Goal: Task Accomplishment & Management: Complete application form

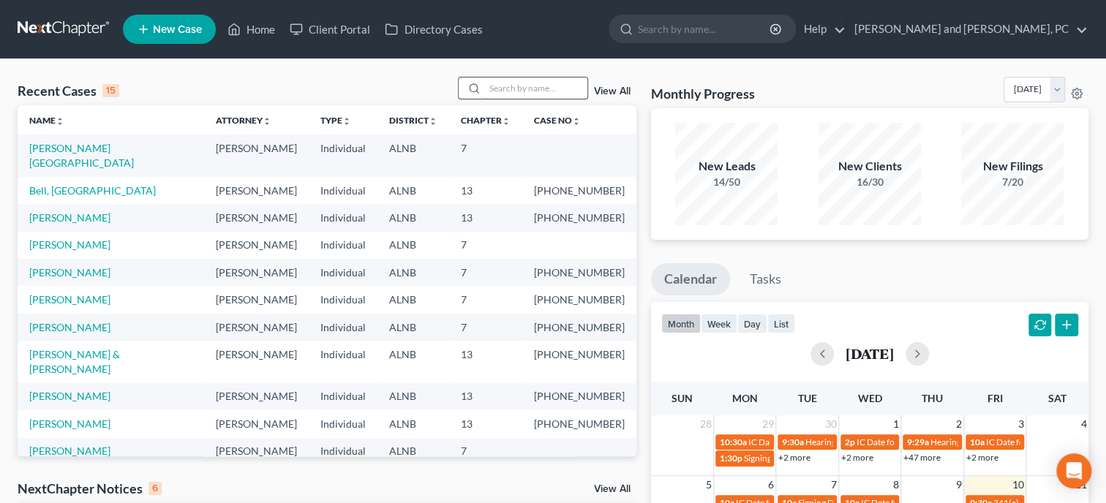
click at [505, 93] on input "search" at bounding box center [536, 88] width 102 height 21
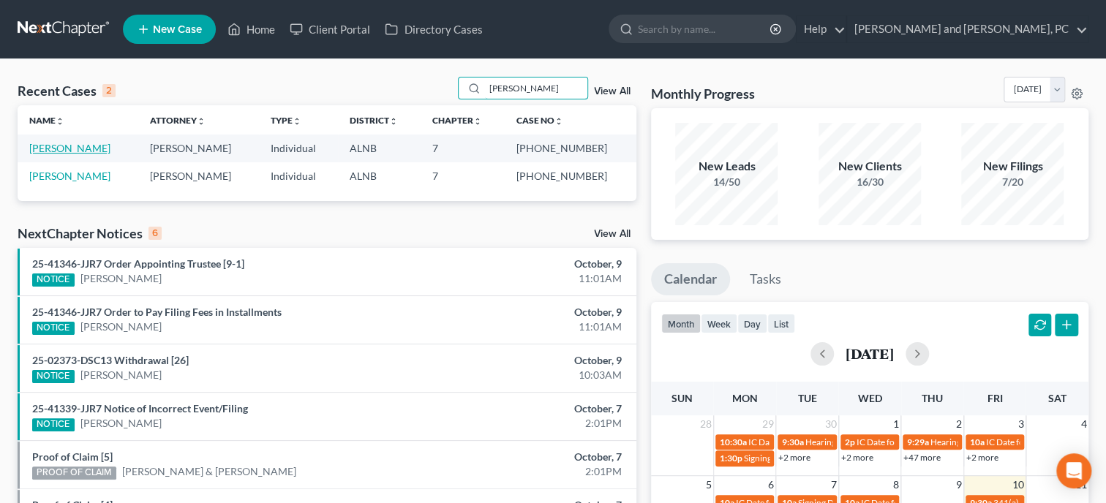
type input "[PERSON_NAME]"
click at [62, 150] on link "[PERSON_NAME]" at bounding box center [69, 148] width 81 height 12
select select "4"
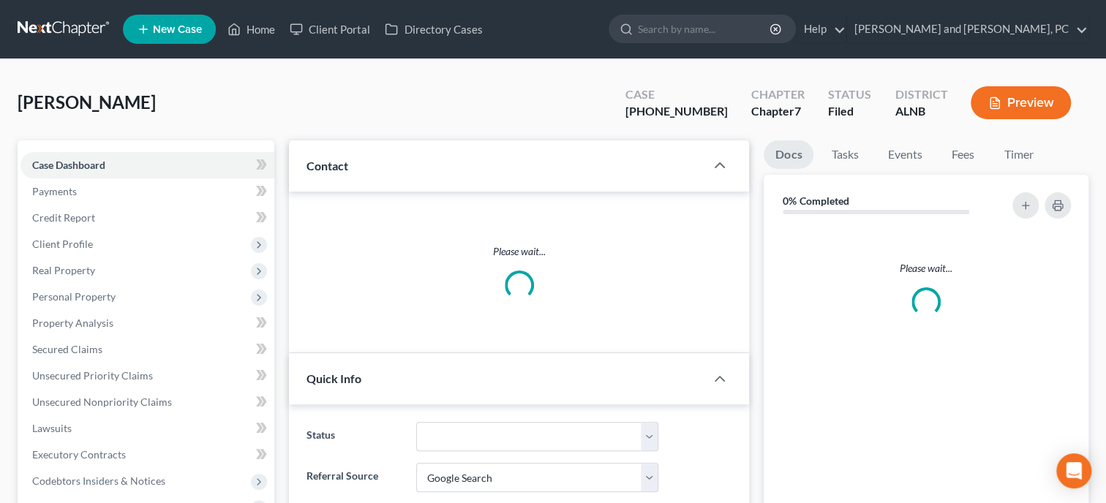
select select "0"
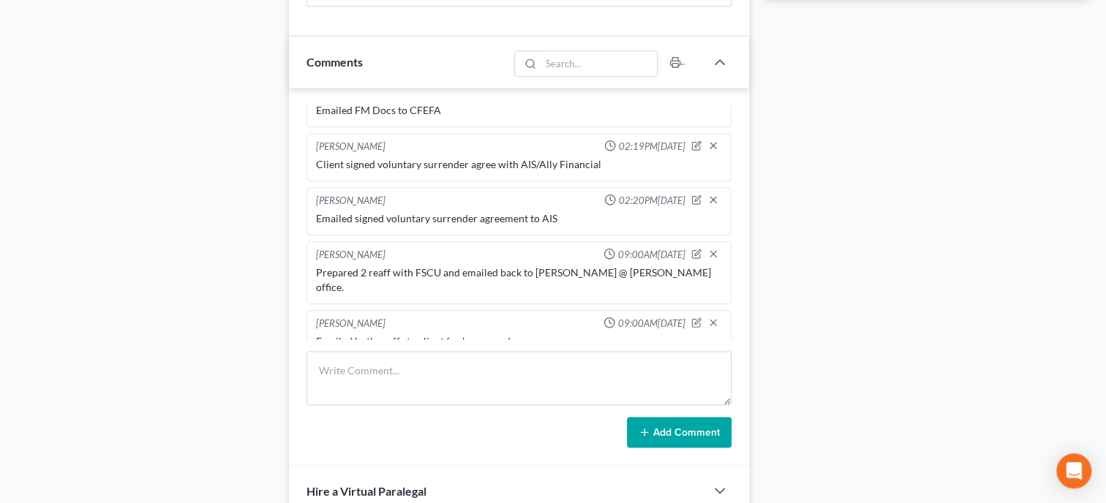
scroll to position [903, 0]
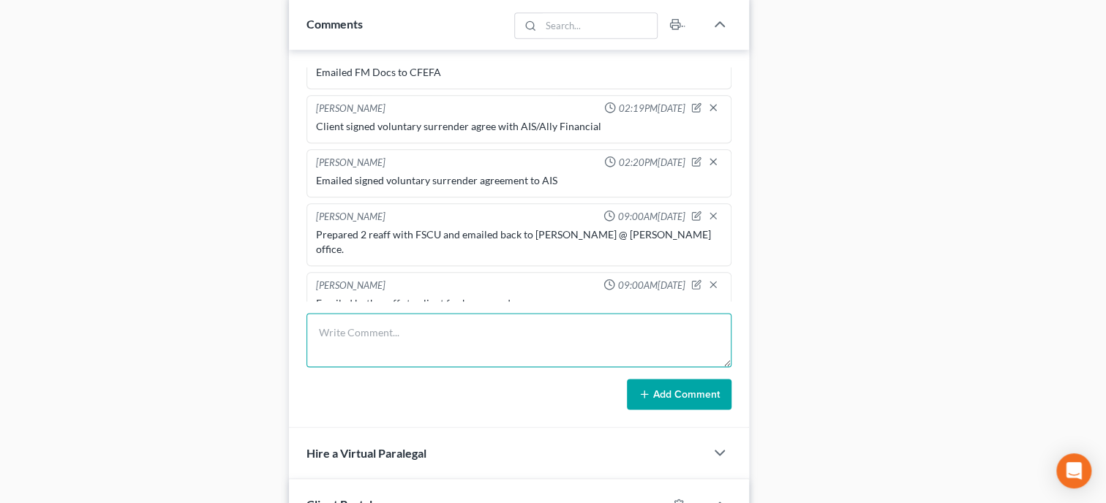
click at [390, 351] on textarea at bounding box center [519, 340] width 425 height 54
type textarea "Paid 1st Installment of FF in the amount of 84.50 Balance: 253.50"
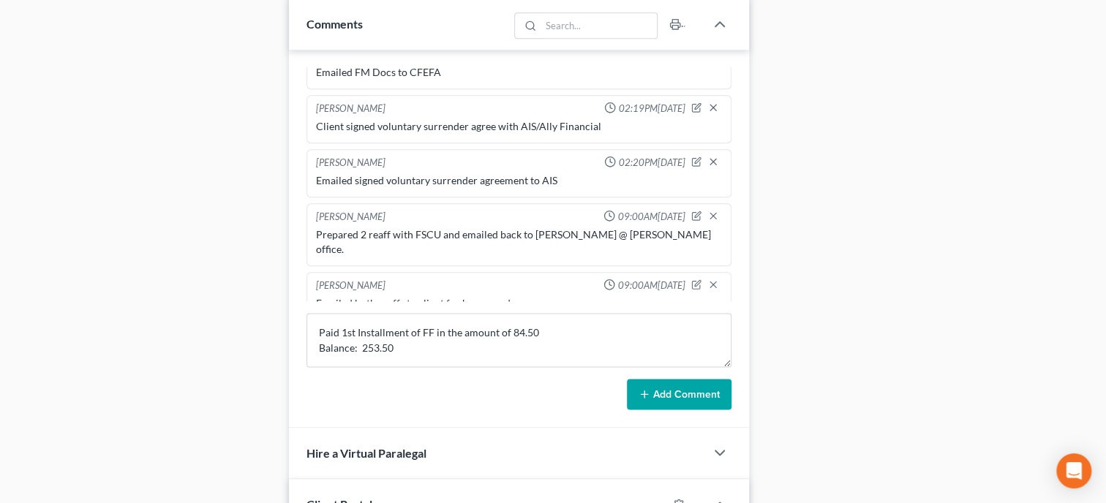
click at [669, 410] on button "Add Comment" at bounding box center [679, 394] width 105 height 31
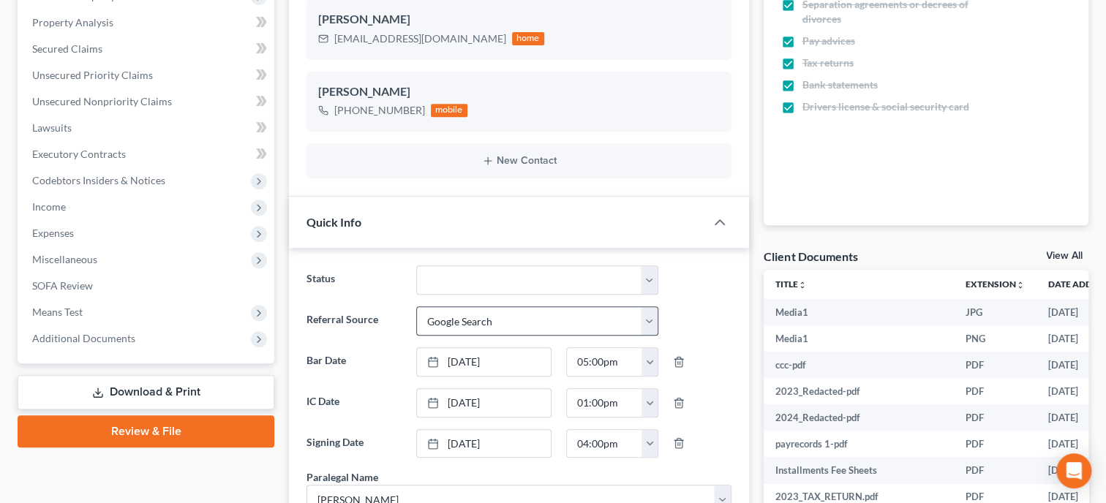
scroll to position [0, 0]
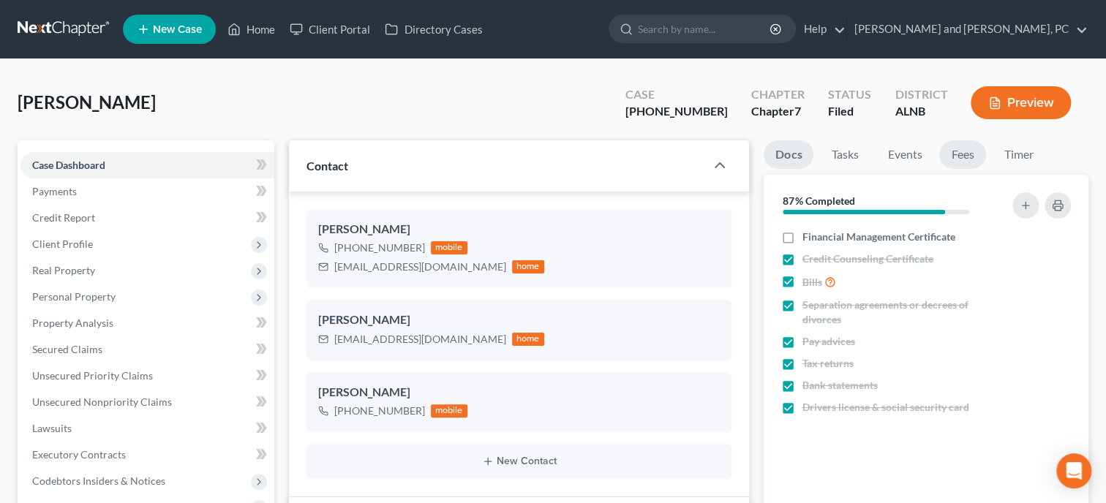
click at [947, 163] on link "Fees" at bounding box center [962, 154] width 47 height 29
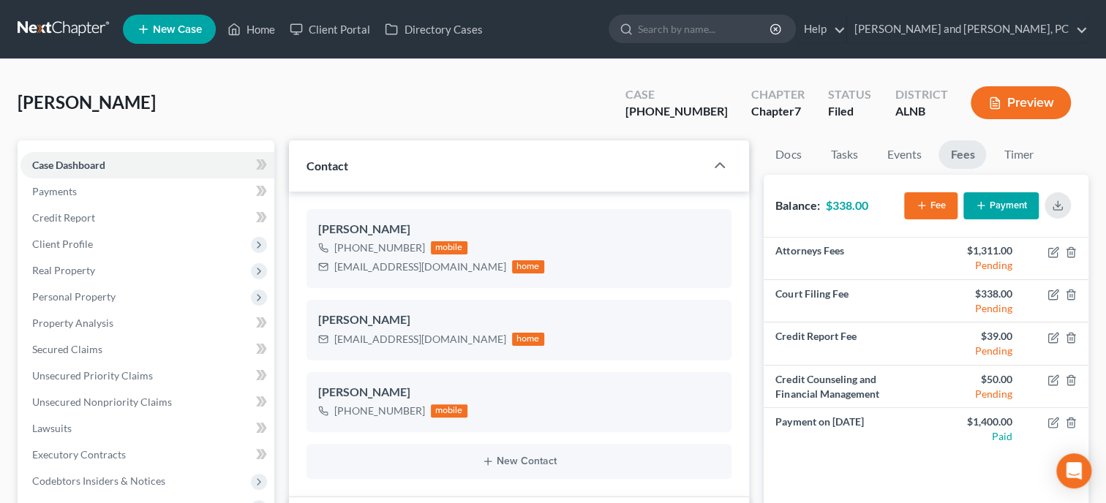
click at [997, 207] on button "Payment" at bounding box center [1000, 205] width 75 height 27
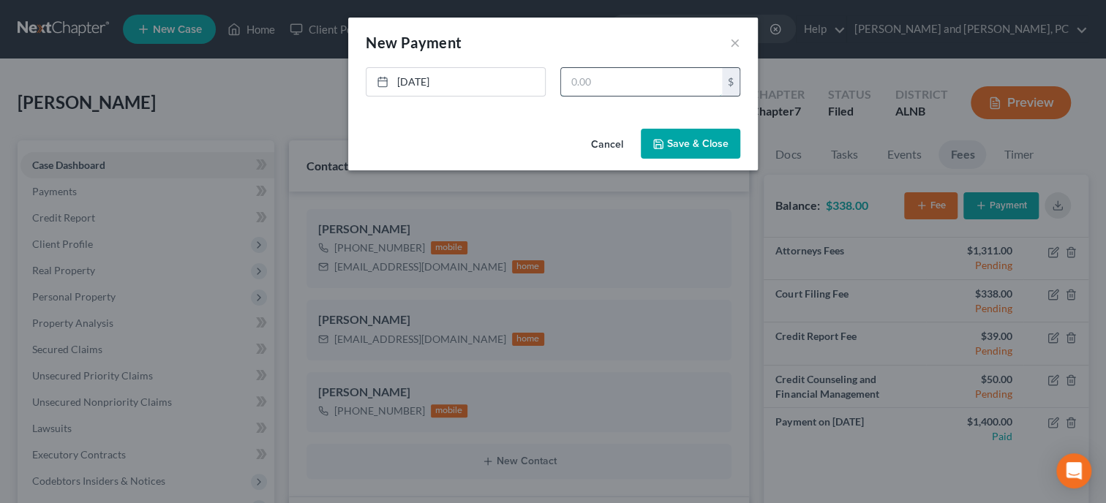
click at [650, 92] on input "text" at bounding box center [641, 82] width 161 height 28
type input "84.50"
click at [673, 139] on button "Save & Close" at bounding box center [690, 144] width 99 height 31
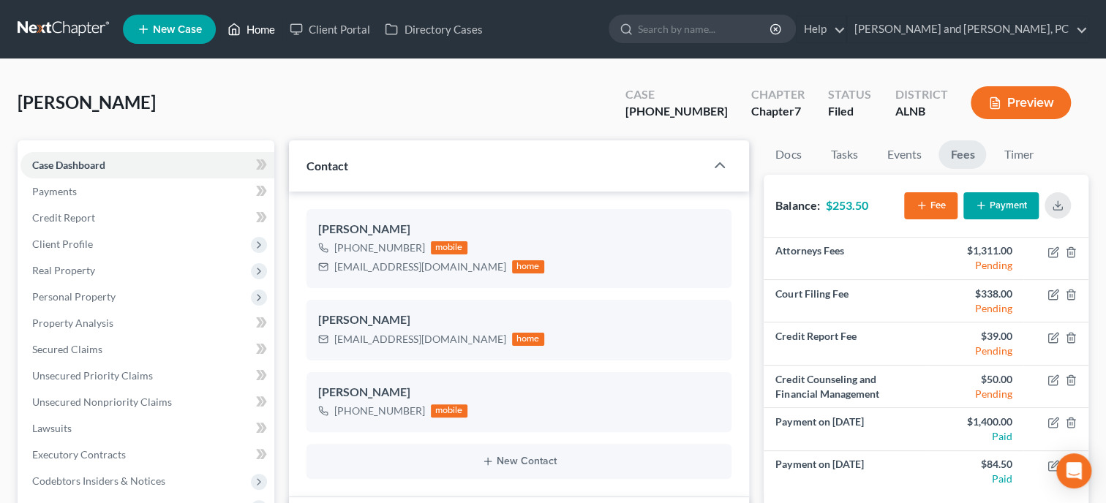
click at [265, 29] on link "Home" at bounding box center [251, 29] width 62 height 26
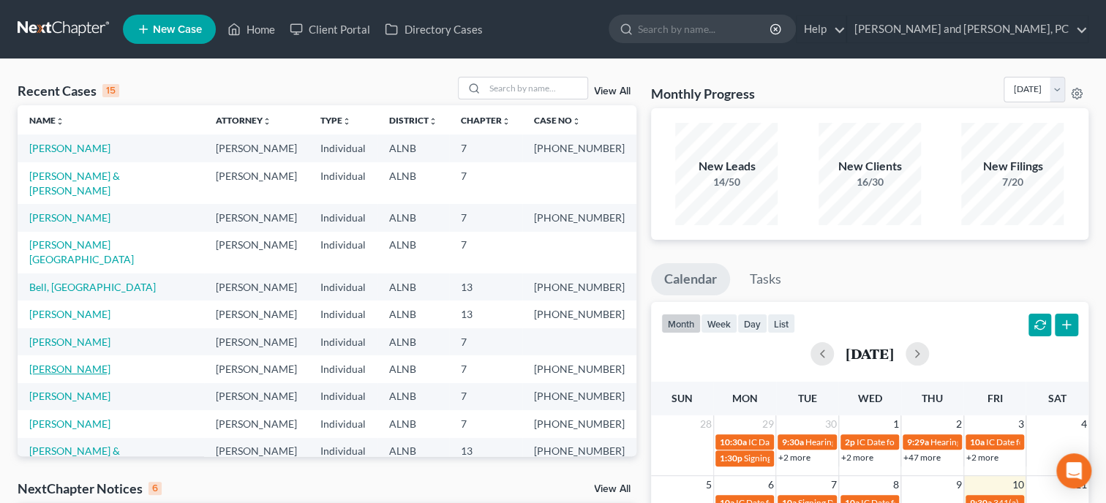
scroll to position [101, 0]
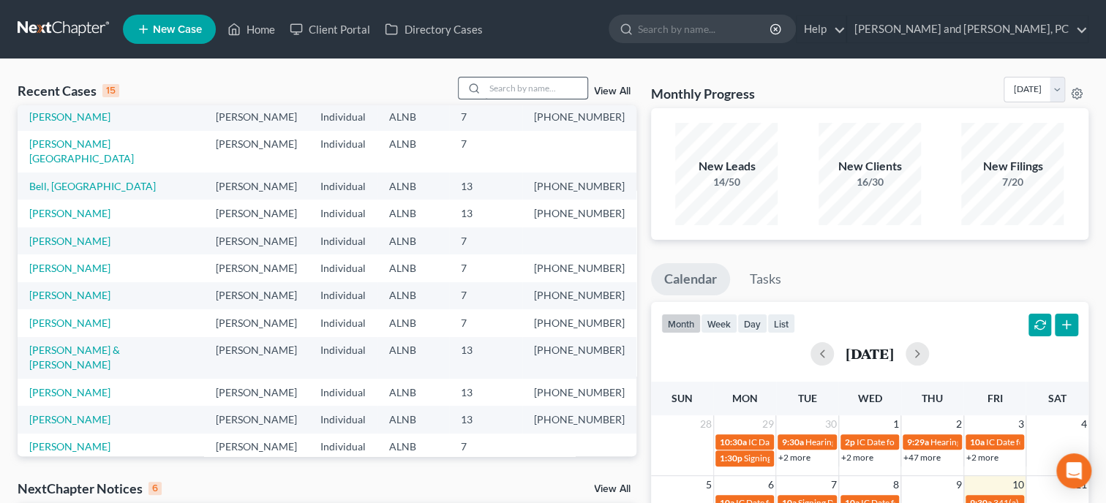
click at [510, 90] on input "search" at bounding box center [536, 88] width 102 height 21
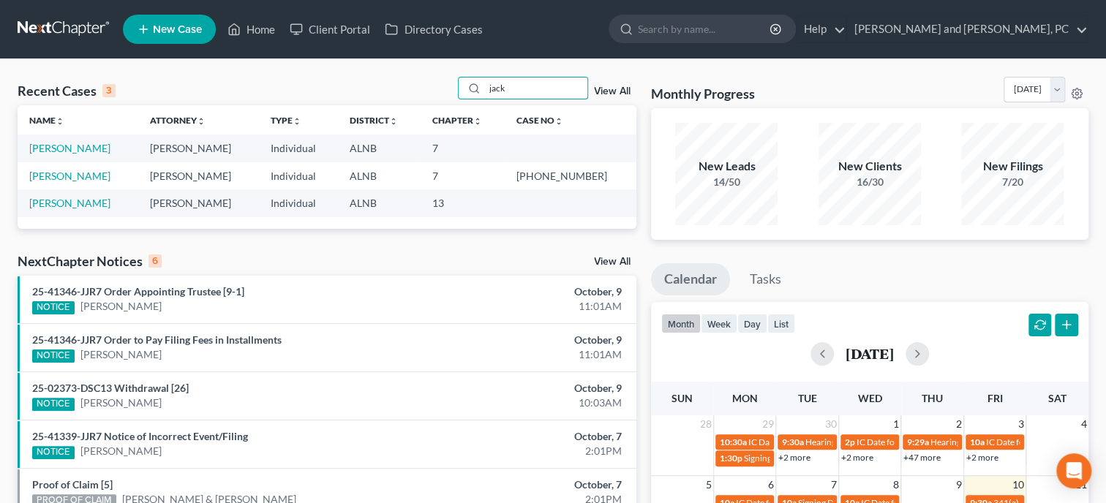
scroll to position [0, 0]
type input "jack"
click at [84, 147] on link "[PERSON_NAME]" at bounding box center [69, 148] width 81 height 12
select select "1"
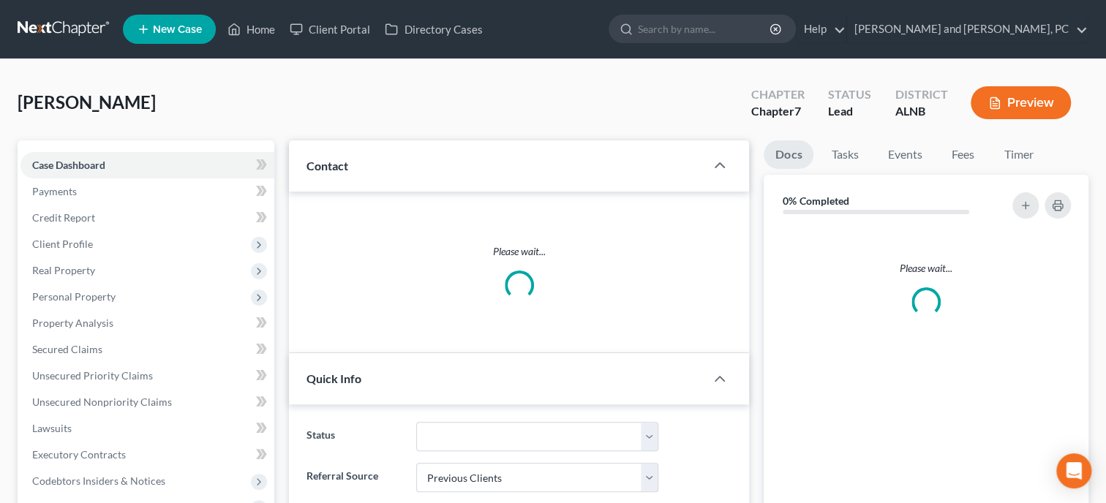
select select "0"
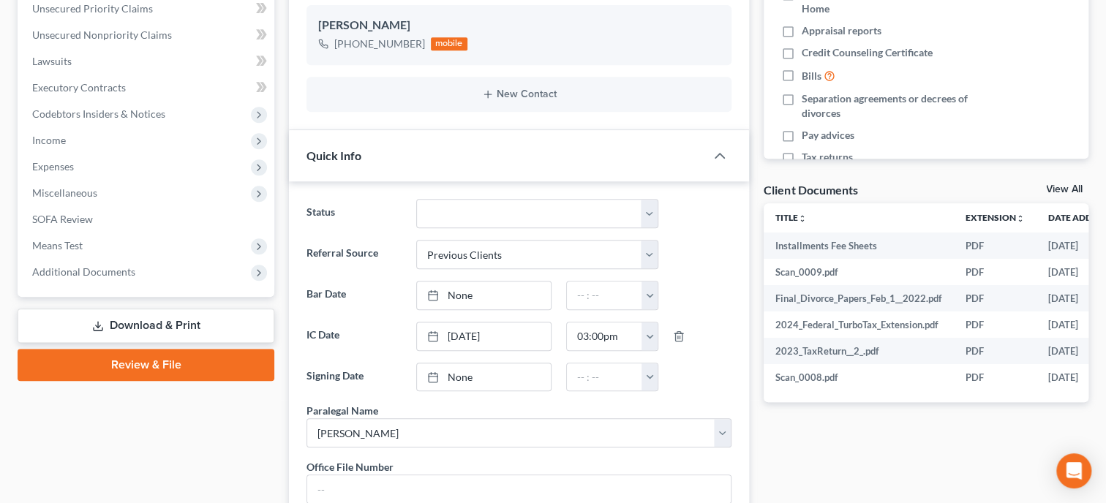
scroll to position [292, 0]
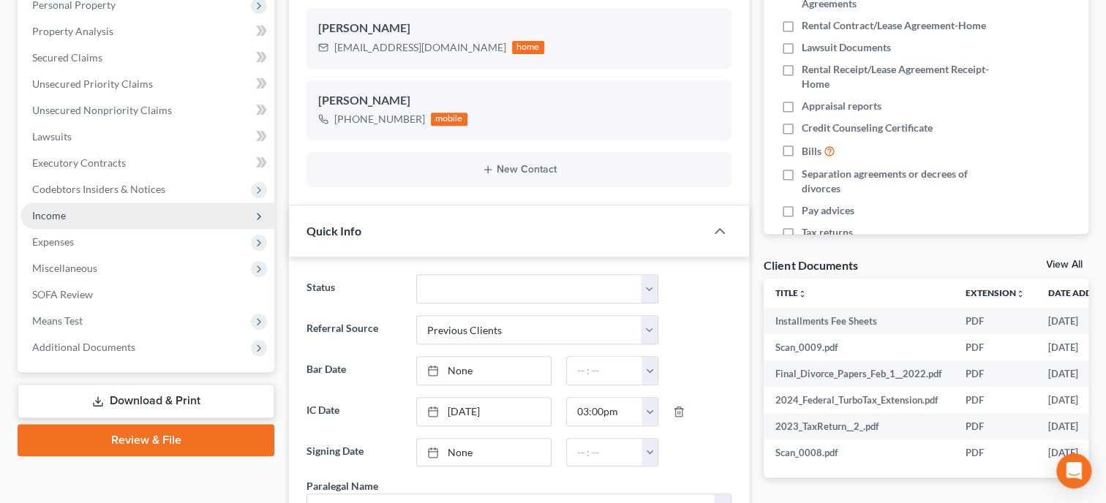
click at [41, 227] on span "Income" at bounding box center [147, 216] width 254 height 26
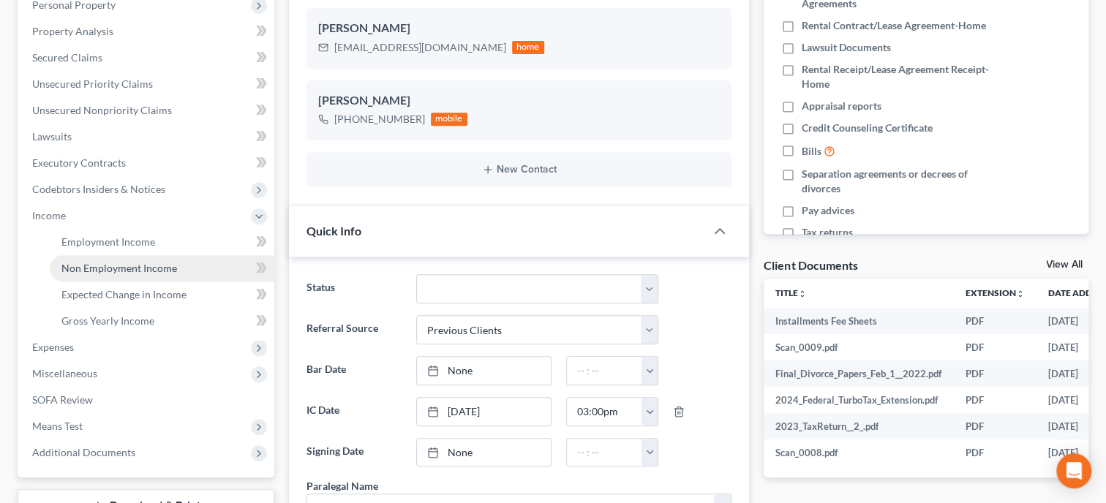
click at [77, 272] on span "Non Employment Income" at bounding box center [119, 268] width 116 height 12
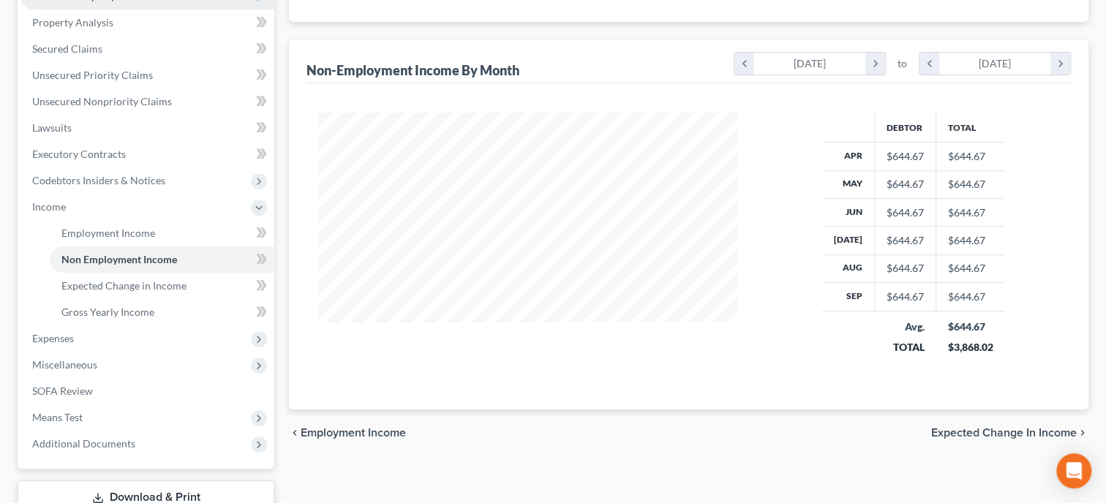
scroll to position [225, 0]
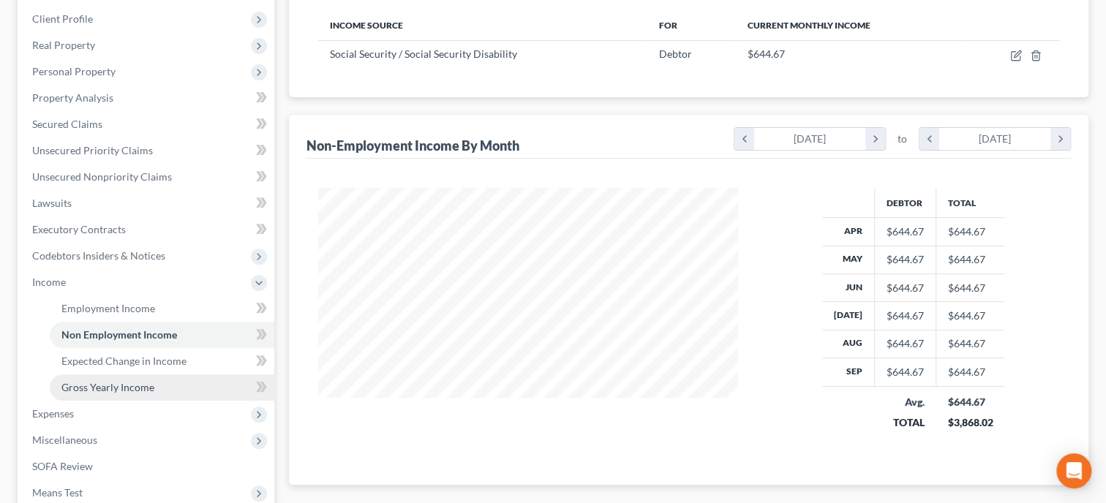
click at [86, 383] on span "Gross Yearly Income" at bounding box center [107, 387] width 93 height 12
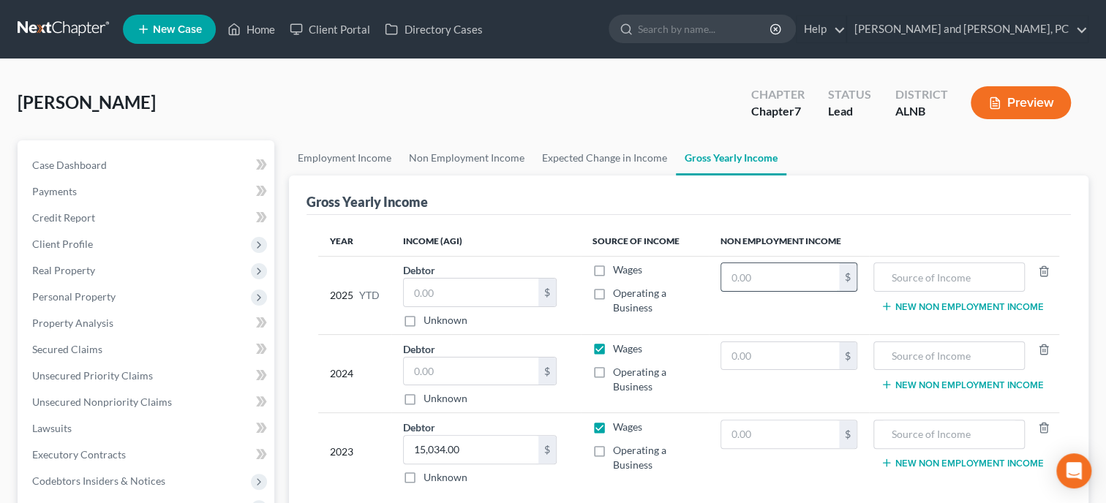
click at [797, 282] on input "text" at bounding box center [780, 277] width 118 height 28
type input "7,411.00"
click at [926, 272] on input "text" at bounding box center [948, 277] width 135 height 28
type input "Social Security"
click at [478, 376] on input "text" at bounding box center [471, 372] width 135 height 28
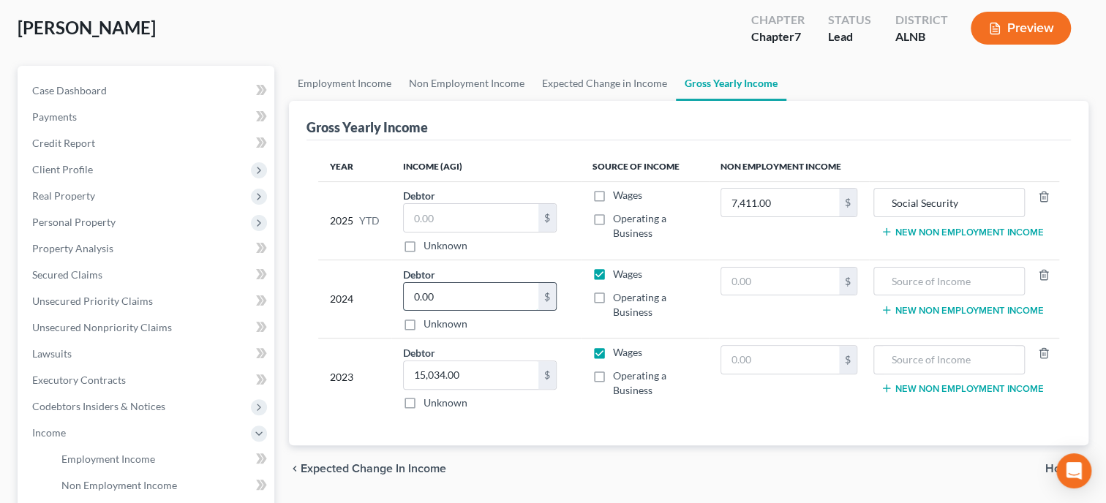
scroll to position [75, 0]
type input "0.00"
click at [732, 425] on div "Year Income (AGI) Source of Income Non Employment Income 2025 YTD Debtor $ Unkn…" at bounding box center [689, 293] width 764 height 306
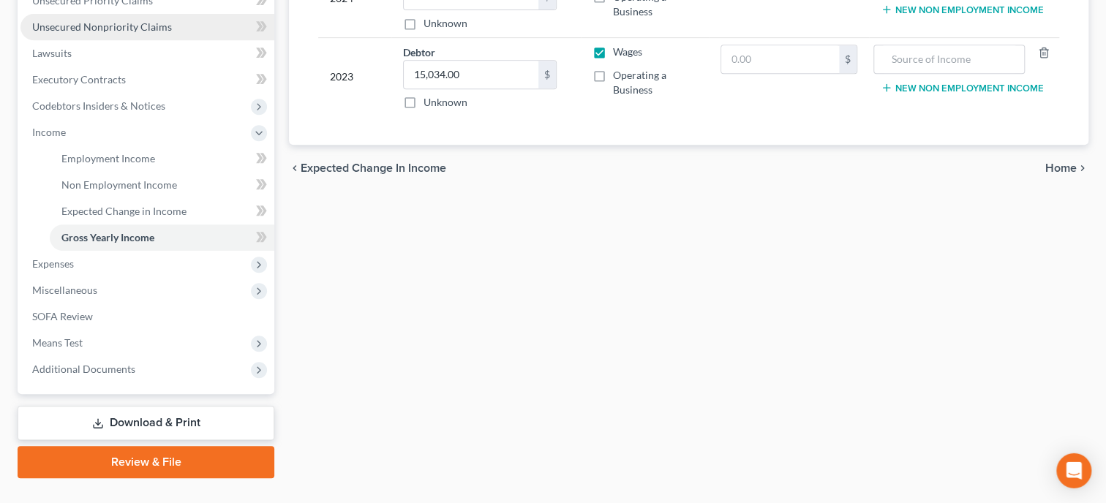
scroll to position [376, 0]
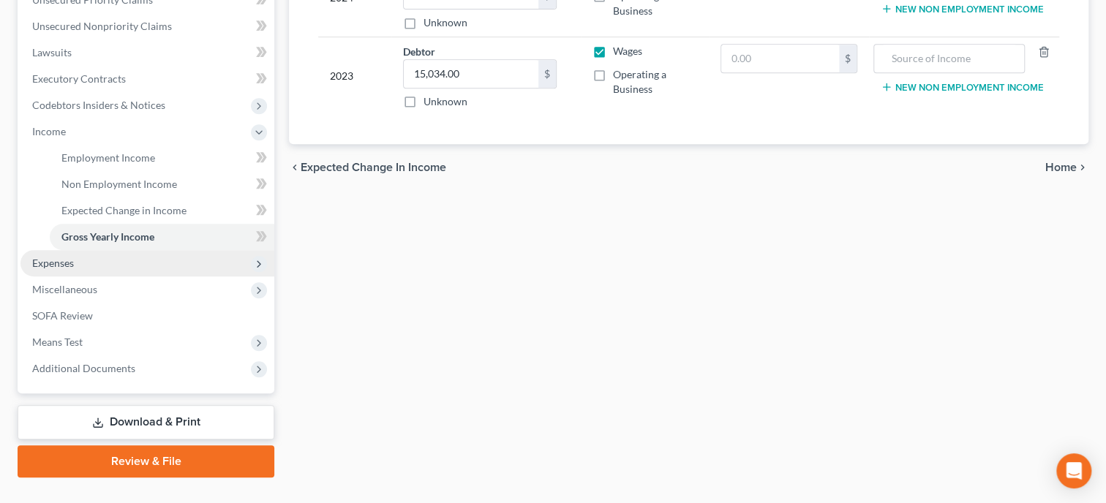
click at [34, 263] on span "Expenses" at bounding box center [53, 263] width 42 height 12
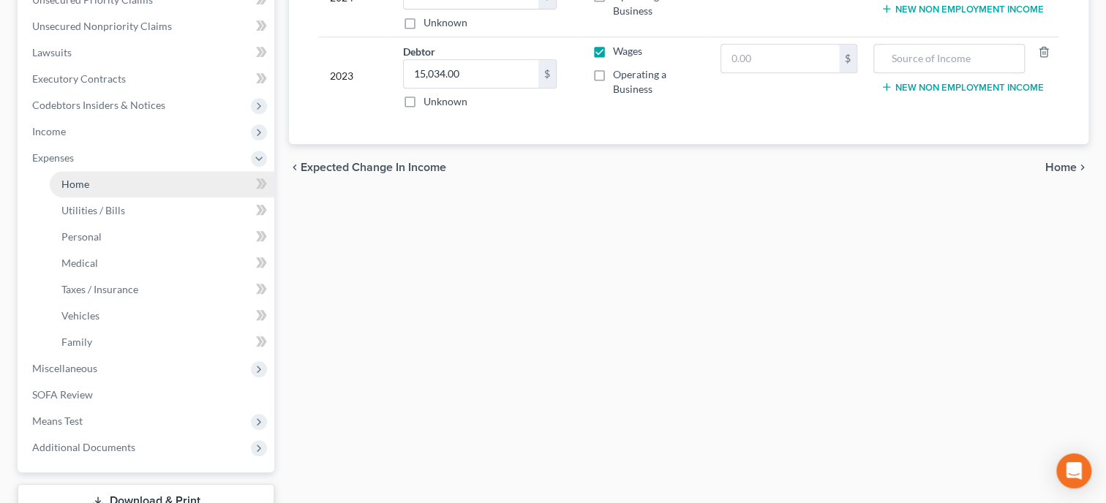
click at [98, 182] on link "Home" at bounding box center [162, 184] width 225 height 26
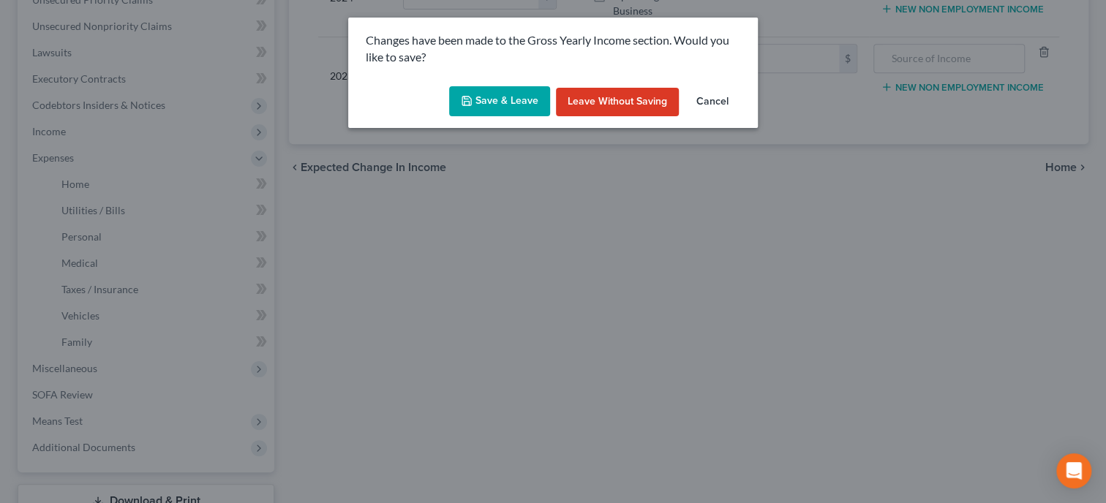
click at [466, 102] on icon "button" at bounding box center [467, 101] width 12 height 12
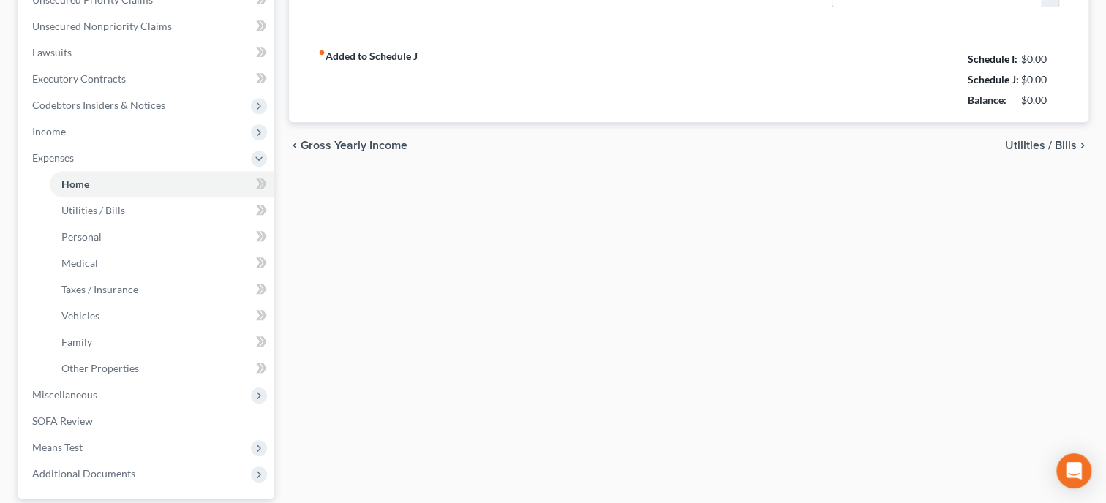
radio input "true"
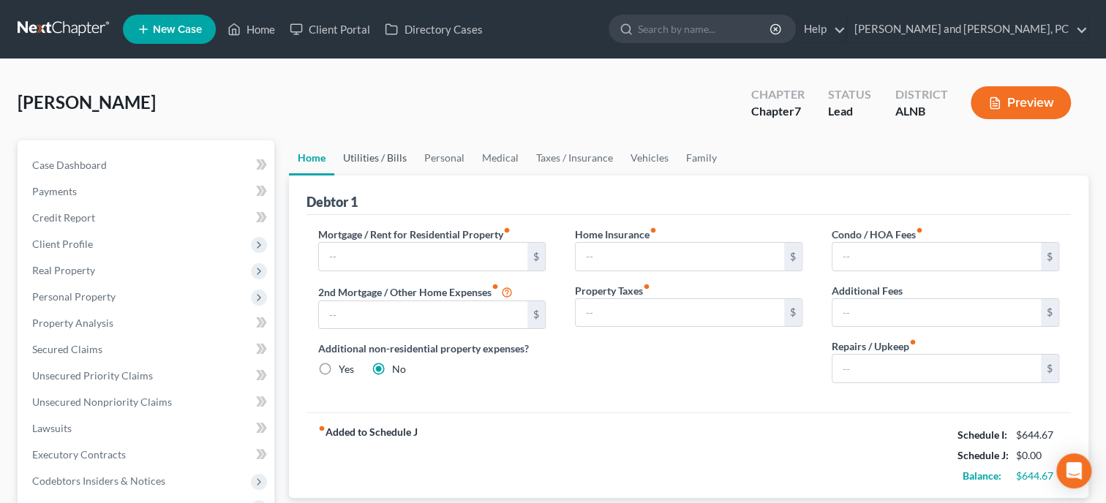
click at [384, 167] on link "Utilities / Bills" at bounding box center [374, 157] width 81 height 35
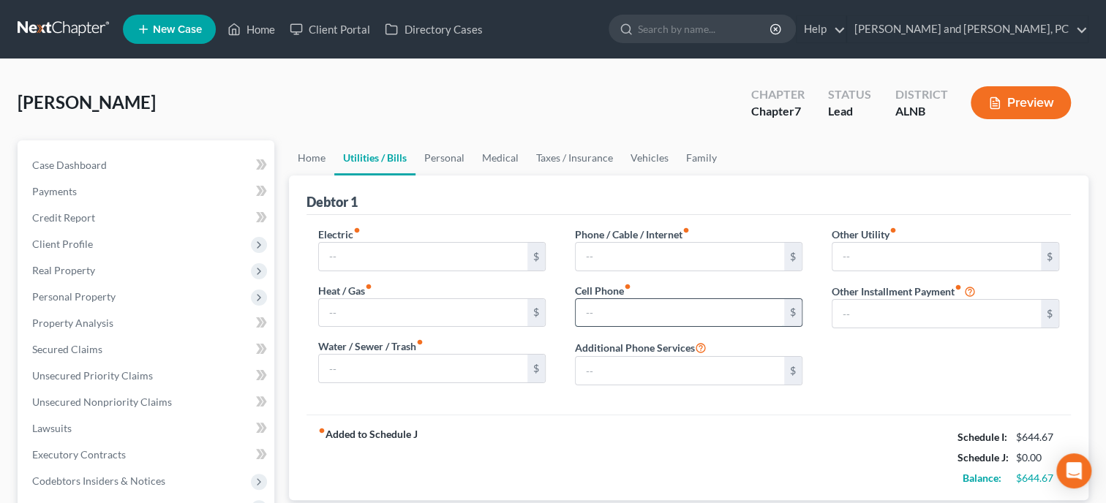
click at [604, 312] on input "text" at bounding box center [680, 313] width 208 height 28
type input "100.00"
click at [435, 158] on link "Personal" at bounding box center [445, 157] width 58 height 35
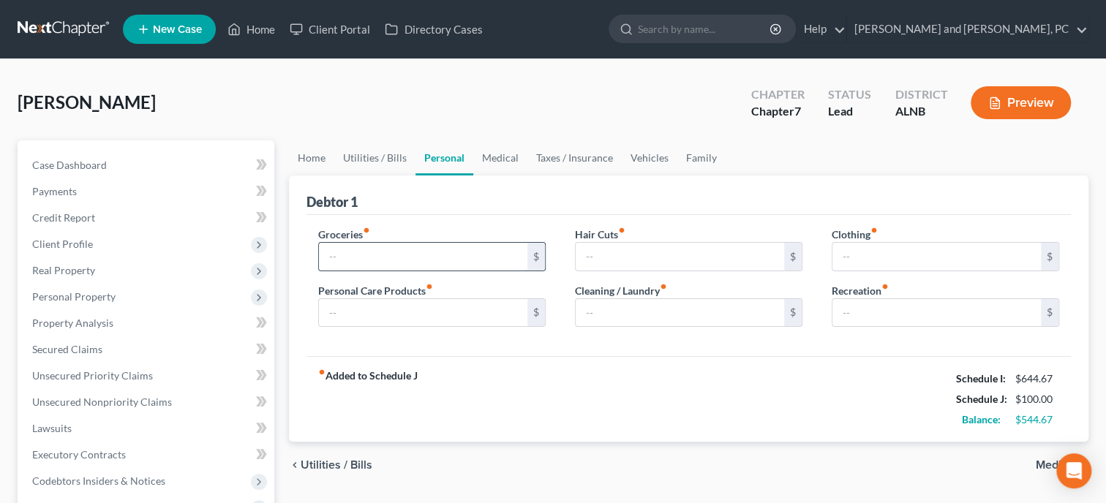
click at [434, 246] on input "text" at bounding box center [423, 257] width 208 height 28
type input "250.00"
click at [435, 307] on input "text" at bounding box center [423, 313] width 208 height 28
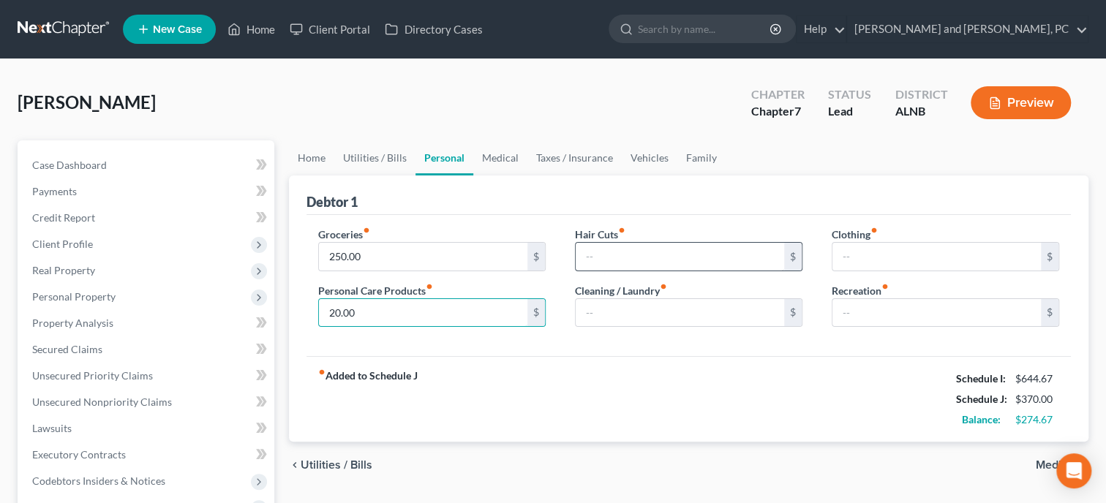
type input "20.00"
click at [628, 249] on input "text" at bounding box center [680, 257] width 208 height 28
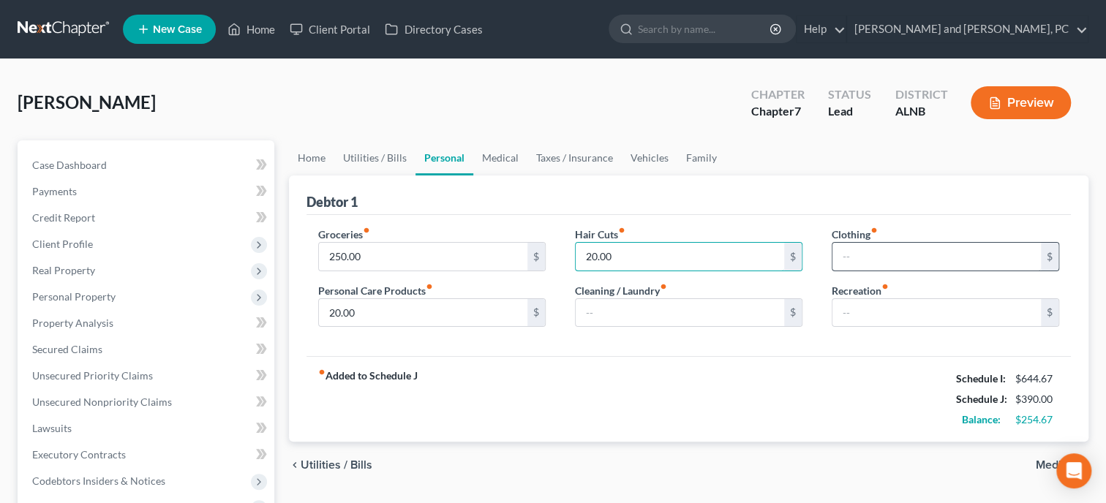
type input "20.00"
click at [857, 253] on input "text" at bounding box center [936, 257] width 208 height 28
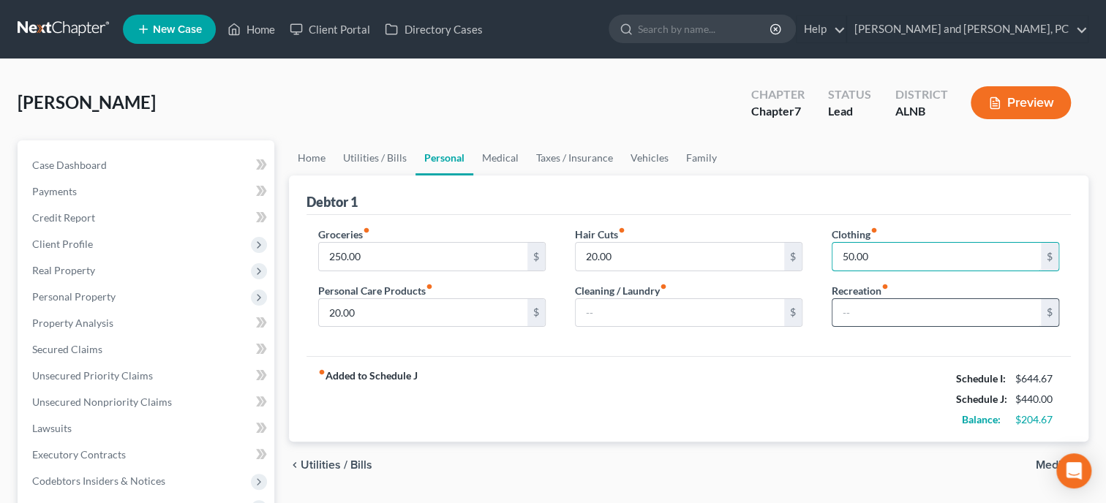
type input "50.00"
click at [866, 308] on input "text" at bounding box center [936, 313] width 208 height 28
type input "50.00"
click at [494, 158] on link "Medical" at bounding box center [500, 157] width 54 height 35
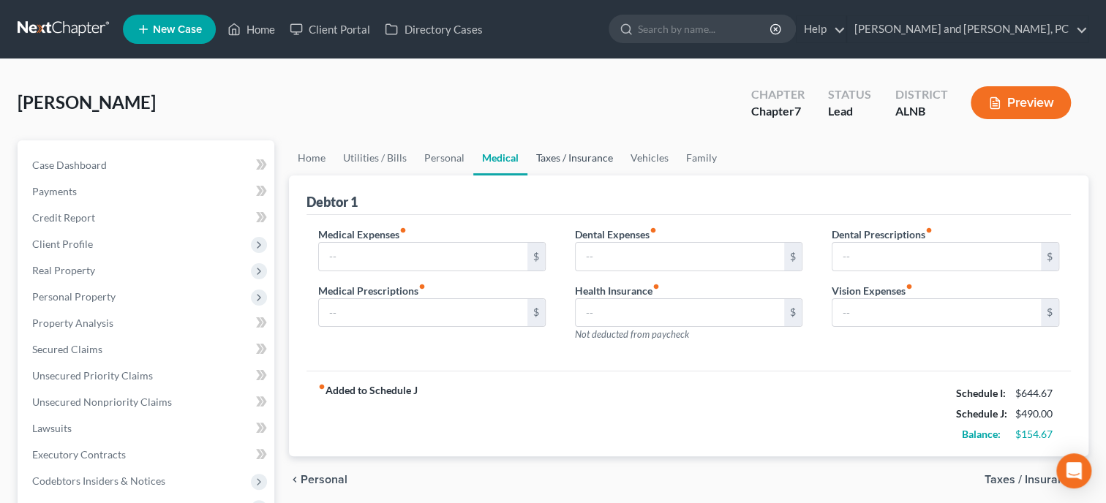
click at [552, 158] on link "Taxes / Insurance" at bounding box center [574, 157] width 94 height 35
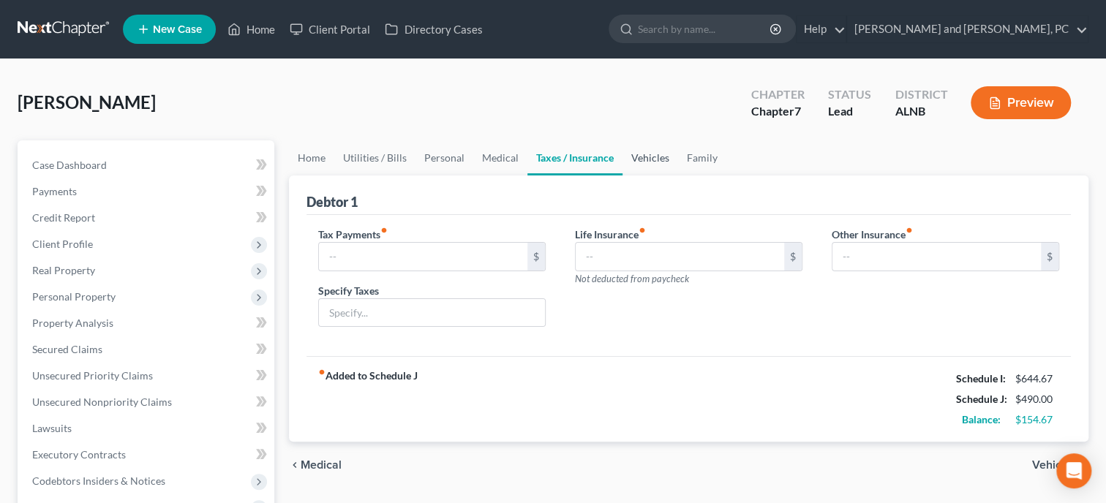
click at [647, 167] on link "Vehicles" at bounding box center [651, 157] width 56 height 35
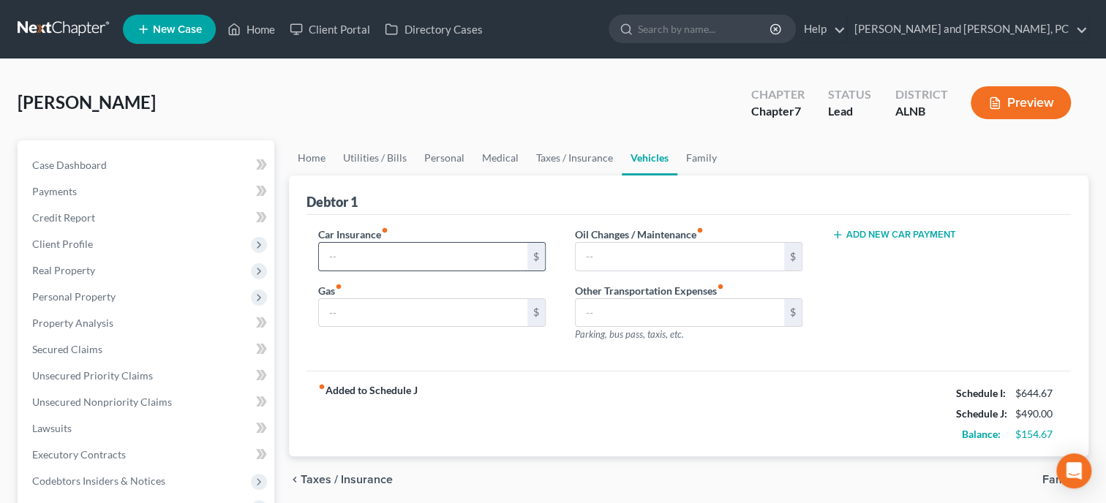
click at [414, 255] on input "text" at bounding box center [423, 257] width 208 height 28
type input "100.00"
click at [417, 315] on input "text" at bounding box center [423, 313] width 208 height 28
type input "5"
type input "75.00"
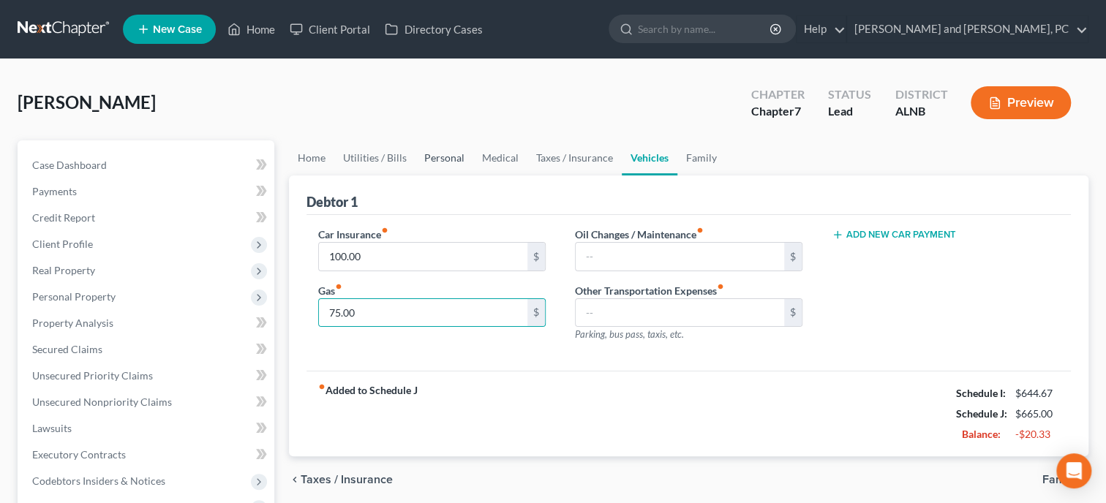
click at [454, 159] on link "Personal" at bounding box center [445, 157] width 58 height 35
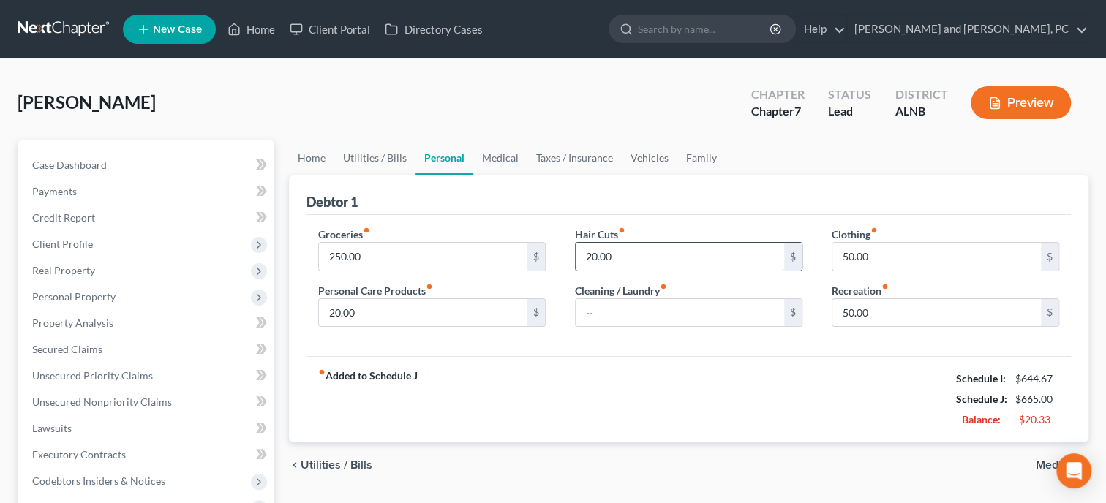
drag, startPoint x: 612, startPoint y: 256, endPoint x: 637, endPoint y: 257, distance: 24.9
click at [633, 257] on input "20.00" at bounding box center [680, 257] width 208 height 28
click at [645, 383] on div "fiber_manual_record Added to Schedule J Schedule I: $644.67 Schedule J: $645.00…" at bounding box center [689, 399] width 764 height 86
click at [647, 168] on link "Vehicles" at bounding box center [650, 157] width 56 height 35
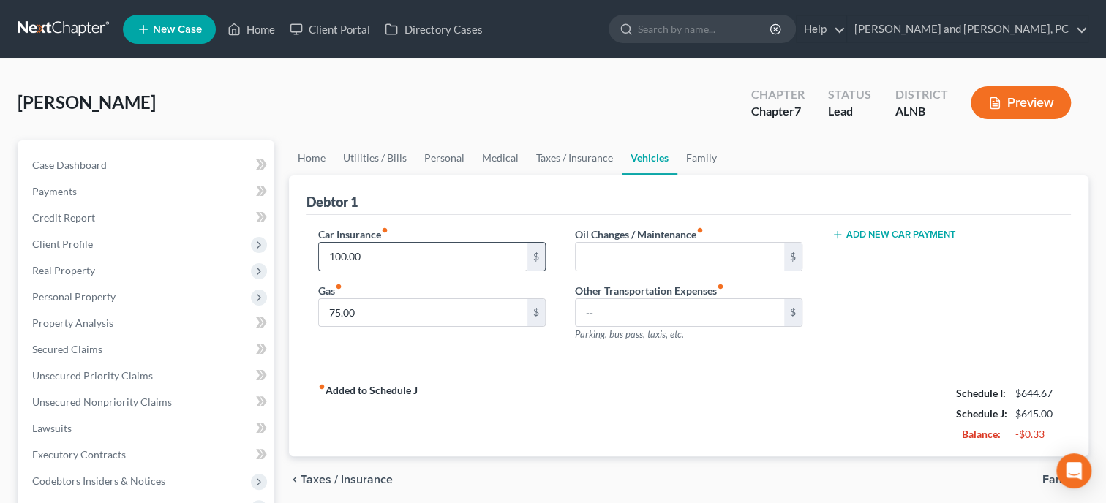
drag, startPoint x: 430, startPoint y: 270, endPoint x: 346, endPoint y: 269, distance: 84.1
click at [346, 269] on div "Car Insurance fiber_manual_record 100.00 $ Gas fiber_manual_record 75.00 $" at bounding box center [432, 290] width 257 height 127
drag, startPoint x: 384, startPoint y: 259, endPoint x: 412, endPoint y: 259, distance: 27.8
click at [399, 259] on input "100.00" at bounding box center [423, 257] width 208 height 28
type input "99.00"
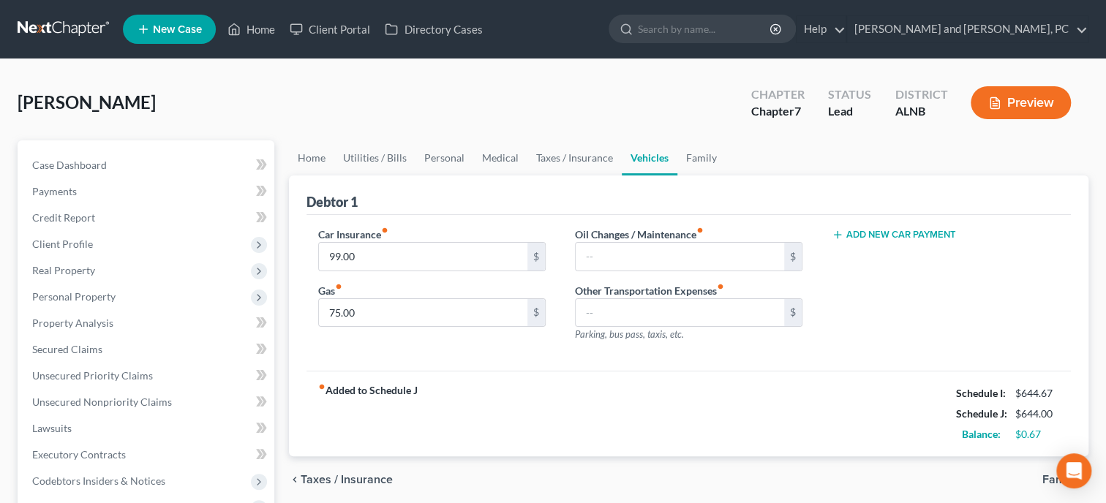
click at [532, 407] on div "fiber_manual_record Added to Schedule J Schedule I: $644.67 Schedule J: $644.00…" at bounding box center [689, 414] width 764 height 86
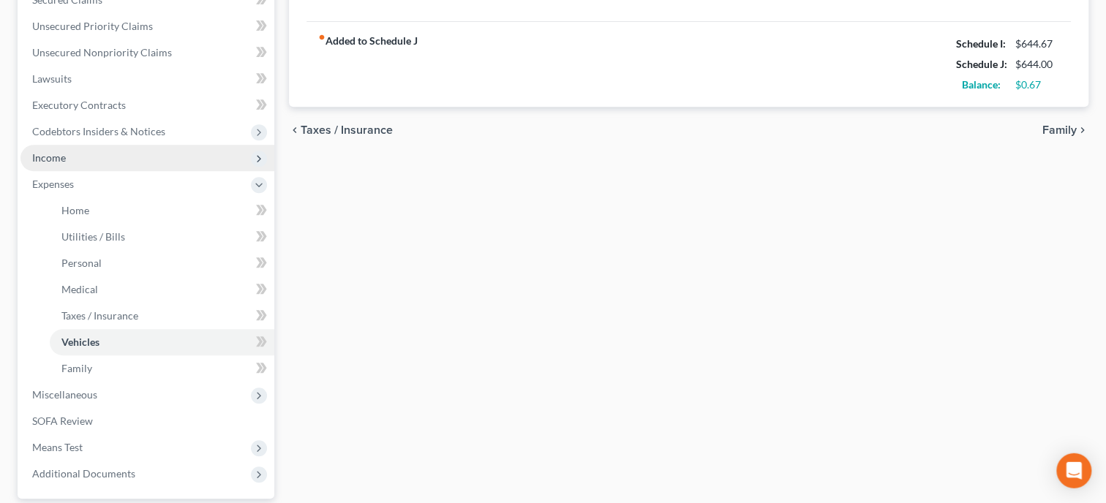
scroll to position [376, 0]
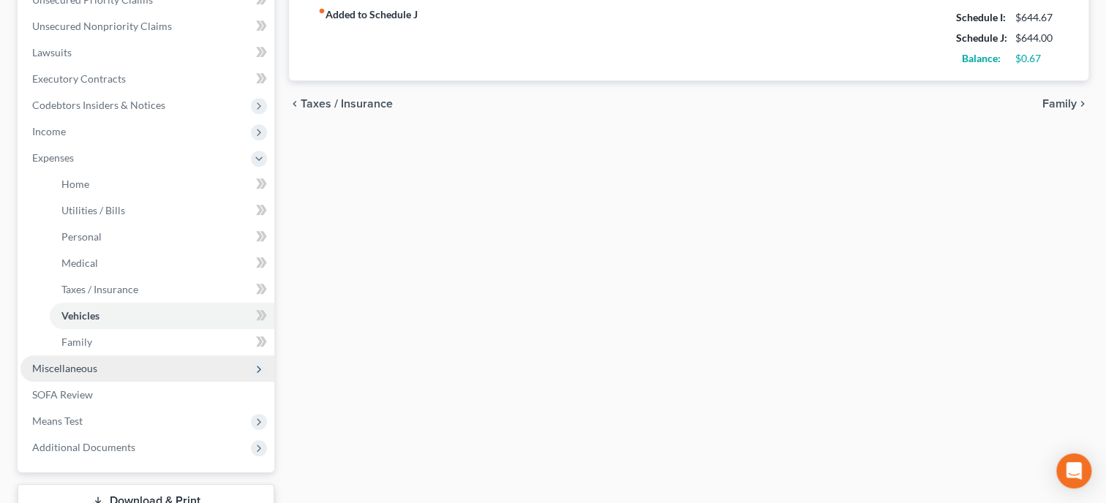
click at [135, 358] on span "Miscellaneous" at bounding box center [147, 369] width 254 height 26
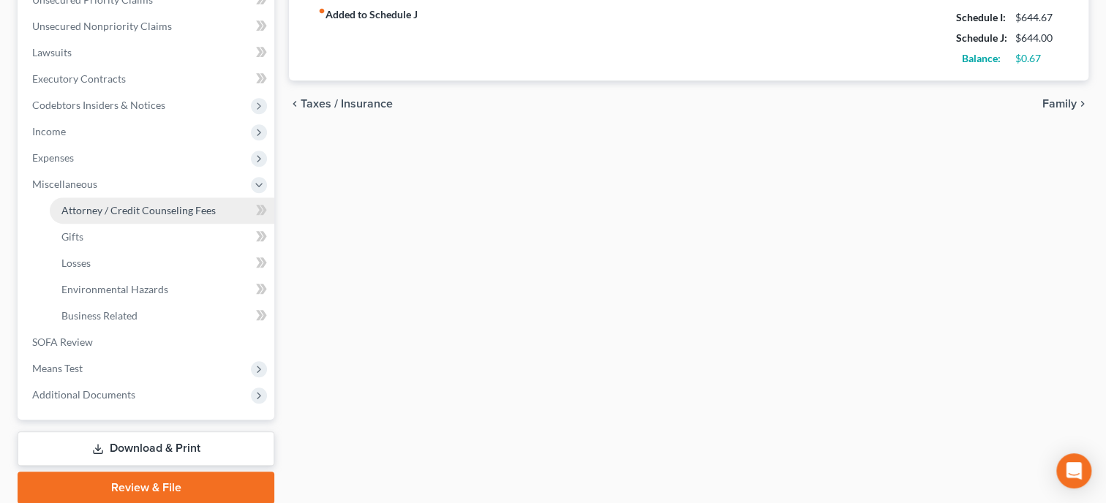
click at [129, 217] on link "Attorney / Credit Counseling Fees" at bounding box center [162, 211] width 225 height 26
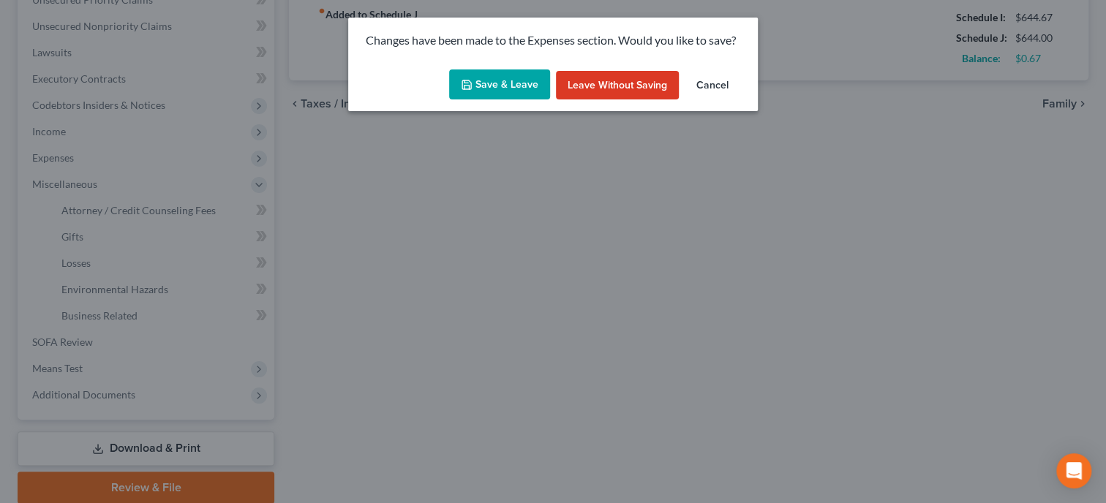
click at [514, 92] on button "Save & Leave" at bounding box center [499, 84] width 101 height 31
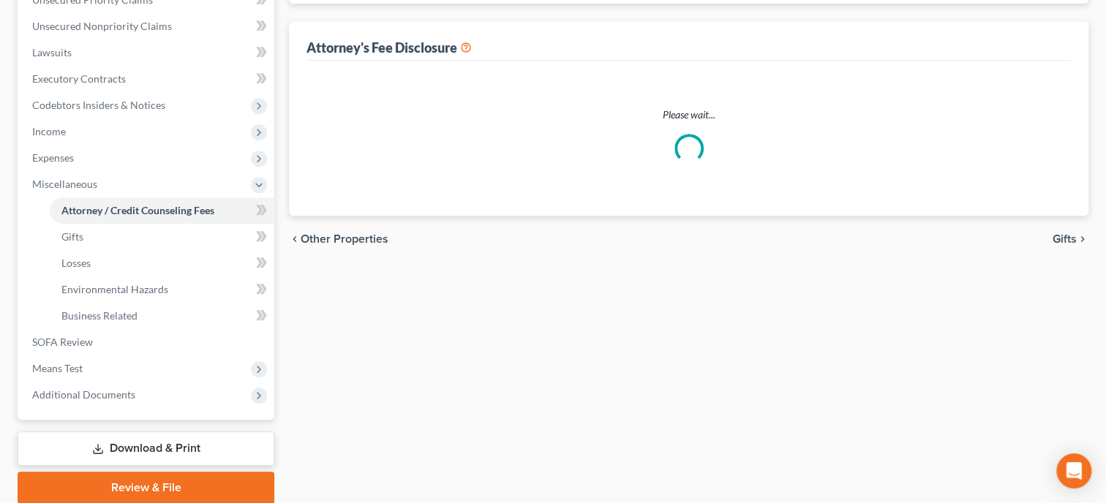
select select "0"
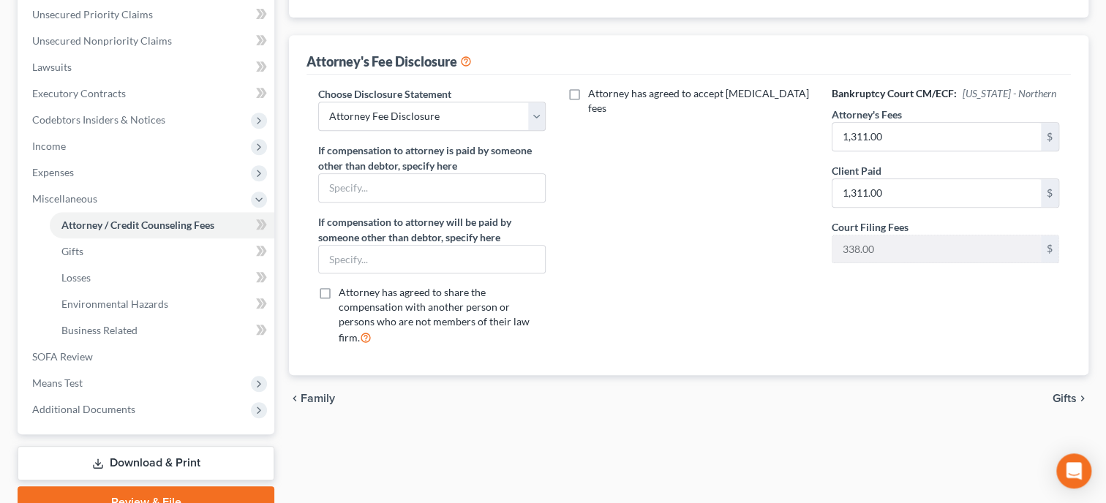
scroll to position [376, 0]
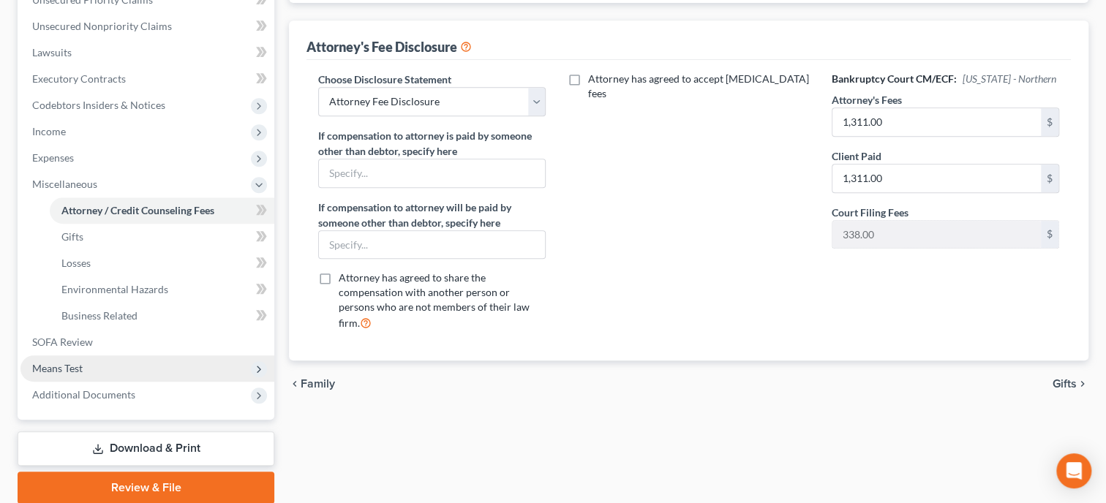
click at [116, 363] on span "Means Test" at bounding box center [147, 369] width 254 height 26
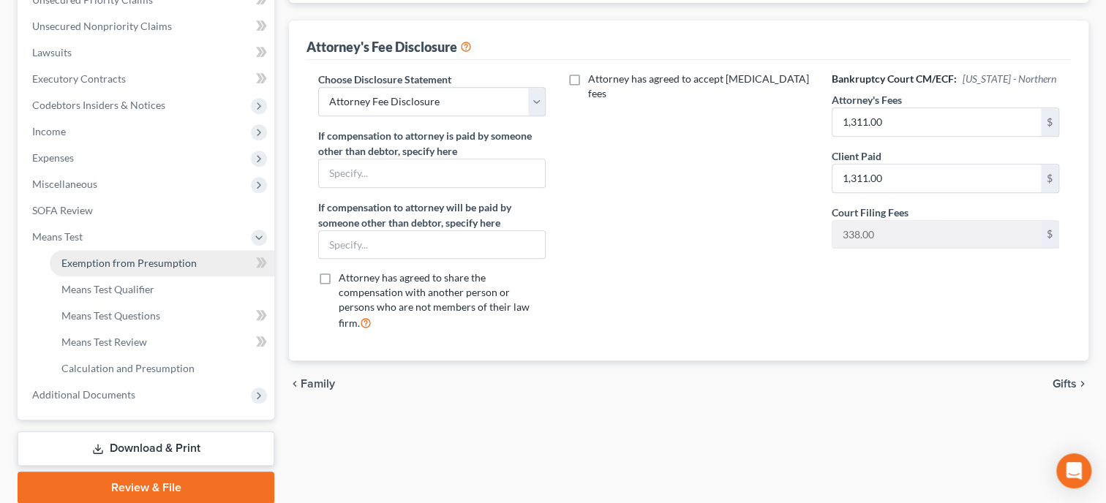
click at [146, 266] on span "Exemption from Presumption" at bounding box center [128, 263] width 135 height 12
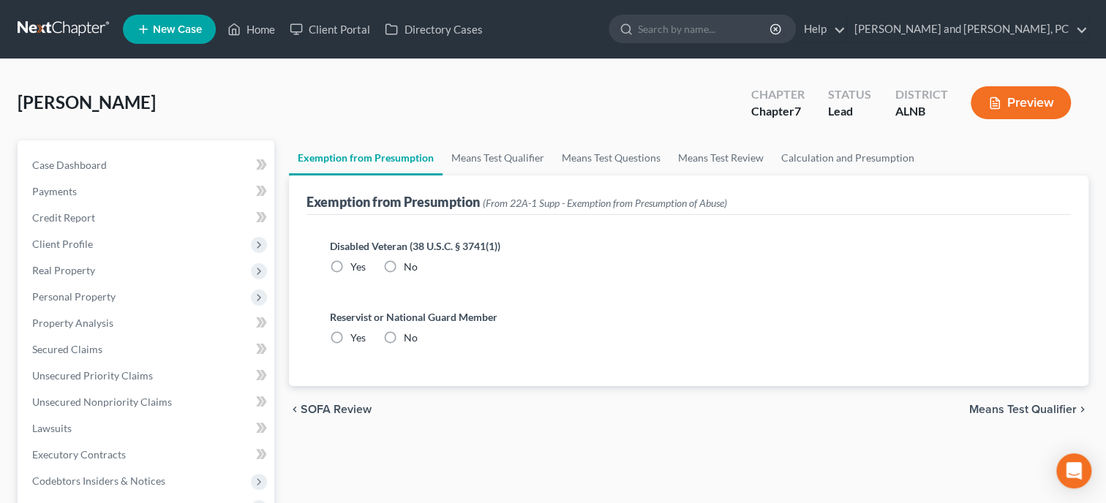
click at [404, 266] on label "No" at bounding box center [411, 267] width 14 height 15
click at [410, 266] on input "No" at bounding box center [415, 265] width 10 height 10
radio input "true"
click at [404, 336] on label "No" at bounding box center [411, 338] width 14 height 15
click at [410, 336] on input "No" at bounding box center [415, 336] width 10 height 10
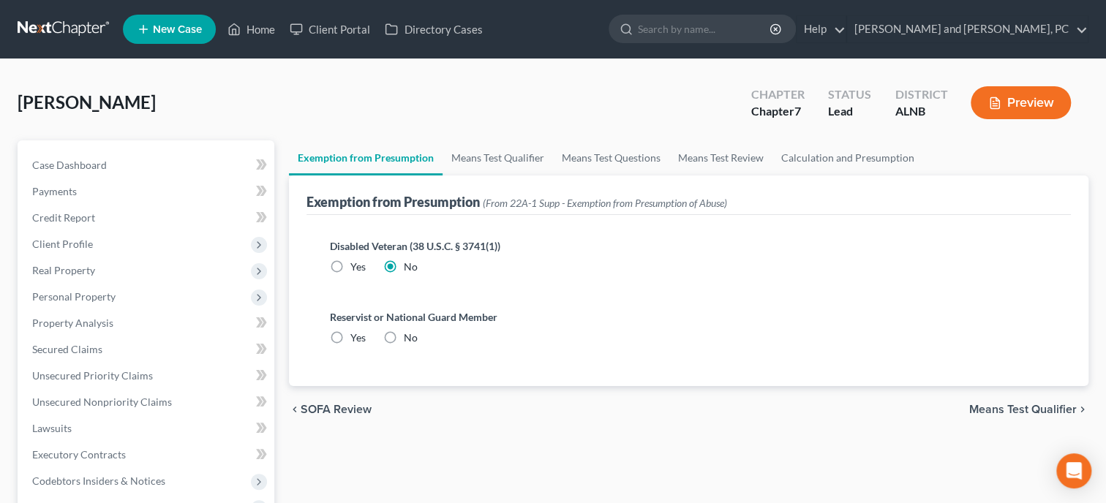
radio input "true"
click at [800, 156] on link "Calculation and Presumption" at bounding box center [847, 157] width 151 height 35
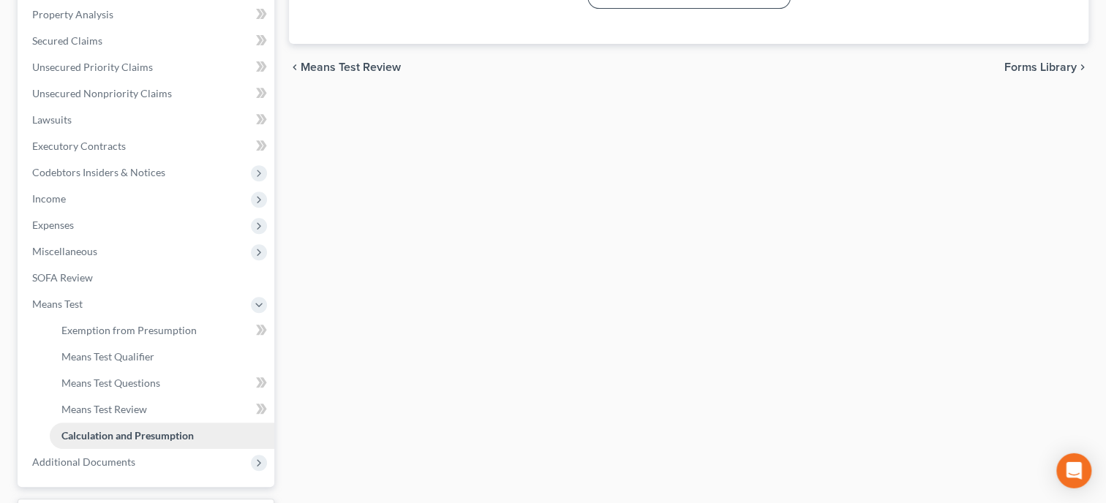
scroll to position [205, 0]
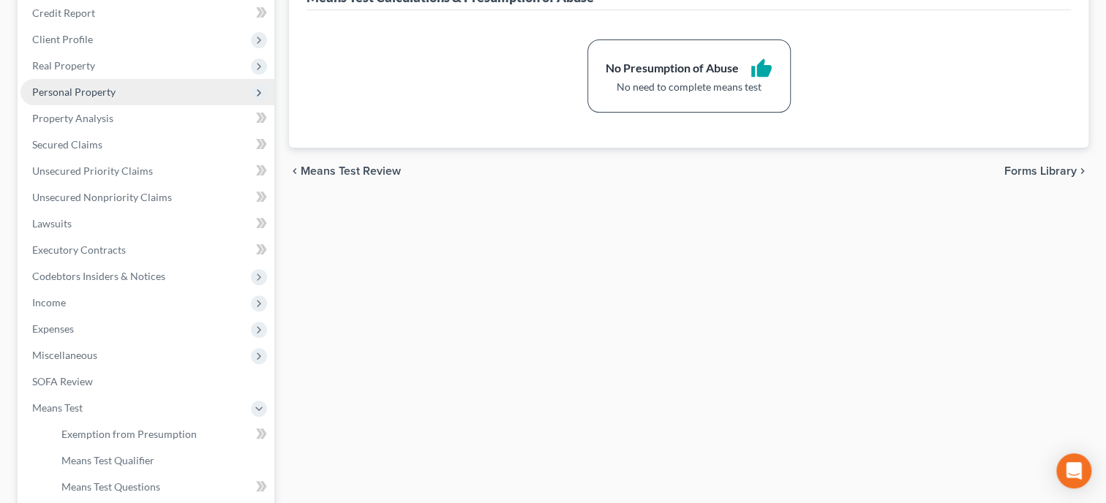
click at [96, 84] on span "Personal Property" at bounding box center [147, 92] width 254 height 26
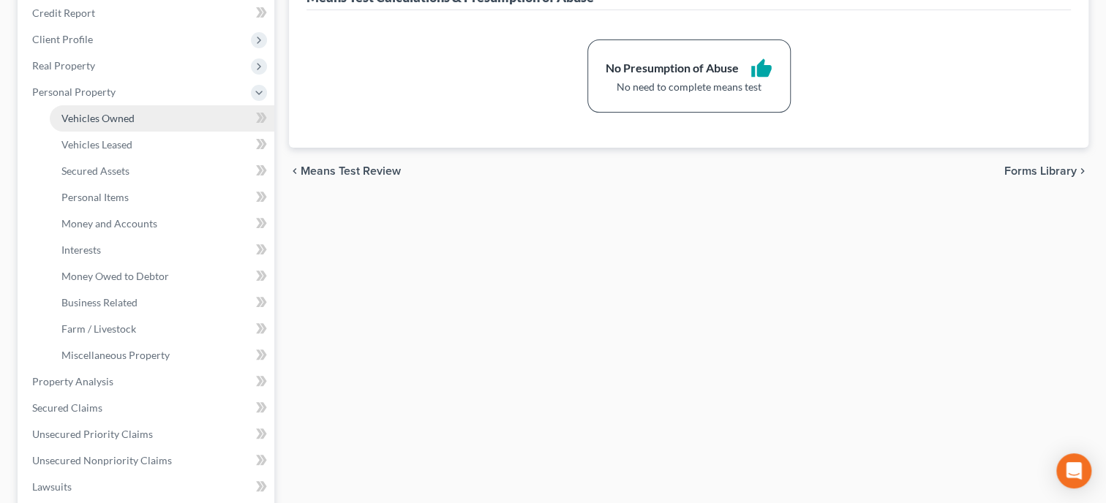
click at [102, 112] on span "Vehicles Owned" at bounding box center [97, 118] width 73 height 12
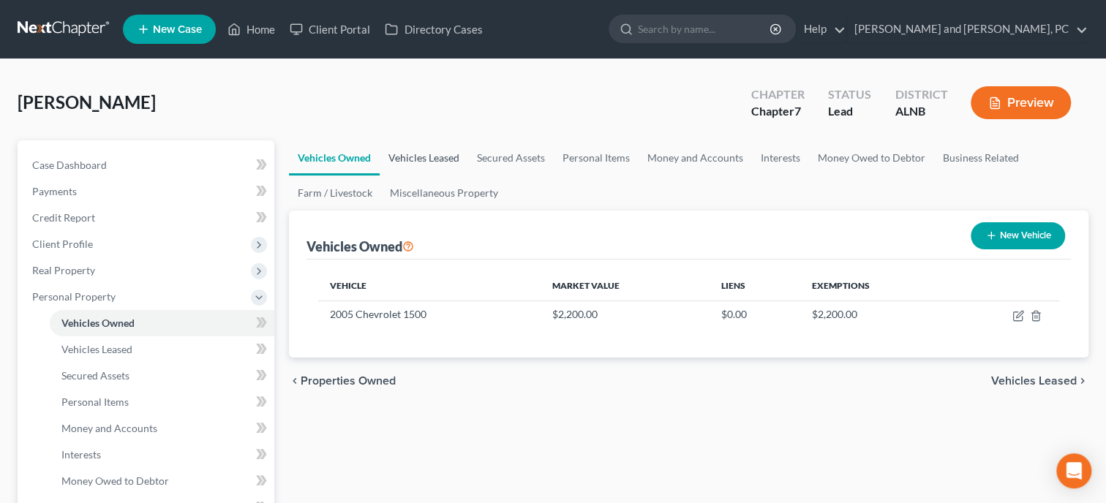
click at [400, 152] on link "Vehicles Leased" at bounding box center [424, 157] width 89 height 35
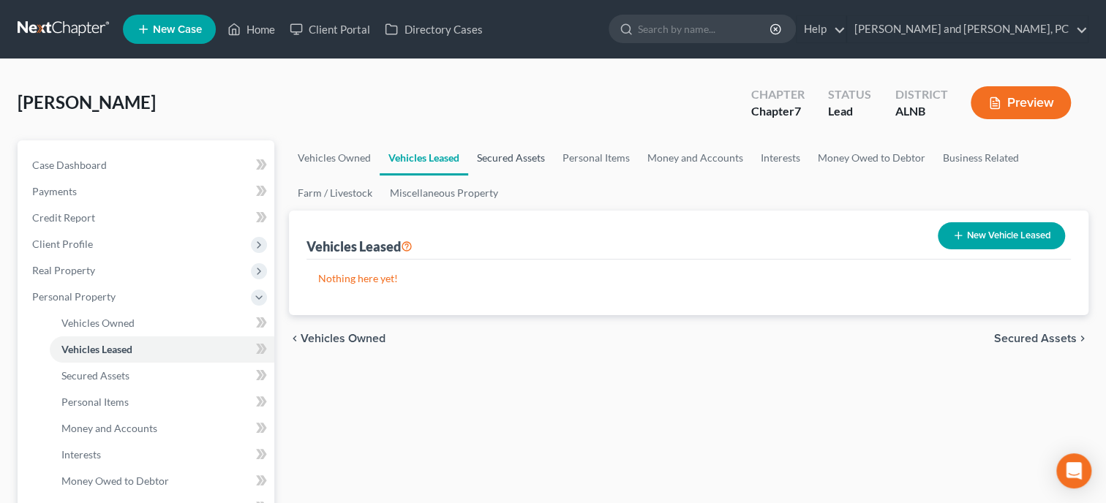
click at [519, 162] on link "Secured Assets" at bounding box center [511, 157] width 86 height 35
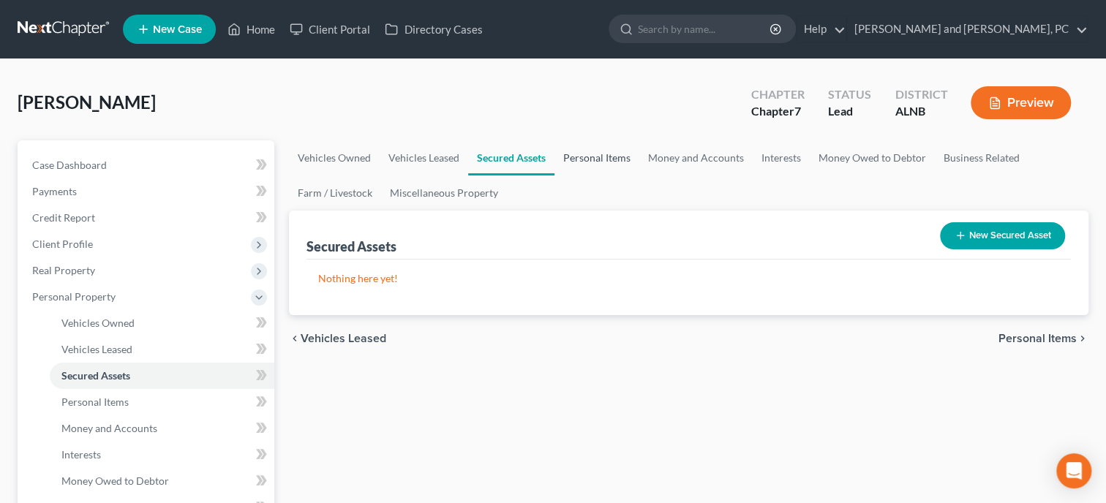
click at [598, 158] on link "Personal Items" at bounding box center [596, 157] width 85 height 35
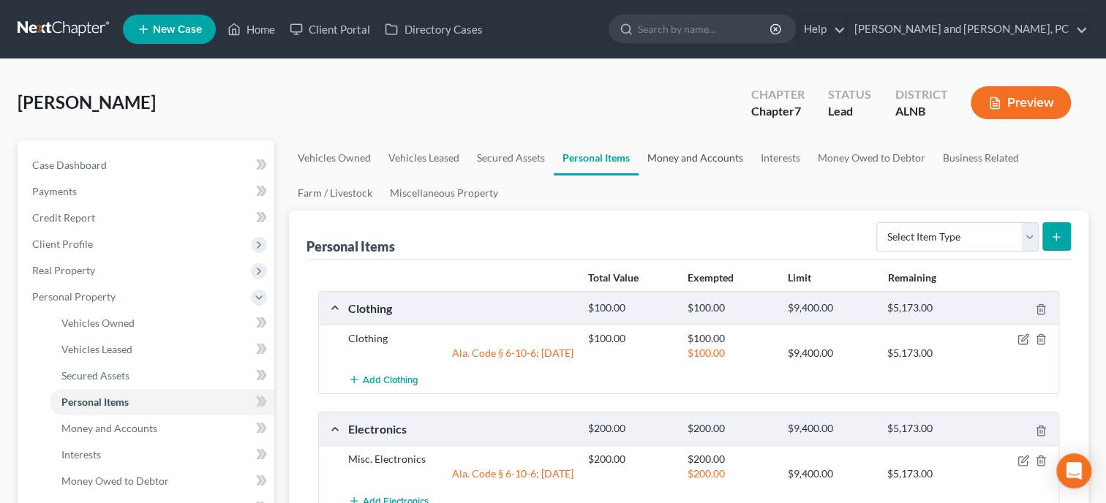
click at [706, 162] on link "Money and Accounts" at bounding box center [695, 157] width 113 height 35
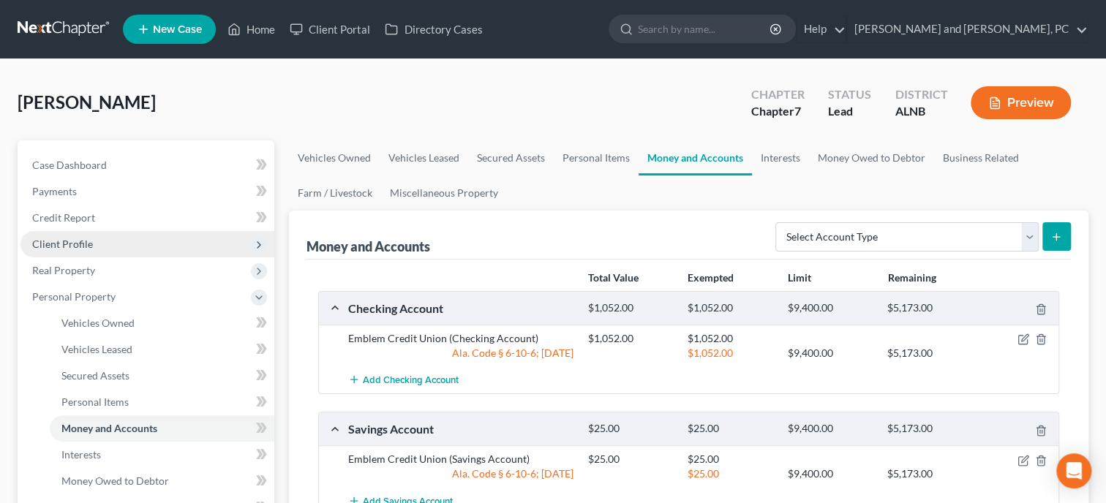
click at [86, 231] on span "Client Profile" at bounding box center [147, 244] width 254 height 26
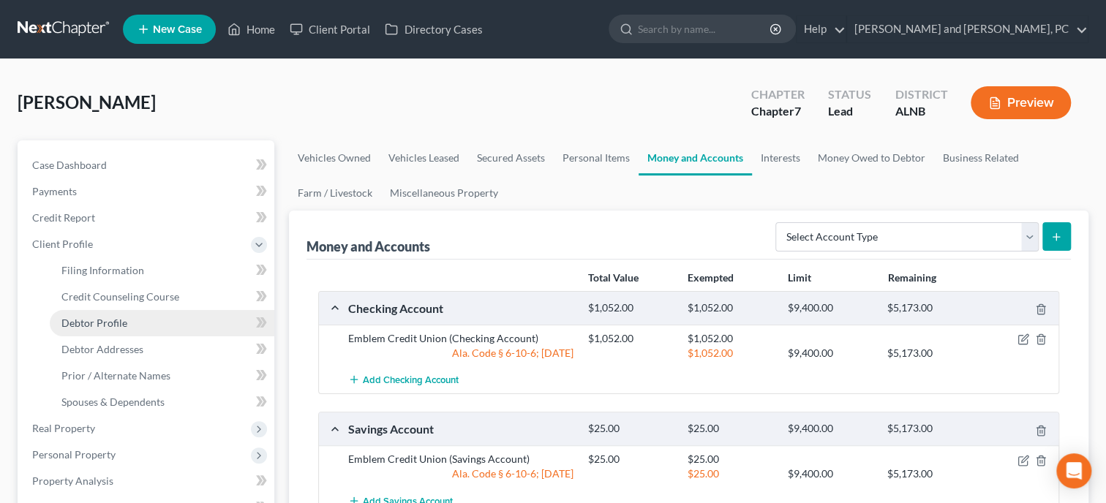
click at [89, 317] on span "Debtor Profile" at bounding box center [94, 323] width 66 height 12
select select "0"
select select "2"
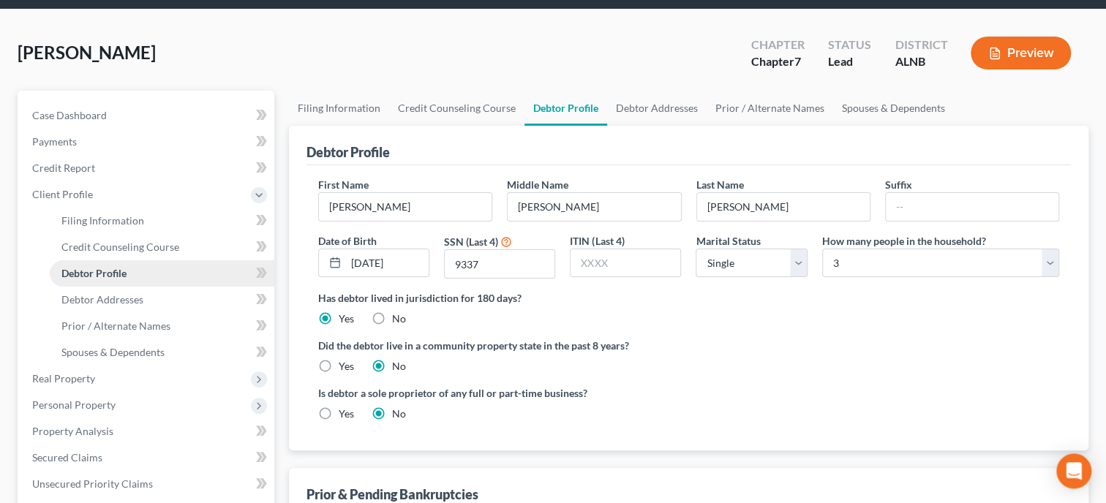
scroll to position [75, 0]
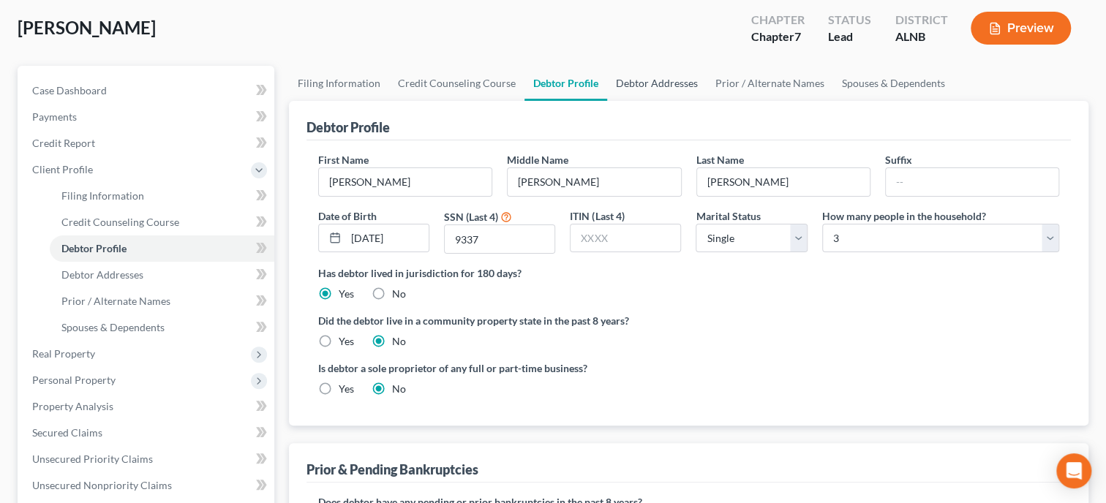
click at [635, 87] on link "Debtor Addresses" at bounding box center [656, 83] width 99 height 35
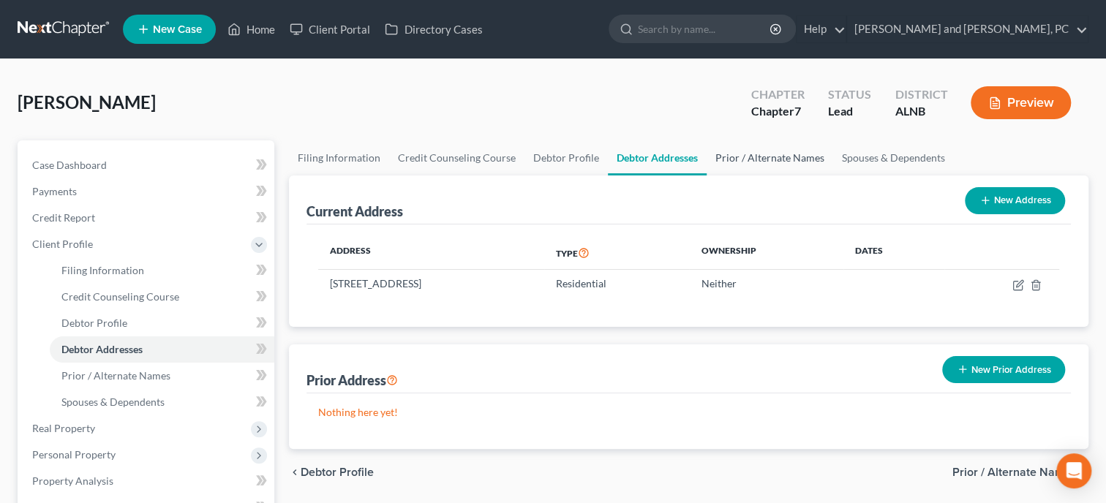
click at [720, 151] on link "Prior / Alternate Names" at bounding box center [770, 157] width 127 height 35
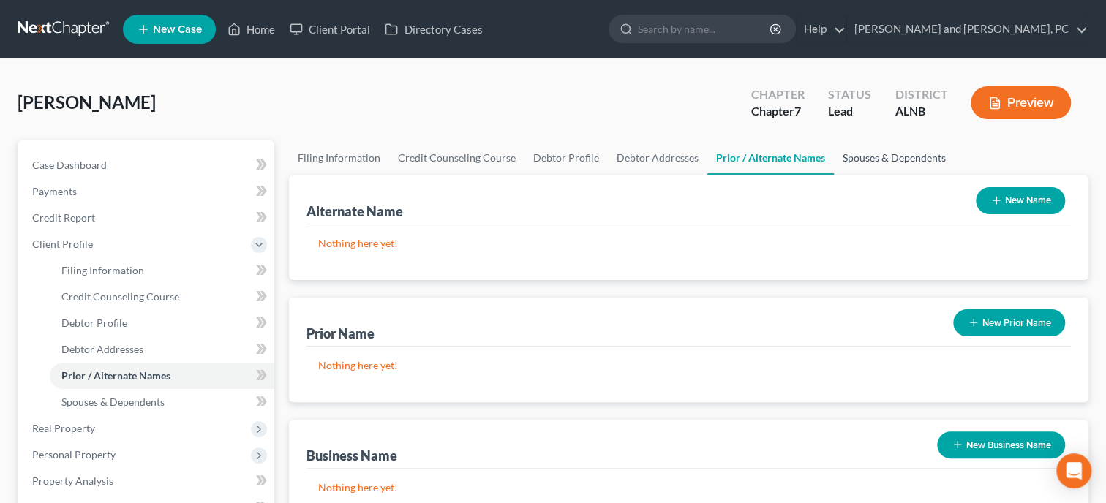
click at [854, 165] on link "Spouses & Dependents" at bounding box center [894, 157] width 121 height 35
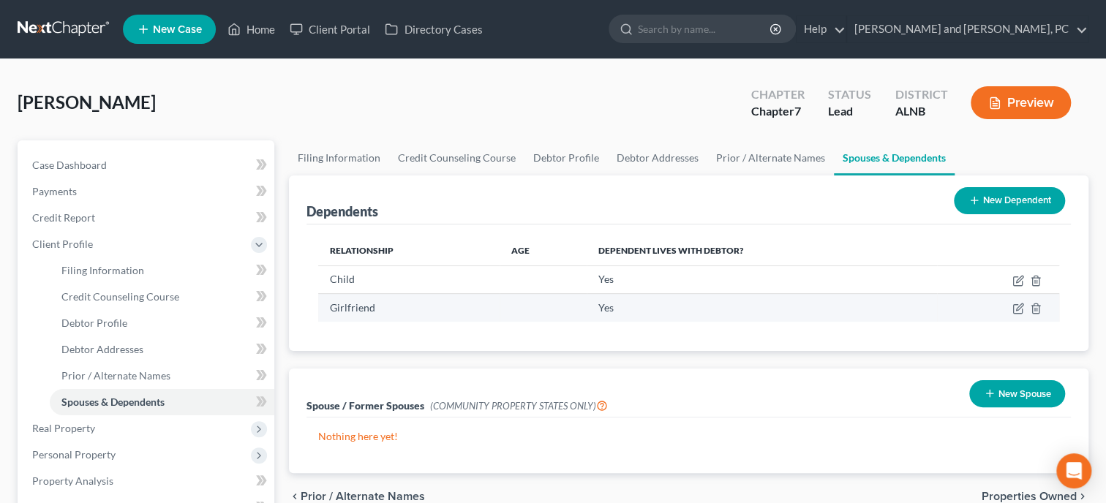
click at [1029, 305] on td at bounding box center [998, 308] width 122 height 28
click at [1032, 305] on icon "button" at bounding box center [1036, 309] width 12 height 12
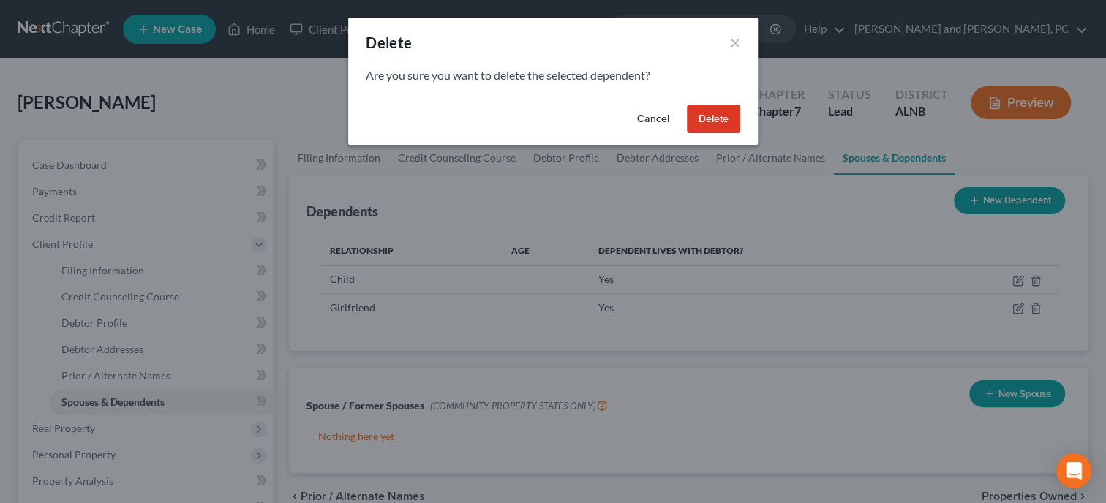
click at [718, 110] on button "Delete" at bounding box center [713, 119] width 53 height 29
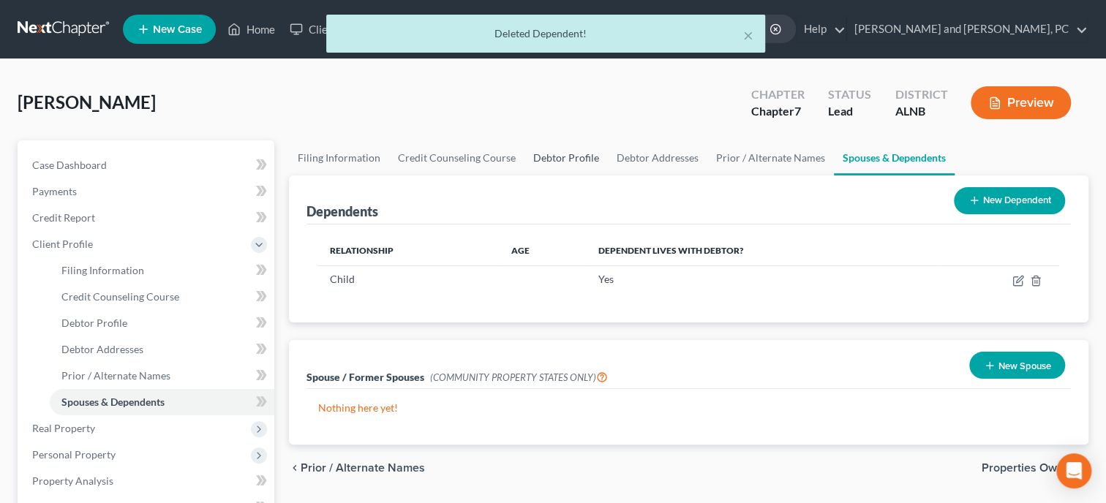
click at [541, 154] on link "Debtor Profile" at bounding box center [565, 157] width 83 height 35
select select "0"
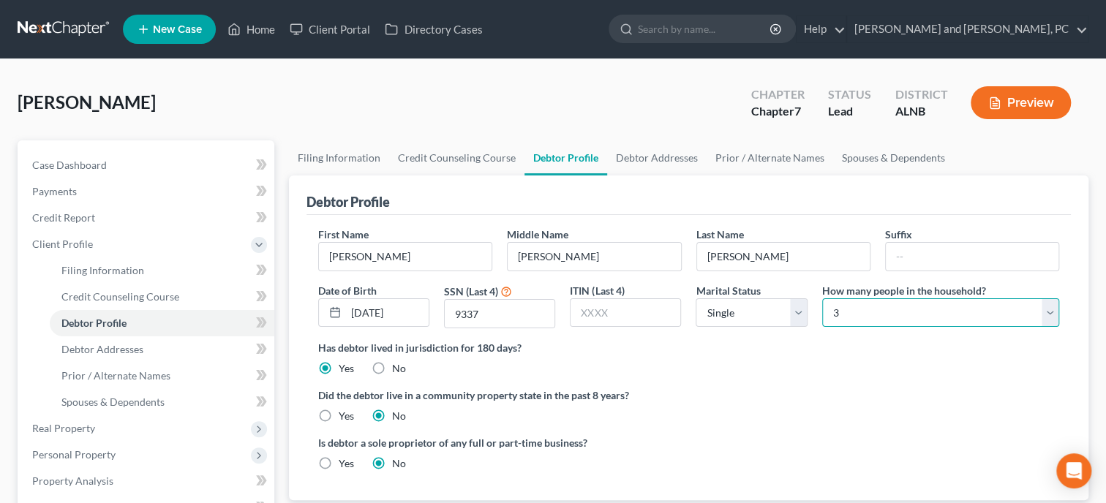
click at [822, 298] on select "Select 1 2 3 4 5 6 7 8 9 10 11 12 13 14 15 16 17 18 19 20" at bounding box center [940, 312] width 237 height 29
select select "0"
click option "1" at bounding box center [0, 0] width 0 height 0
click at [865, 396] on label "Did the debtor live in a community property state in the past 8 years?" at bounding box center [688, 395] width 741 height 15
click at [905, 159] on link "Spouses & Dependents" at bounding box center [893, 157] width 121 height 35
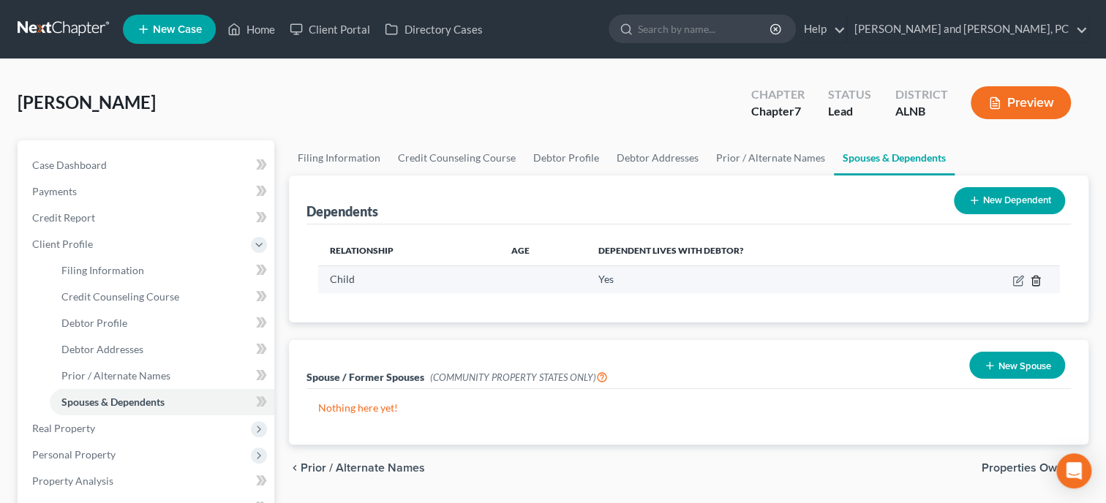
click at [1037, 275] on icon "button" at bounding box center [1036, 281] width 12 height 12
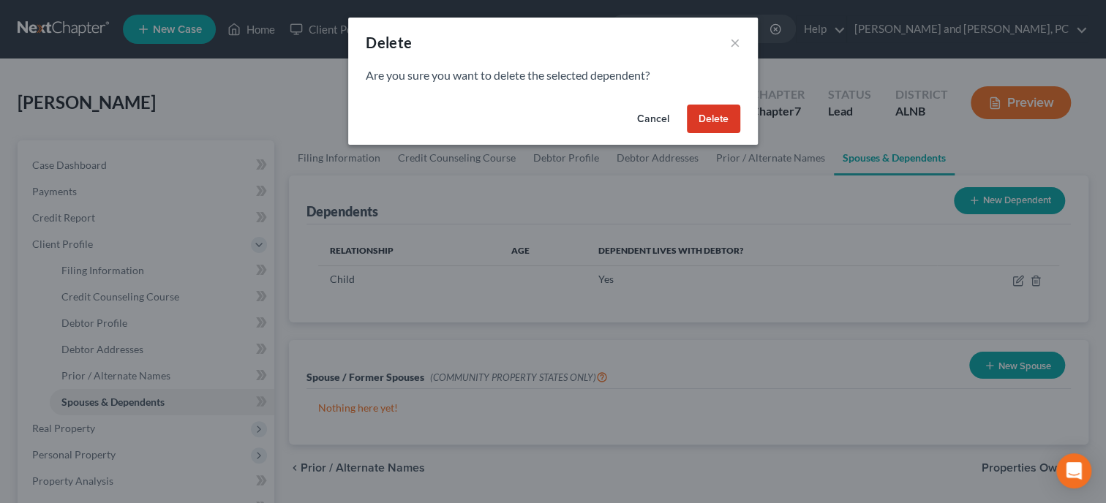
click at [726, 120] on button "Delete" at bounding box center [713, 119] width 53 height 29
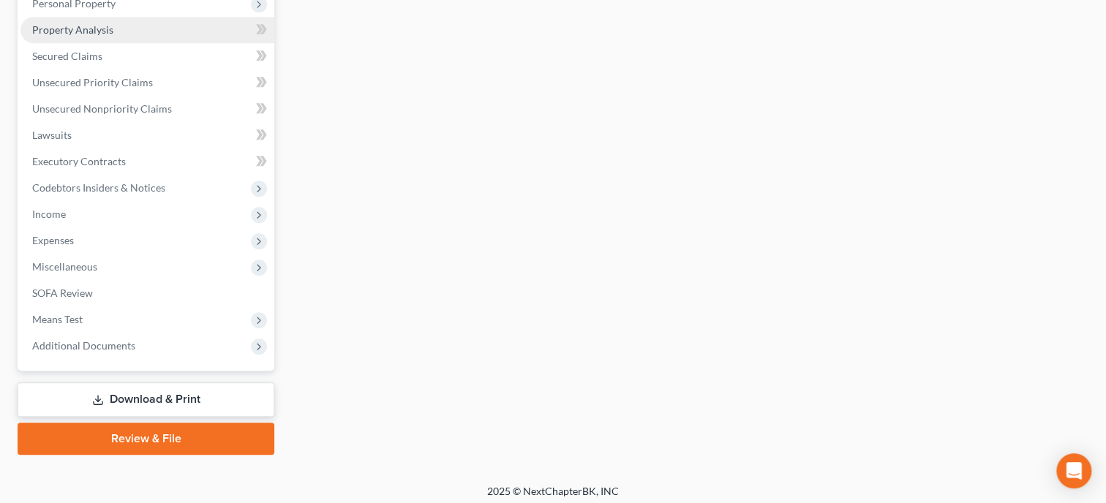
scroll to position [456, 0]
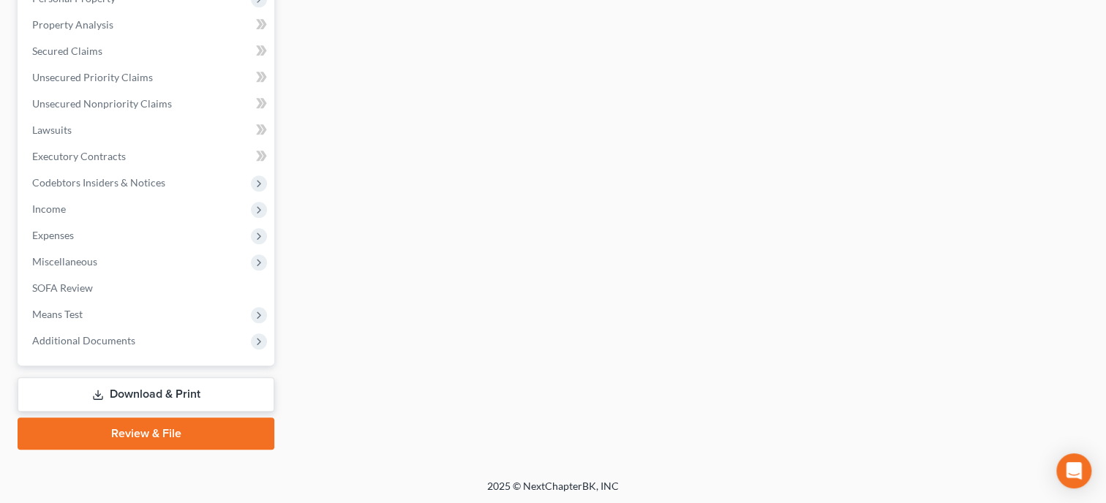
click at [155, 384] on link "Download & Print" at bounding box center [146, 394] width 257 height 34
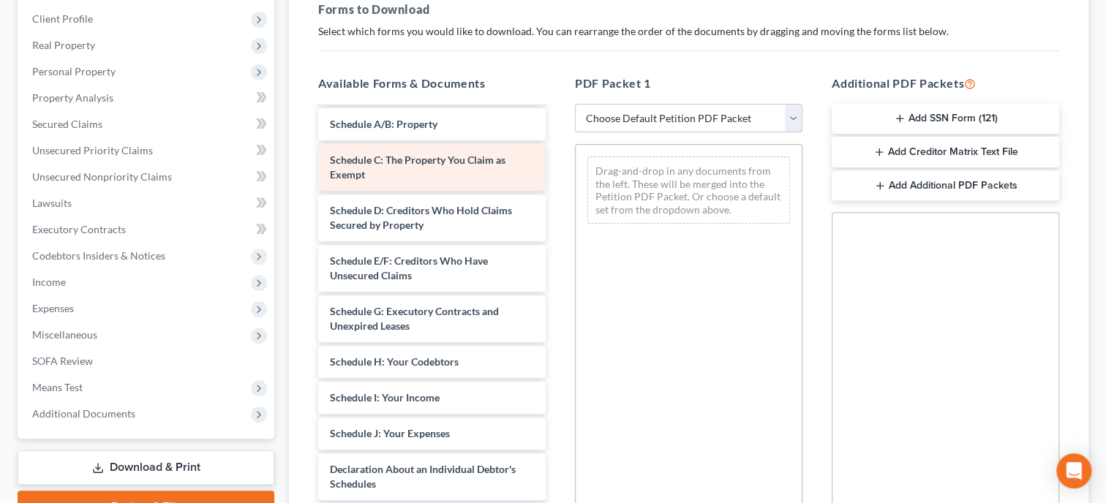
scroll to position [376, 0]
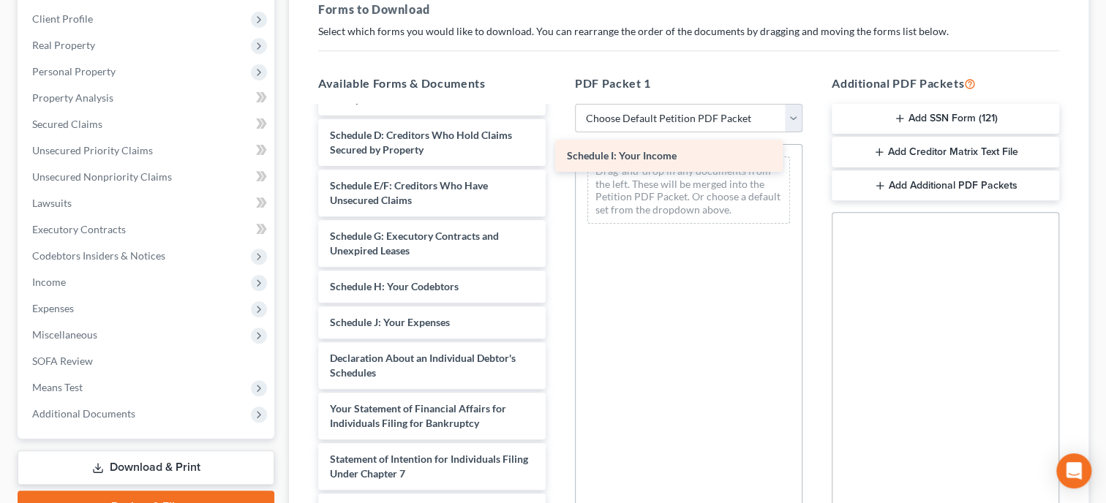
drag, startPoint x: 447, startPoint y: 310, endPoint x: 684, endPoint y: 146, distance: 288.6
click at [557, 146] on div "Schedule I: Your Income Installments Fee Sheets Scan_0009.pdf Final_Divorce_Pap…" at bounding box center [432, 215] width 251 height 967
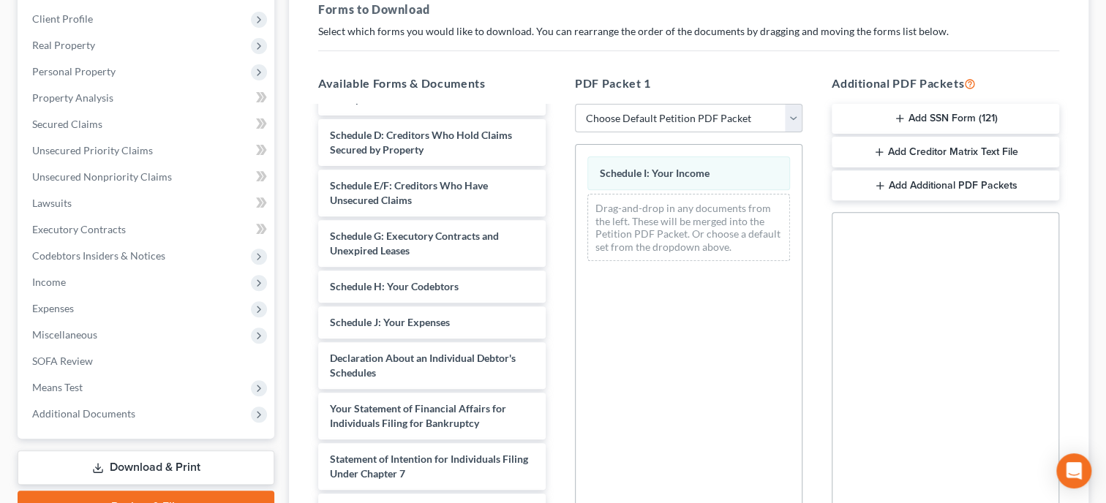
scroll to position [399, 0]
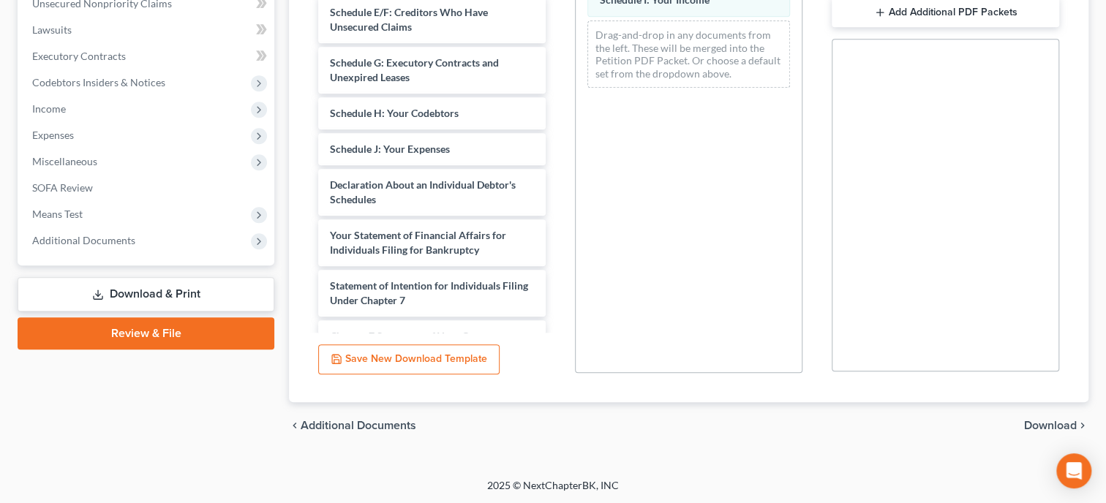
click at [1045, 420] on span "Download" at bounding box center [1050, 426] width 53 height 12
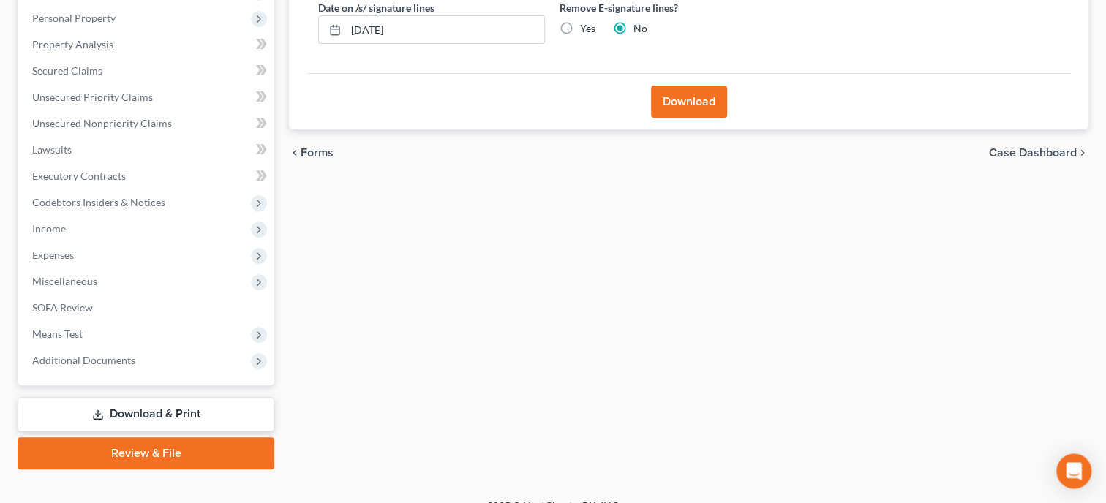
scroll to position [72, 0]
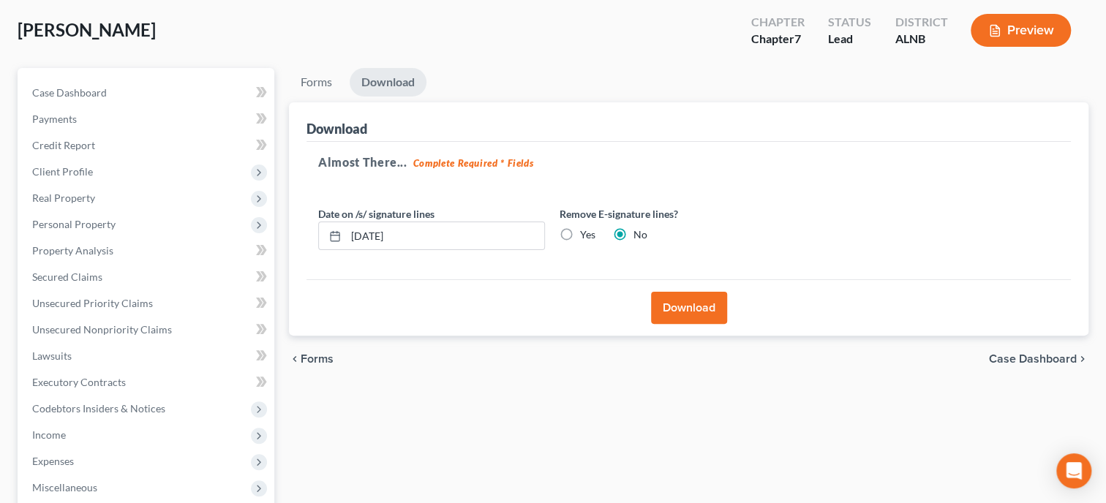
click at [710, 314] on button "Download" at bounding box center [689, 308] width 76 height 32
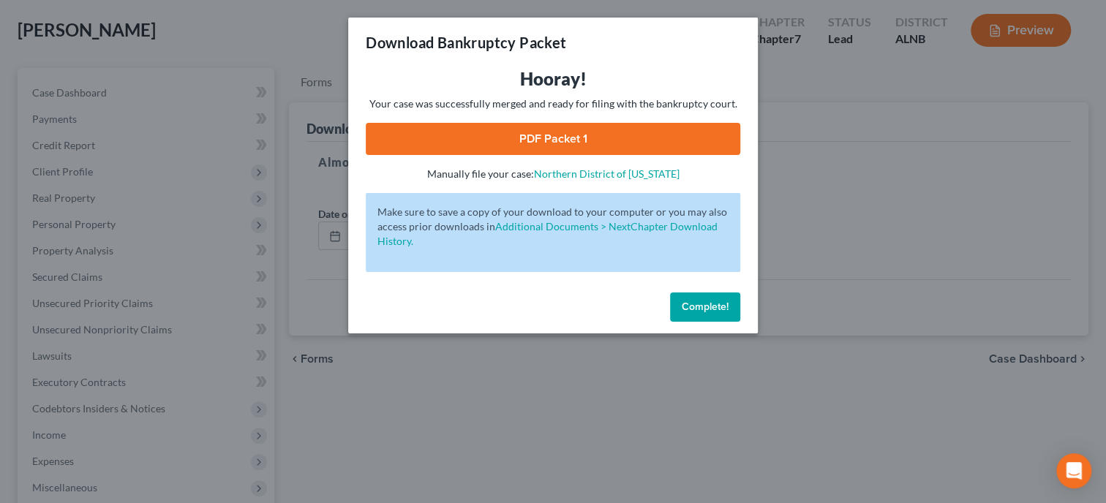
click at [535, 135] on link "PDF Packet 1" at bounding box center [553, 139] width 375 height 32
click at [696, 310] on span "Complete!" at bounding box center [705, 307] width 47 height 12
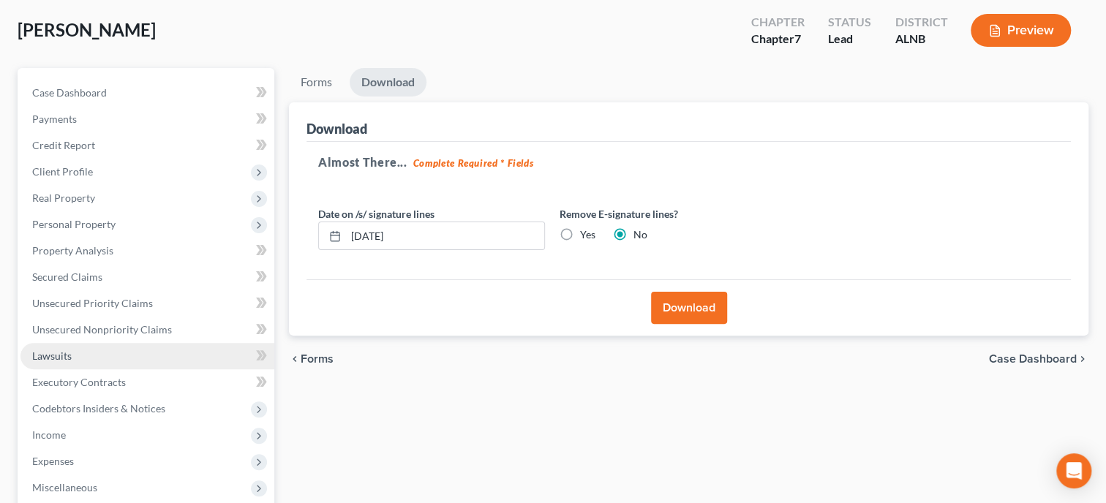
scroll to position [298, 0]
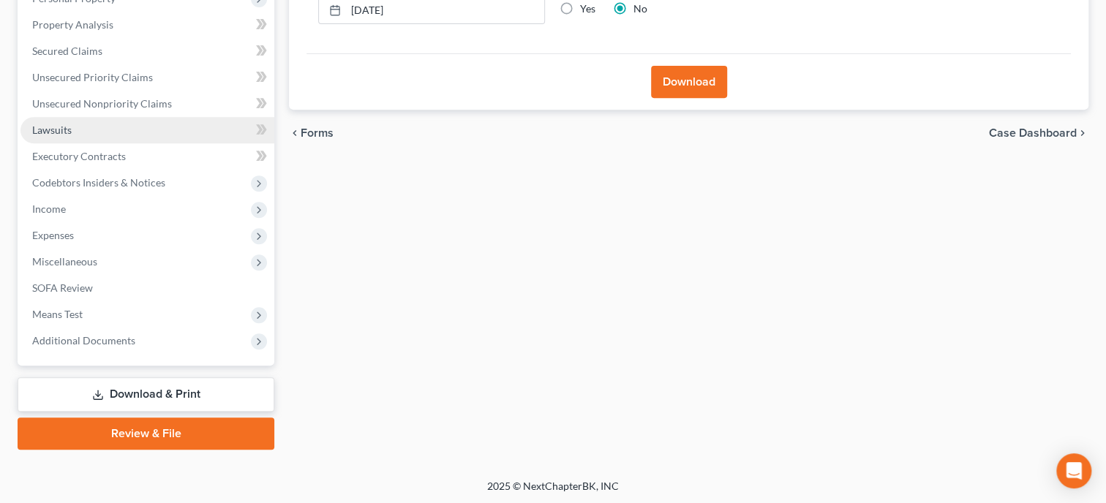
click at [151, 350] on span "Additional Documents" at bounding box center [147, 341] width 254 height 26
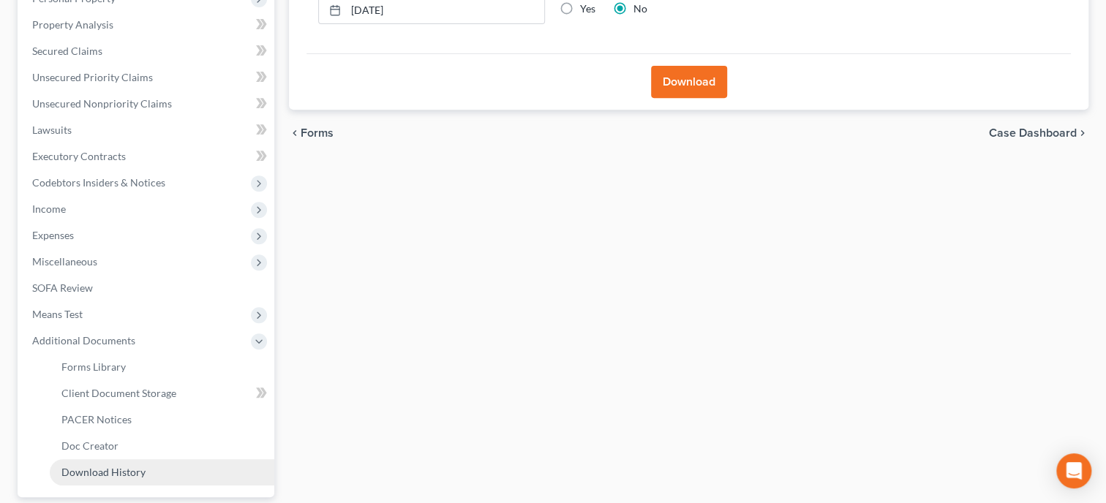
click at [137, 462] on link "Download History" at bounding box center [162, 472] width 225 height 26
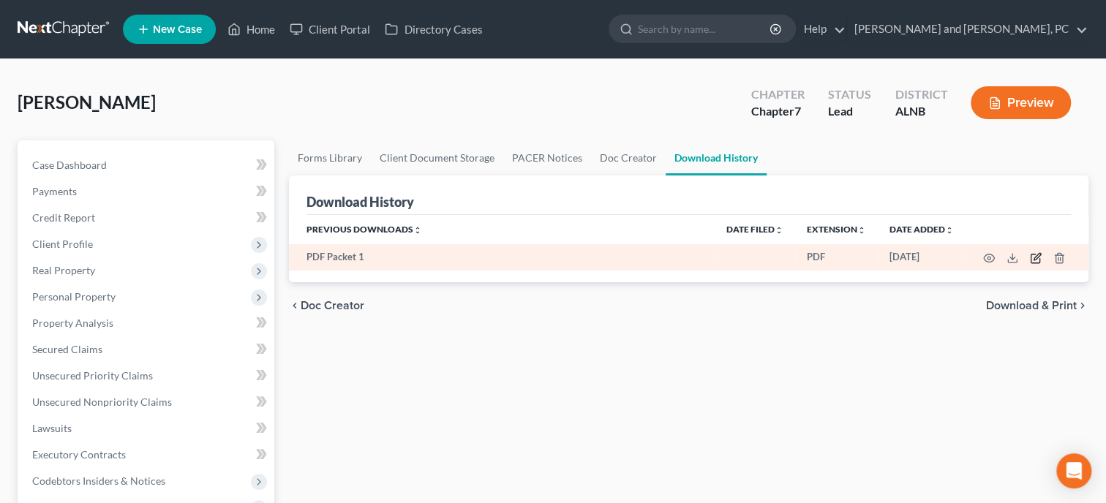
click at [1038, 258] on icon "button" at bounding box center [1036, 258] width 12 height 12
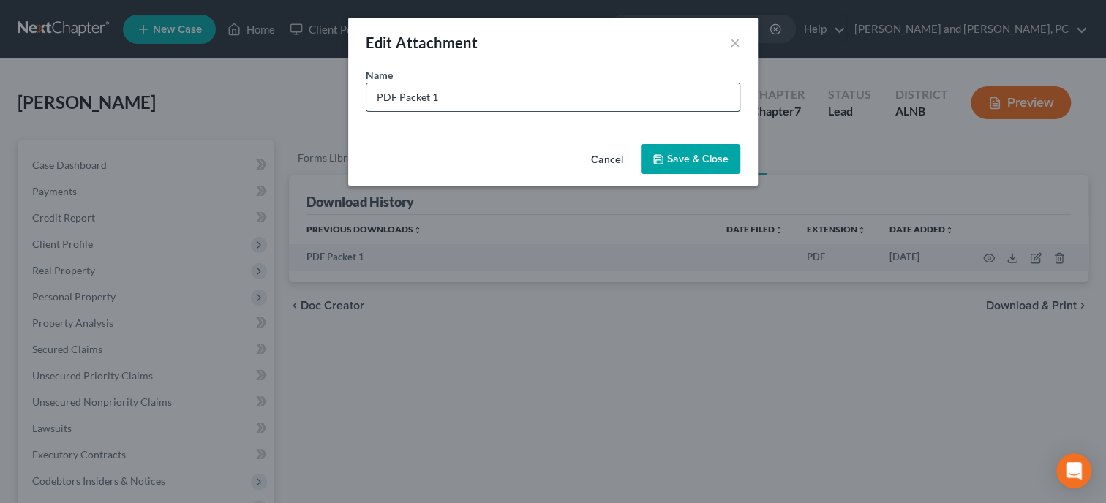
drag, startPoint x: 497, startPoint y: 104, endPoint x: 367, endPoint y: 123, distance: 130.9
click at [367, 111] on input "PDF Packet 1" at bounding box center [552, 97] width 373 height 28
type input "s"
type input "Sch"
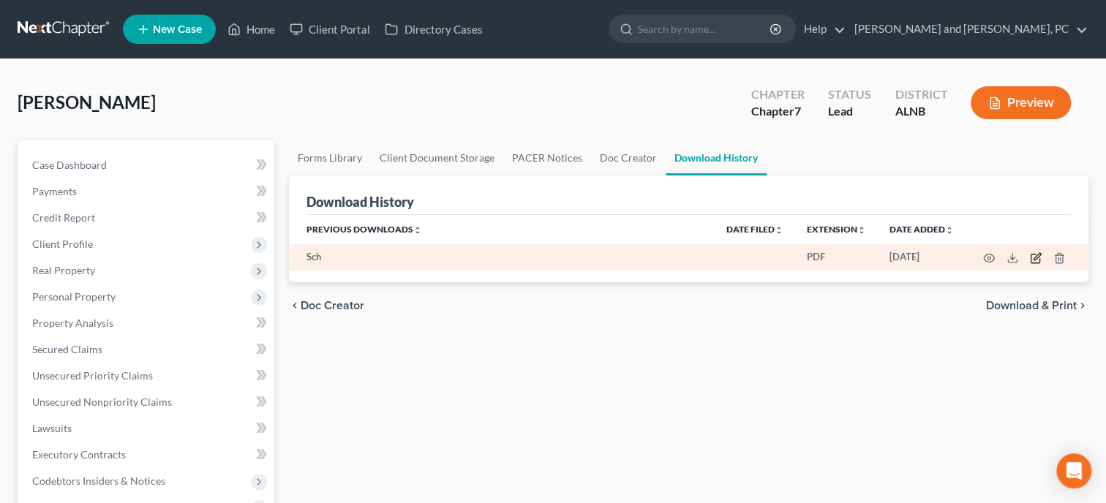
click at [1034, 258] on icon "button" at bounding box center [1036, 258] width 12 height 12
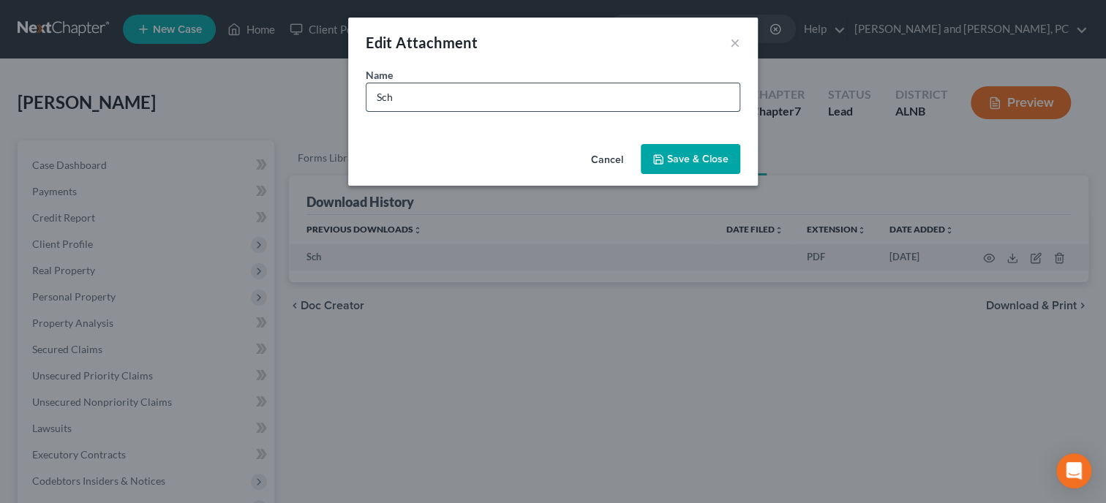
click at [427, 102] on input "Sch" at bounding box center [552, 97] width 373 height 28
type input "Schedule I"
click at [691, 160] on span "Save & Close" at bounding box center [697, 159] width 61 height 12
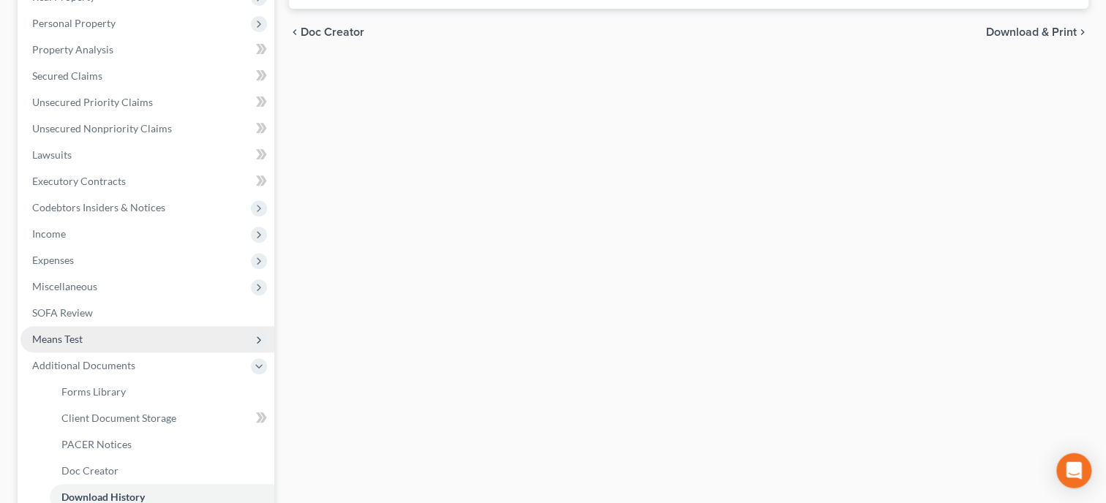
scroll to position [301, 0]
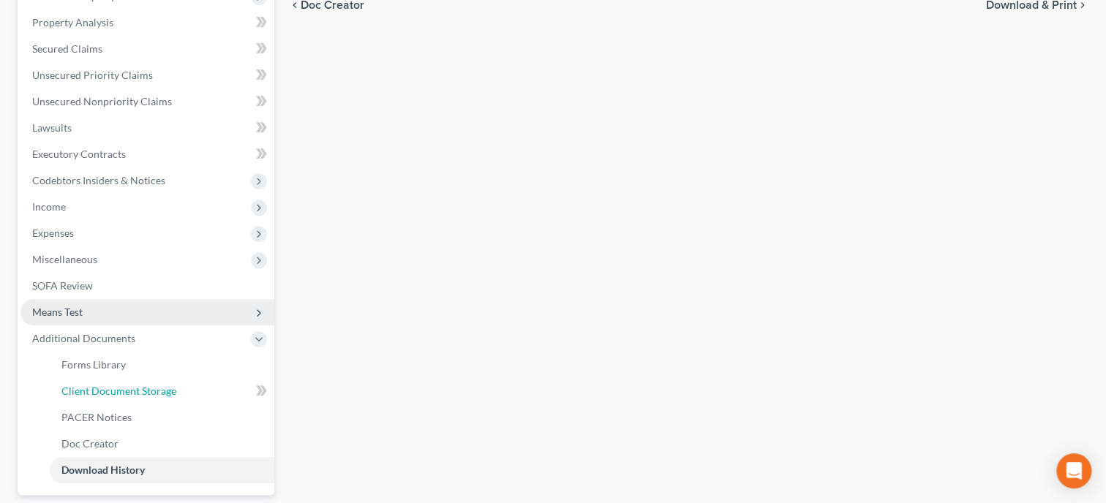
click at [159, 385] on span "Client Document Storage" at bounding box center [118, 391] width 115 height 12
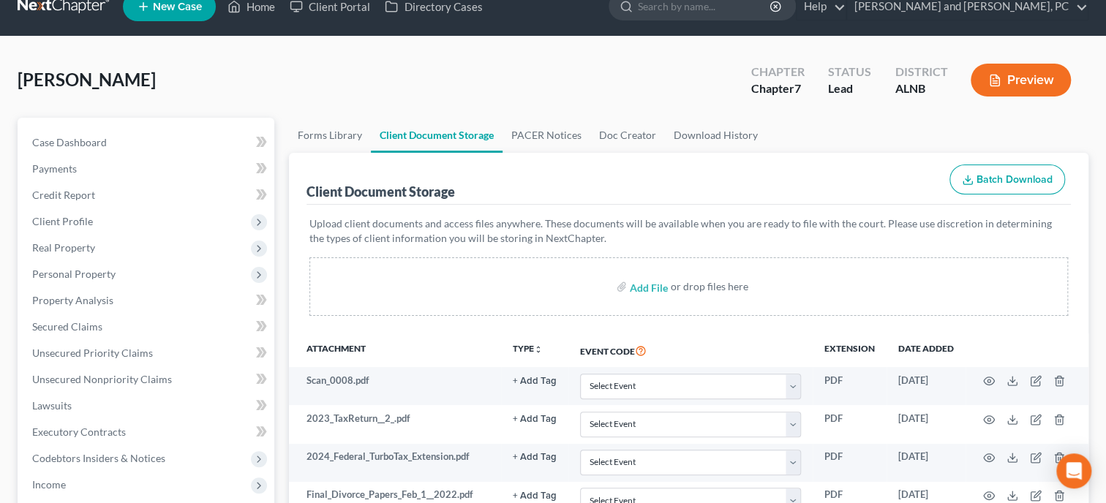
scroll to position [75, 0]
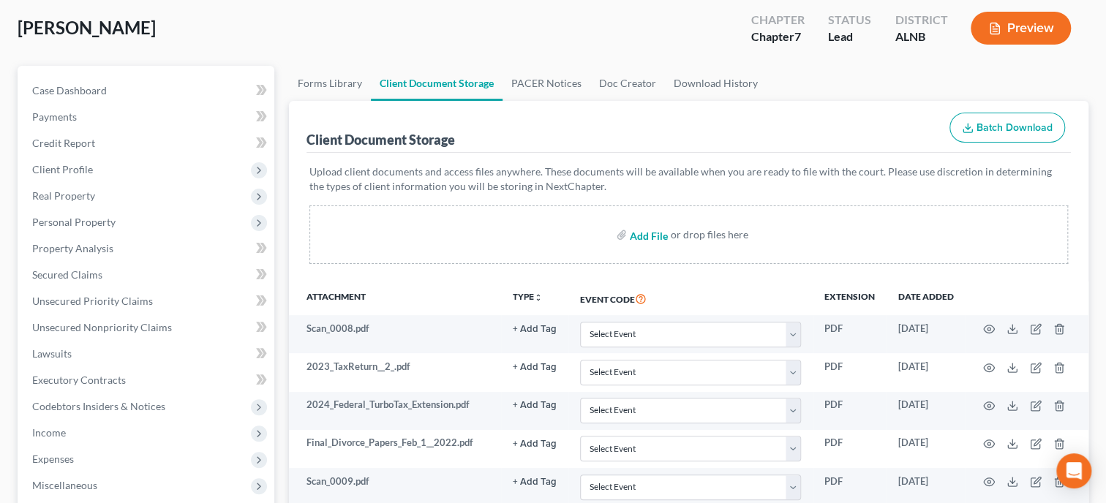
click at [650, 233] on input "file" at bounding box center [647, 235] width 35 height 26
type input "C:\fakepath\Schedule I.pdf"
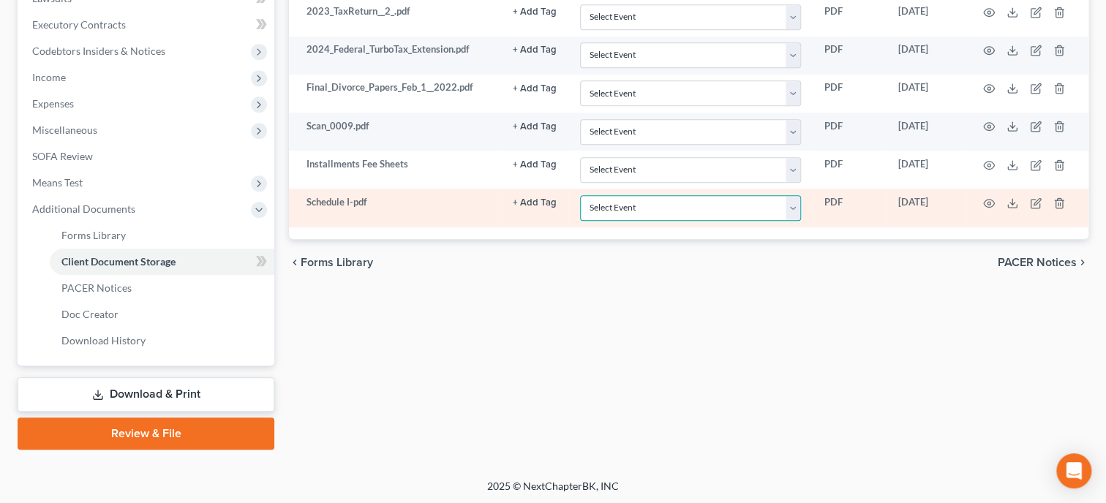
select select "30"
click option "Schedule I" at bounding box center [0, 0] width 0 height 0
click at [687, 336] on div "Forms Library Client Document Storage PACER Notices Doc Creator Download Histor…" at bounding box center [689, 80] width 814 height 740
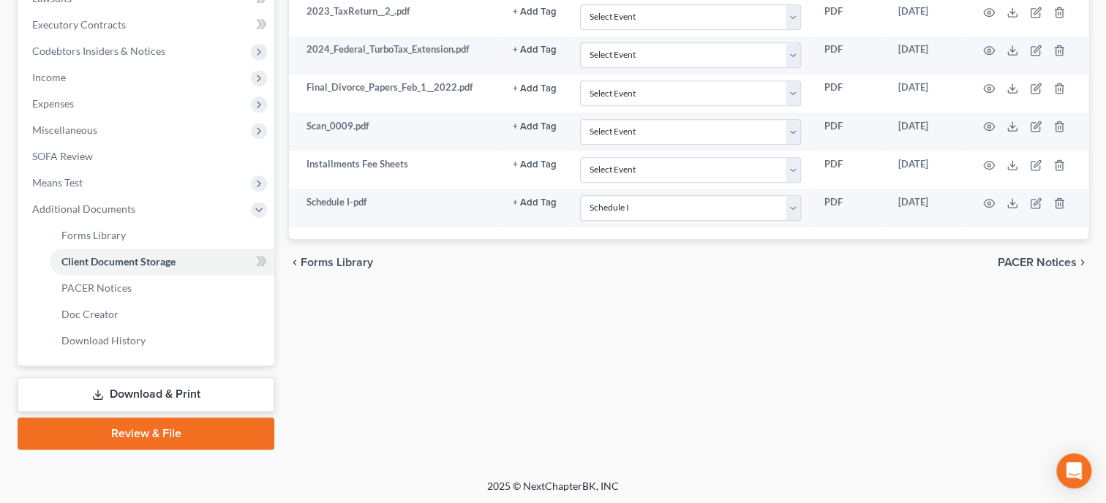
click at [148, 389] on link "Download & Print" at bounding box center [146, 394] width 257 height 34
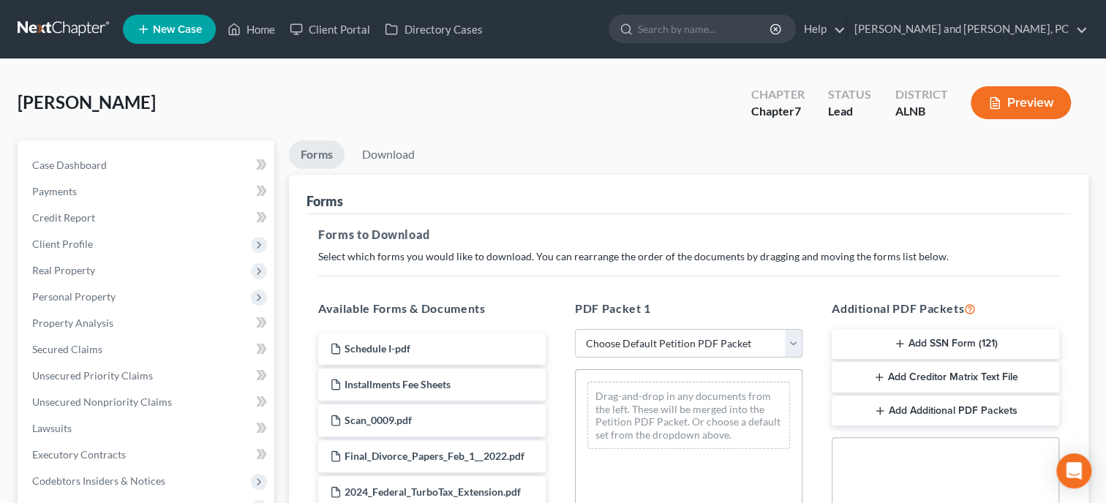
click at [575, 329] on select "Choose Default Petition PDF Packet Complete Bankruptcy Petition (all forms and …" at bounding box center [689, 343] width 228 height 29
select select "0"
click option "Complete Bankruptcy Petition (all forms and schedules)" at bounding box center [0, 0] width 0 height 0
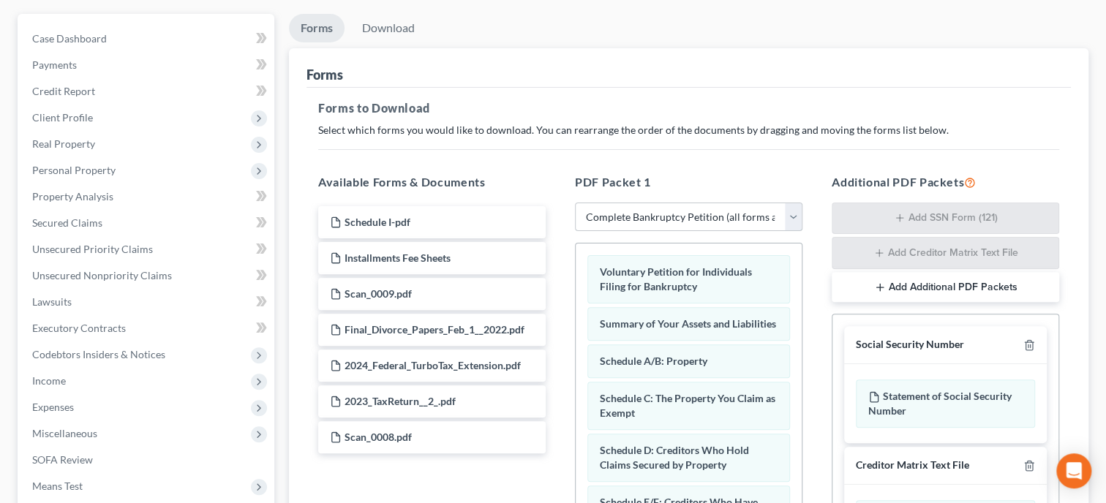
scroll to position [150, 0]
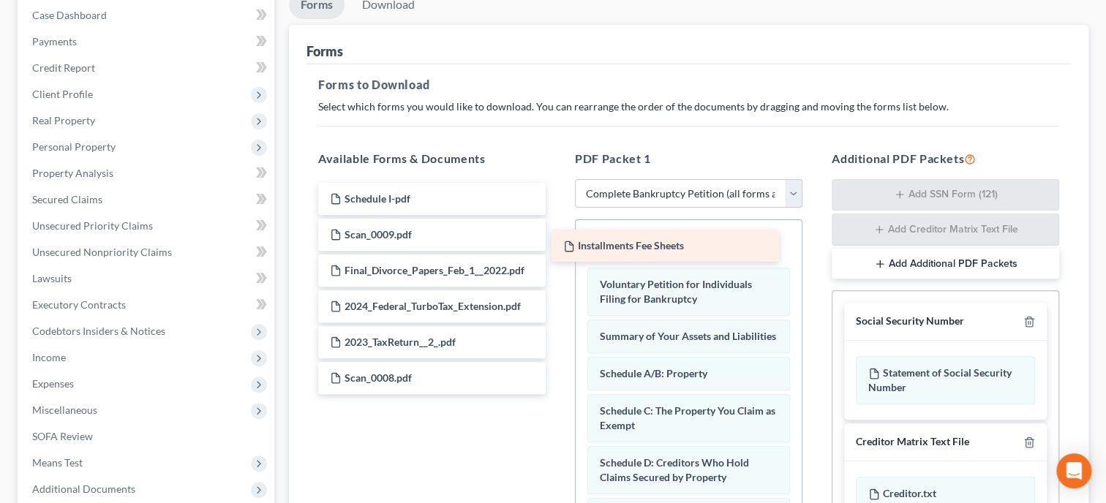
drag, startPoint x: 467, startPoint y: 242, endPoint x: 709, endPoint y: 255, distance: 241.8
click at [557, 255] on div "Installments Fee Sheets Schedule I-pdf Installments Fee Sheets Scan_0009.pdf Fi…" at bounding box center [432, 288] width 251 height 211
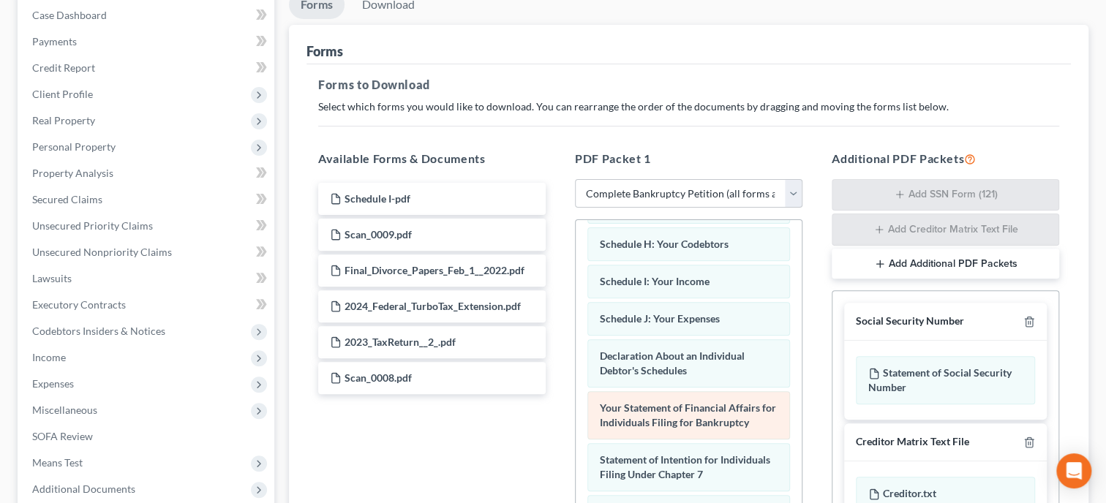
scroll to position [451, 0]
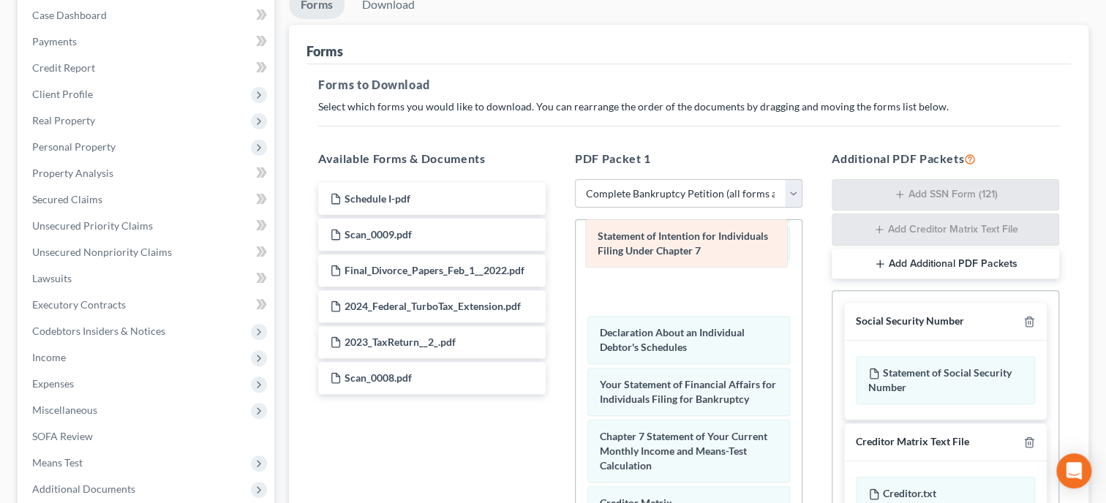
drag, startPoint x: 730, startPoint y: 386, endPoint x: 728, endPoint y: 244, distance: 142.7
click at [728, 244] on div "Statement of Intention for Individuals Filing Under Chapter 7 Installments Fee …" at bounding box center [689, 249] width 226 height 960
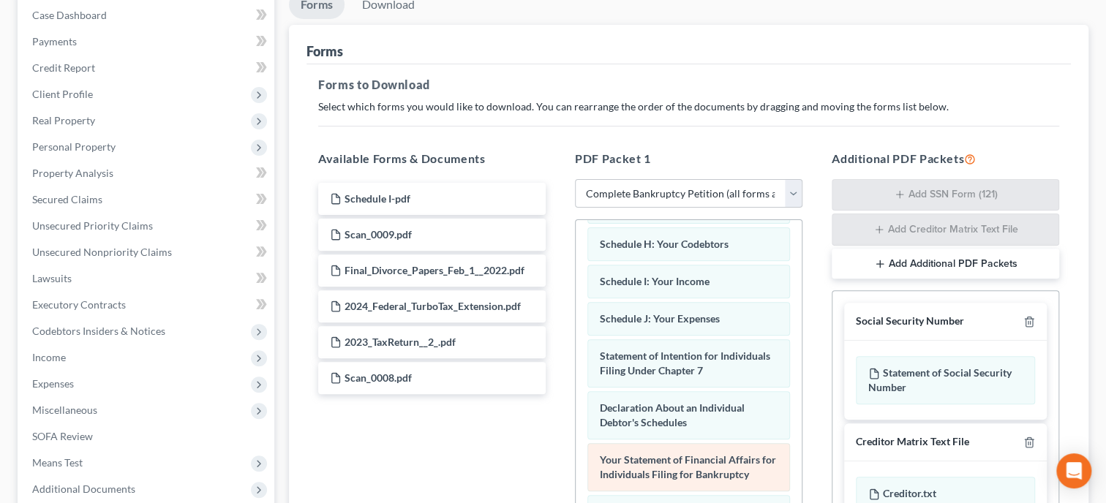
scroll to position [301, 0]
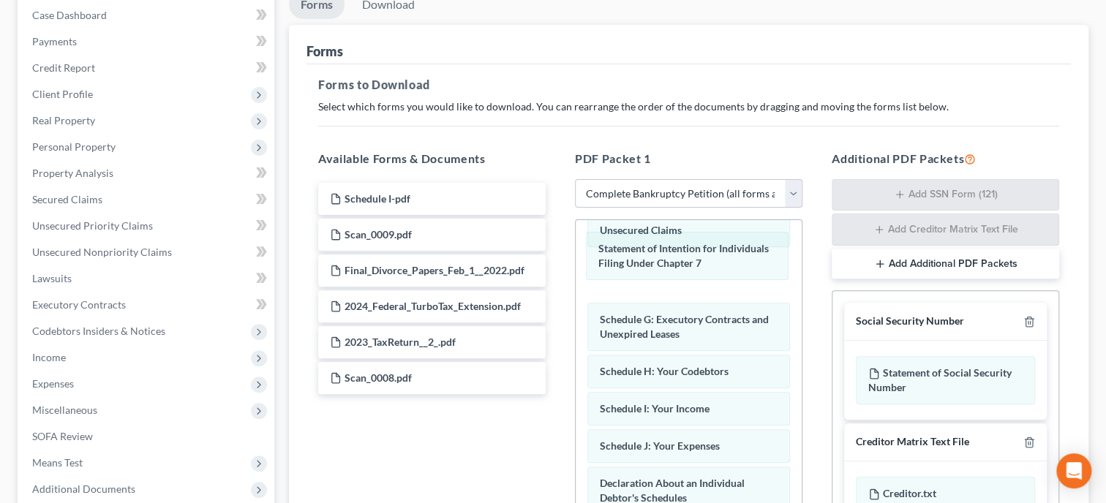
drag, startPoint x: 712, startPoint y: 429, endPoint x: 709, endPoint y: 279, distance: 149.3
click at [710, 250] on div "Statement of Intention for Individuals Filing Under Chapter 7 Installments Fee …" at bounding box center [689, 400] width 226 height 960
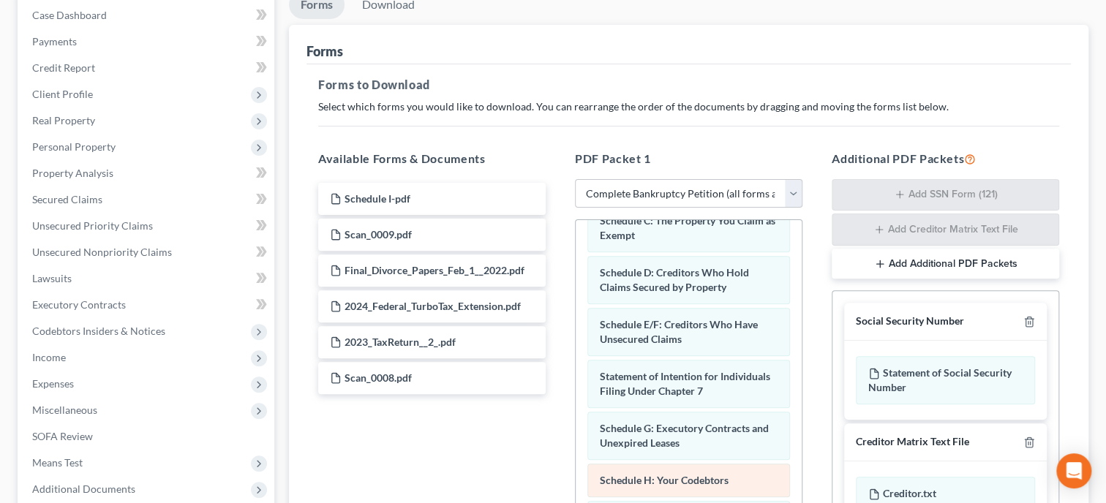
scroll to position [150, 0]
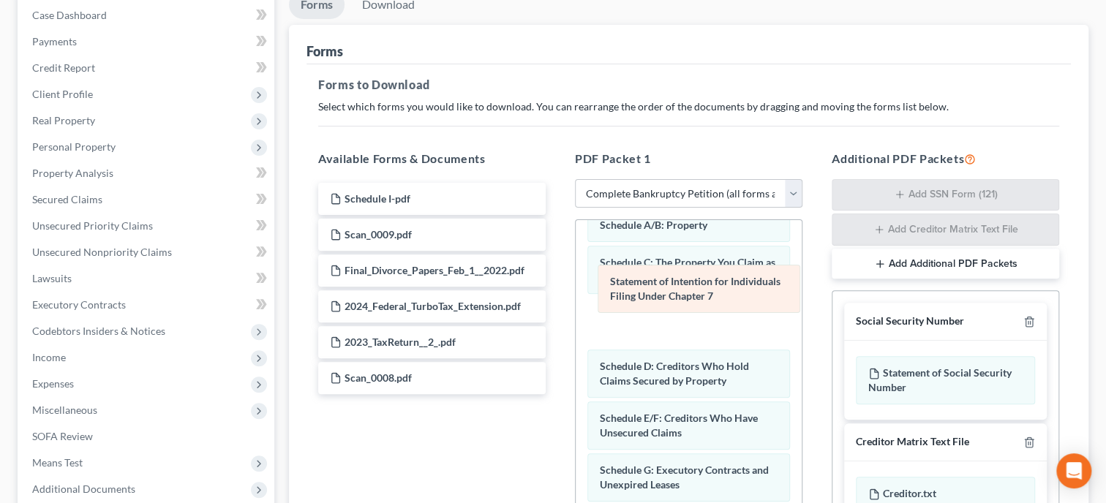
drag, startPoint x: 708, startPoint y: 430, endPoint x: 715, endPoint y: 278, distance: 152.3
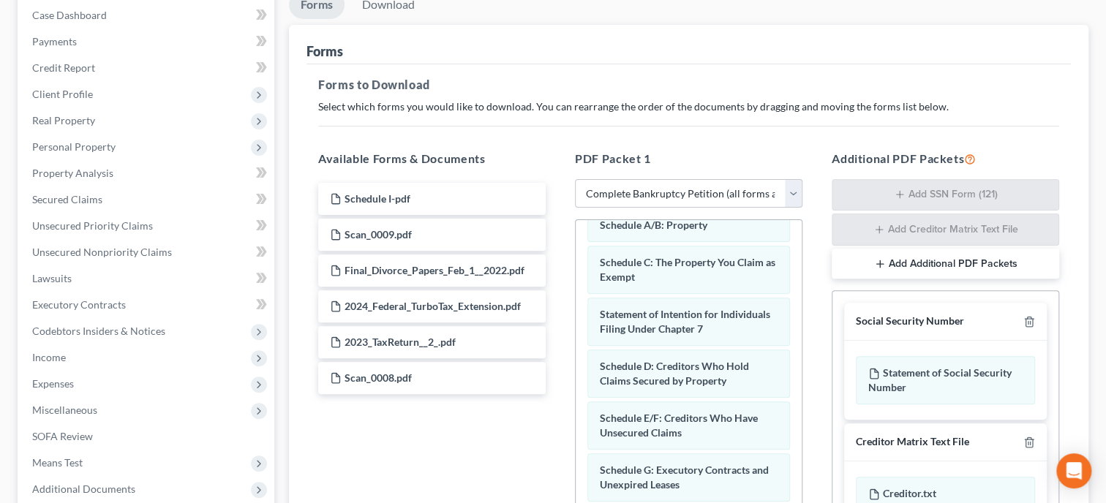
scroll to position [75, 0]
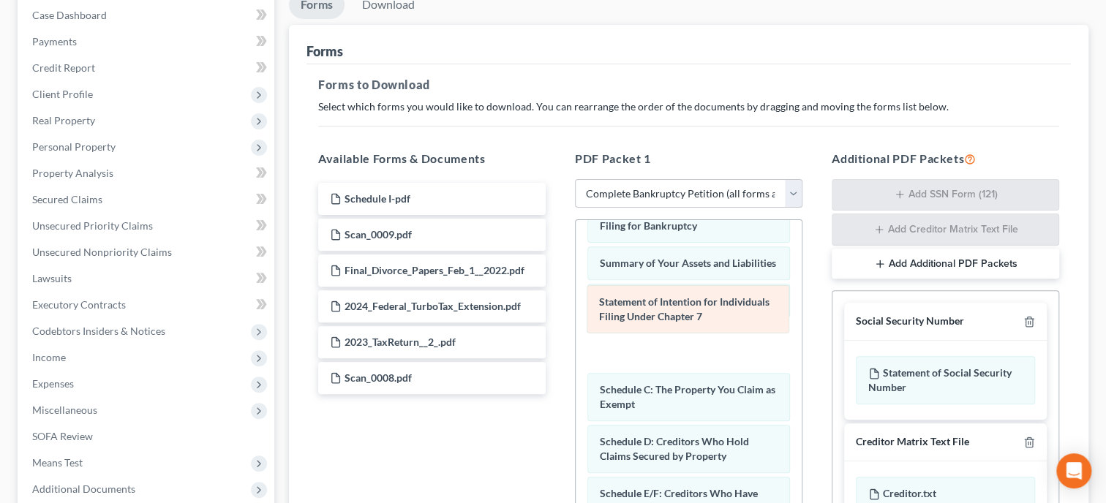
drag, startPoint x: 702, startPoint y: 395, endPoint x: 702, endPoint y: 292, distance: 103.1
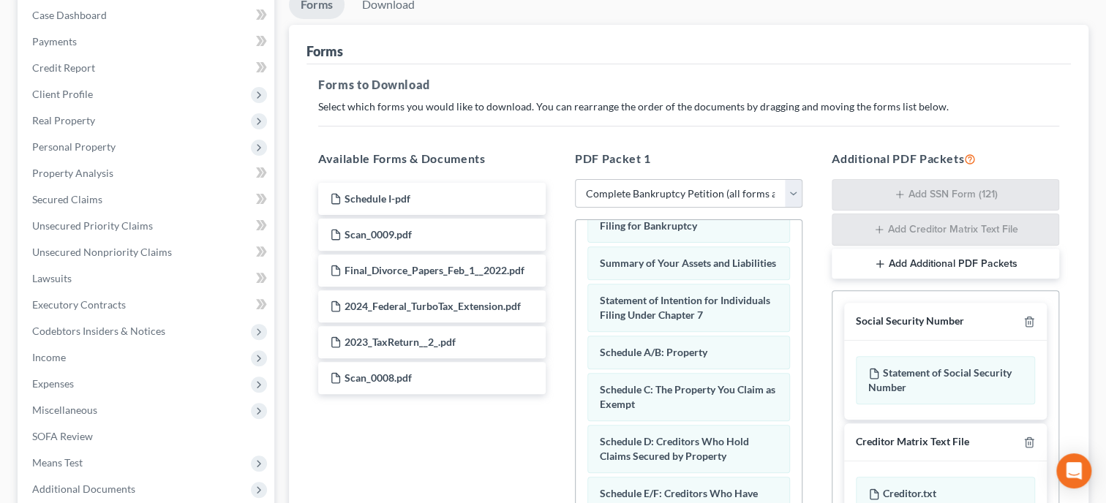
scroll to position [0, 0]
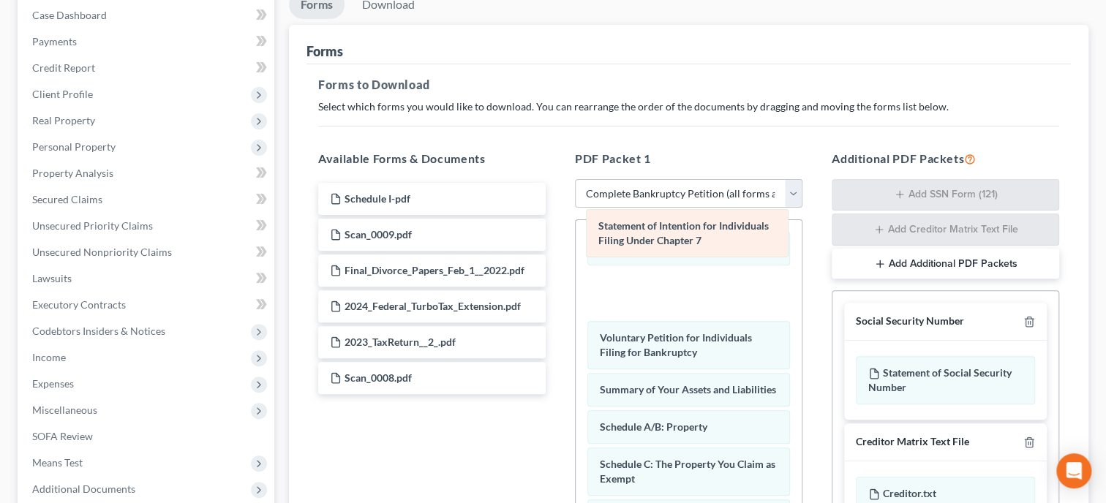
drag, startPoint x: 705, startPoint y: 396, endPoint x: 704, endPoint y: 249, distance: 146.3
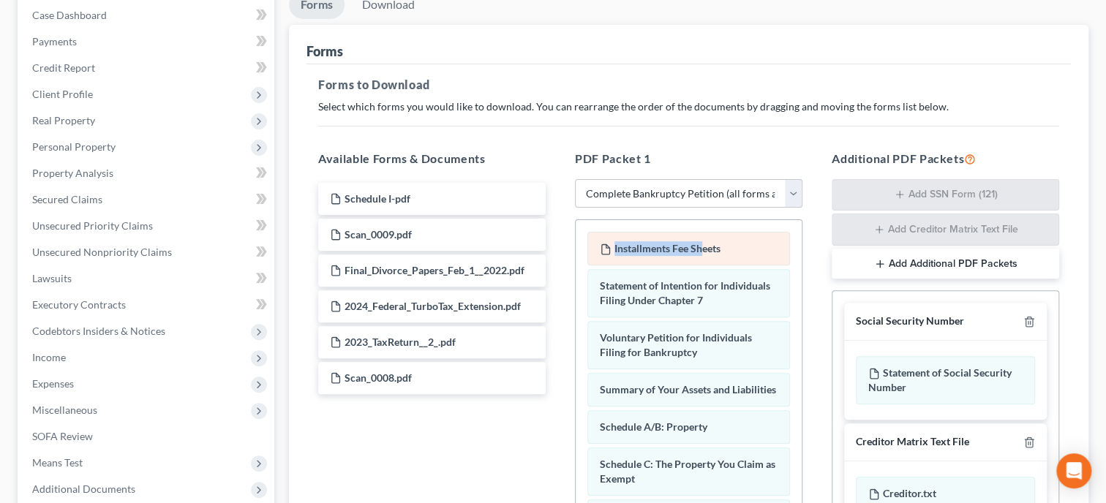
drag, startPoint x: 704, startPoint y: 249, endPoint x: 704, endPoint y: 241, distance: 8.0
click at [810, 317] on div "PDF Packet 1 Choose Default Petition PDF Packet Complete Bankruptcy Petition (a…" at bounding box center [688, 386] width 257 height 497
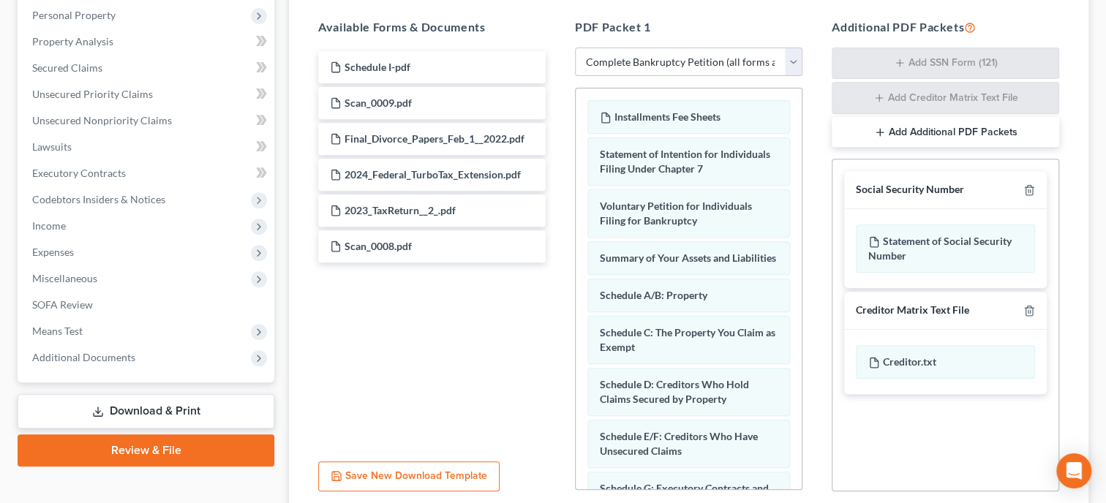
scroll to position [376, 0]
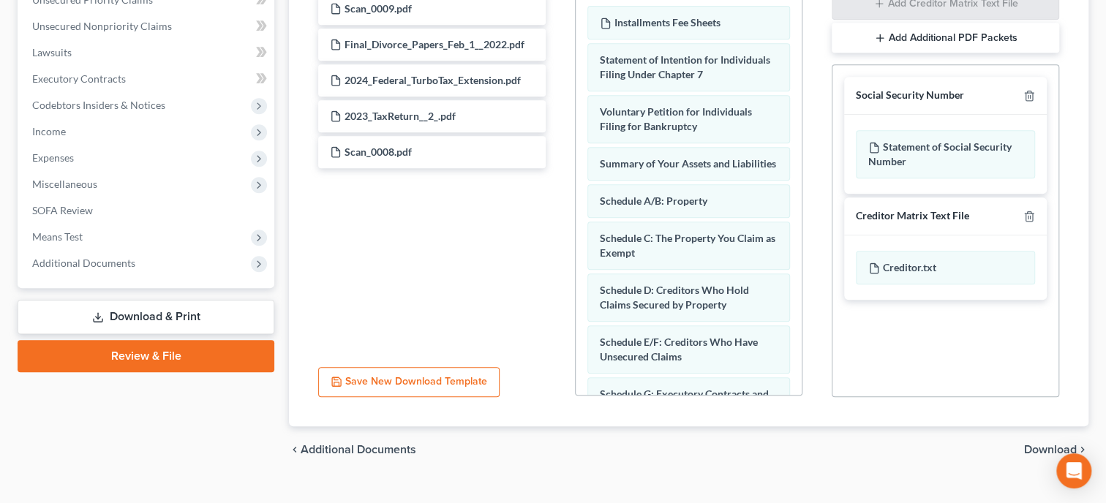
click at [1036, 449] on span "Download" at bounding box center [1050, 450] width 53 height 12
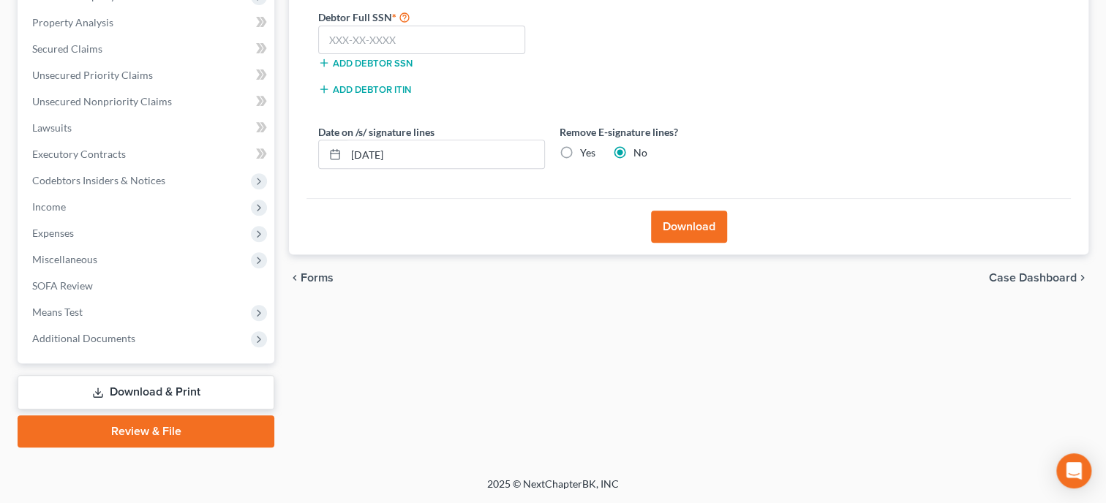
scroll to position [298, 0]
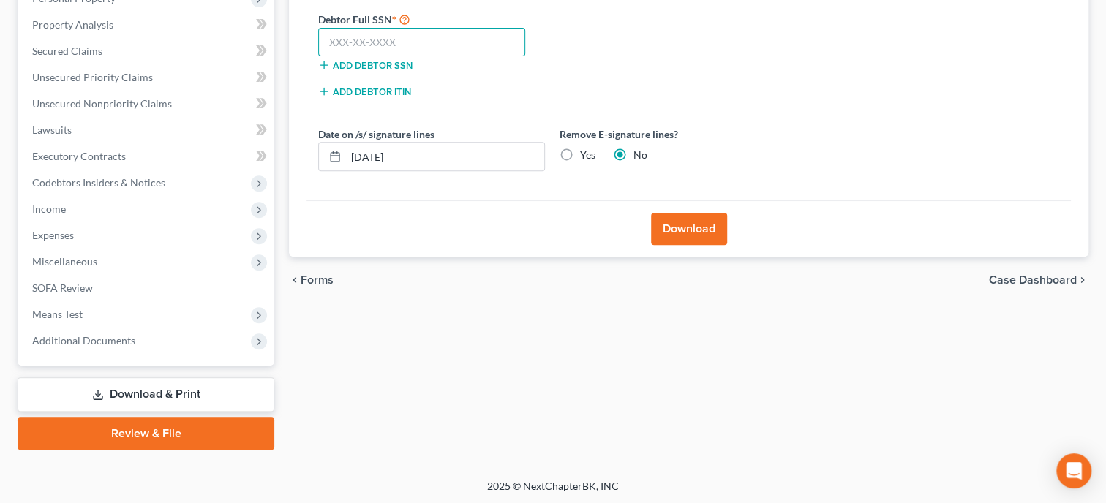
click at [437, 46] on input "text" at bounding box center [421, 42] width 207 height 29
type input "418-29-9337"
click at [701, 220] on button "Download" at bounding box center [689, 229] width 76 height 32
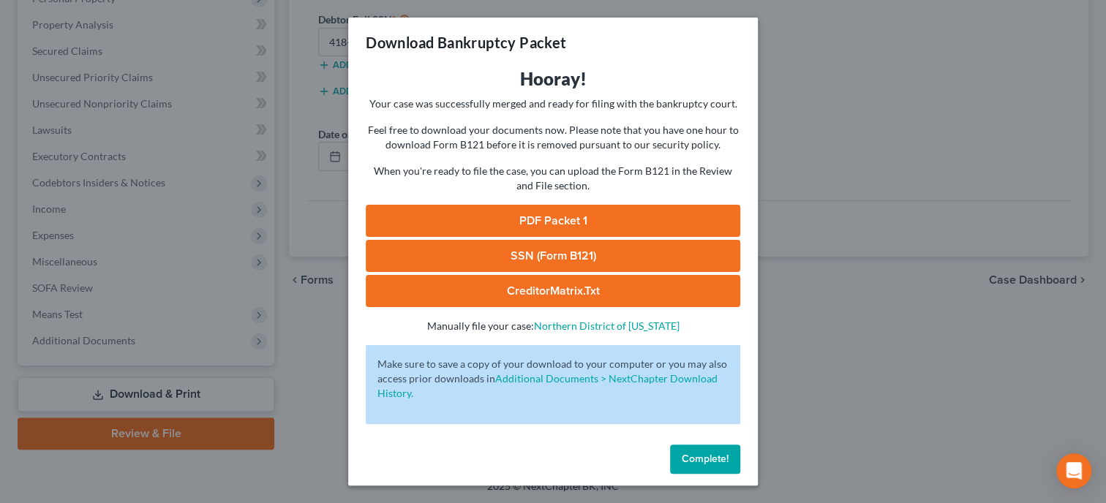
click at [631, 257] on link "SSN (Form B121)" at bounding box center [553, 256] width 375 height 32
click at [547, 222] on link "PDF Packet 1" at bounding box center [553, 221] width 375 height 32
click at [716, 452] on button "Complete!" at bounding box center [705, 459] width 70 height 29
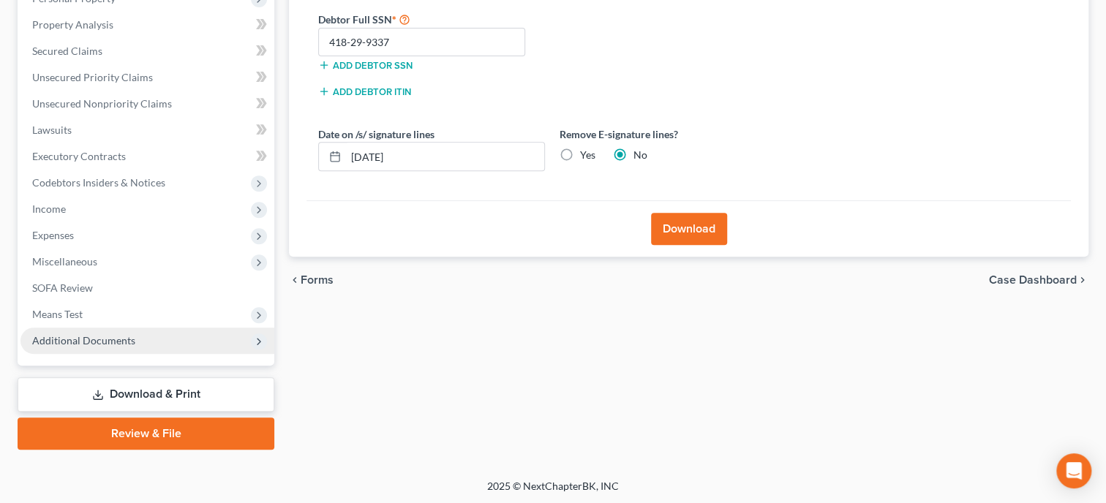
click at [108, 332] on span "Additional Documents" at bounding box center [147, 341] width 254 height 26
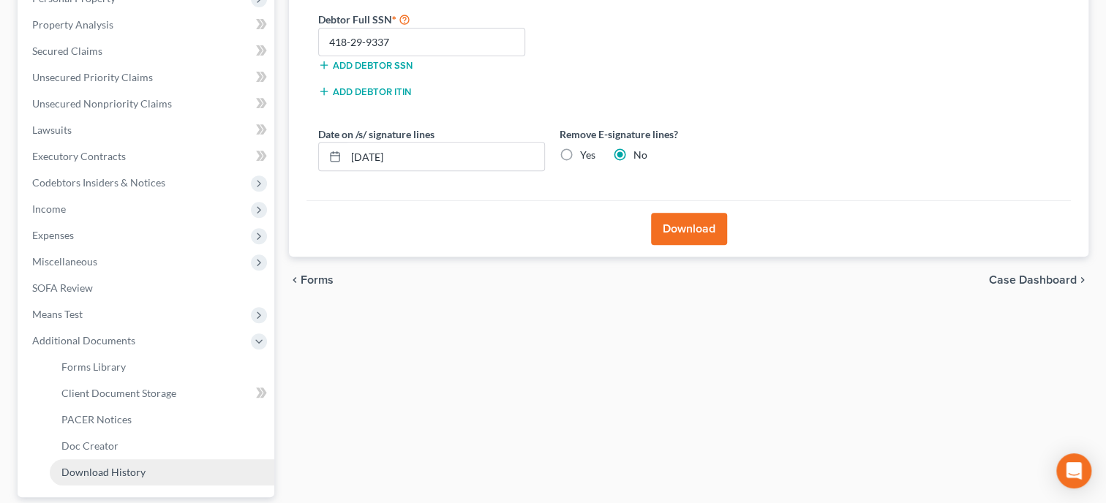
click at [111, 468] on span "Download History" at bounding box center [103, 472] width 84 height 12
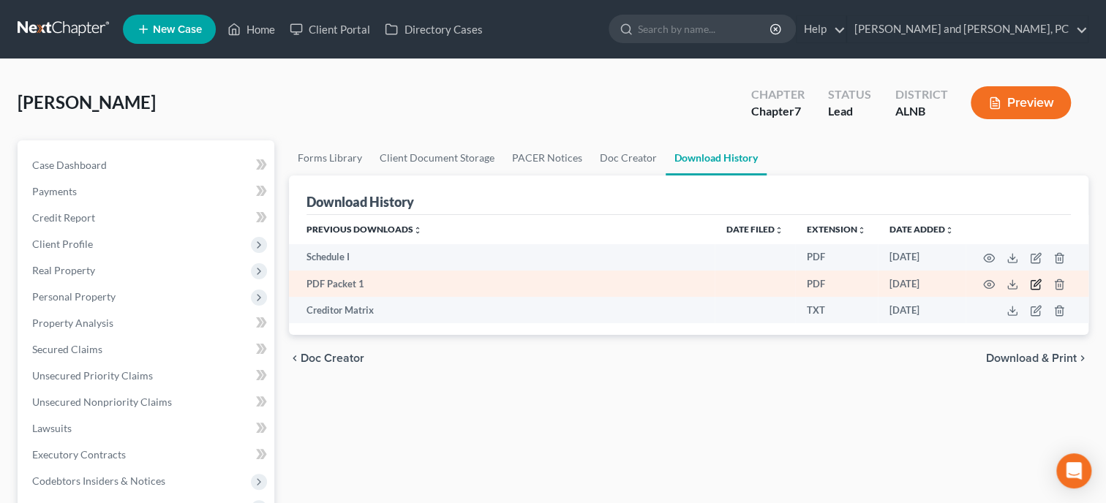
click at [1041, 285] on icon "button" at bounding box center [1036, 285] width 12 height 12
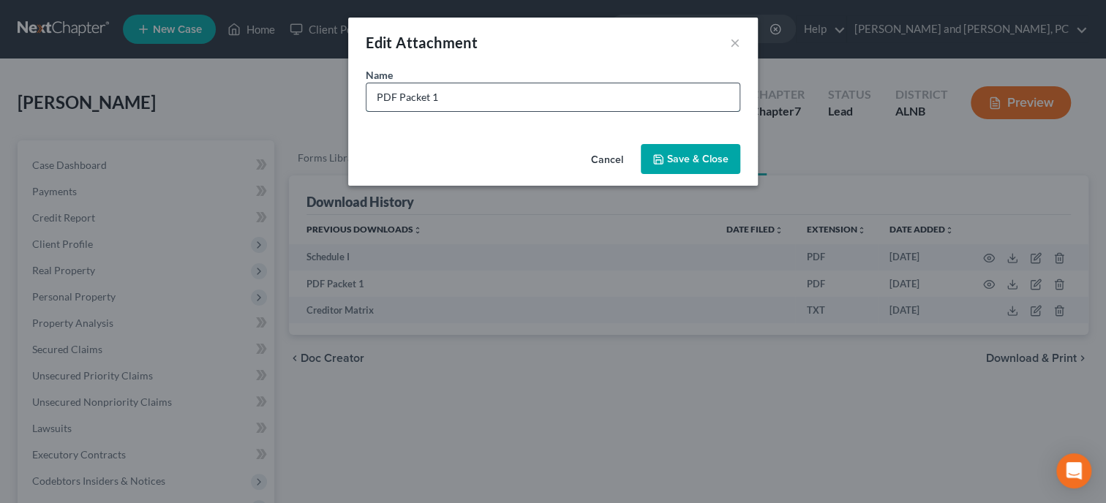
drag, startPoint x: 579, startPoint y: 101, endPoint x: 345, endPoint y: 96, distance: 234.1
click at [366, 96] on input "PDF Packet 1" at bounding box center [552, 97] width 373 height 28
type input "Petition"
click at [653, 151] on button "Save & Close" at bounding box center [690, 159] width 99 height 31
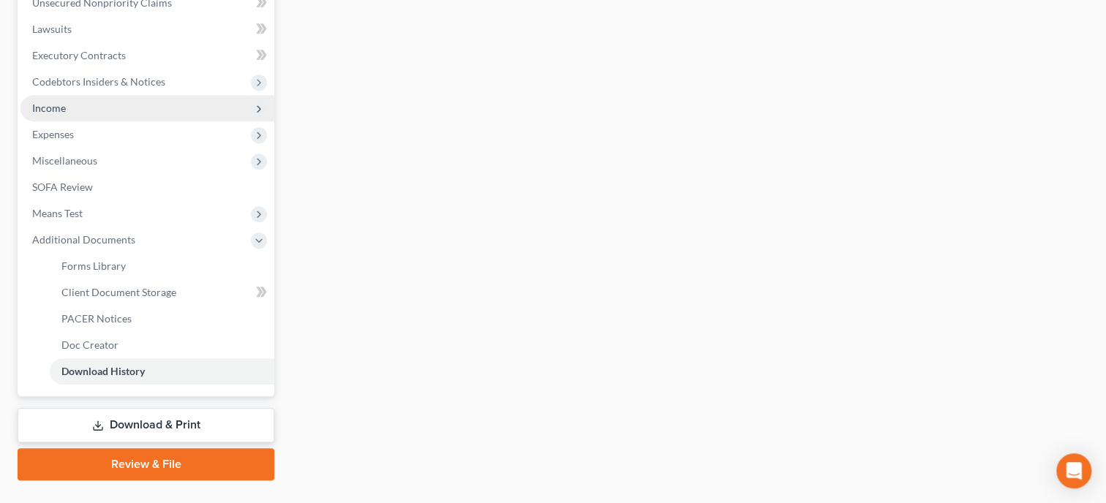
scroll to position [430, 0]
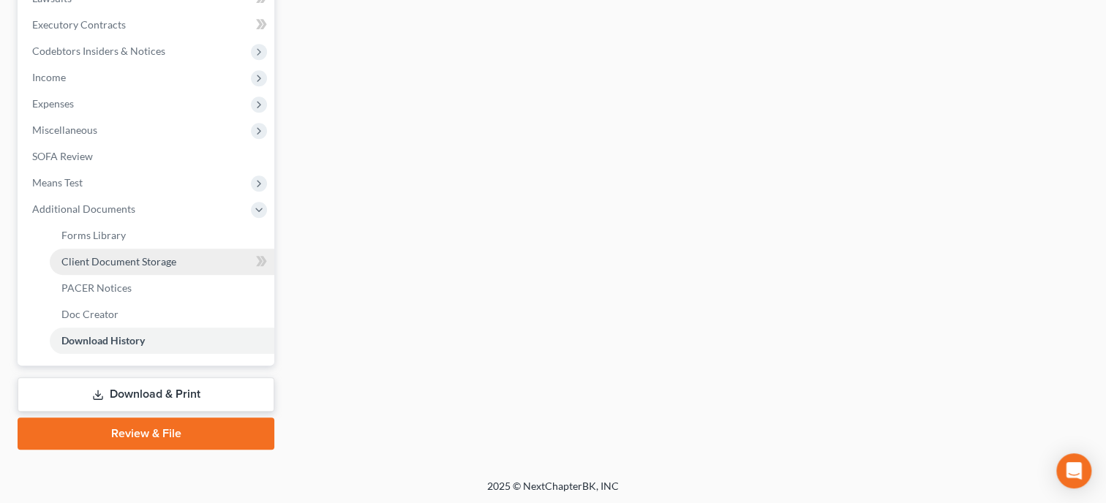
click at [109, 266] on span "Client Document Storage" at bounding box center [118, 261] width 115 height 12
select select "30"
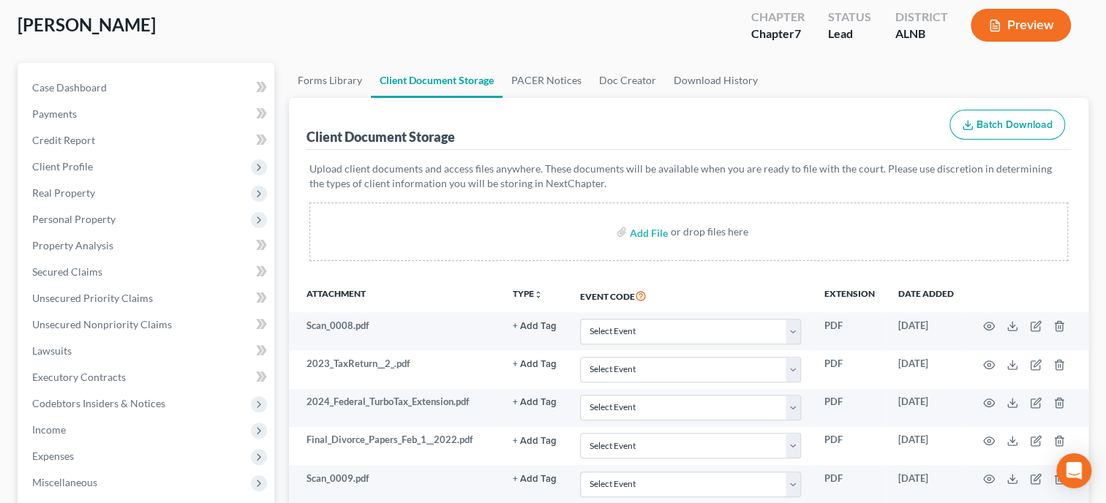
scroll to position [376, 0]
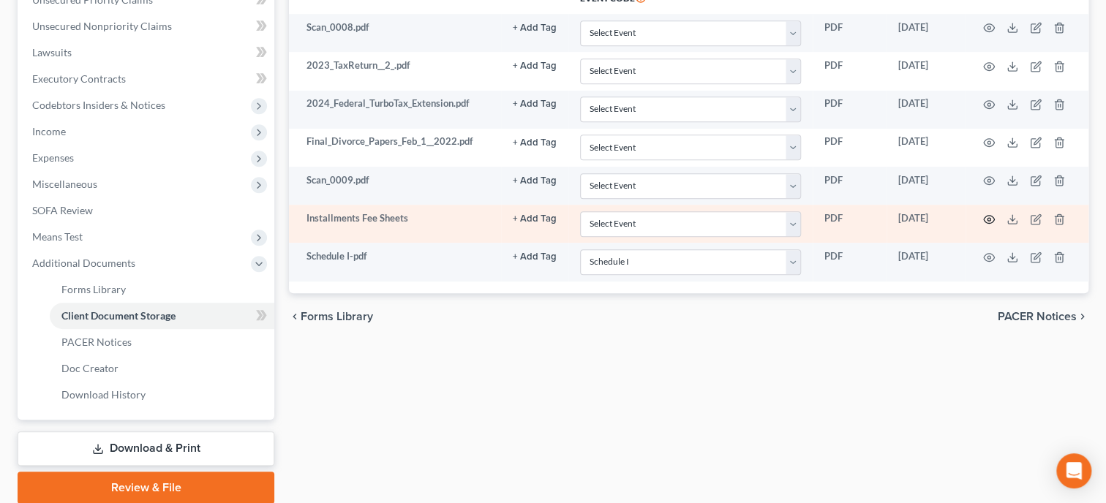
click at [987, 218] on icon "button" at bounding box center [989, 220] width 12 height 12
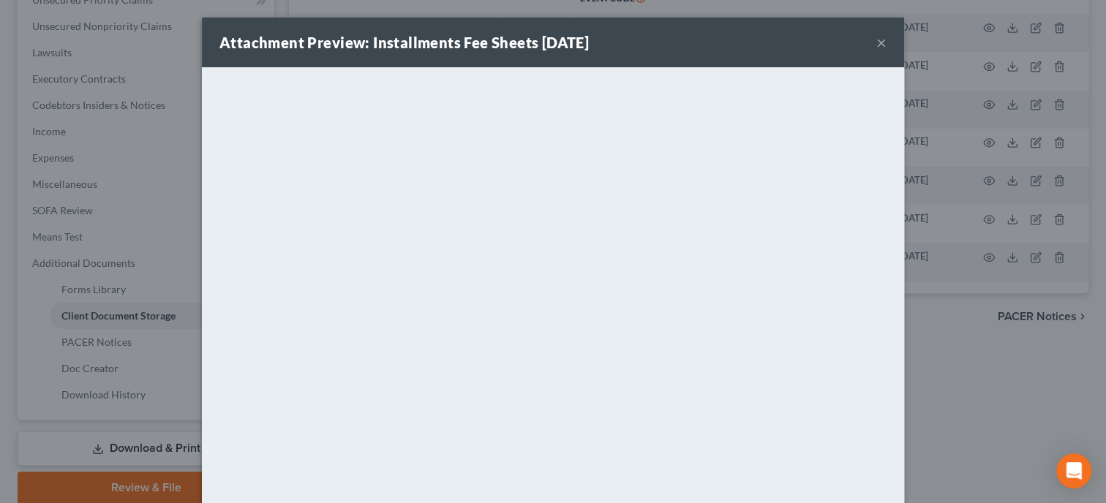
click at [885, 46] on button "×" at bounding box center [881, 43] width 10 height 18
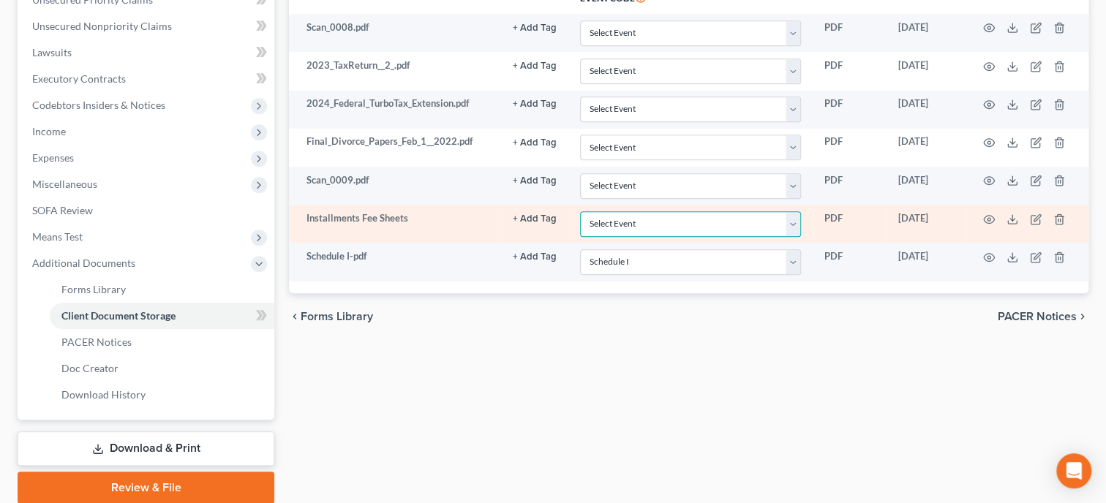
click at [580, 211] on select "Select Event 20 Largest Unsecured Creditors Amended Schedules (Fee) Attachment …" at bounding box center [690, 224] width 221 height 26
select select "23"
click option "Pay Filing Fee in Installments" at bounding box center [0, 0] width 0 height 0
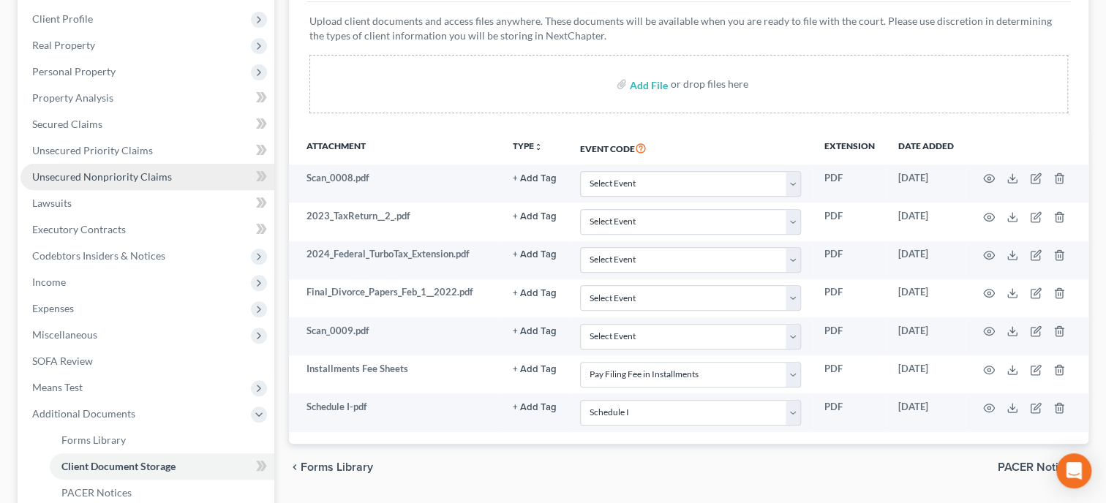
scroll to position [0, 0]
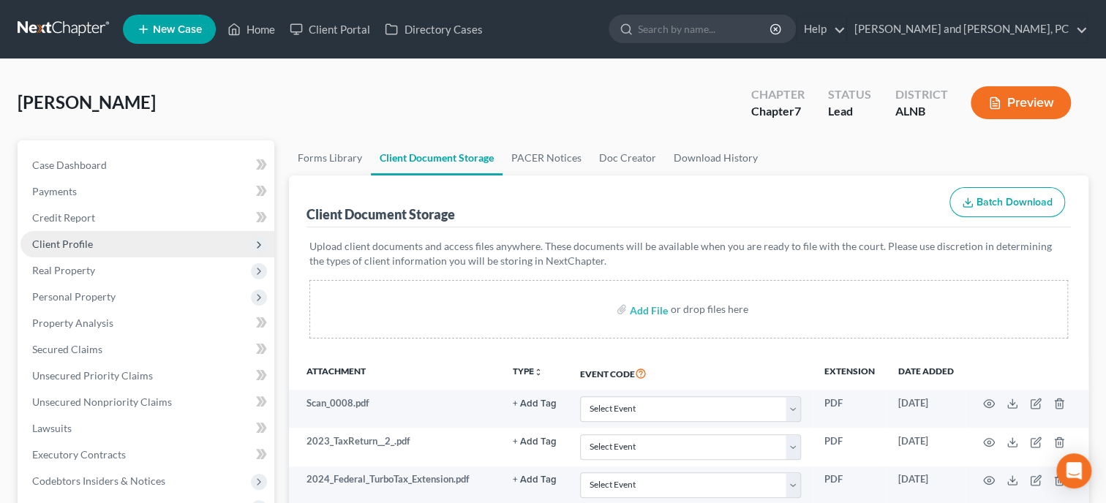
click at [100, 246] on span "Client Profile" at bounding box center [147, 244] width 254 height 26
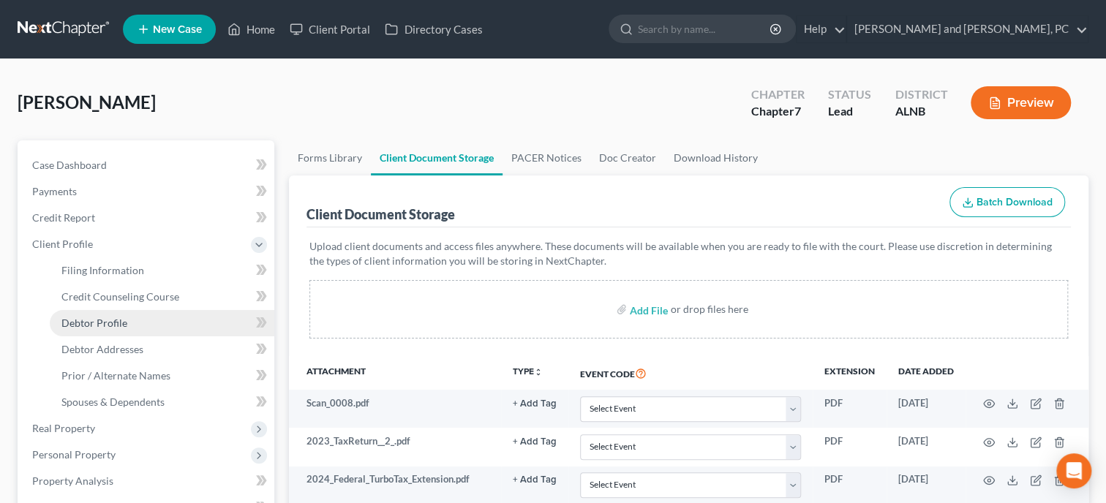
click at [100, 318] on span "Debtor Profile" at bounding box center [94, 323] width 66 height 12
select select "0"
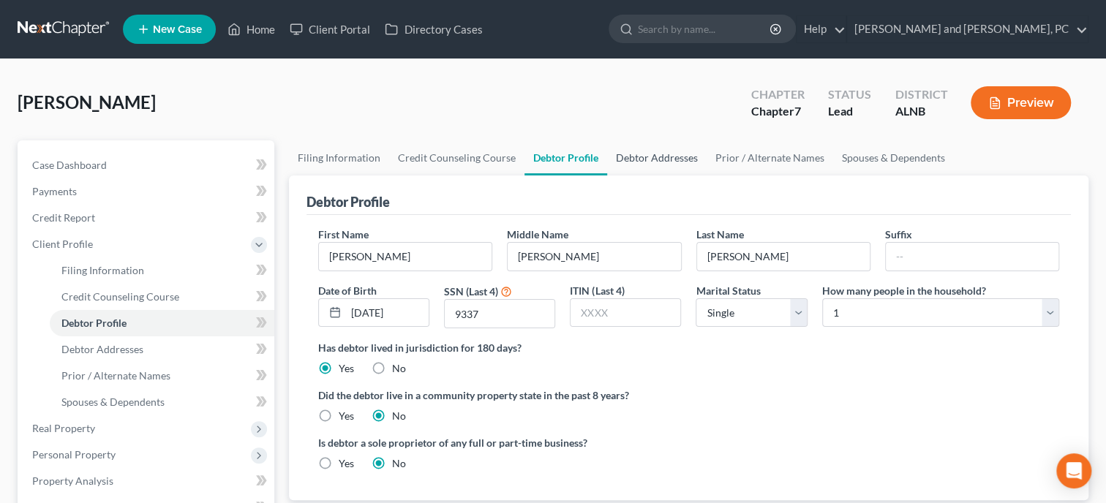
click at [641, 161] on link "Debtor Addresses" at bounding box center [656, 157] width 99 height 35
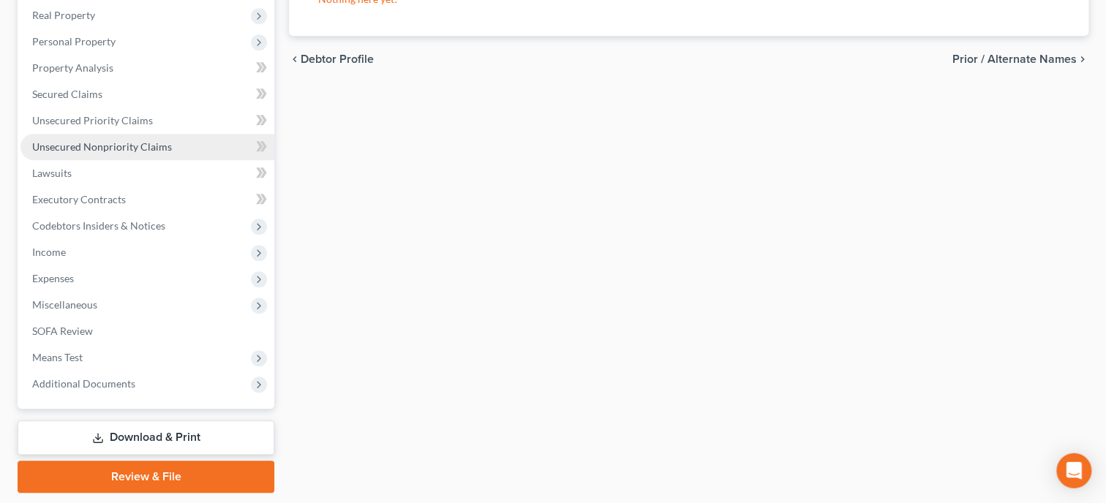
scroll to position [456, 0]
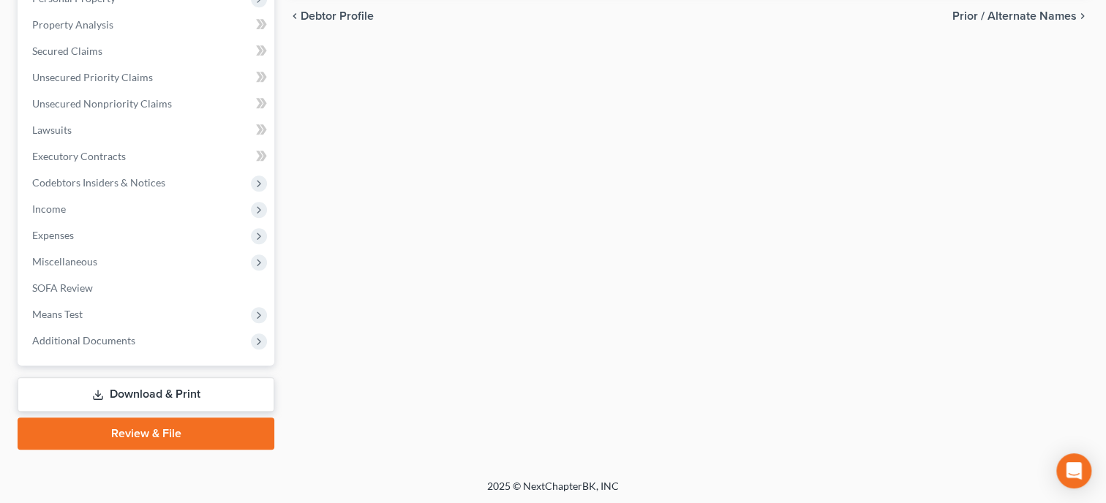
click at [151, 380] on link "Download & Print" at bounding box center [146, 394] width 257 height 34
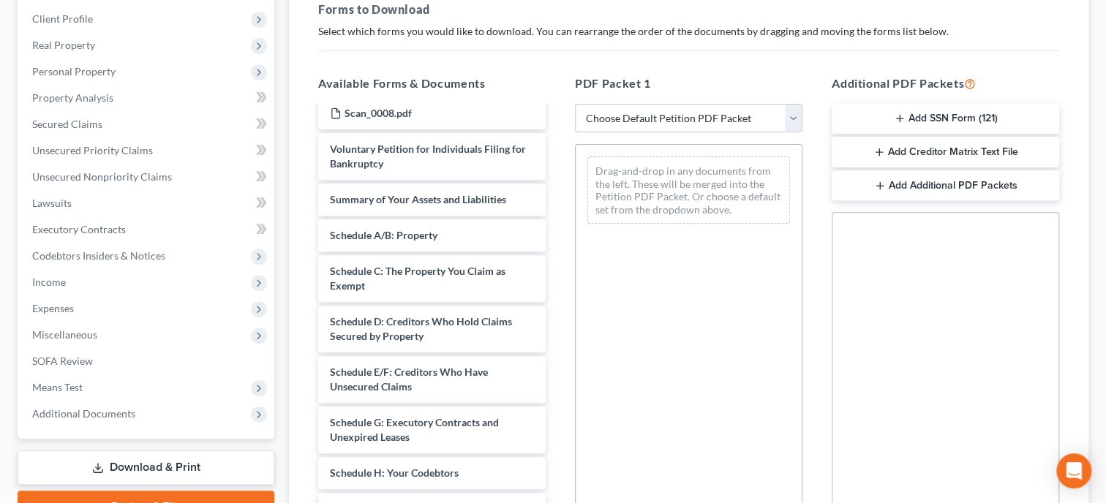
scroll to position [301, 0]
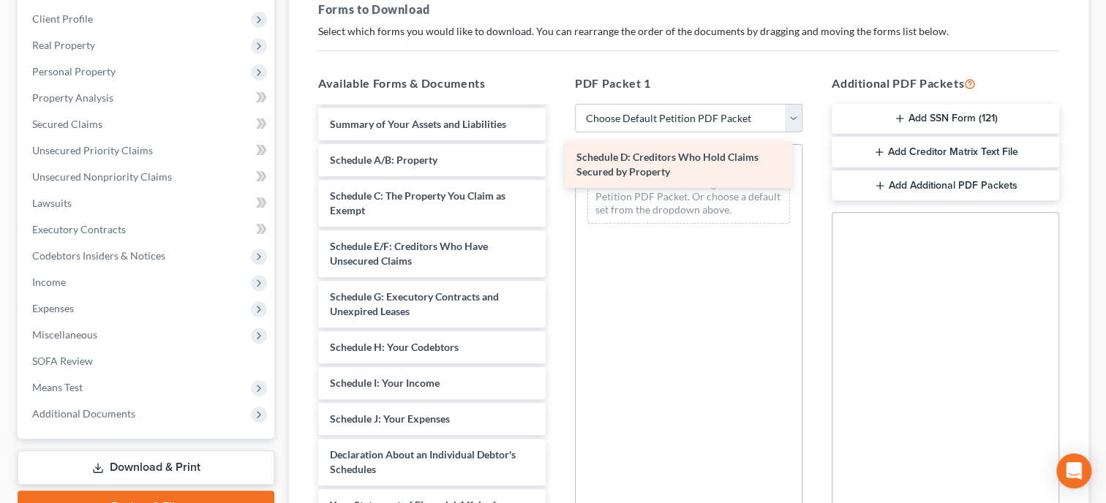
drag, startPoint x: 421, startPoint y: 245, endPoint x: 667, endPoint y: 158, distance: 261.4
click at [557, 158] on div "Schedule D: Creditors Who Hold Claims Secured by Property Schedule I-pdf Instal…" at bounding box center [432, 301] width 251 height 988
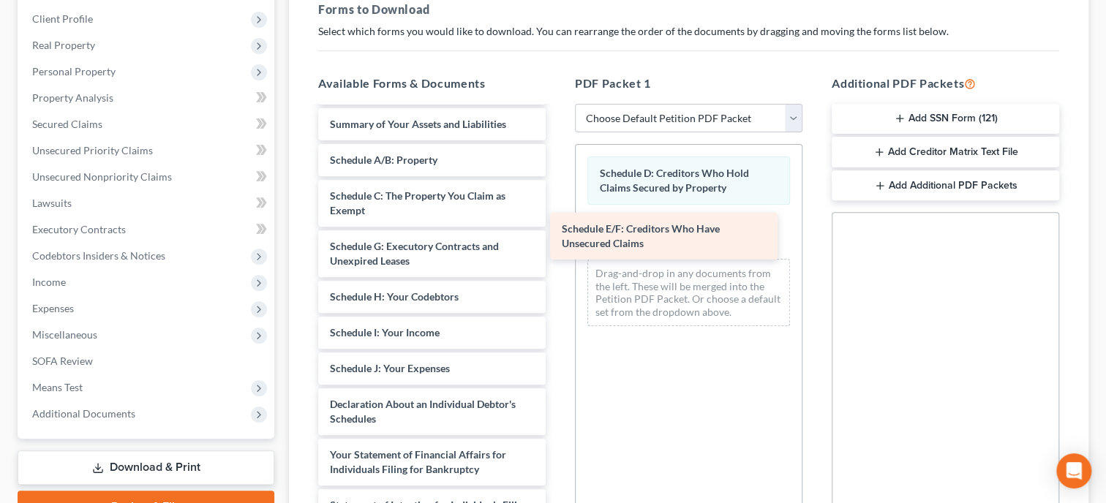
drag, startPoint x: 445, startPoint y: 263, endPoint x: 687, endPoint y: 237, distance: 243.5
click at [557, 237] on div "Schedule E/F: Creditors Who Have Unsecured Claims Schedule I-pdf Installments F…" at bounding box center [432, 276] width 251 height 938
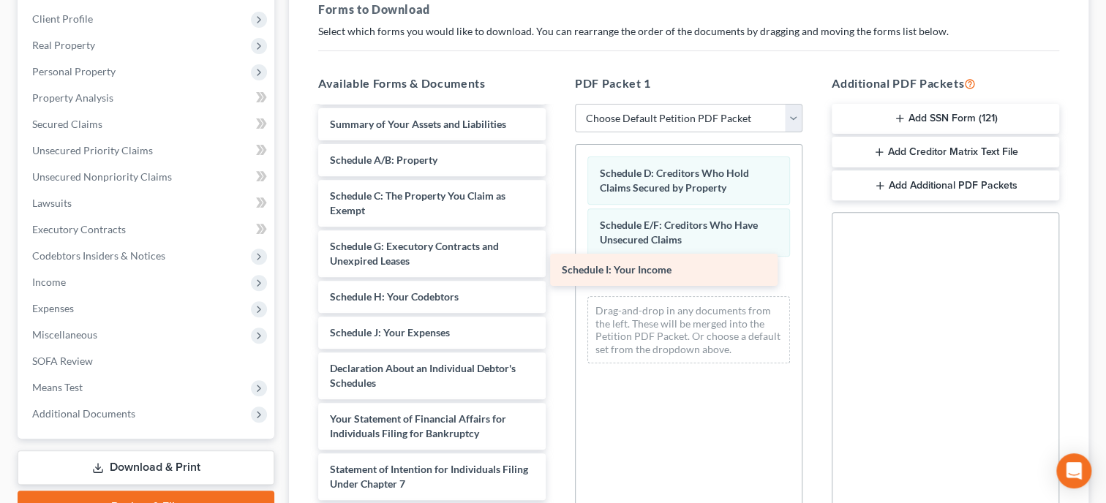
drag, startPoint x: 454, startPoint y: 336, endPoint x: 685, endPoint y: 276, distance: 239.7
click at [557, 276] on div "Schedule I: Your Income Schedule I-pdf Installments Fee Sheets Scan_0009.pdf Fi…" at bounding box center [432, 258] width 251 height 902
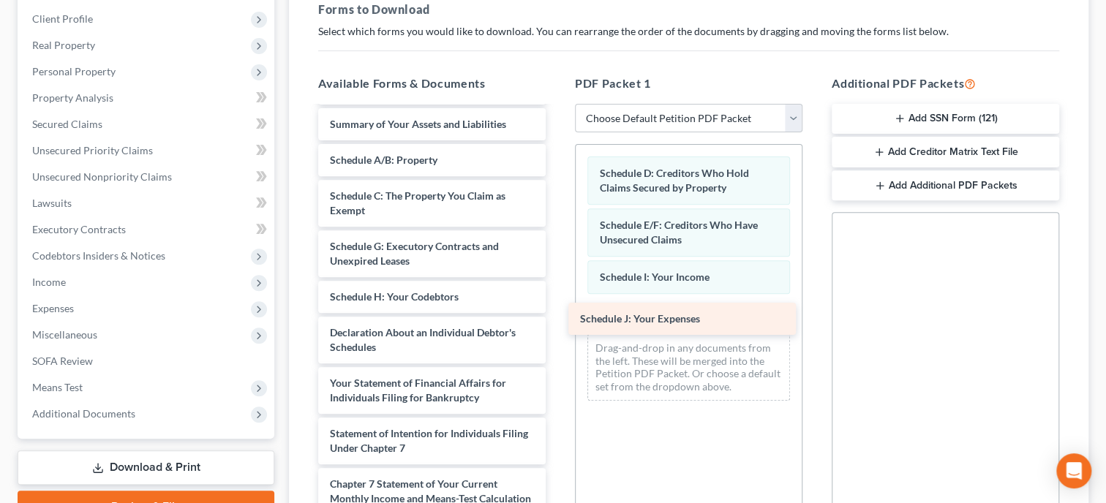
drag, startPoint x: 416, startPoint y: 333, endPoint x: 672, endPoint y: 309, distance: 257.9
click at [557, 309] on div "Schedule J: Your Expenses Schedule I-pdf Installments Fee Sheets Scan_0009.pdf …" at bounding box center [432, 240] width 251 height 866
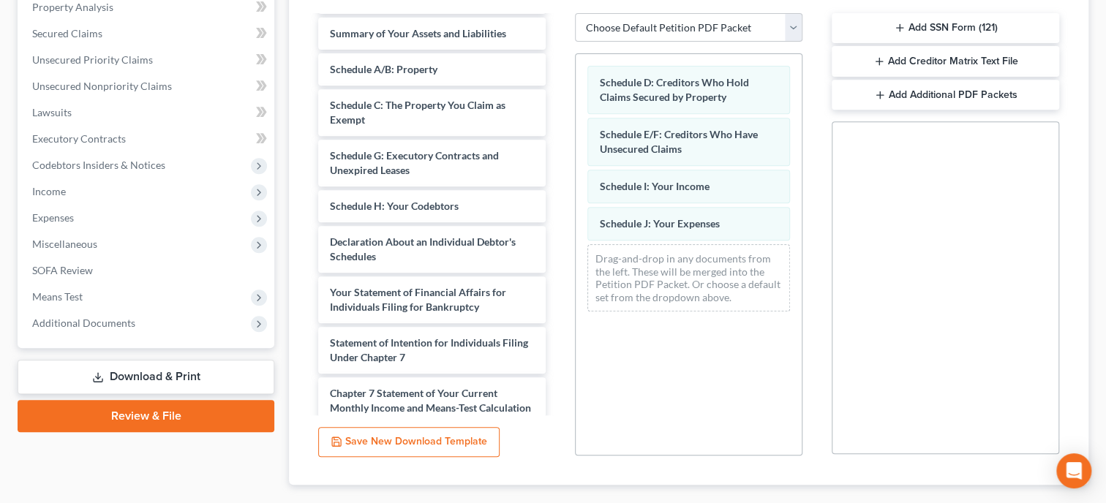
scroll to position [399, 0]
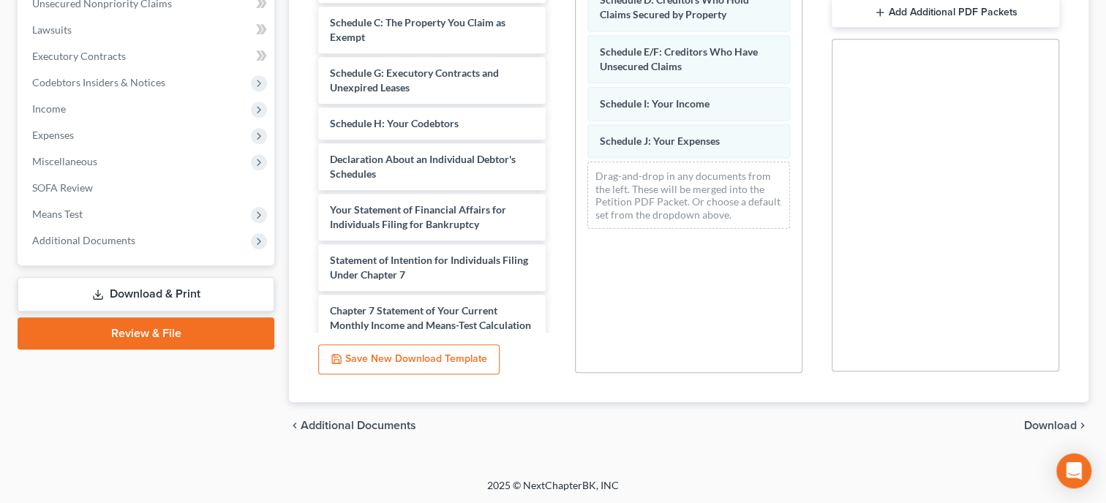
click at [1034, 426] on span "Download" at bounding box center [1050, 426] width 53 height 12
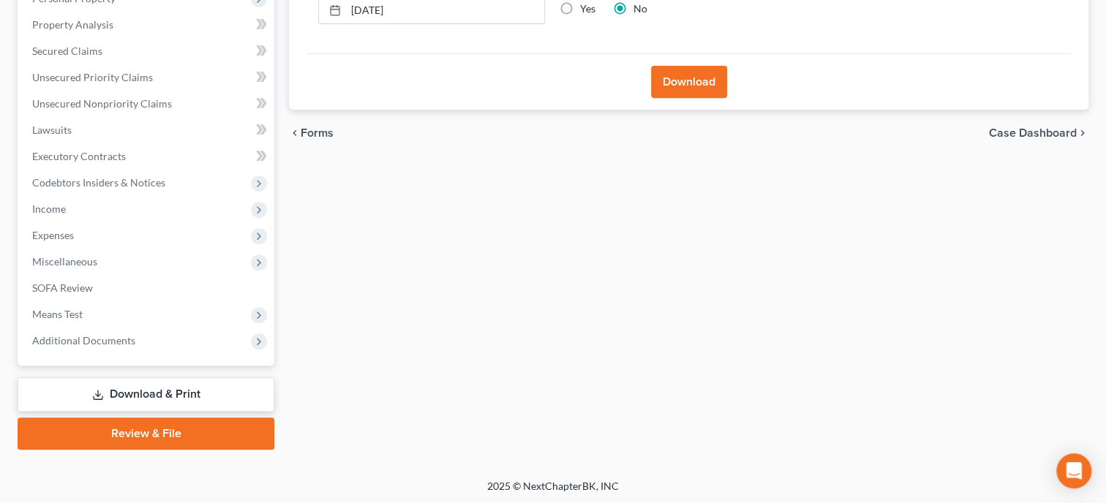
scroll to position [0, 0]
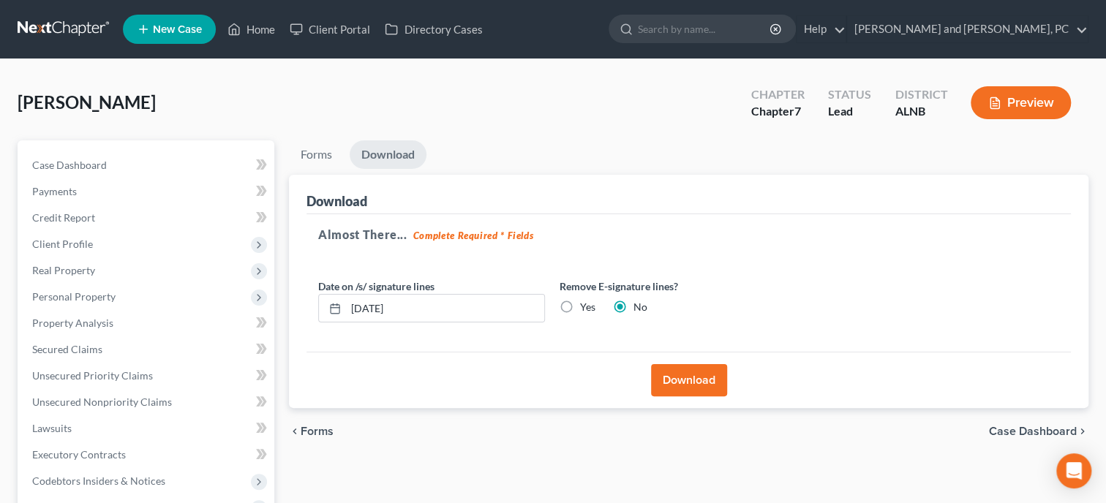
click at [704, 370] on button "Download" at bounding box center [689, 380] width 76 height 32
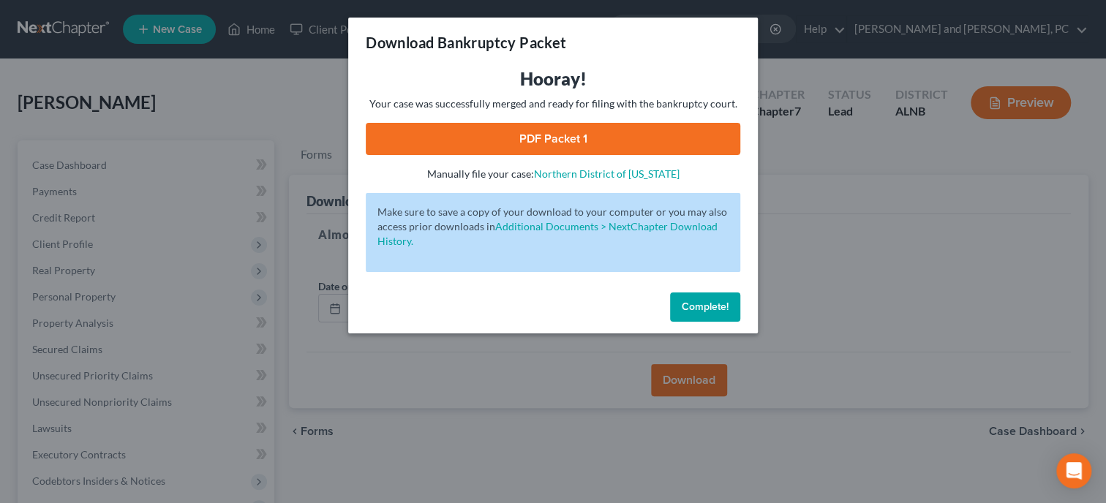
click at [611, 146] on link "PDF Packet 1" at bounding box center [553, 139] width 375 height 32
click at [717, 311] on span "Complete!" at bounding box center [705, 307] width 47 height 12
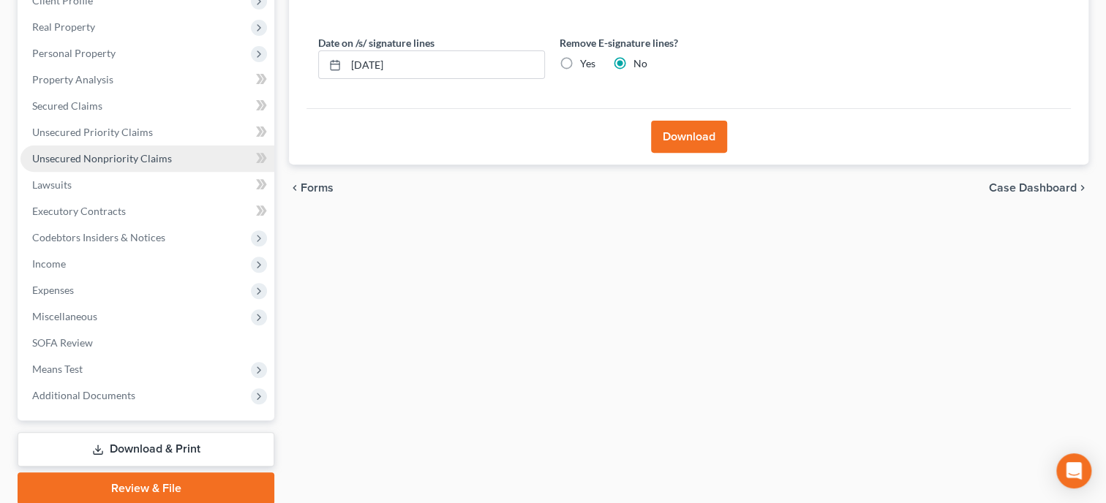
scroll to position [298, 0]
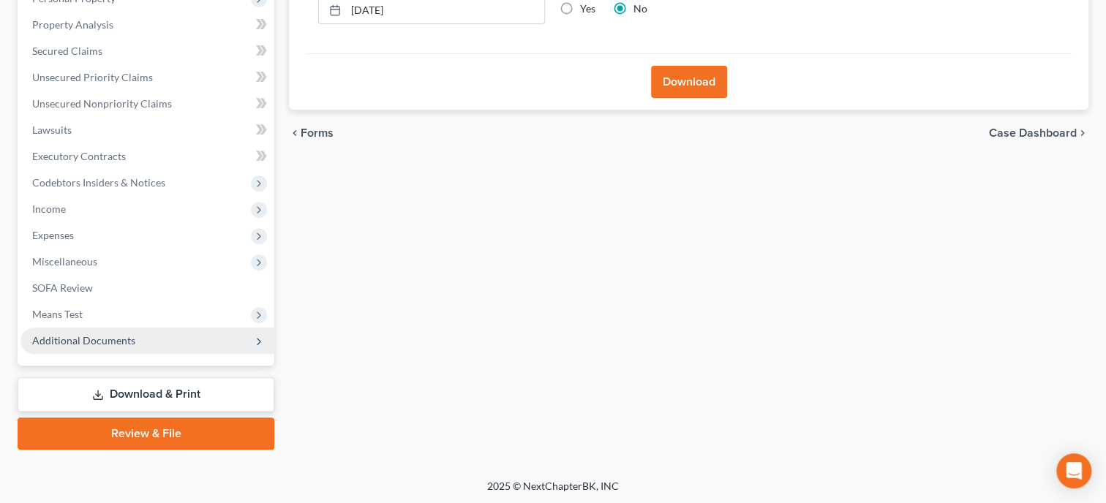
click at [136, 339] on span "Additional Documents" at bounding box center [147, 341] width 254 height 26
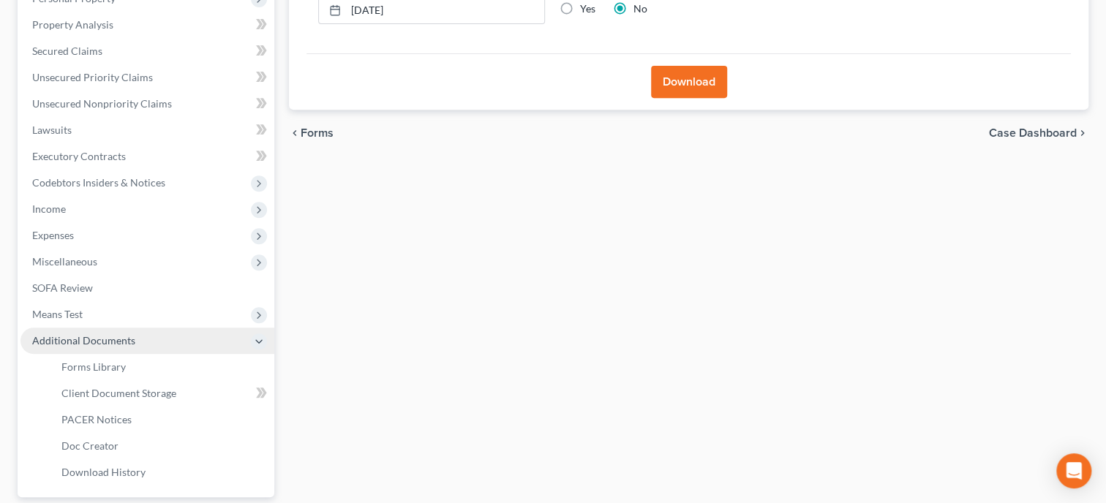
scroll to position [374, 0]
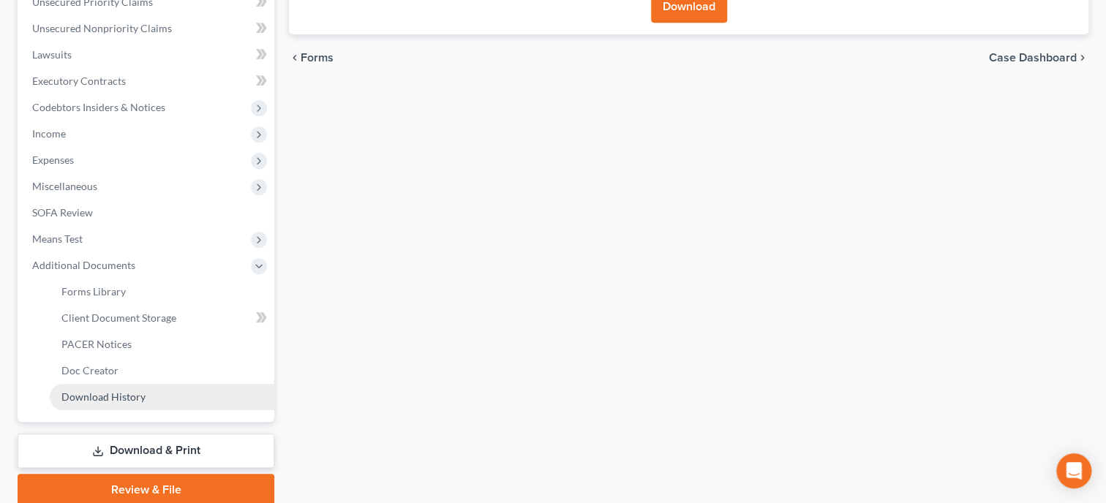
click at [142, 395] on span "Download History" at bounding box center [103, 397] width 84 height 12
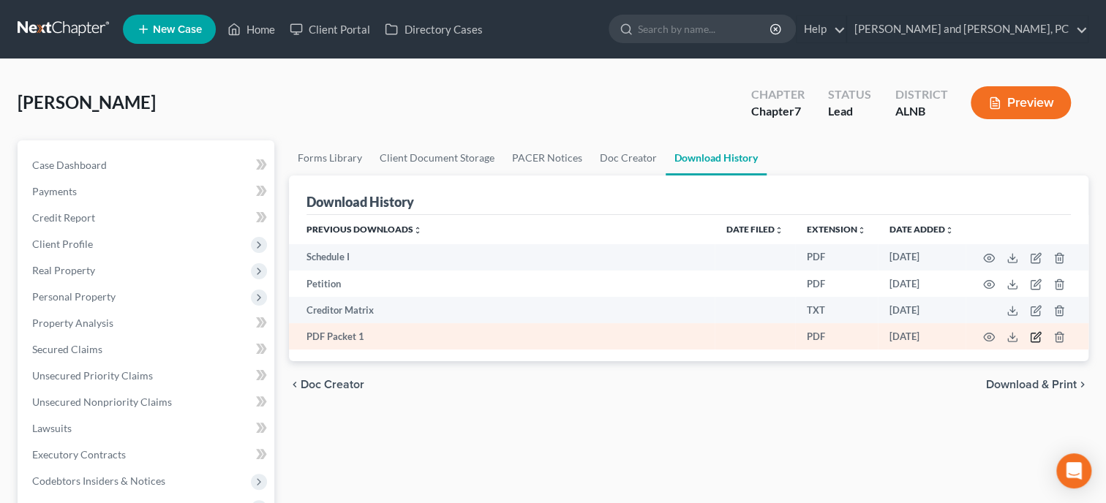
click at [1037, 341] on icon "button" at bounding box center [1036, 337] width 12 height 12
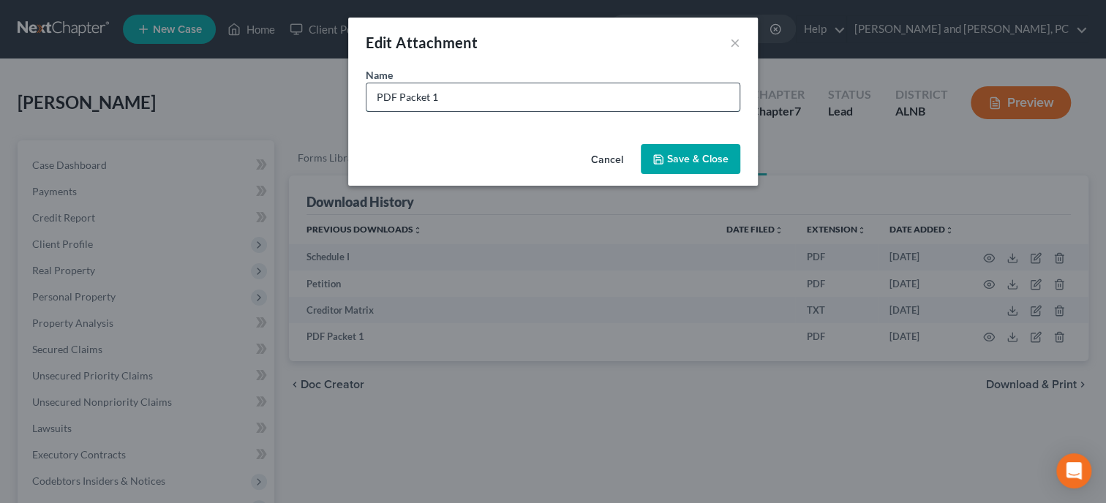
drag, startPoint x: 464, startPoint y: 107, endPoint x: 358, endPoint y: 109, distance: 105.4
click at [366, 109] on input "PDF Packet 1" at bounding box center [552, 97] width 373 height 28
type input "CC Schedules"
click at [677, 162] on span "Save & Close" at bounding box center [697, 159] width 61 height 12
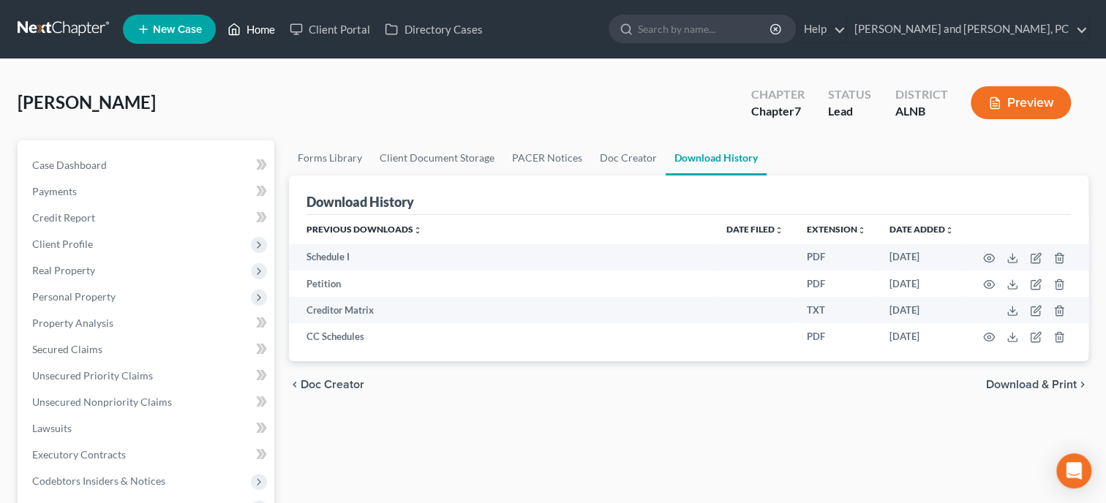
click at [255, 37] on link "Home" at bounding box center [251, 29] width 62 height 26
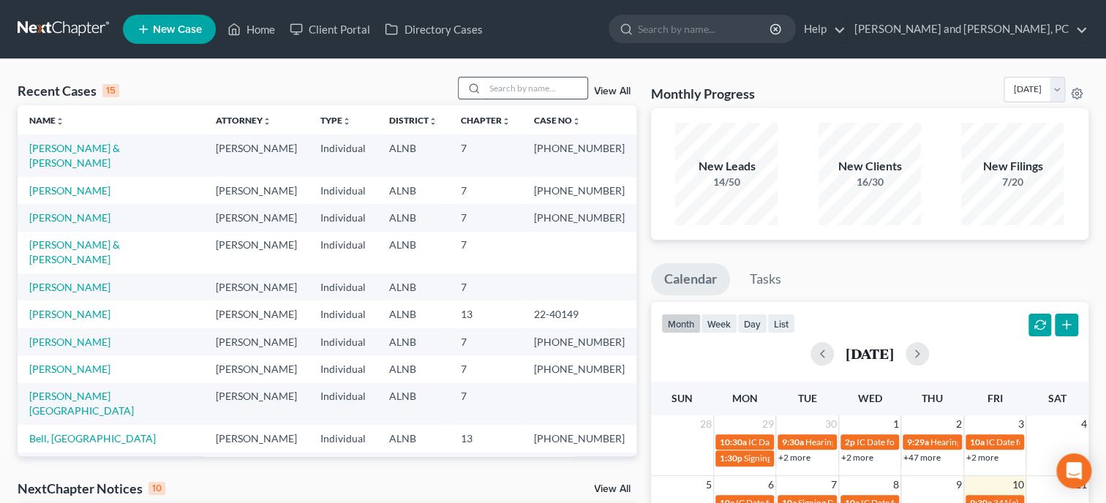
click at [557, 90] on input "search" at bounding box center [536, 88] width 102 height 21
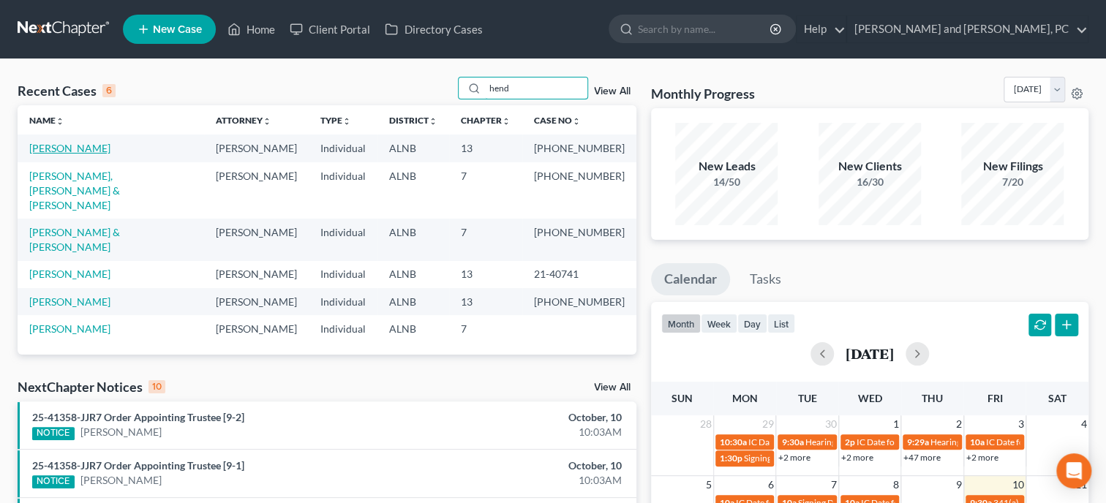
type input "hend"
click at [83, 146] on link "[PERSON_NAME]" at bounding box center [69, 148] width 81 height 12
select select "6"
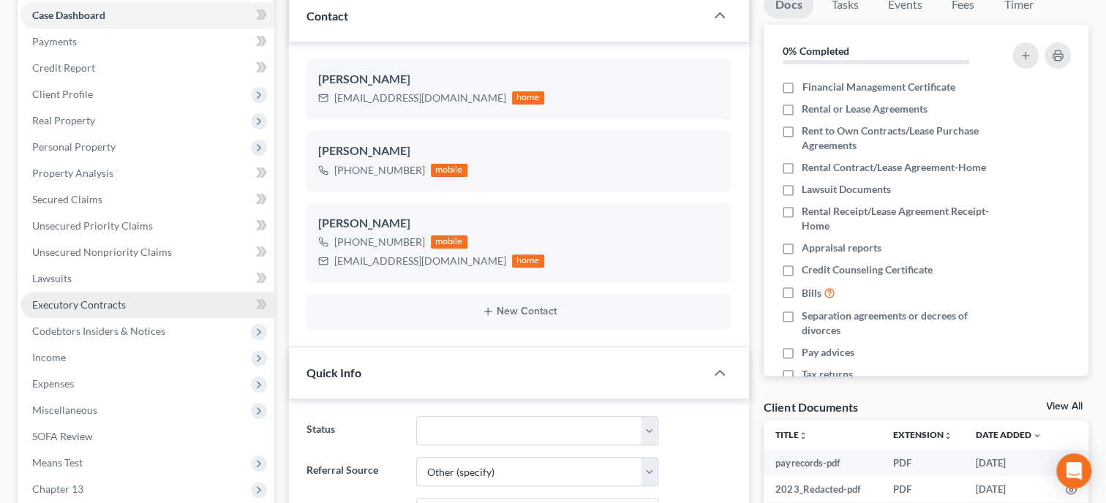
scroll to position [20, 0]
click at [97, 309] on span "Executory Contracts" at bounding box center [79, 304] width 94 height 12
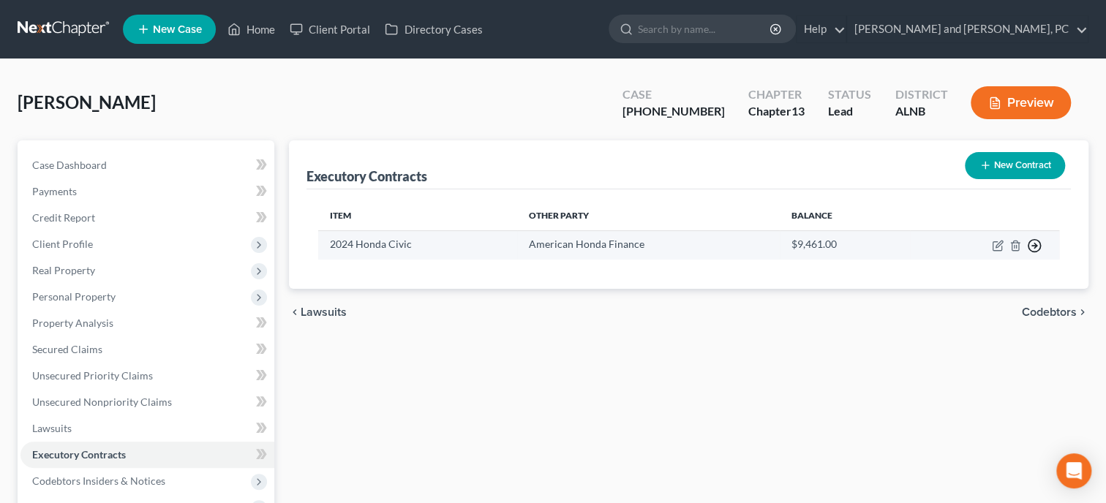
click at [1035, 247] on polyline "button" at bounding box center [1035, 246] width 2 height 5
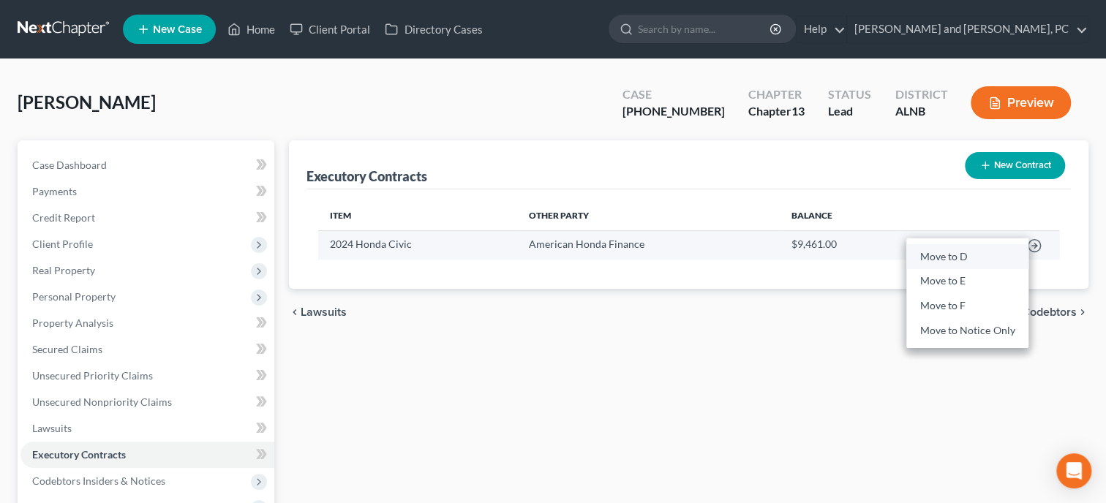
click at [975, 257] on link "Move to D" at bounding box center [967, 256] width 122 height 25
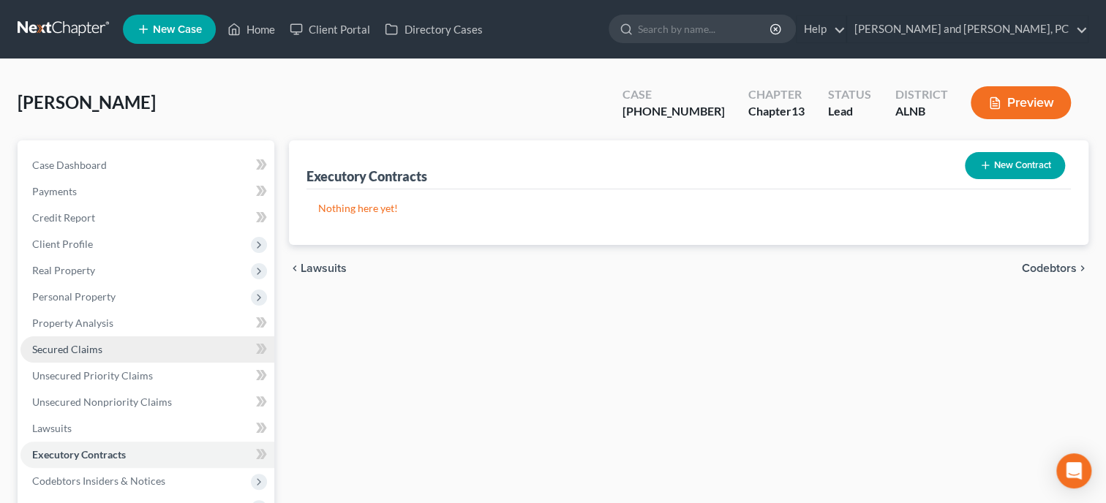
click at [139, 347] on link "Secured Claims" at bounding box center [147, 349] width 254 height 26
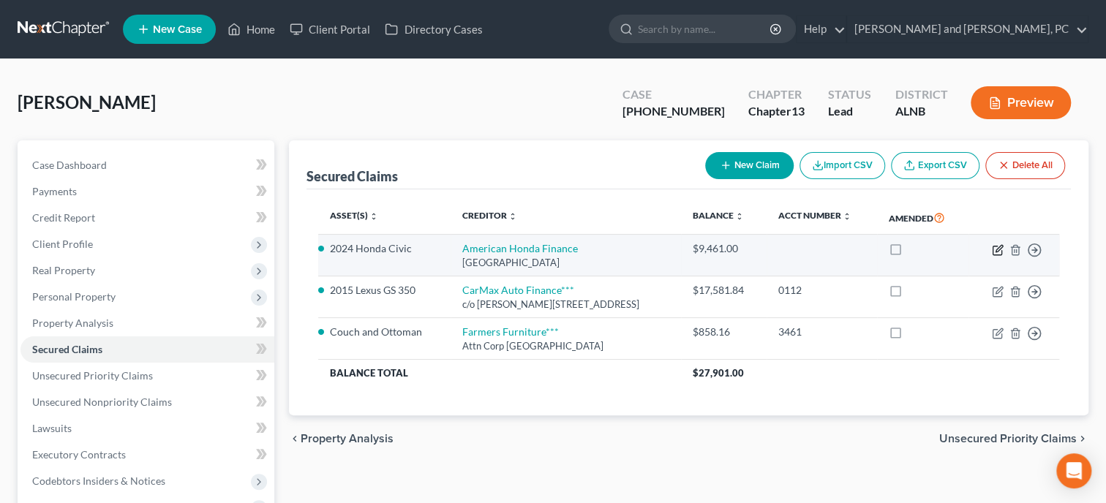
click at [995, 252] on icon "button" at bounding box center [998, 250] width 12 height 12
select select "45"
select select "3"
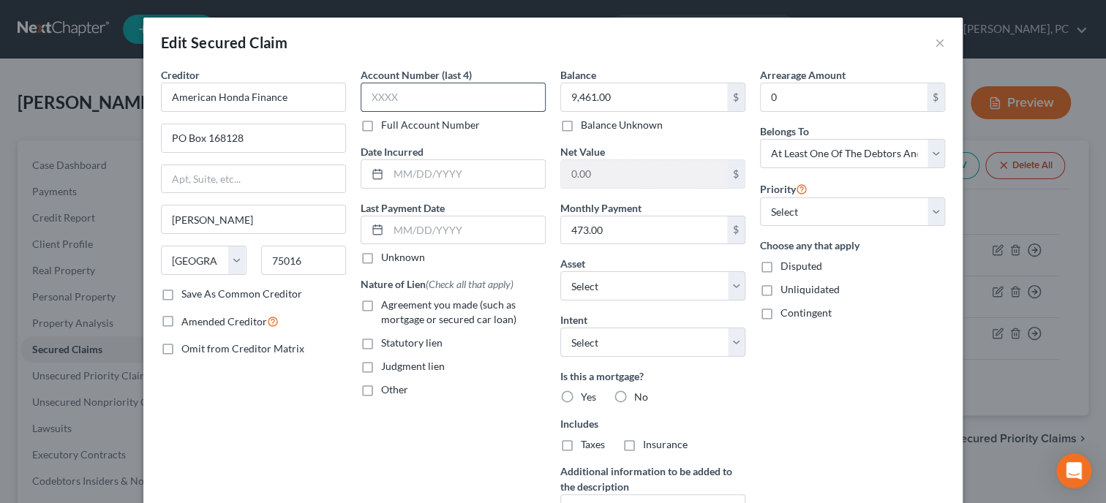
click at [421, 101] on input "text" at bounding box center [453, 97] width 185 height 29
type input "0112"
click at [400, 178] on input "text" at bounding box center [466, 174] width 157 height 28
type input "[DATE]"
click at [381, 301] on label "Agreement you made (such as mortgage or secured car loan)" at bounding box center [463, 312] width 165 height 29
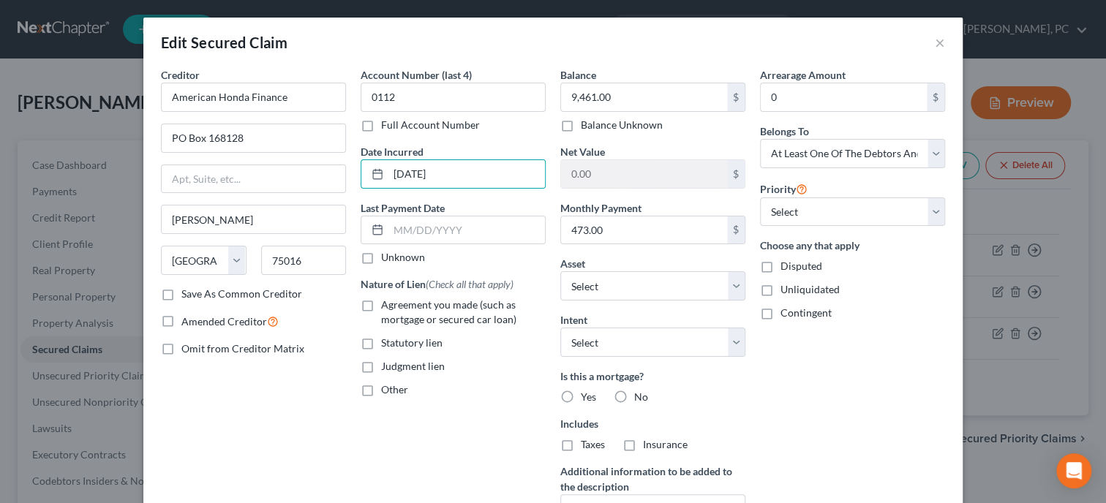
click at [387, 301] on input "Agreement you made (such as mortgage or secured car loan)" at bounding box center [392, 303] width 10 height 10
checkbox input "true"
click at [646, 98] on input "9,461.00" at bounding box center [644, 97] width 166 height 28
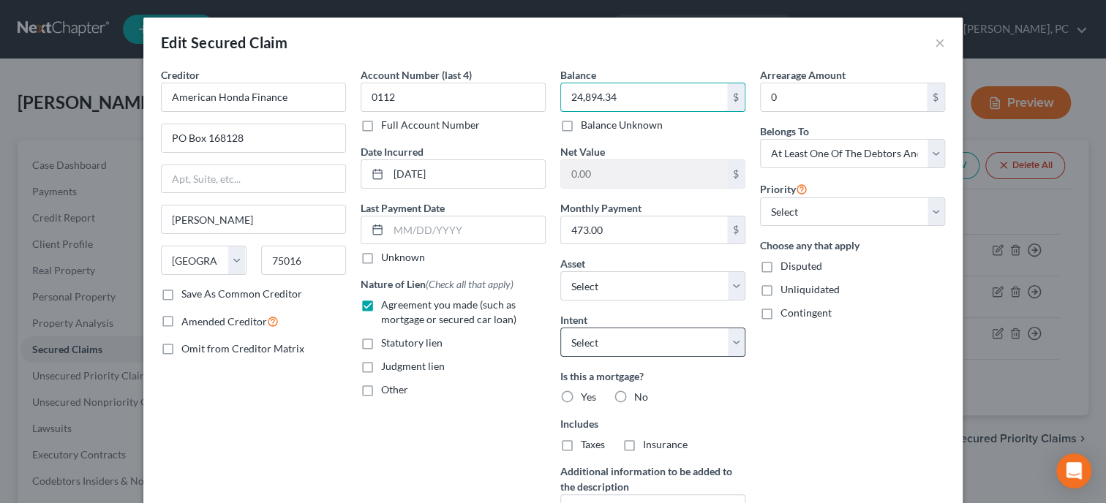
type input "24,894.34"
select select "0"
click option "Surrender" at bounding box center [0, 0] width 0 height 0
click at [634, 394] on label "No" at bounding box center [641, 397] width 14 height 15
click at [640, 394] on input "No" at bounding box center [645, 395] width 10 height 10
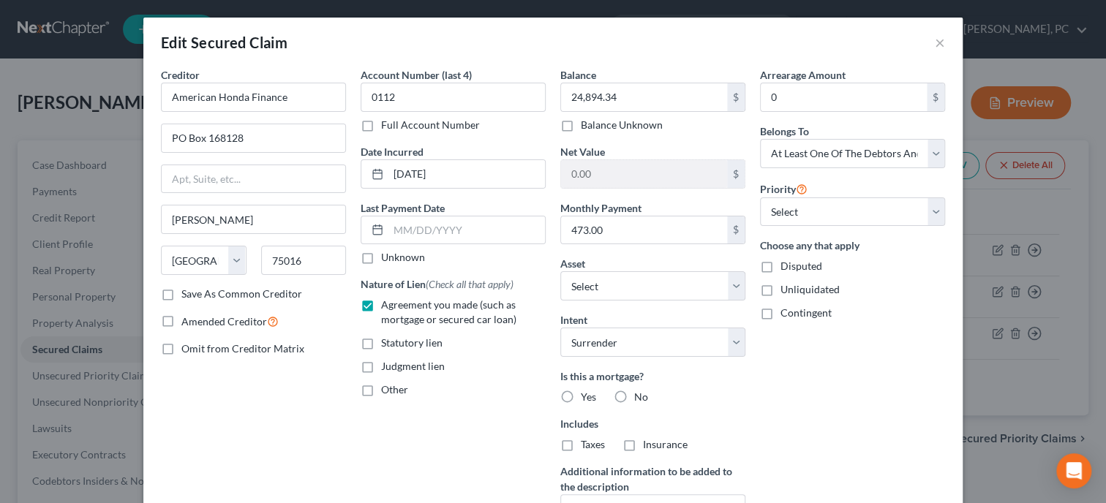
radio input "true"
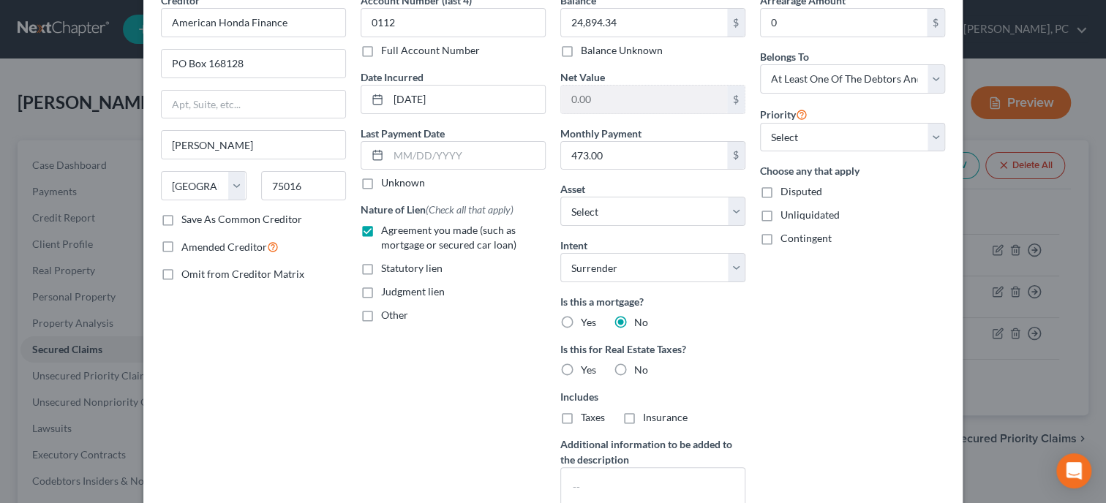
click at [634, 367] on label "No" at bounding box center [641, 370] width 14 height 15
click at [640, 367] on input "No" at bounding box center [645, 368] width 10 height 10
radio input "true"
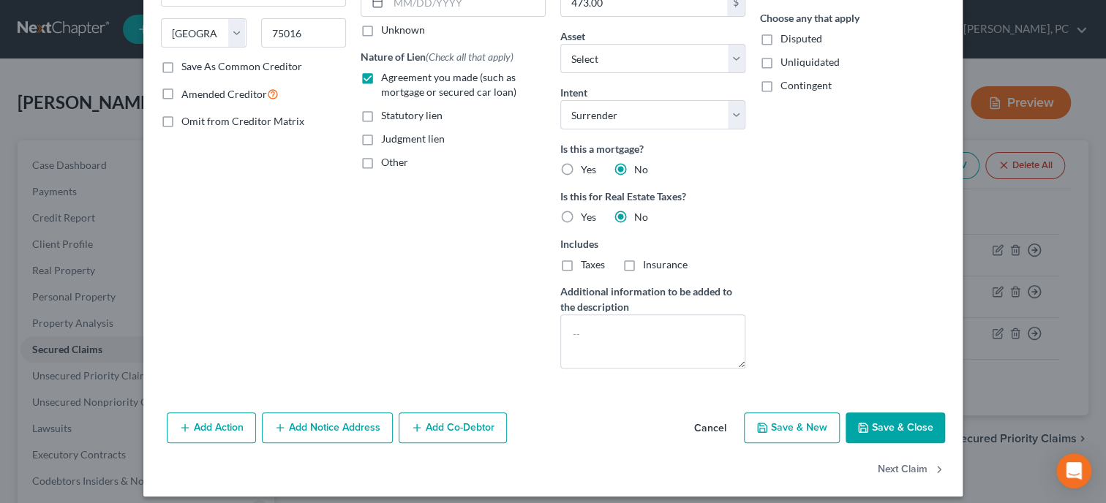
scroll to position [237, 0]
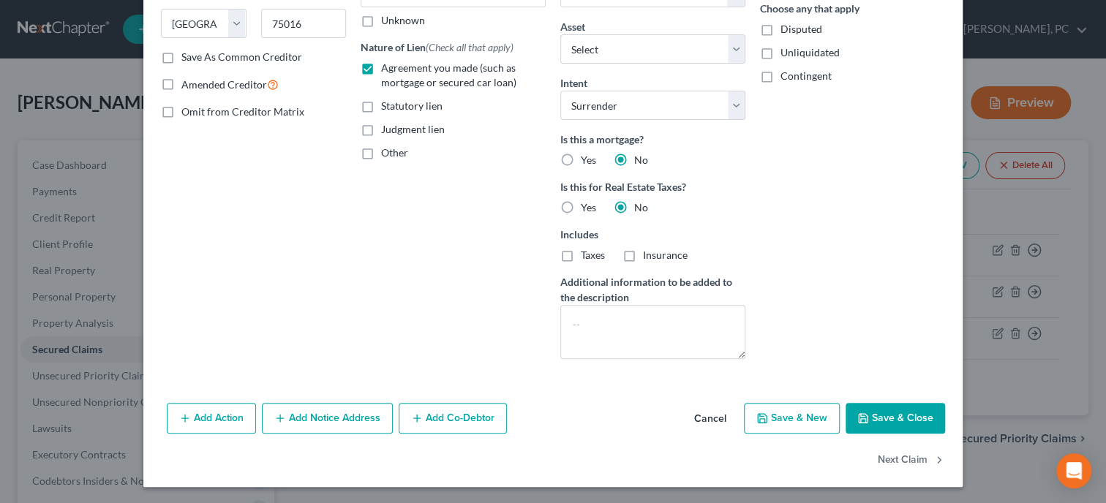
click at [895, 416] on button "Save & Close" at bounding box center [895, 418] width 99 height 31
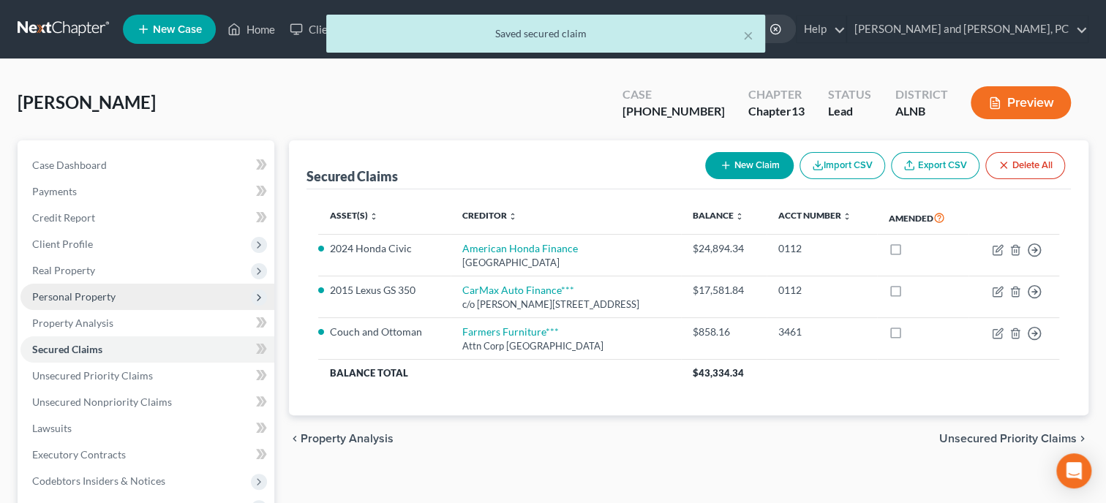
click at [94, 296] on span "Personal Property" at bounding box center [73, 296] width 83 height 12
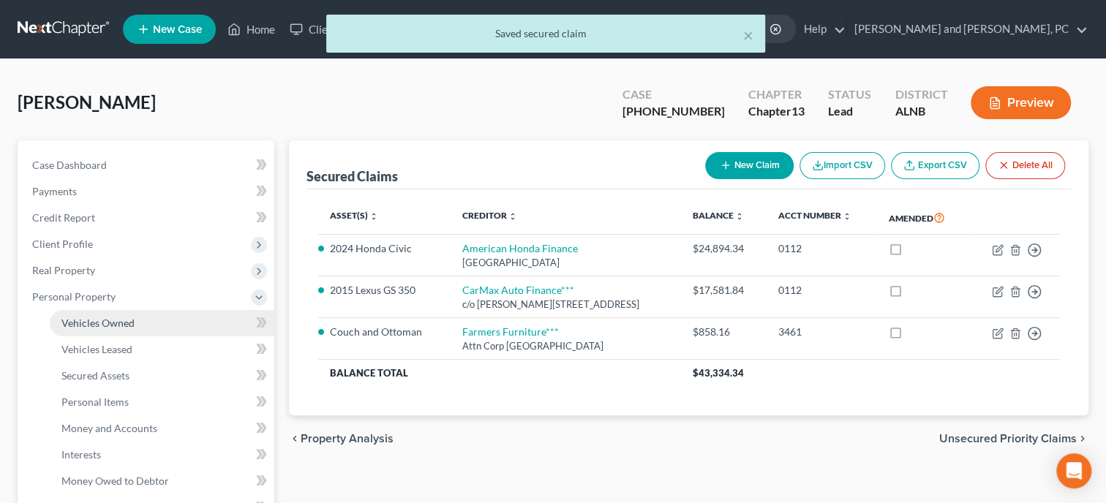
click at [99, 323] on span "Vehicles Owned" at bounding box center [97, 323] width 73 height 12
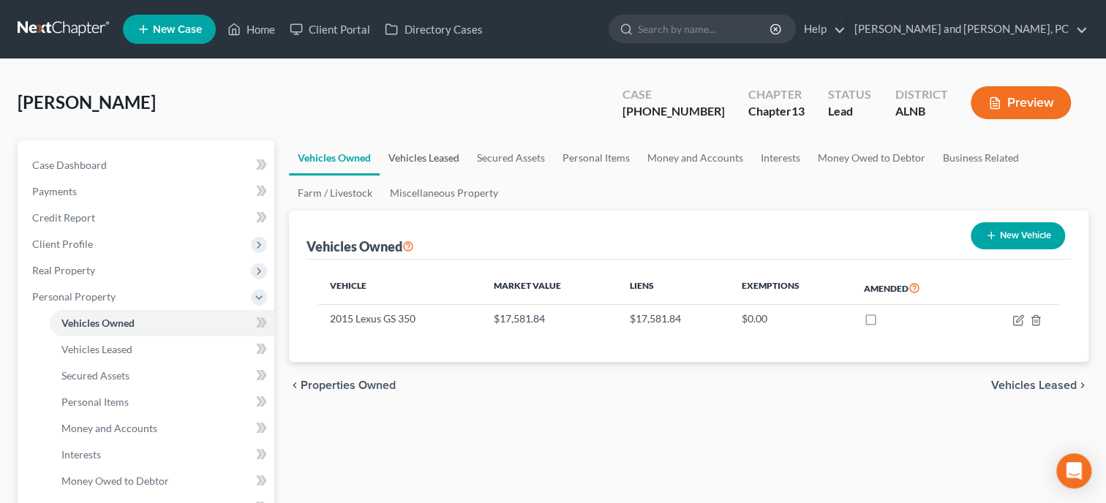
click at [429, 165] on link "Vehicles Leased" at bounding box center [424, 157] width 89 height 35
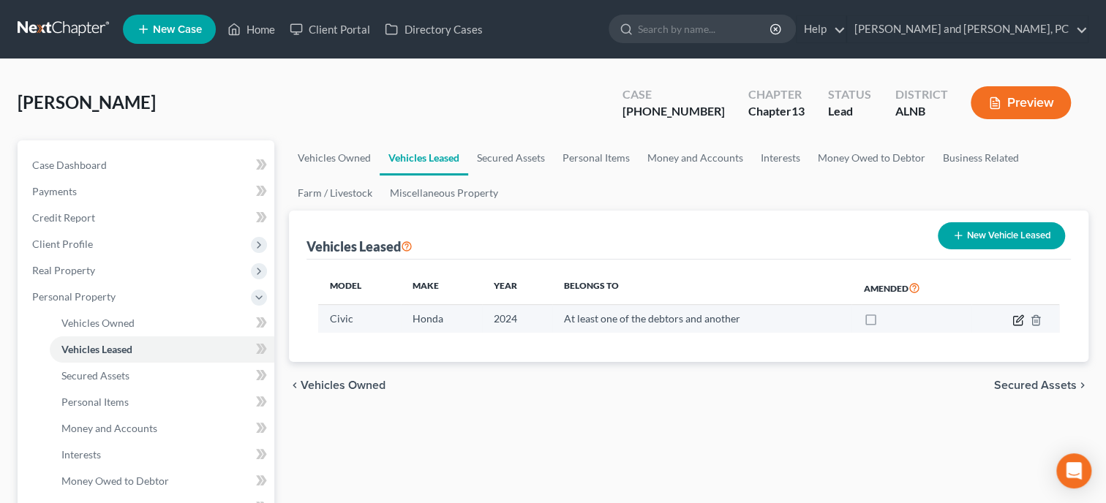
click at [1015, 321] on icon "button" at bounding box center [1018, 321] width 12 height 12
select select "0"
select select "2"
select select "3"
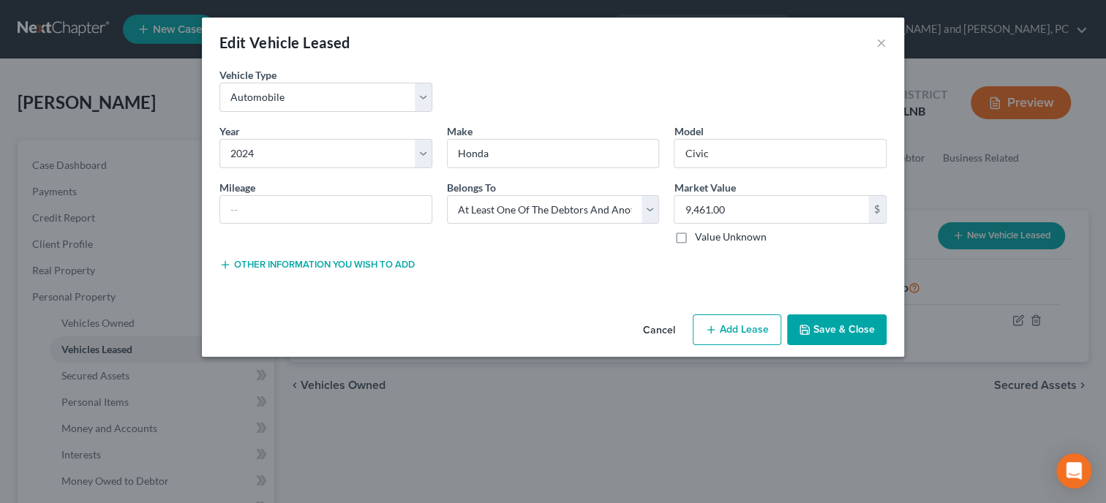
click at [658, 334] on button "Cancel" at bounding box center [659, 330] width 56 height 29
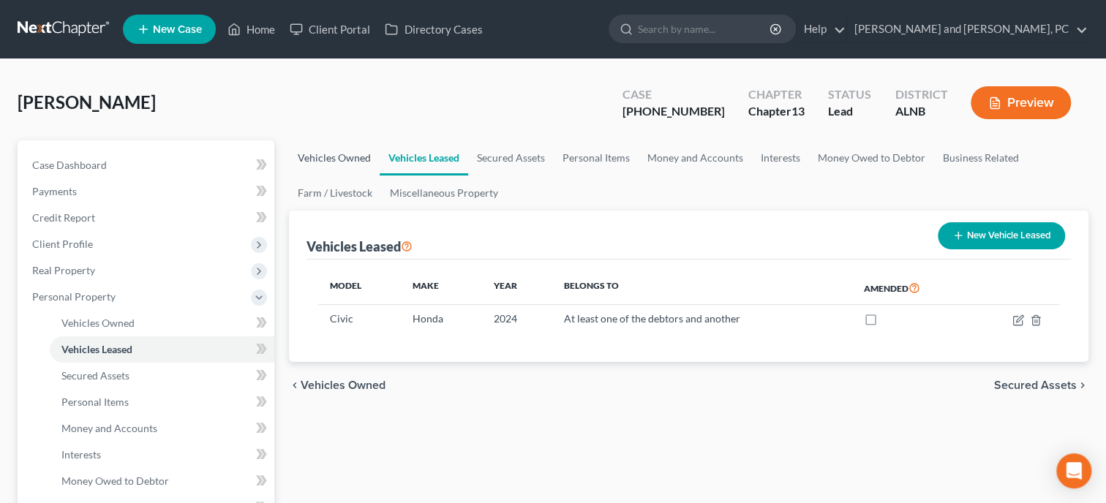
click at [325, 155] on link "Vehicles Owned" at bounding box center [334, 157] width 91 height 35
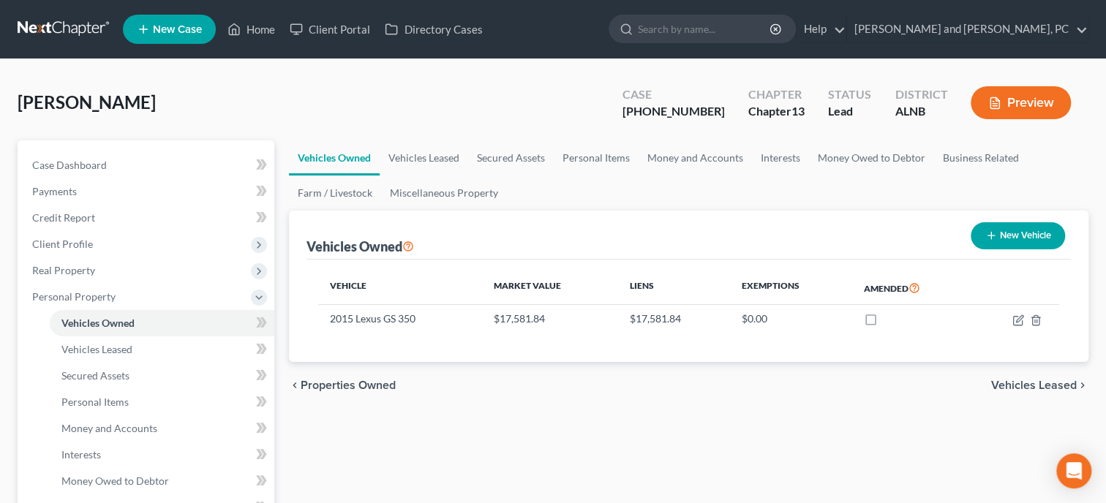
click at [1001, 236] on button "New Vehicle" at bounding box center [1018, 235] width 94 height 27
select select "0"
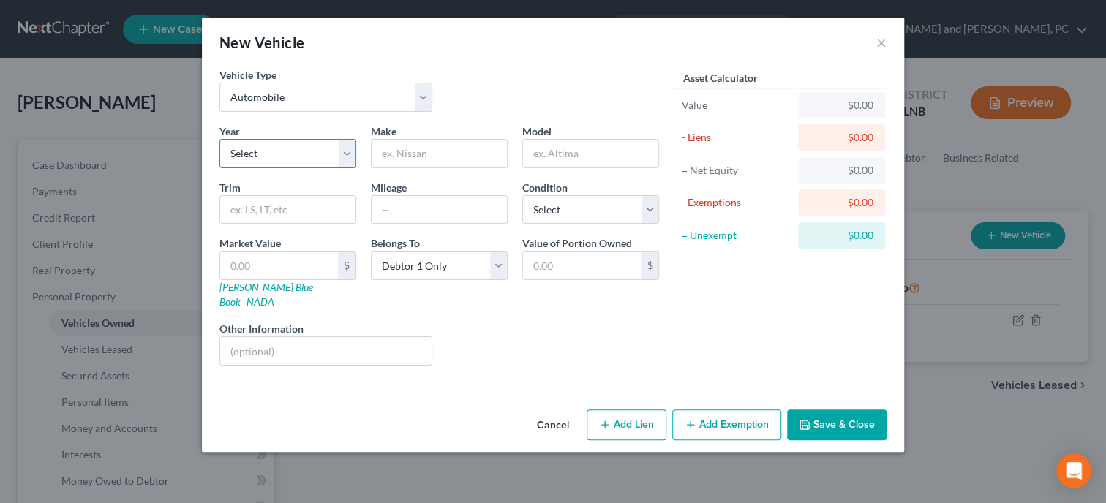
select select "2"
click option "2024" at bounding box center [0, 0] width 0 height 0
click at [419, 152] on input "text" at bounding box center [439, 154] width 135 height 28
type input "Honda"
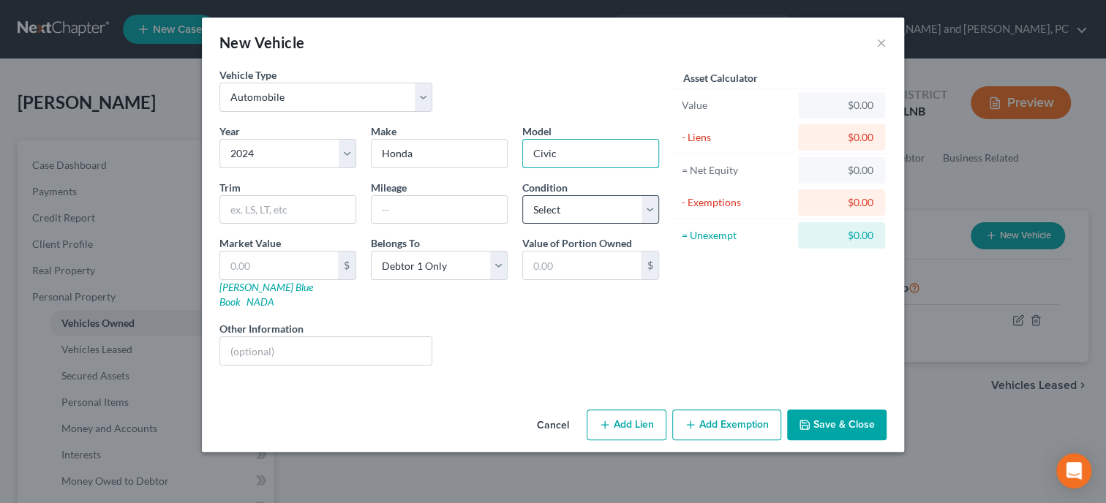
type input "Civic"
select select "1"
click option "Very Good" at bounding box center [0, 0] width 0 height 0
click at [328, 264] on input "text" at bounding box center [279, 266] width 118 height 28
type input "2"
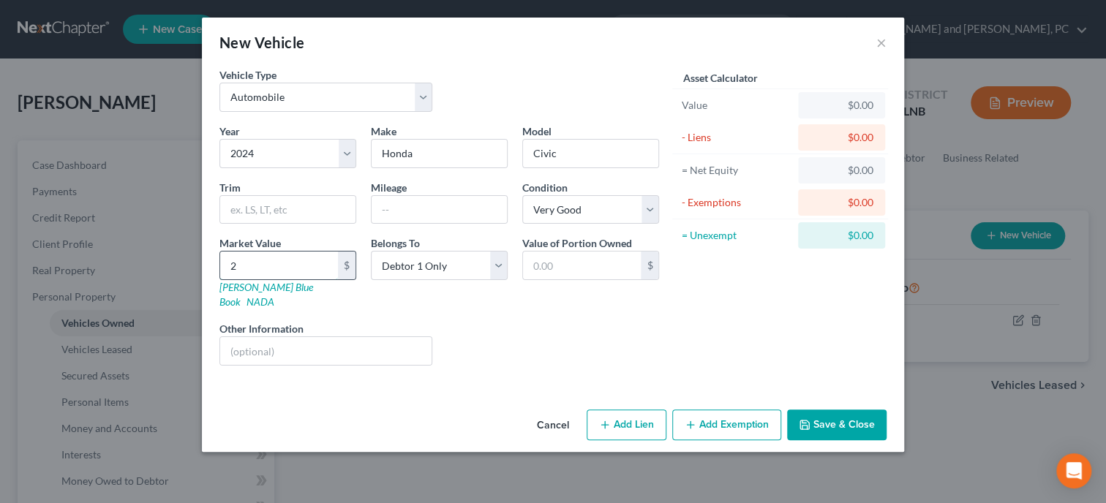
type input "2.00"
type input "24"
type input "24.00"
type input "248"
type input "248.00"
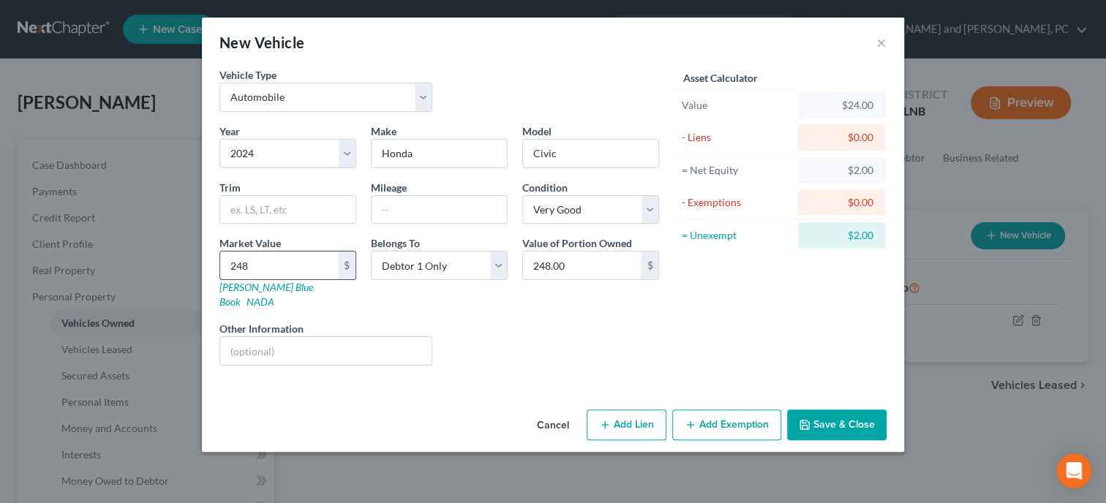
type input "2489"
type input "2,489.00"
type input "2,4894"
type input "24,894.00"
type input "24,894.3"
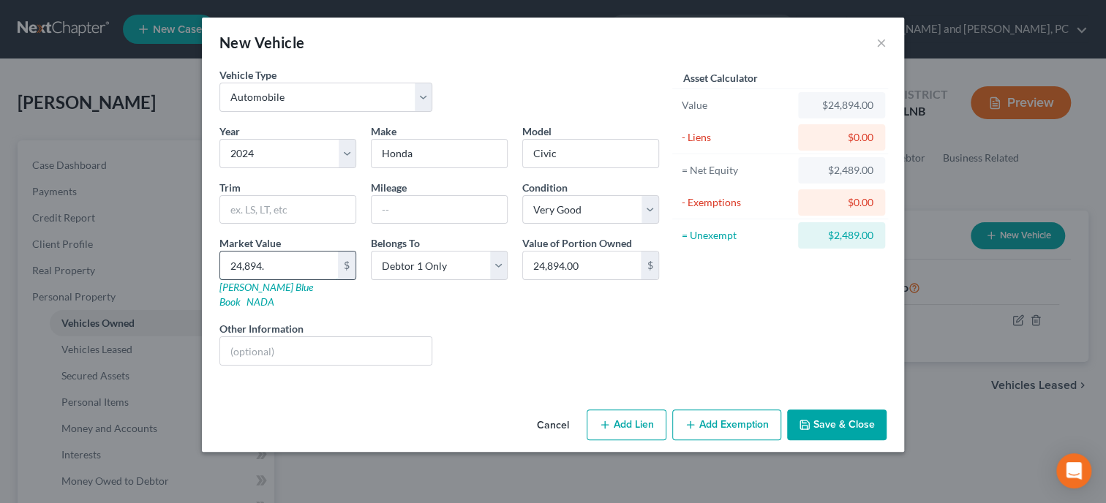
type input "24,894.30"
type input "24,894.34"
click at [633, 410] on button "Add Lien" at bounding box center [627, 425] width 80 height 31
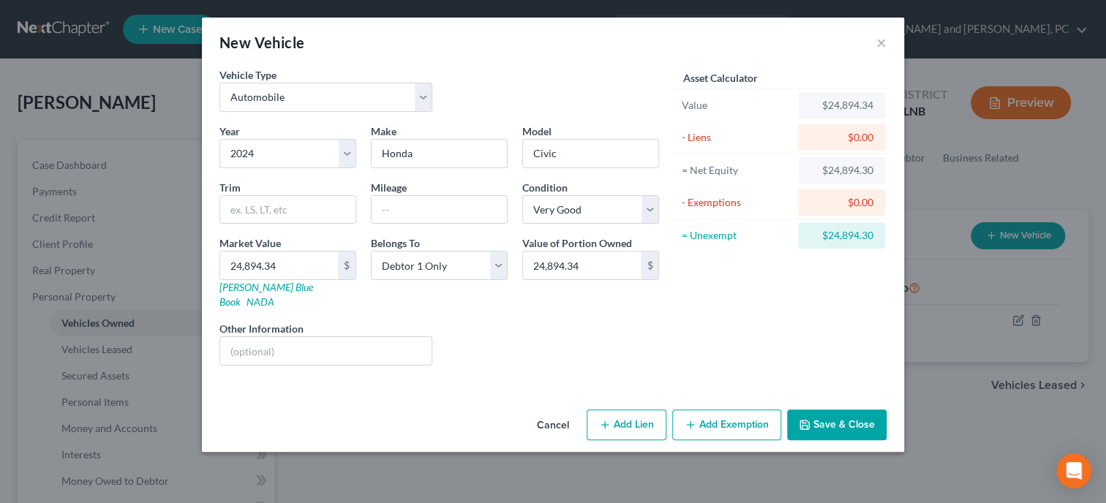
select select "0"
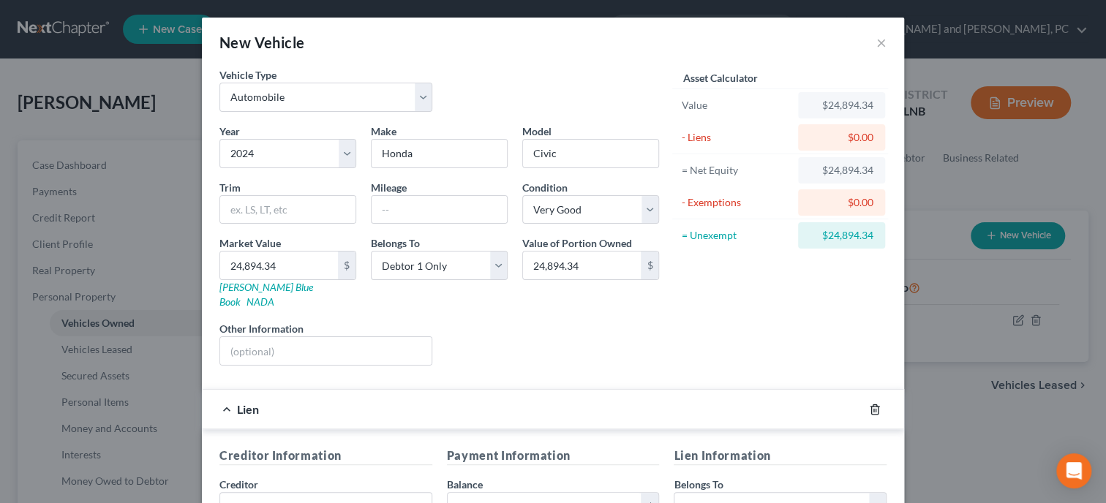
click at [875, 404] on icon "button" at bounding box center [875, 410] width 12 height 12
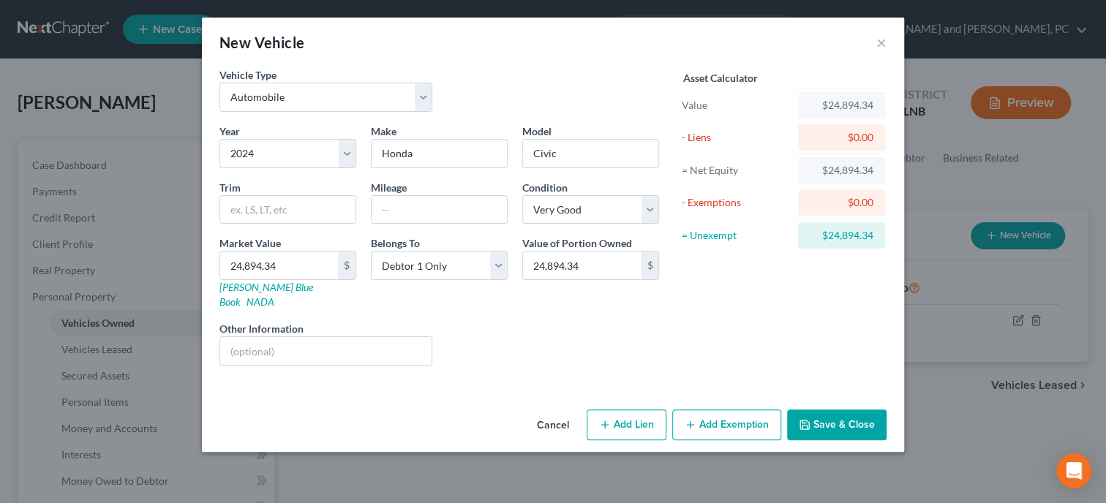
click at [862, 410] on button "Save & Close" at bounding box center [836, 425] width 99 height 31
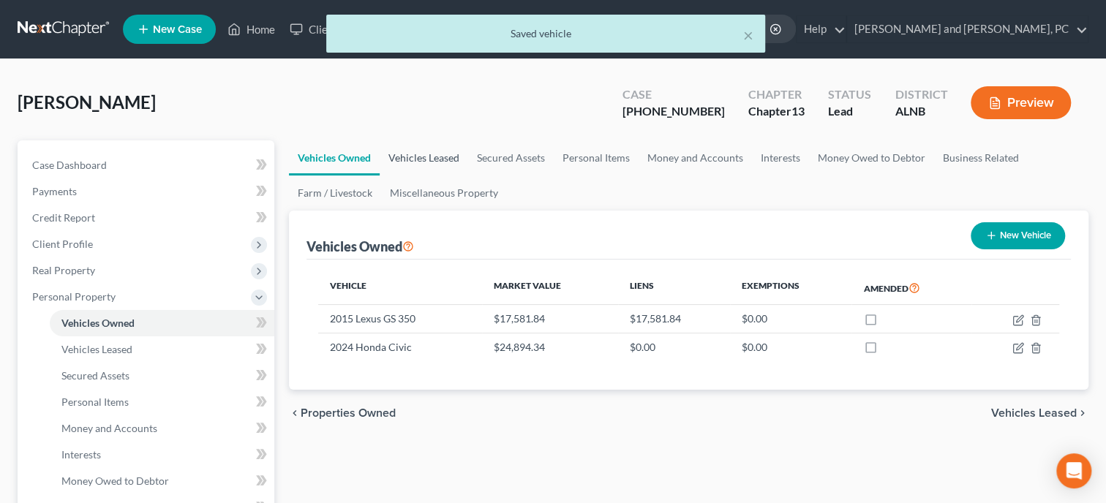
click at [429, 147] on link "Vehicles Leased" at bounding box center [424, 157] width 89 height 35
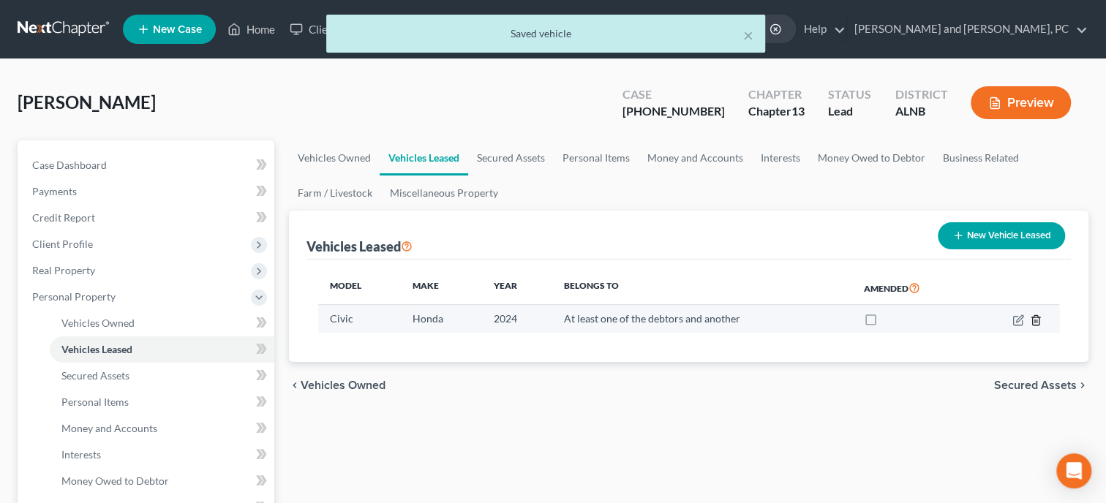
click at [1030, 321] on icon "button" at bounding box center [1036, 321] width 12 height 12
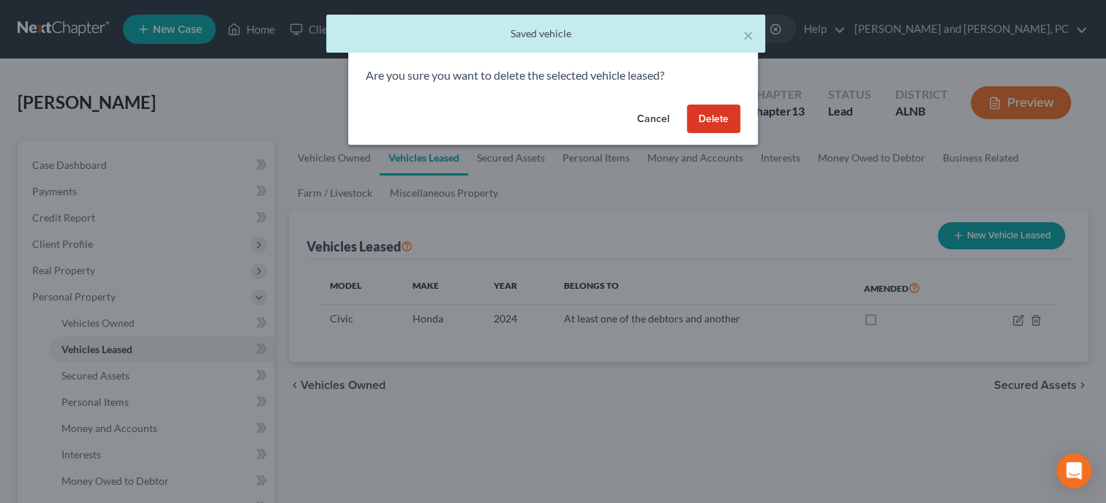
click at [696, 115] on button "Delete" at bounding box center [713, 119] width 53 height 29
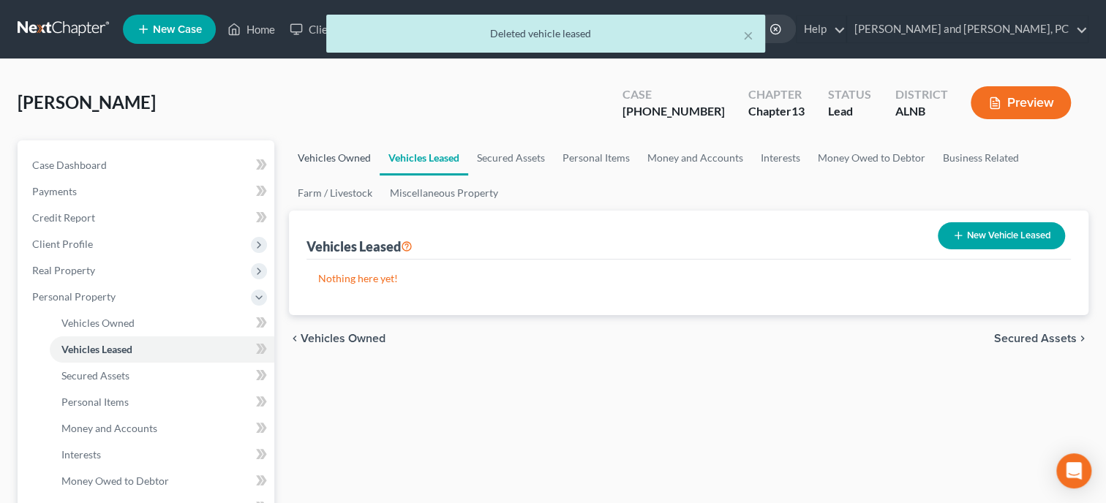
click at [353, 161] on link "Vehicles Owned" at bounding box center [334, 157] width 91 height 35
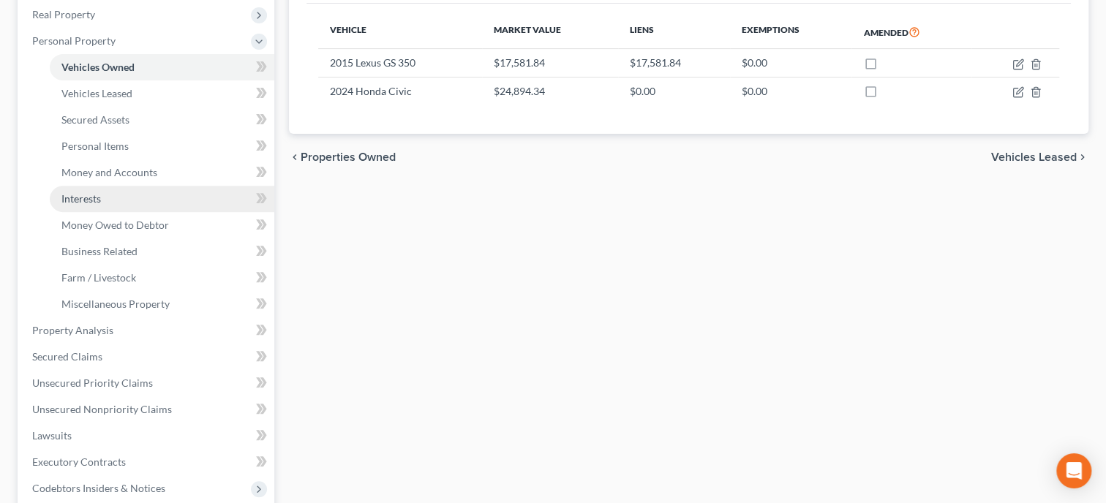
scroll to position [301, 0]
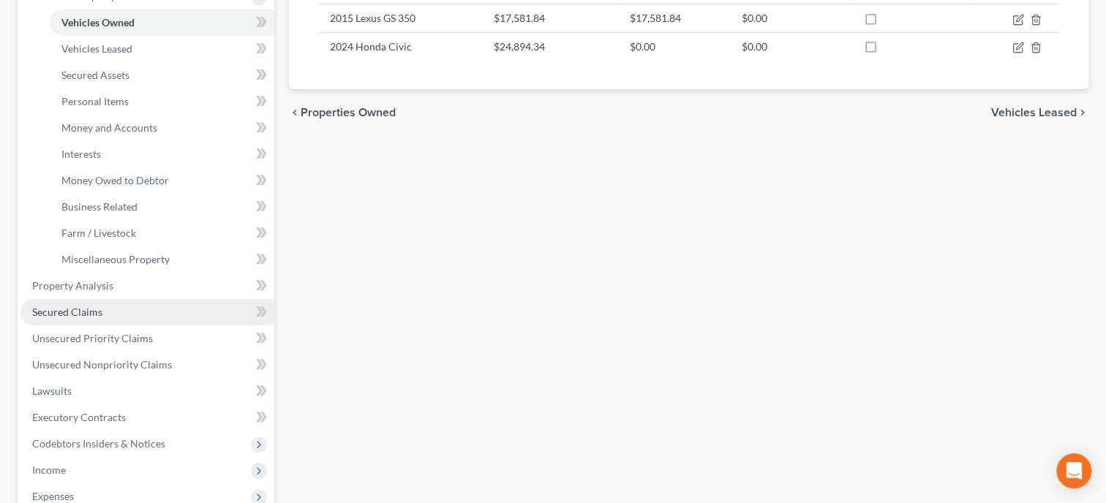
click at [106, 313] on link "Secured Claims" at bounding box center [147, 312] width 254 height 26
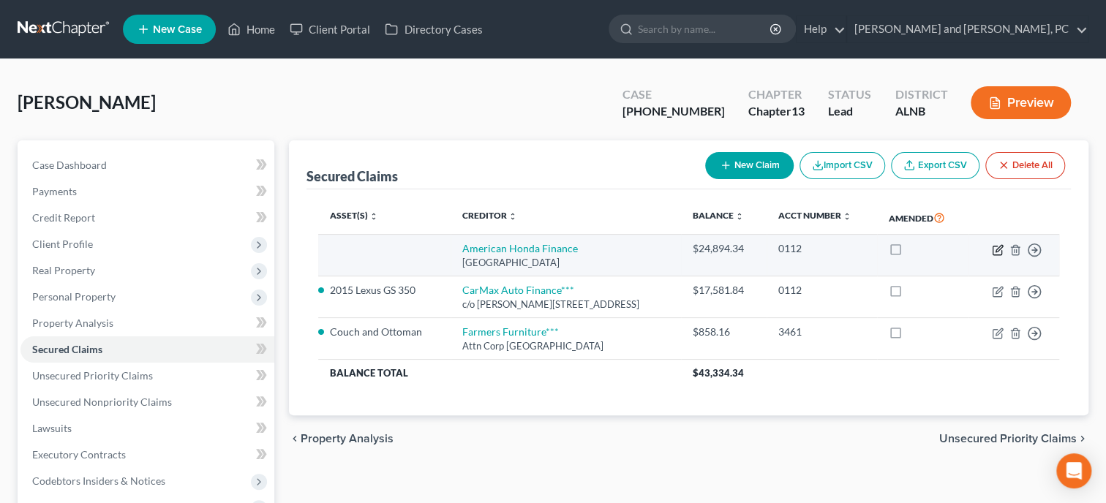
click at [999, 252] on icon "button" at bounding box center [998, 250] width 12 height 12
select select "45"
select select "0"
select select "3"
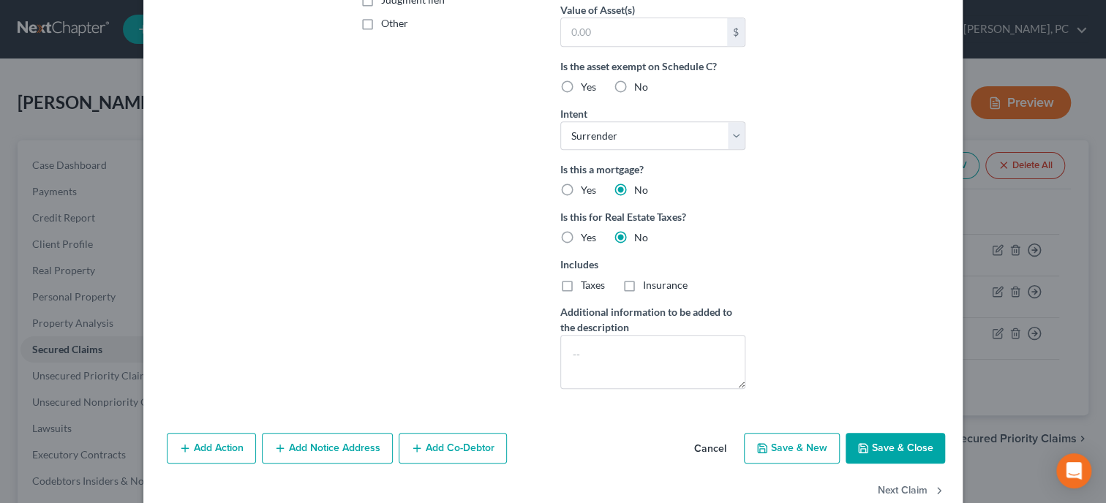
scroll to position [396, 0]
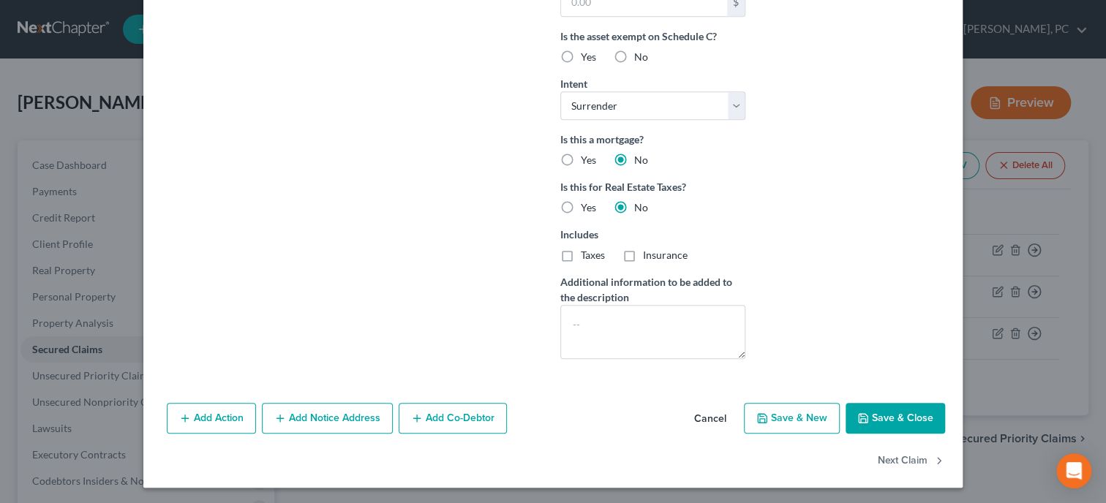
click at [724, 419] on button "Cancel" at bounding box center [711, 419] width 56 height 29
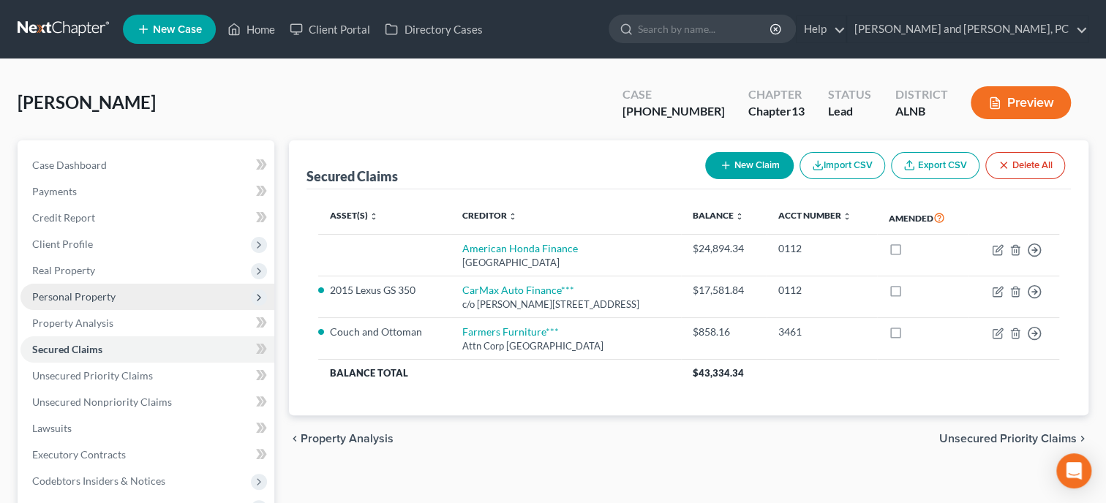
click at [132, 287] on span "Personal Property" at bounding box center [147, 297] width 254 height 26
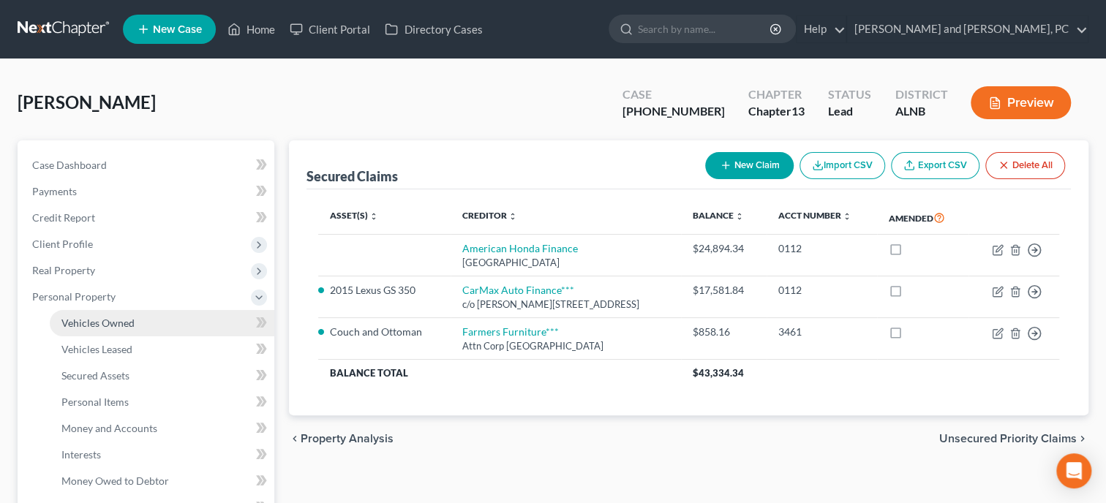
click at [122, 320] on span "Vehicles Owned" at bounding box center [97, 323] width 73 height 12
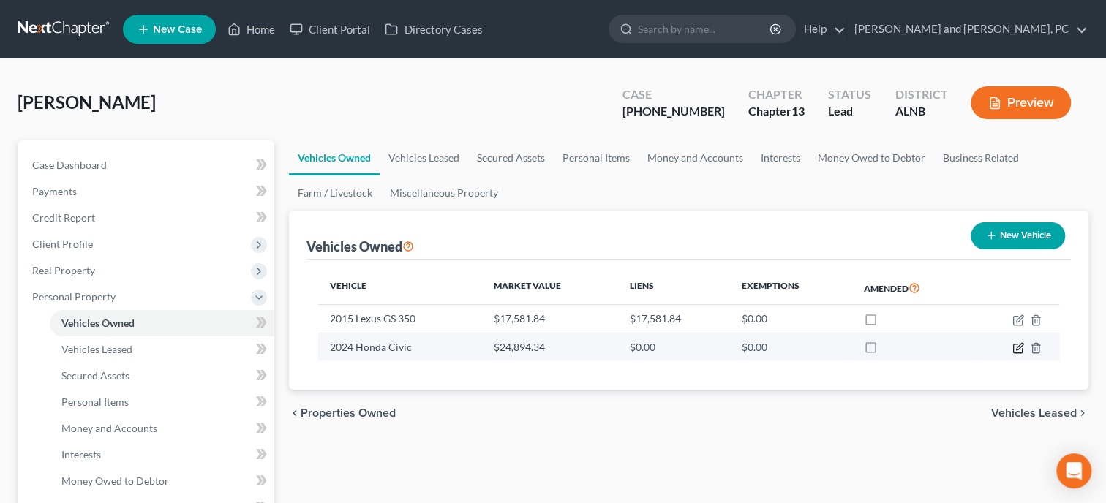
click at [1018, 346] on icon "button" at bounding box center [1018, 348] width 12 height 12
select select "0"
select select "2"
select select "1"
select select "0"
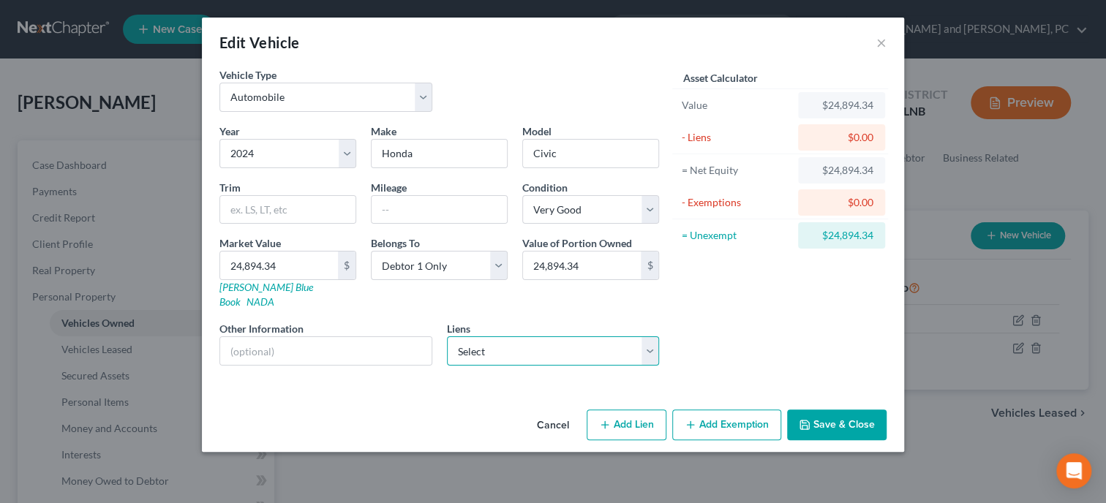
click at [447, 336] on select "Select American Honda Finance - $24,894.34" at bounding box center [553, 350] width 213 height 29
select select "45"
select select "3"
select select "0"
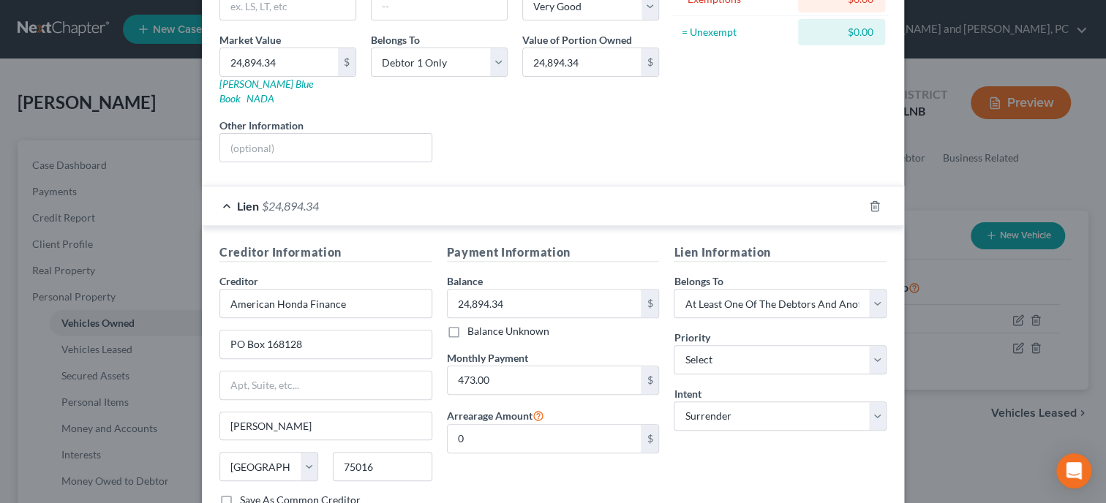
scroll to position [225, 0]
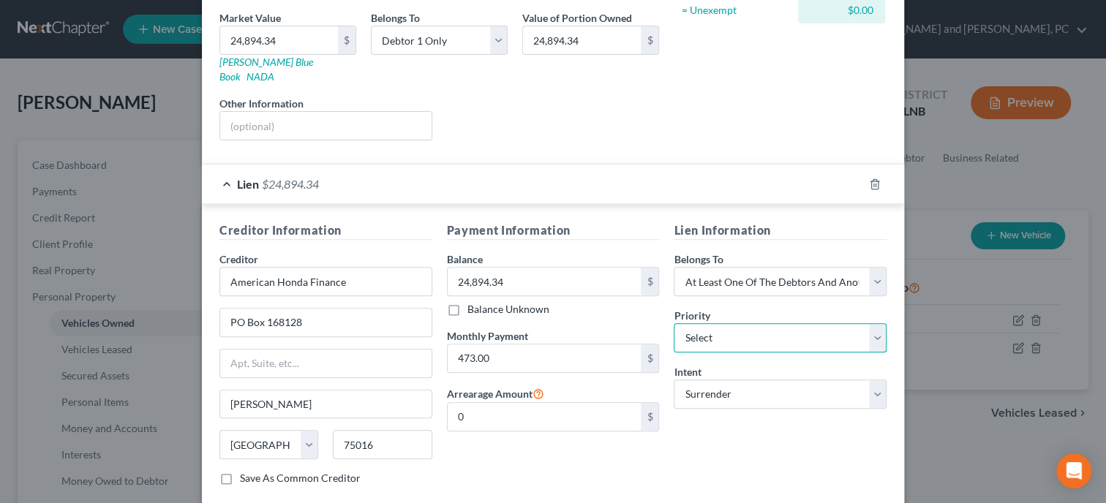
click at [674, 323] on select "Select 1st 2nd 3rd 4th 5th 6th 7th 8th 9th 10th 11th 12th 13th 14th 15th 16th 1…" at bounding box center [780, 337] width 213 height 29
select select "0"
click option "1st" at bounding box center [0, 0] width 0 height 0
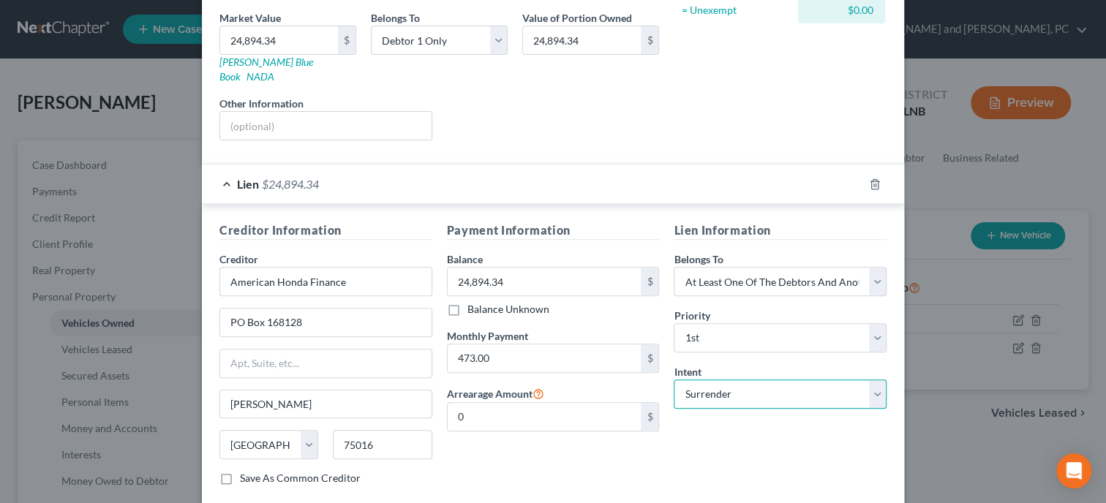
click at [674, 380] on select "Select Surrender Redeem Reaffirm Avoid Other" at bounding box center [780, 394] width 213 height 29
click at [722, 445] on div "Lien Information Belongs To * Select Debtor 1 Only Debtor 2 Only Debtor 1 And D…" at bounding box center [780, 360] width 228 height 276
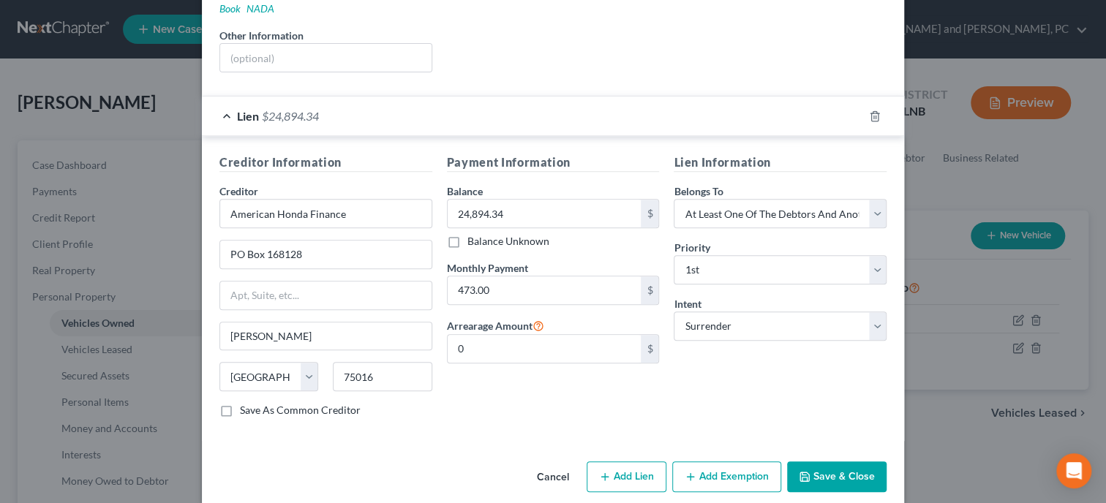
click at [829, 462] on button "Save & Close" at bounding box center [836, 477] width 99 height 31
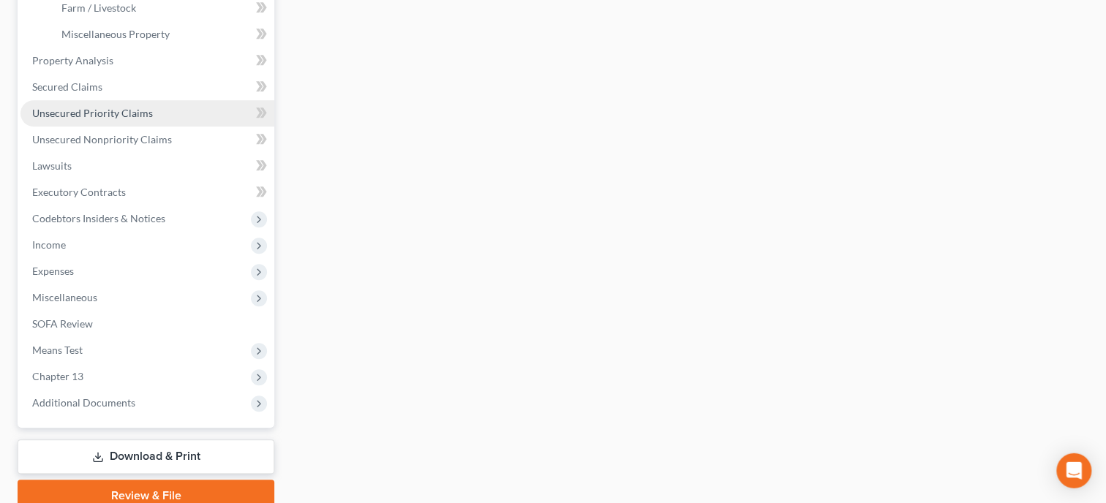
scroll to position [527, 0]
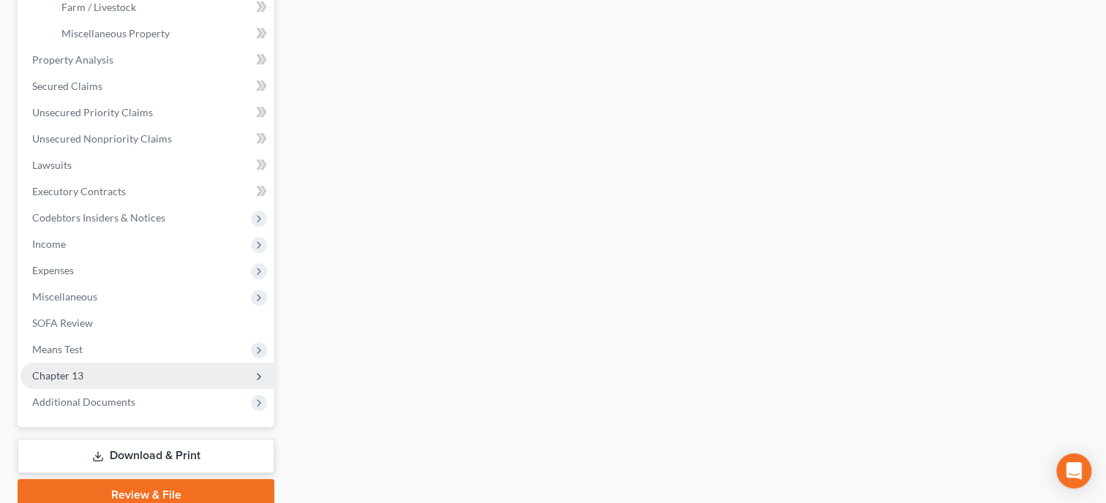
click at [138, 372] on span "Chapter 13" at bounding box center [147, 376] width 254 height 26
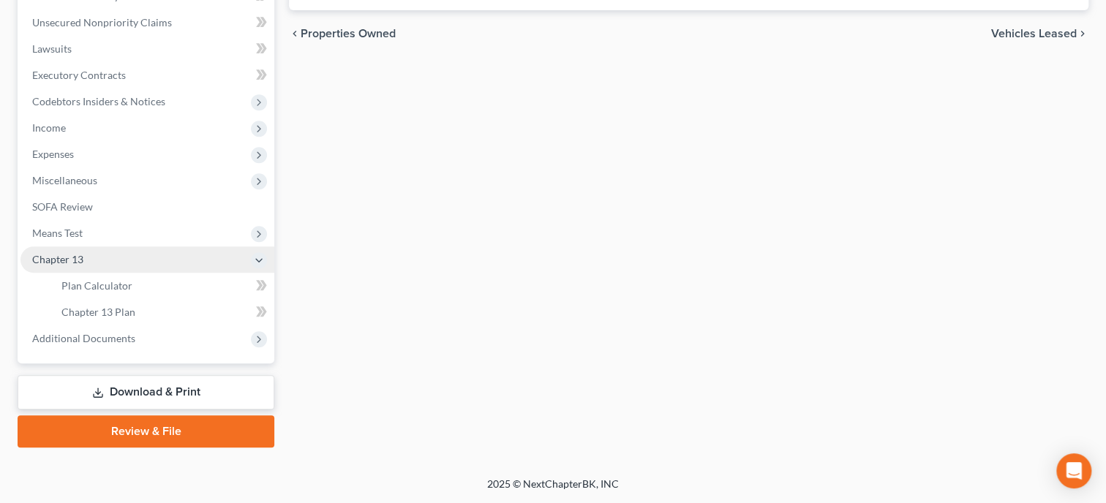
scroll to position [377, 0]
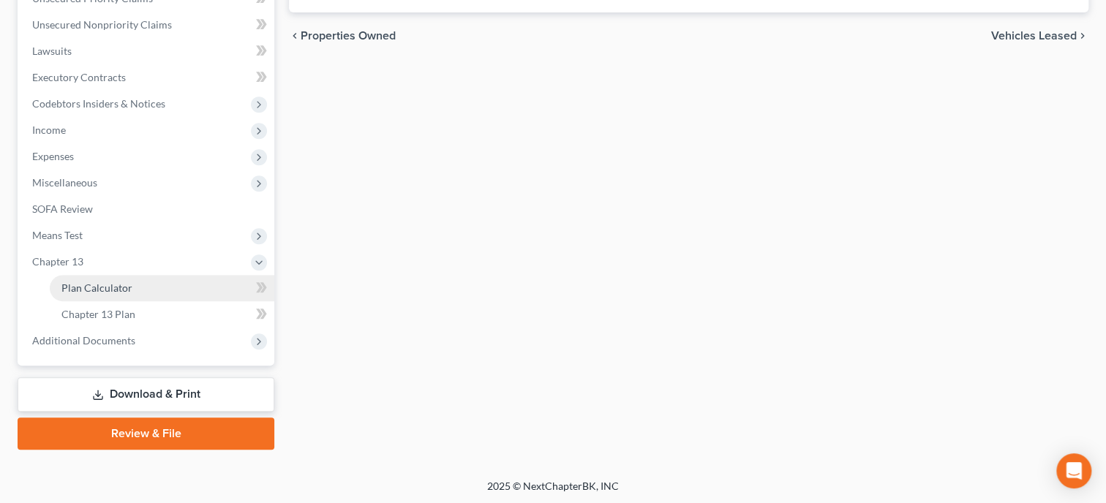
click at [148, 295] on link "Plan Calculator" at bounding box center [162, 288] width 225 height 26
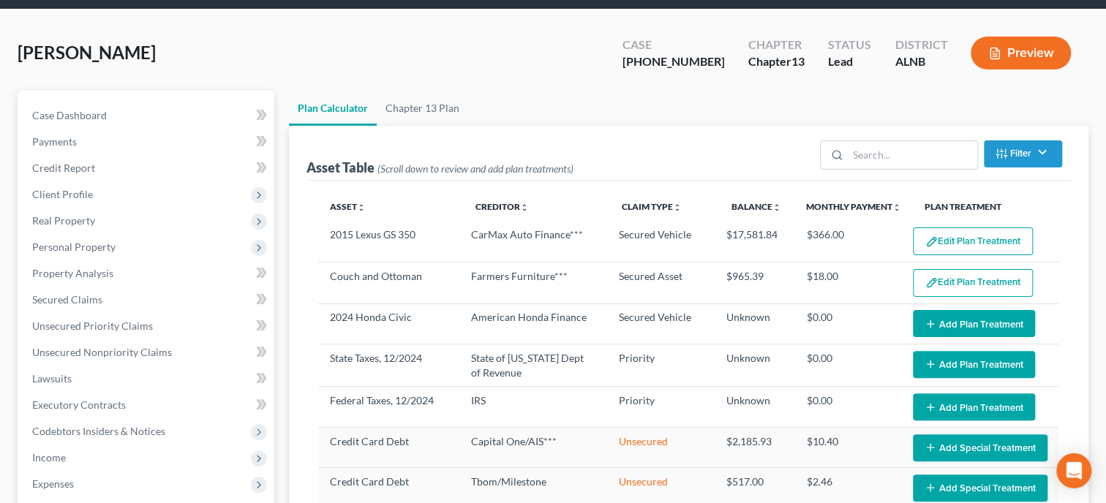
scroll to position [75, 0]
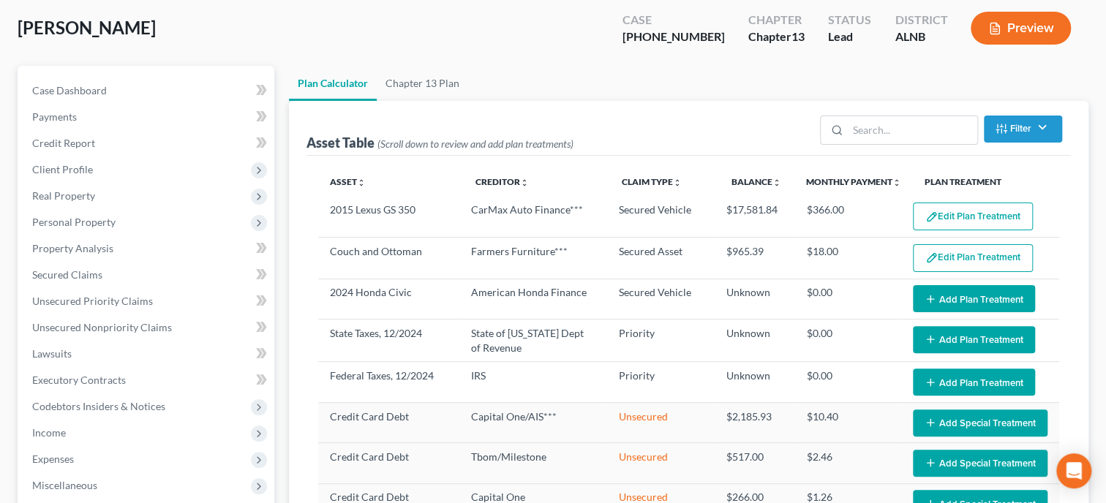
select select "59"
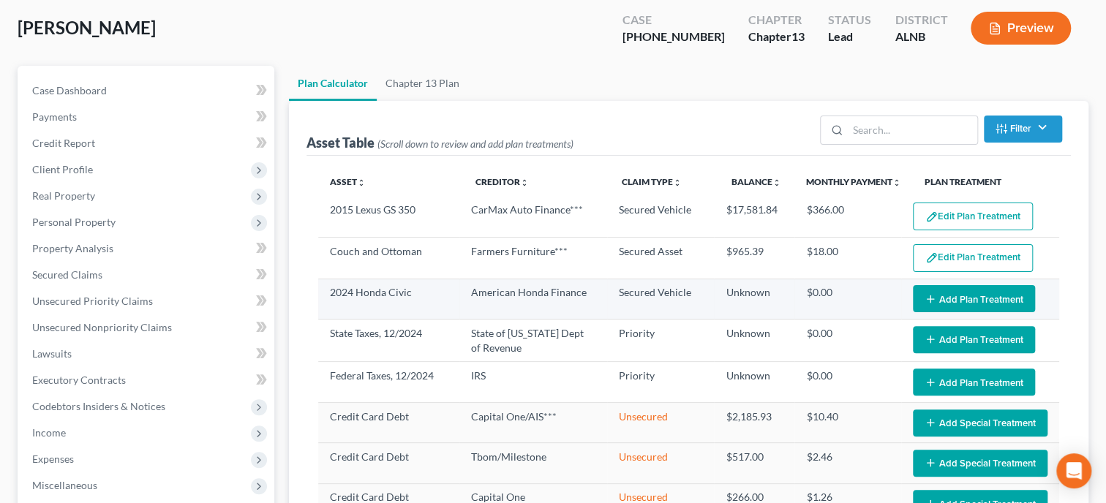
scroll to position [225, 0]
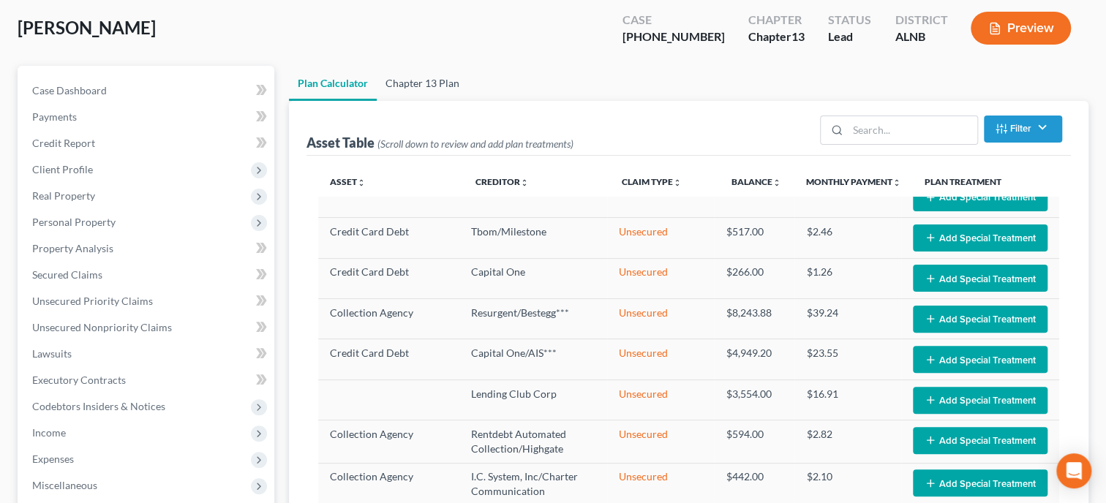
click at [460, 83] on link "Chapter 13 Plan" at bounding box center [422, 83] width 91 height 35
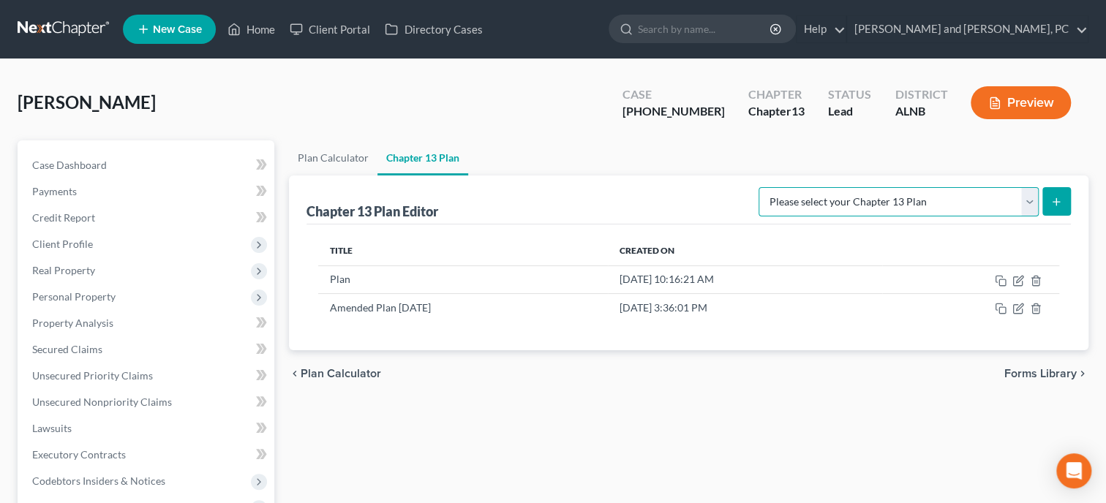
click at [759, 187] on select "Please select your Chapter 13 Plan [US_STATE] - [GEOGRAPHIC_DATA] - Revised [DA…" at bounding box center [899, 201] width 280 height 29
select select "0"
click option "[US_STATE] - [GEOGRAPHIC_DATA] - Revised [DATE]" at bounding box center [0, 0] width 0 height 0
click at [1056, 200] on icon "submit" at bounding box center [1056, 202] width 12 height 12
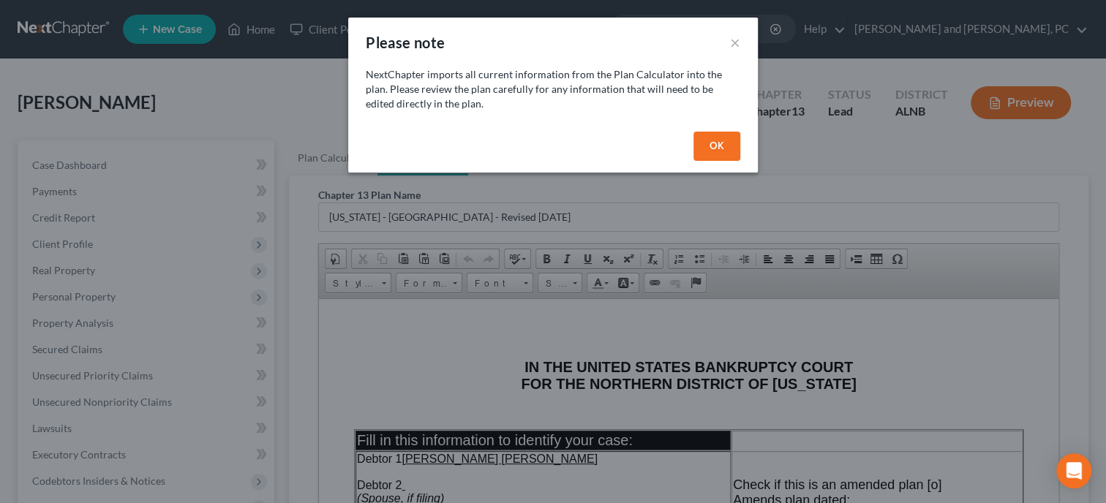
click at [706, 148] on button "OK" at bounding box center [716, 146] width 47 height 29
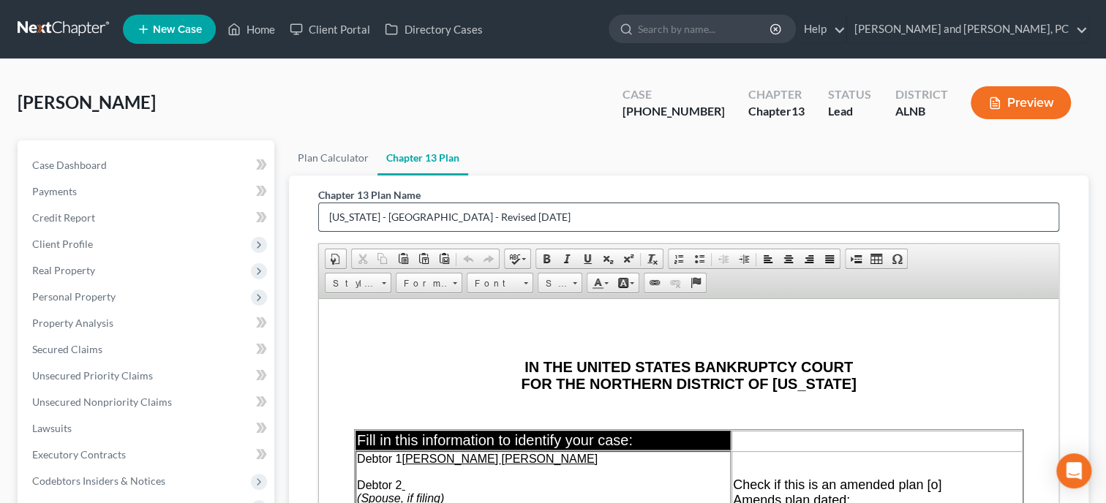
drag, startPoint x: 583, startPoint y: 216, endPoint x: 287, endPoint y: 222, distance: 296.3
click at [319, 222] on input "[US_STATE] - [GEOGRAPHIC_DATA] - Revised [DATE]" at bounding box center [689, 217] width 740 height 28
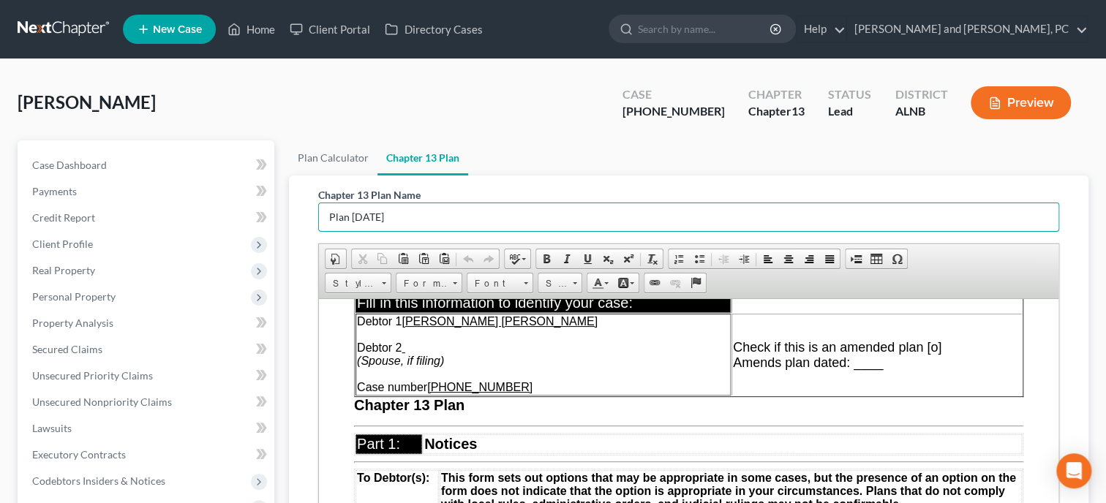
scroll to position [150, 0]
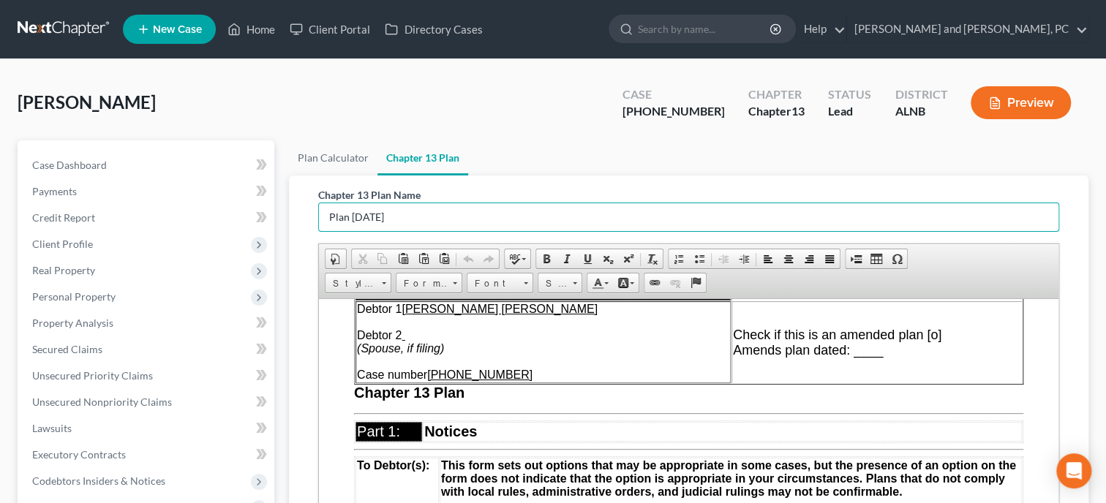
type input "Plan [DATE]"
click at [936, 338] on span "Check if this is an amended plan [o]" at bounding box center [837, 334] width 208 height 15
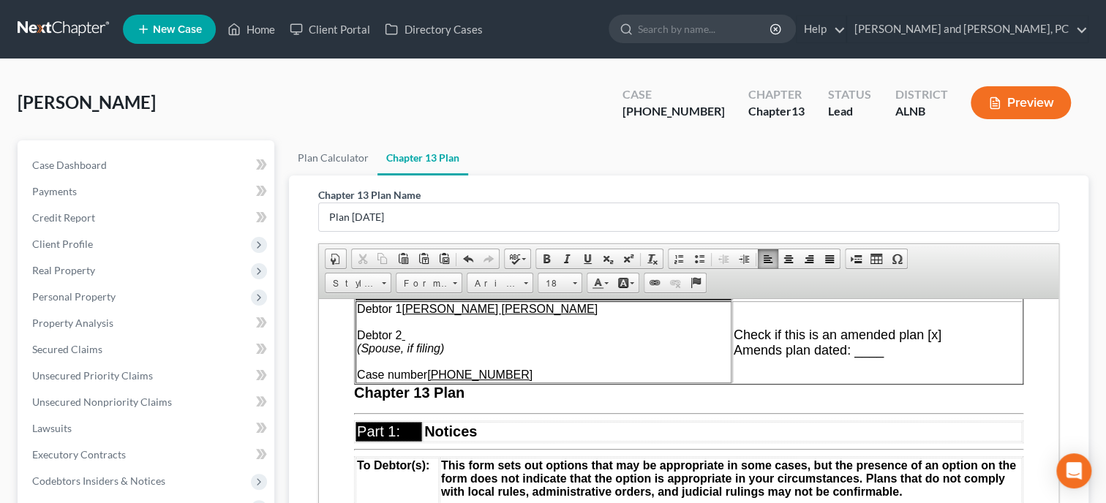
click at [859, 356] on span "Amends plan dated: ____" at bounding box center [809, 349] width 150 height 15
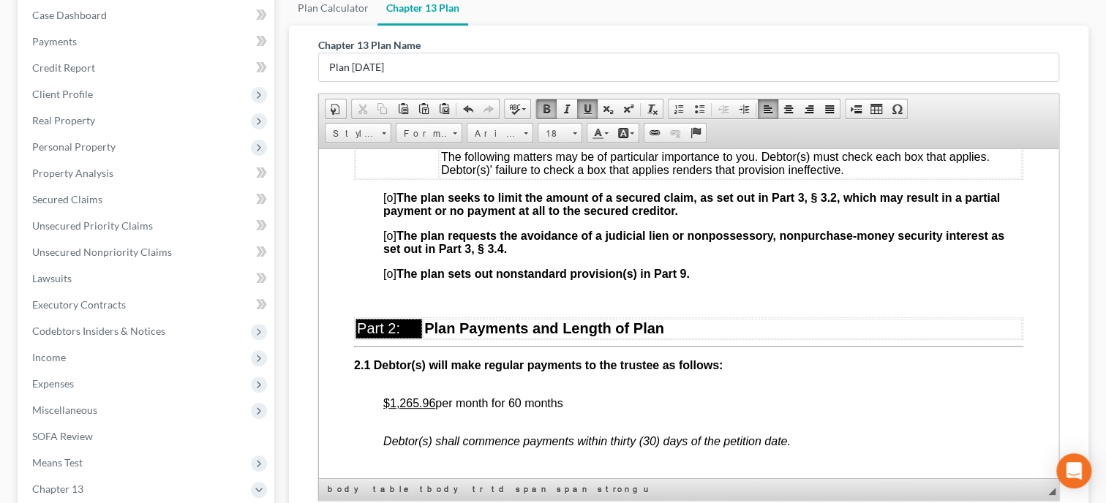
scroll to position [602, 0]
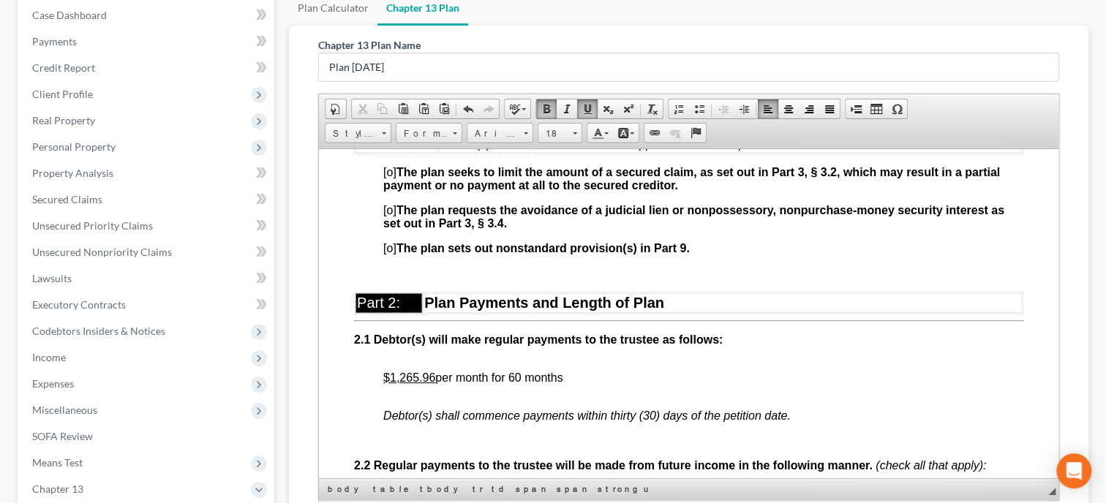
click at [388, 383] on u "$1,265.96" at bounding box center [409, 377] width 52 height 12
drag, startPoint x: 385, startPoint y: 388, endPoint x: 489, endPoint y: 377, distance: 104.4
click at [546, 106] on span at bounding box center [547, 109] width 12 height 12
click at [387, 382] on u "$593.00" at bounding box center [404, 377] width 42 height 12
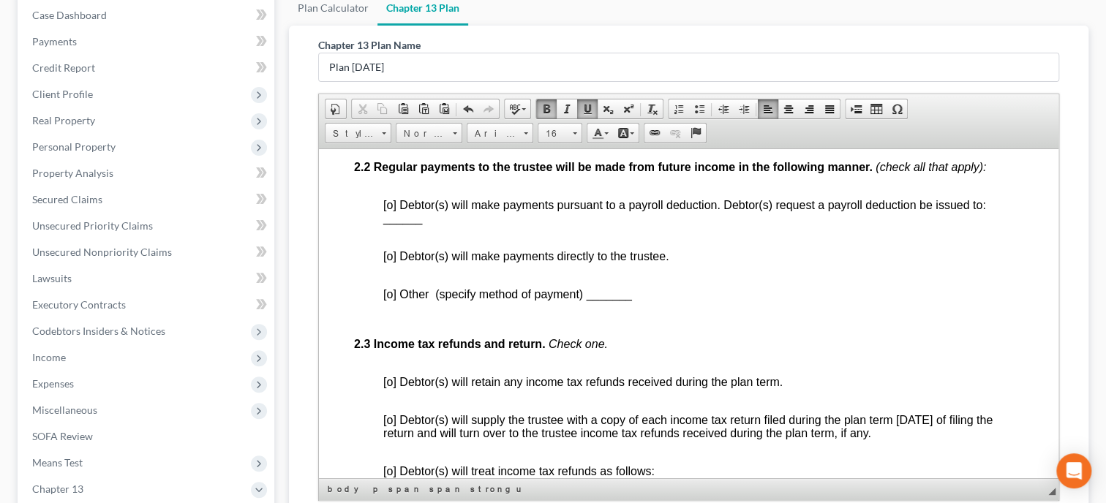
scroll to position [903, 0]
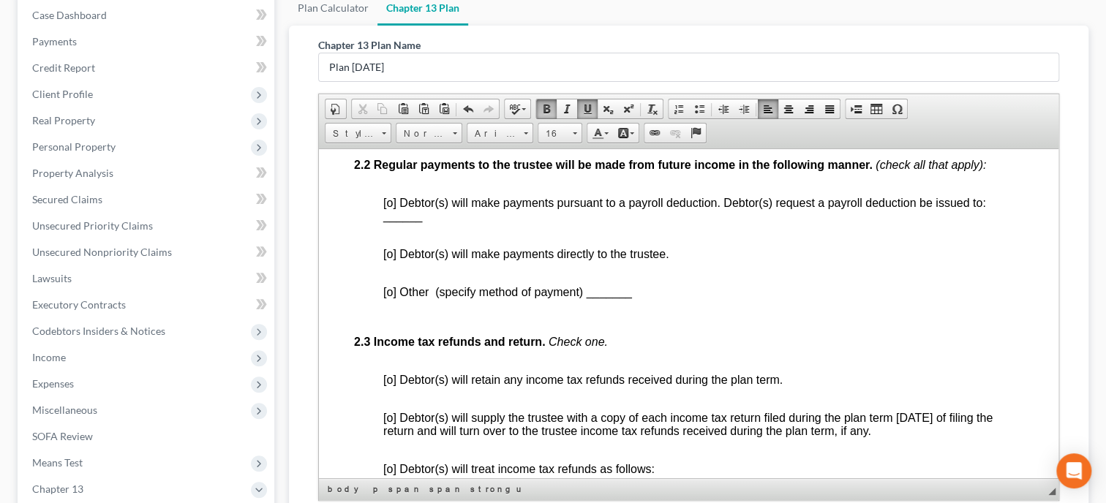
click at [391, 208] on span "[o] Debtor(s) will make payments pursuant to a payroll deduction. Debtor(s) req…" at bounding box center [684, 202] width 603 height 12
click at [385, 236] on p "[x] Debtor(s) will make payments pursuant to a payroll deduction. Debtor(s) req…" at bounding box center [703, 216] width 640 height 40
click at [385, 222] on span "______" at bounding box center [402, 215] width 39 height 12
drag, startPoint x: 385, startPoint y: 226, endPoint x: 418, endPoint y: 226, distance: 32.9
click at [418, 226] on p "[x] Debtor(s) will make payments pursuant to a payroll deduction. Debtor(s) req…" at bounding box center [703, 216] width 640 height 40
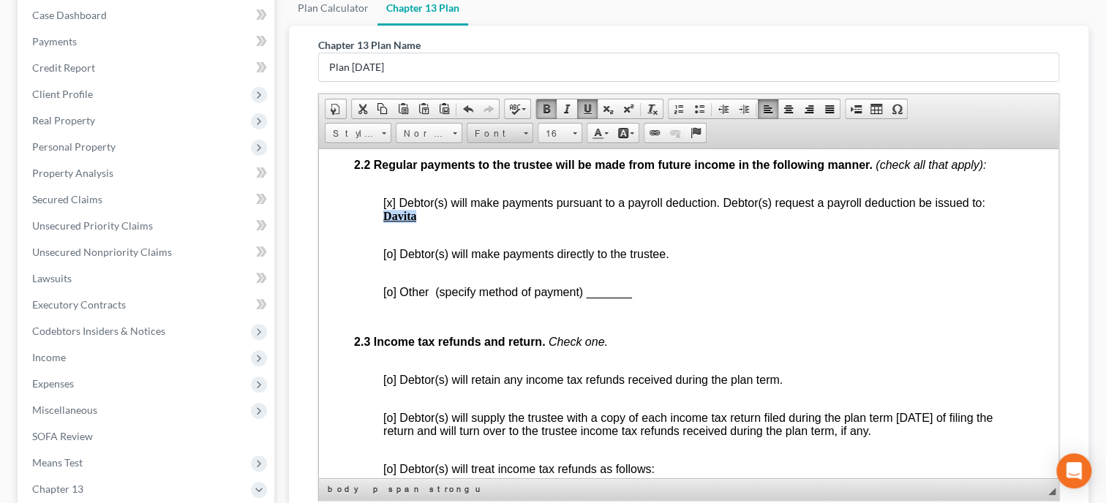
click at [479, 135] on span "Font" at bounding box center [492, 133] width 51 height 19
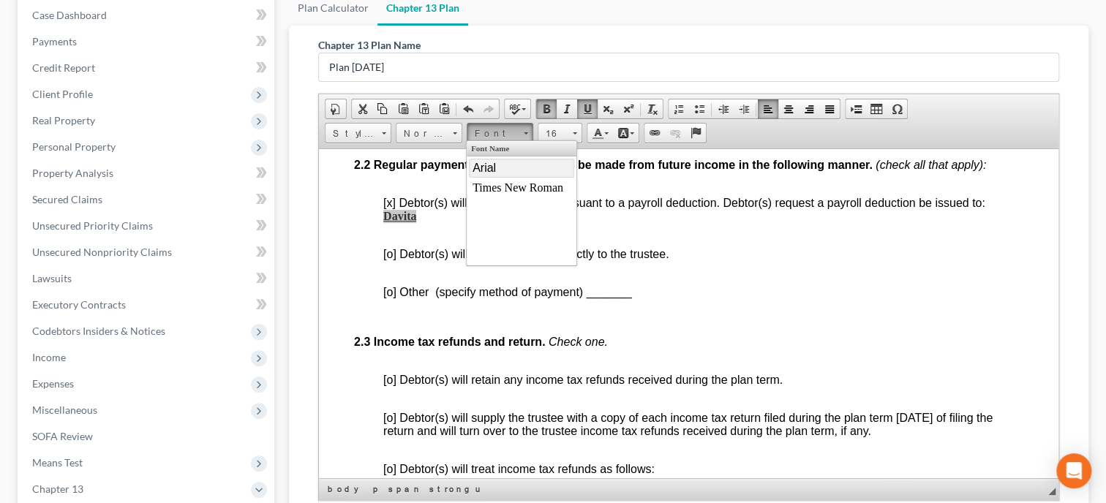
drag, startPoint x: 672, startPoint y: 146, endPoint x: 488, endPoint y: 168, distance: 185.6
click at [488, 168] on span "Arial" at bounding box center [484, 168] width 23 height 12
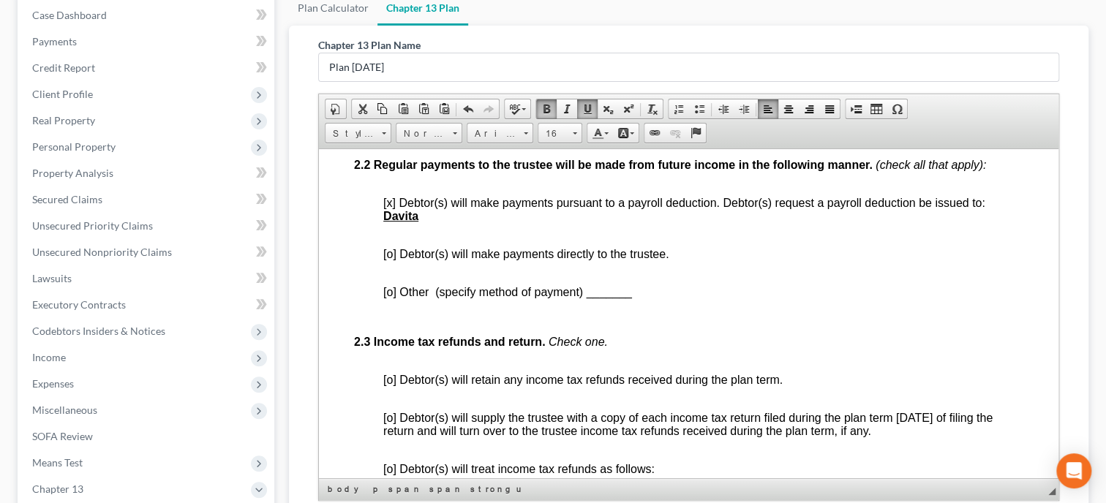
click at [583, 208] on span "[x] Debtor(s) will make payments pursuant to a payroll deduction. Debtor(s) req…" at bounding box center [684, 202] width 602 height 12
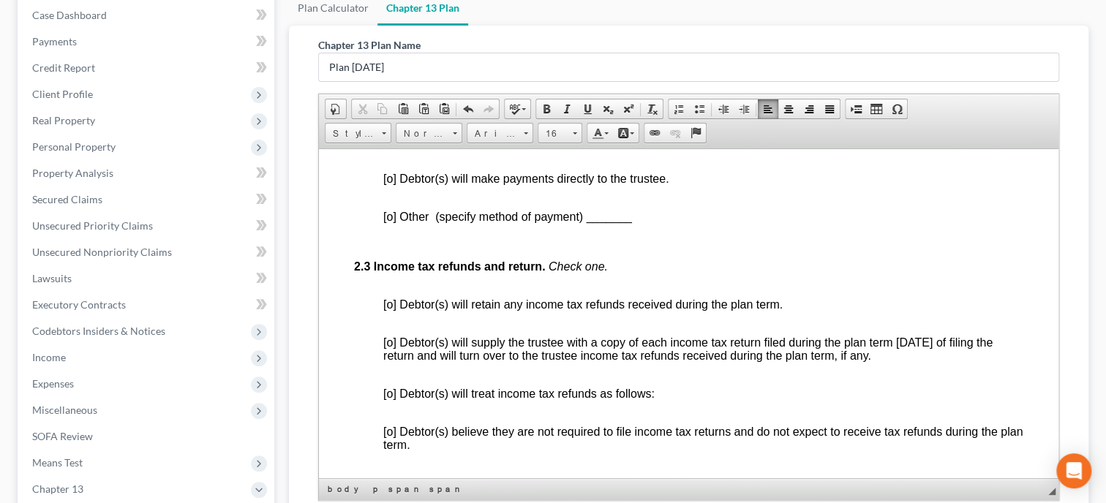
click at [387, 310] on span "[o] Debtor(s) will retain any income tax refunds received during the plan term." at bounding box center [582, 304] width 399 height 12
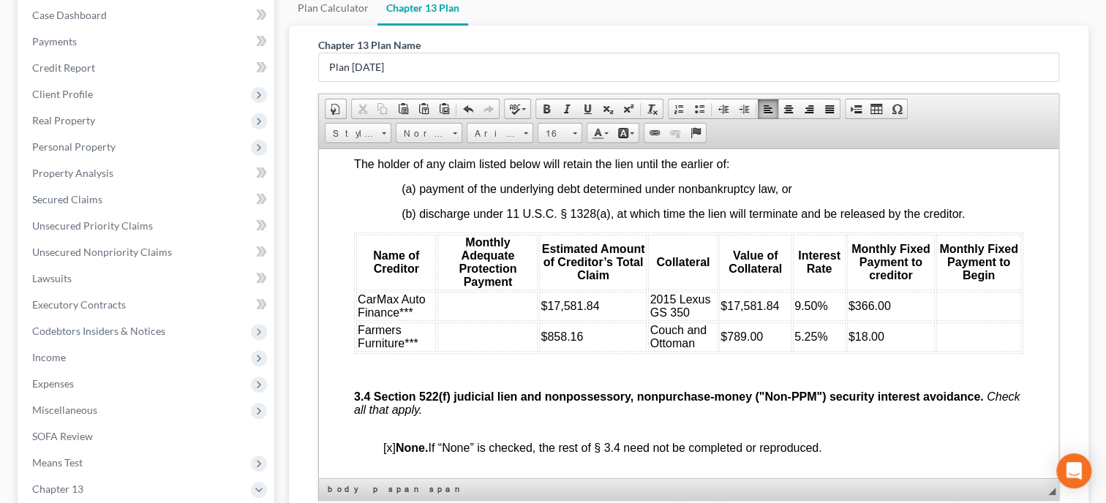
scroll to position [2107, 0]
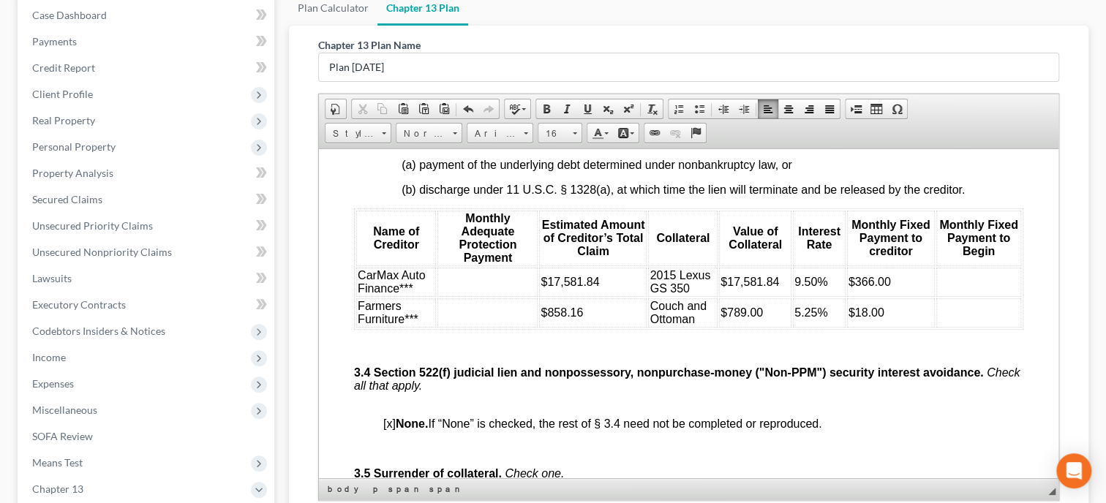
click at [421, 296] on td "CarMax Auto Finance***" at bounding box center [396, 281] width 80 height 29
click at [472, 296] on td at bounding box center [485, 281] width 101 height 29
drag, startPoint x: 482, startPoint y: 326, endPoint x: 438, endPoint y: 326, distance: 43.9
click at [438, 296] on td "$175.60" at bounding box center [485, 281] width 101 height 29
click at [498, 133] on span "Font" at bounding box center [492, 133] width 51 height 19
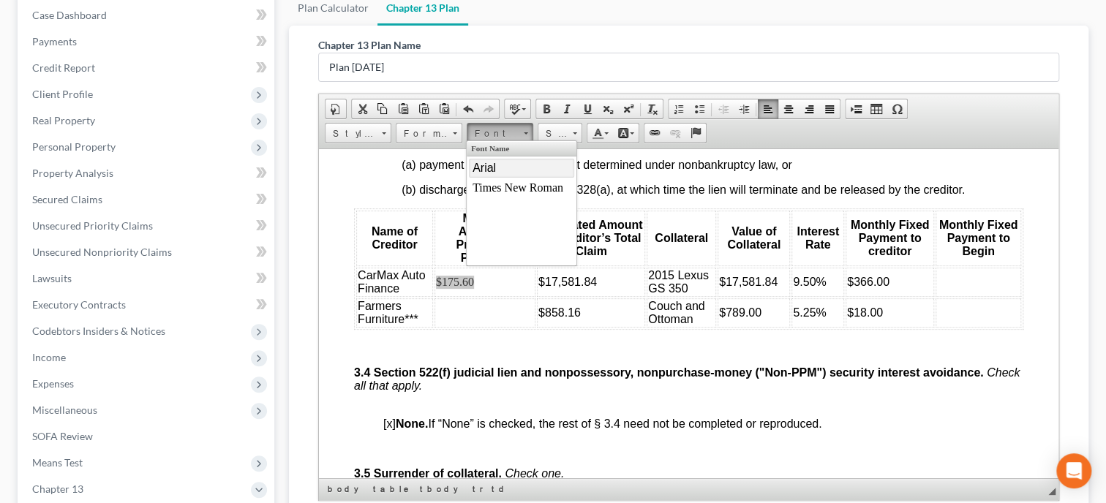
click at [495, 164] on span "Arial" at bounding box center [484, 168] width 23 height 12
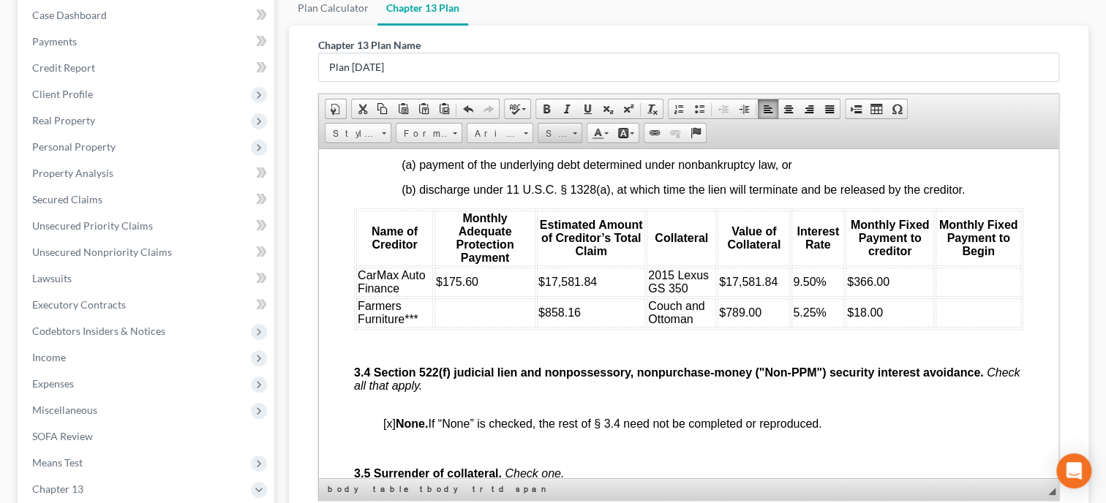
click at [557, 135] on span "Size" at bounding box center [552, 133] width 29 height 19
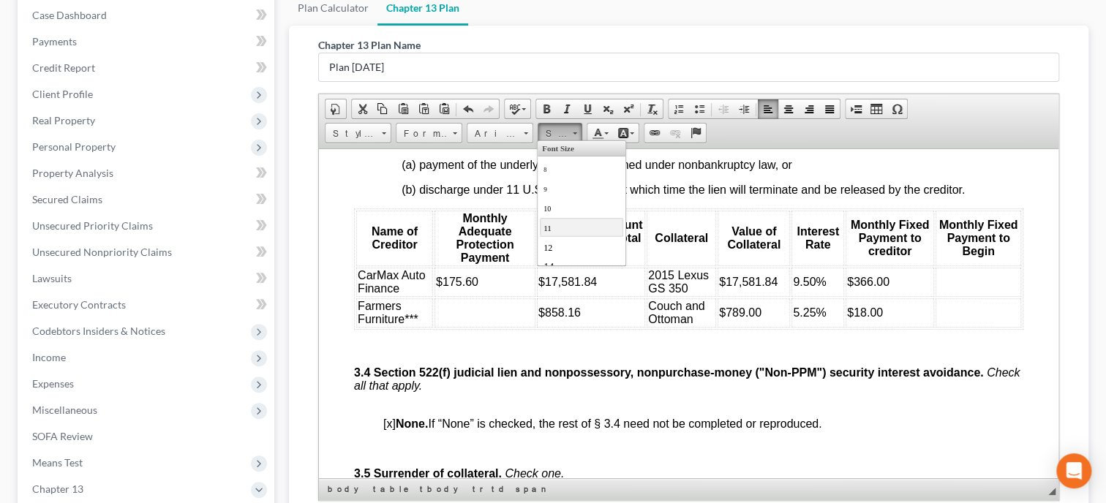
scroll to position [75, 0]
click at [571, 216] on link "16" at bounding box center [580, 212] width 83 height 19
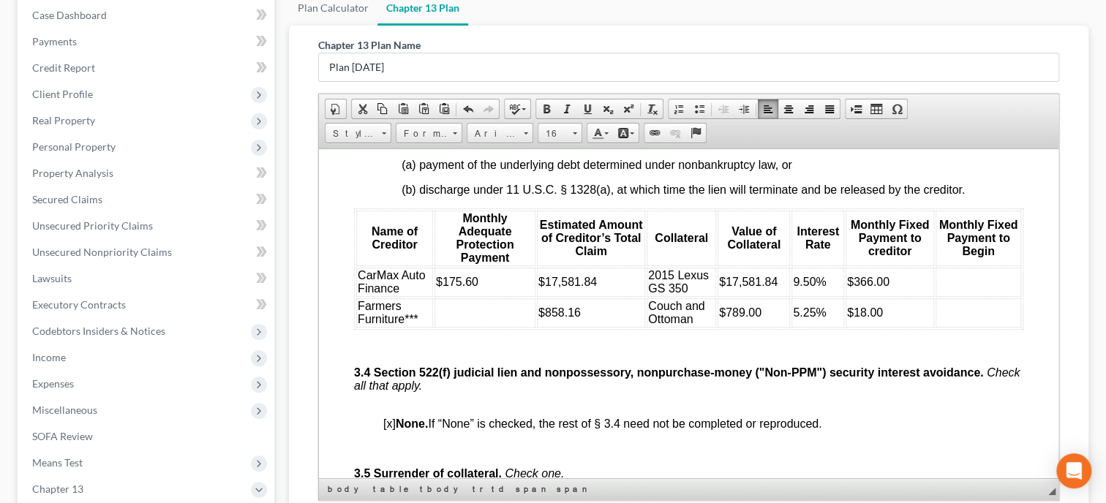
click at [950, 296] on td at bounding box center [979, 281] width 86 height 29
drag, startPoint x: 987, startPoint y: 313, endPoint x: 940, endPoint y: 311, distance: 46.9
click at [940, 296] on td "[DATE]" at bounding box center [979, 281] width 86 height 29
click at [502, 131] on span "Font" at bounding box center [492, 133] width 51 height 19
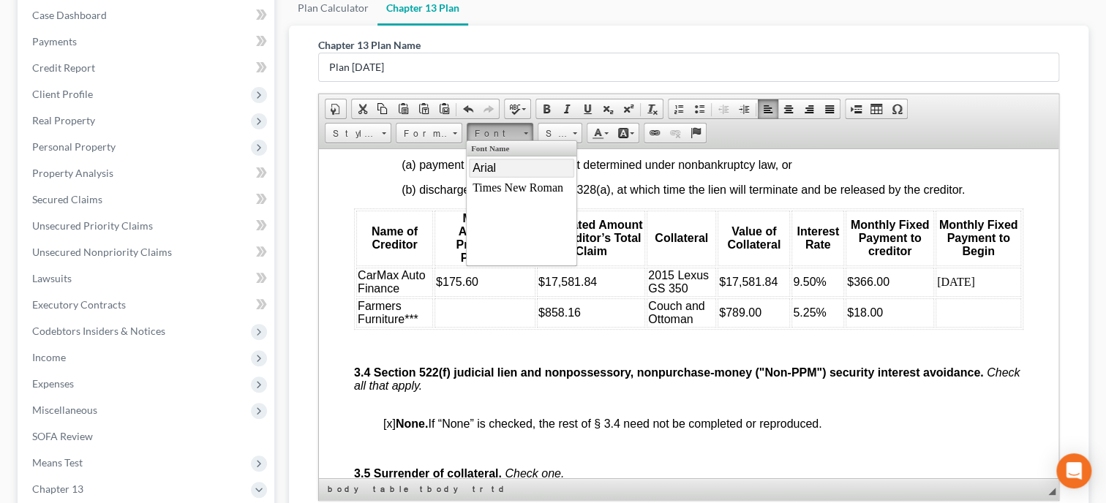
drag, startPoint x: 501, startPoint y: 167, endPoint x: 692, endPoint y: 146, distance: 192.0
click at [501, 167] on link "Arial" at bounding box center [521, 168] width 105 height 19
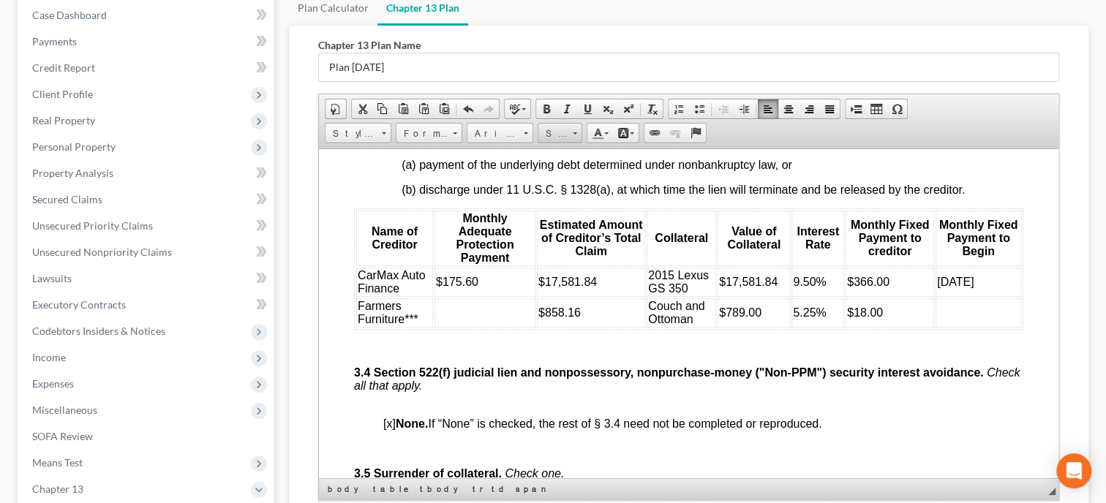
click at [555, 135] on span "Size" at bounding box center [552, 133] width 29 height 19
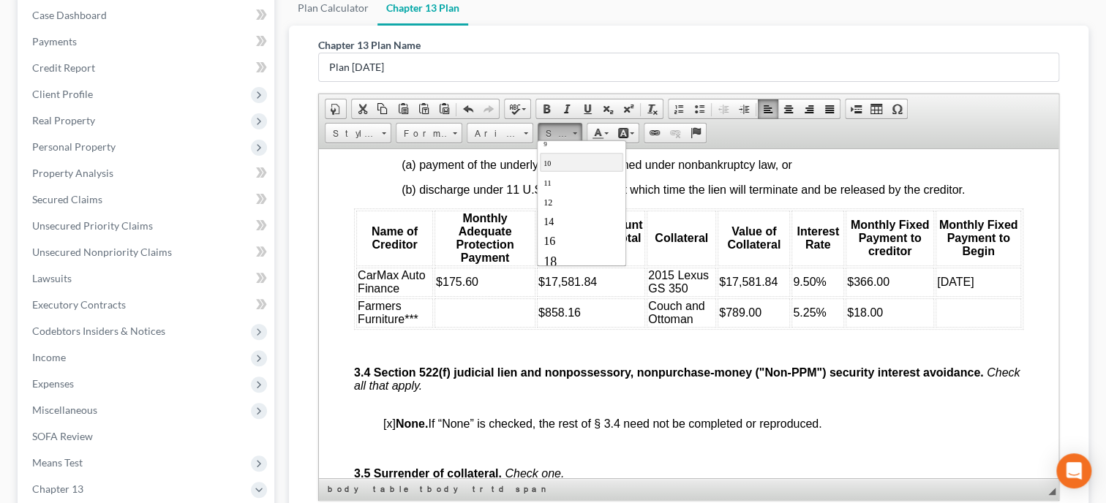
scroll to position [75, 0]
click at [566, 214] on link "16" at bounding box center [580, 212] width 83 height 19
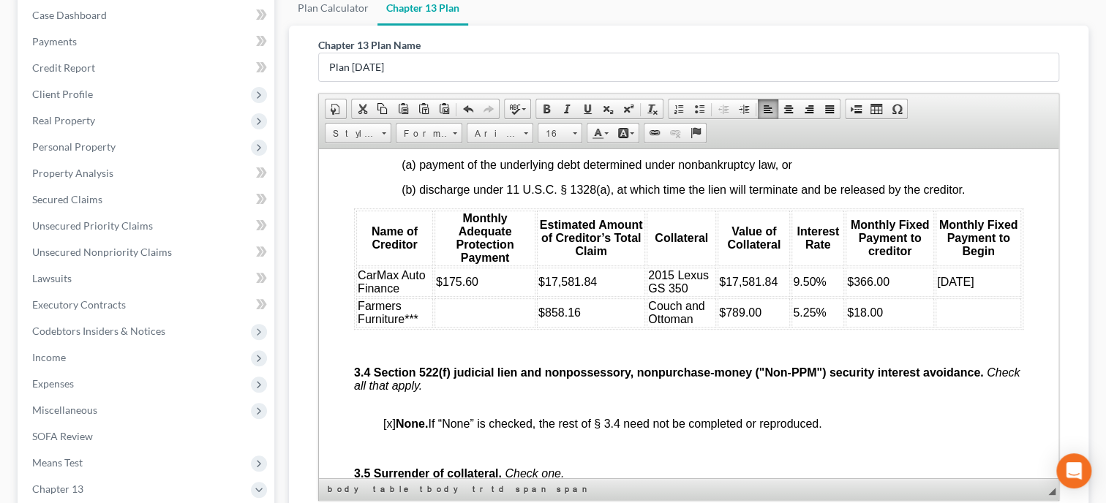
click at [482, 327] on td at bounding box center [485, 312] width 101 height 29
click at [423, 327] on td "Farmers Furniture***" at bounding box center [394, 312] width 77 height 29
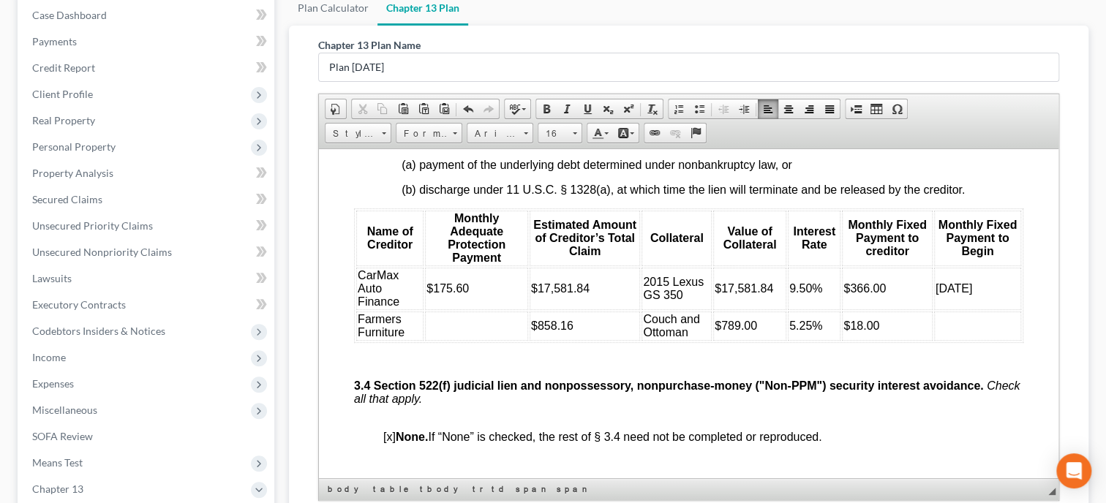
click at [454, 340] on td at bounding box center [476, 325] width 103 height 29
drag, startPoint x: 459, startPoint y: 368, endPoint x: 426, endPoint y: 367, distance: 32.2
click at [426, 340] on td "$8.58" at bounding box center [476, 325] width 103 height 29
click at [489, 132] on span "Font" at bounding box center [492, 133] width 51 height 19
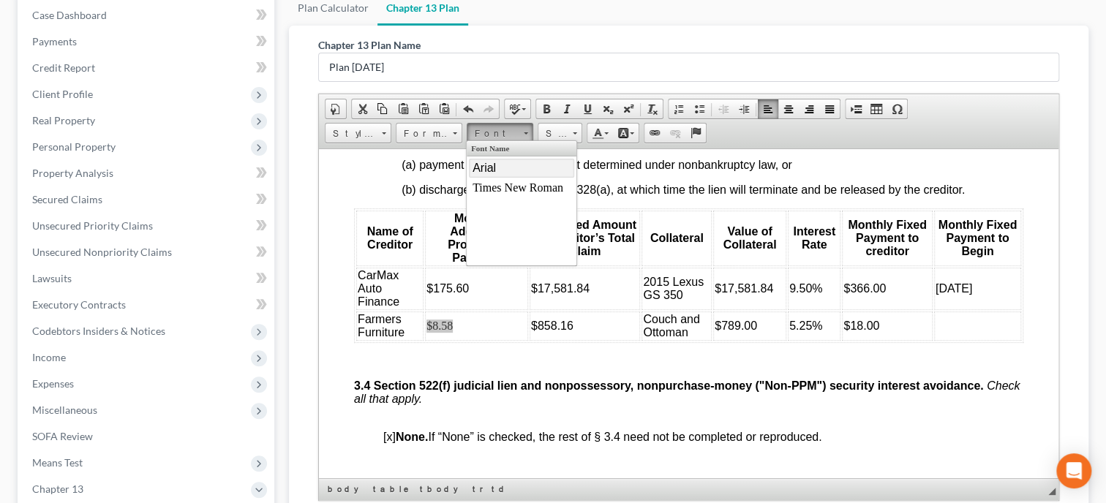
click at [492, 167] on span "Arial" at bounding box center [484, 168] width 23 height 12
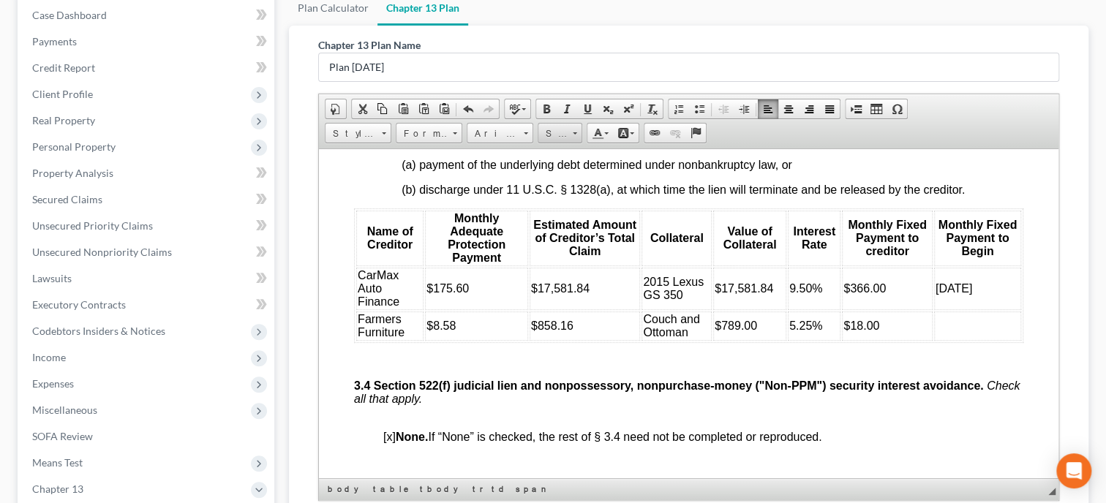
drag, startPoint x: 556, startPoint y: 134, endPoint x: 246, endPoint y: 25, distance: 328.8
click at [556, 134] on span "Size" at bounding box center [552, 133] width 29 height 19
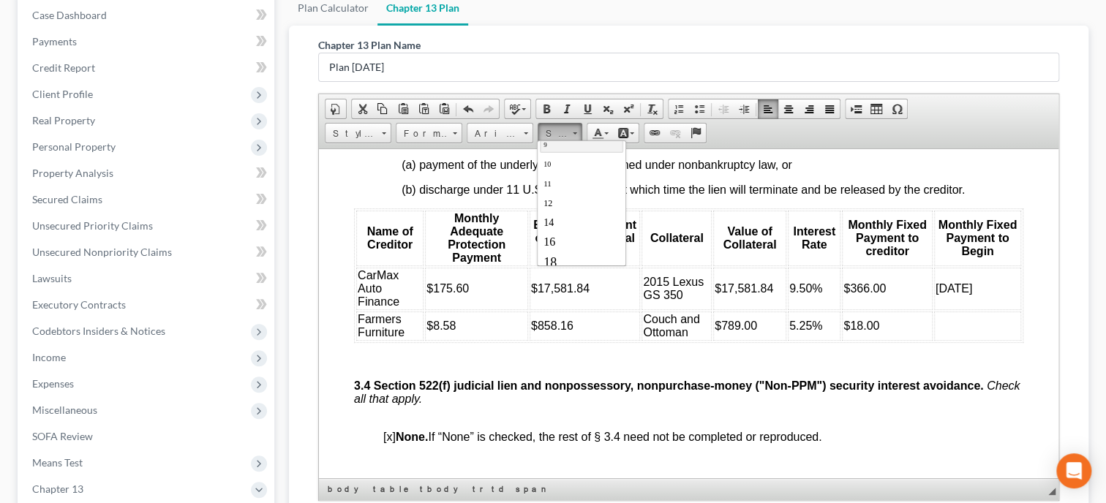
scroll to position [75, 0]
click at [560, 205] on link "16" at bounding box center [580, 212] width 83 height 19
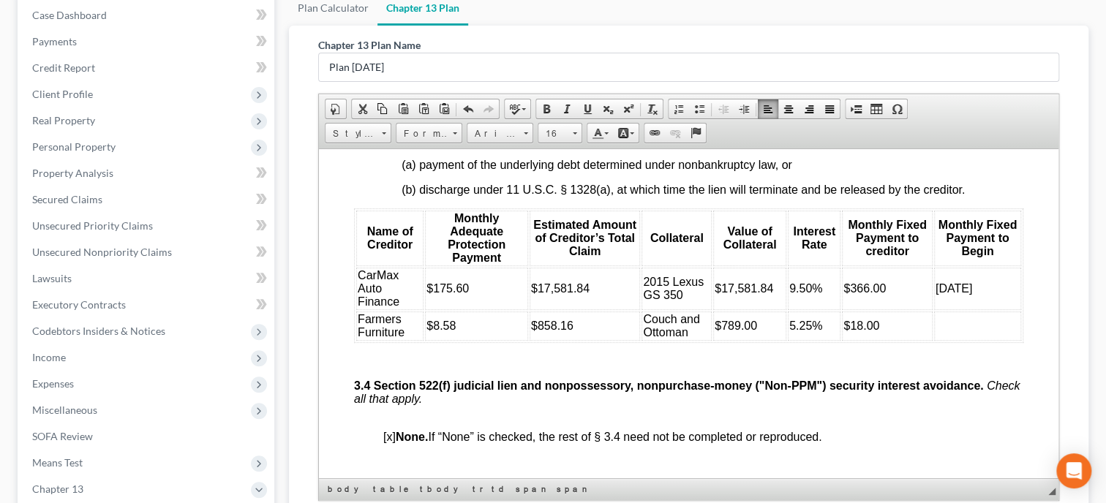
click at [949, 340] on td at bounding box center [977, 325] width 87 height 29
drag, startPoint x: 986, startPoint y: 365, endPoint x: 938, endPoint y: 370, distance: 48.6
click at [938, 340] on td "[DATE]" at bounding box center [977, 325] width 87 height 29
click at [484, 131] on span "Font" at bounding box center [492, 133] width 51 height 19
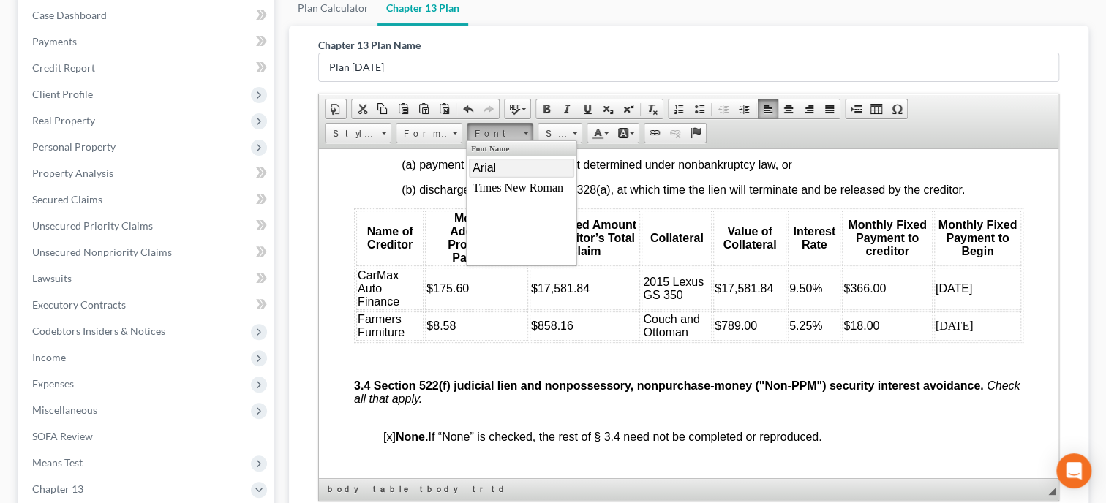
scroll to position [0, 0]
click at [494, 178] on link "Arial" at bounding box center [521, 168] width 105 height 19
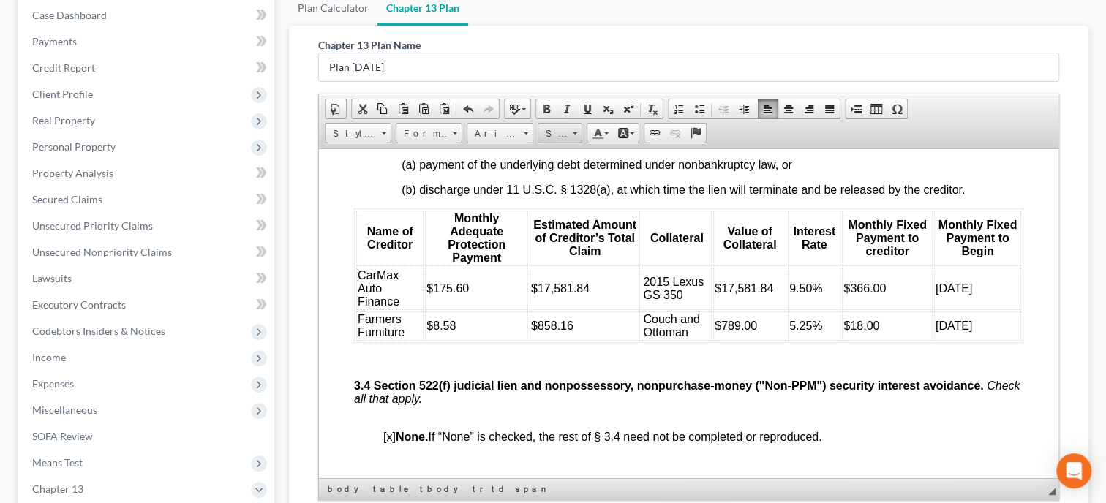
click at [560, 135] on span "Size" at bounding box center [552, 133] width 29 height 19
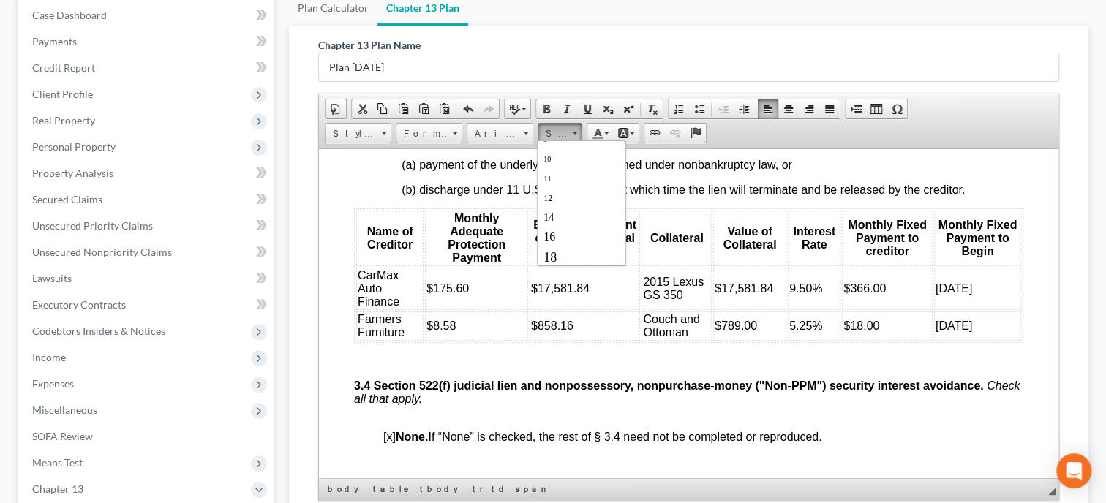
scroll to position [75, 0]
click at [573, 212] on link "16" at bounding box center [580, 212] width 83 height 19
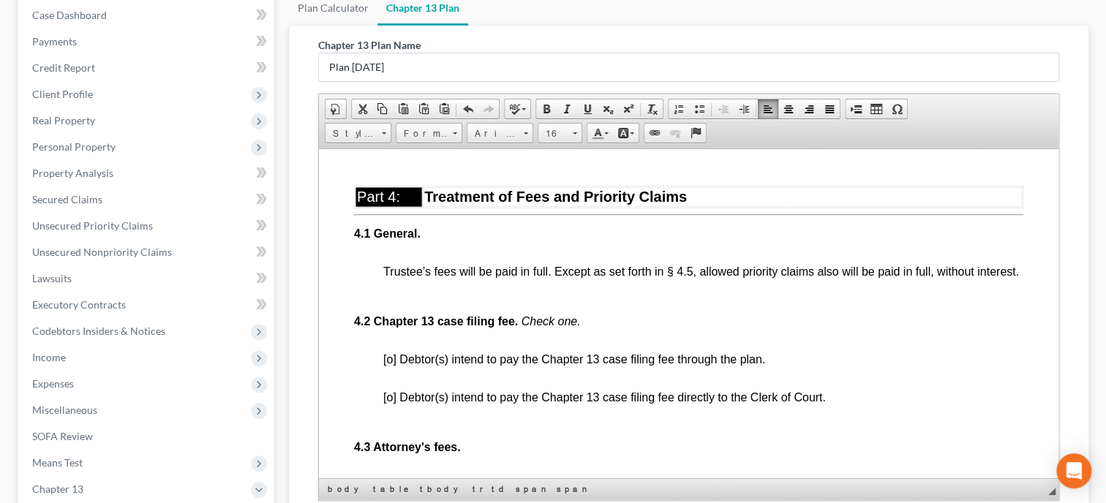
scroll to position [2634, 0]
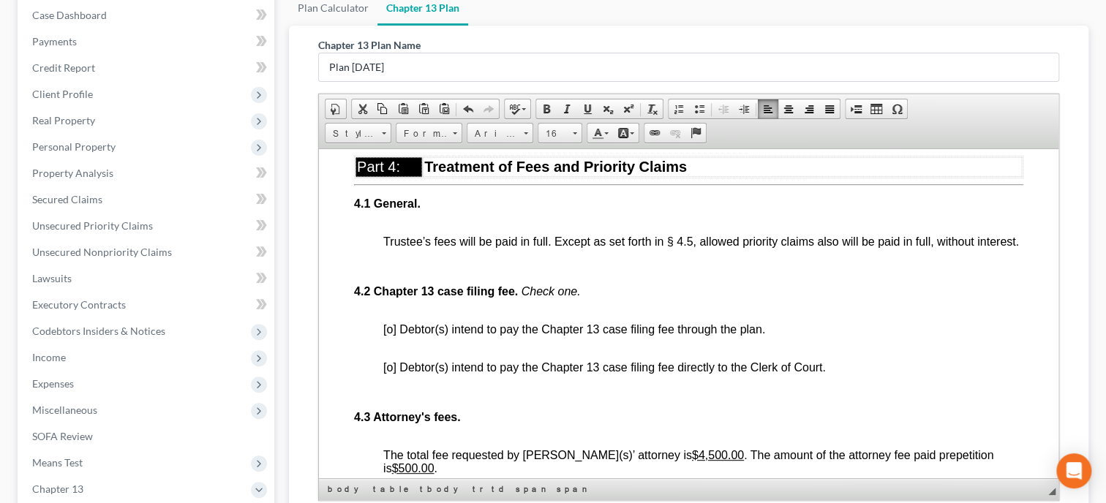
click at [388, 335] on span "[o] Debtor(s) intend to pay the Chapter 13 case filing fee through the plan." at bounding box center [574, 329] width 382 height 12
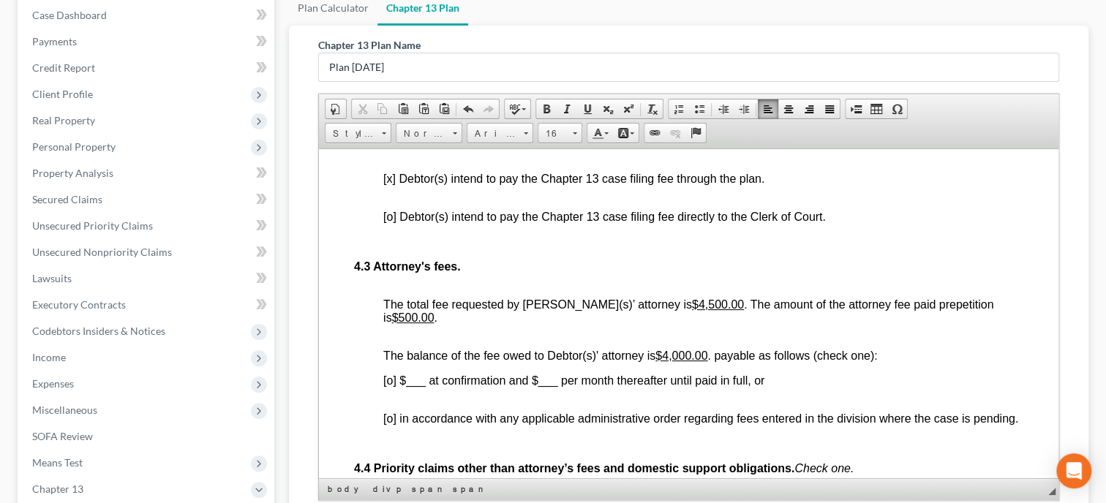
scroll to position [2860, 0]
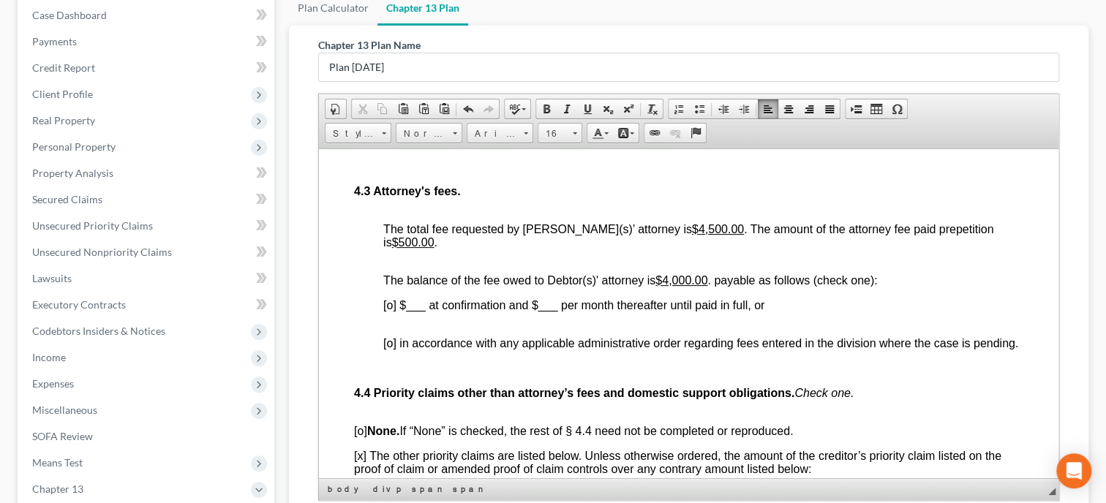
click at [387, 311] on span "[o] $___ at confirmation and $___ per month thereafter until paid in full, or" at bounding box center [573, 304] width 381 height 12
click at [409, 311] on span "[x] $___ at confirmation and $___ per month thereafter until paid in full, or" at bounding box center [573, 304] width 380 height 12
click at [560, 311] on span "[x] $ 2025.00 at confirmation and $___ per month thereafter until paid in full,…" at bounding box center [583, 304] width 400 height 12
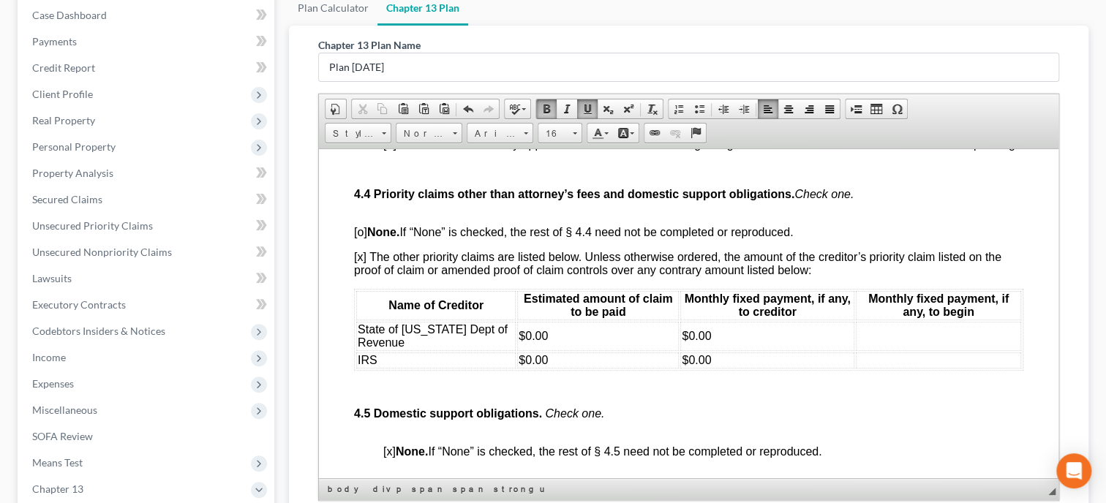
scroll to position [3086, 0]
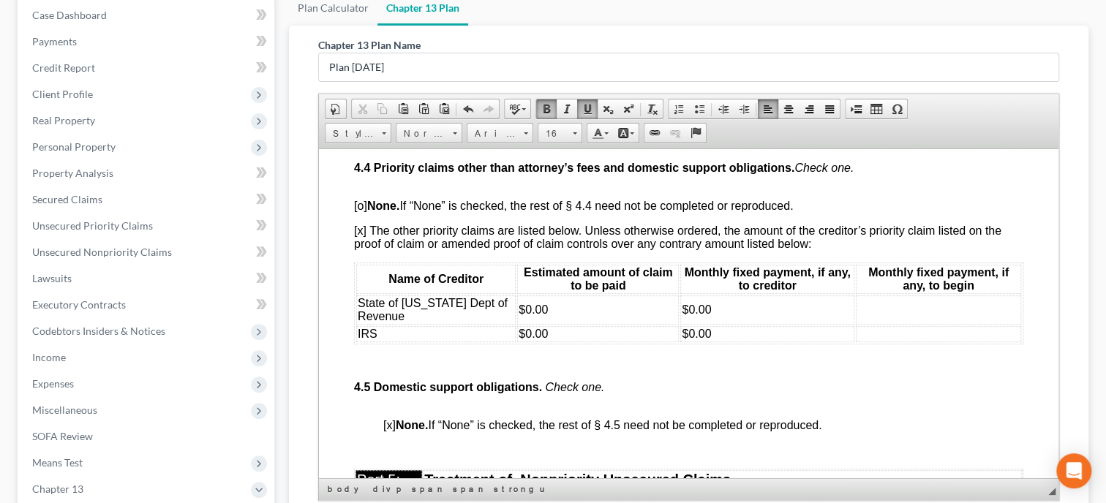
click at [411, 342] on td "IRS" at bounding box center [435, 334] width 159 height 16
drag, startPoint x: 444, startPoint y: 351, endPoint x: 355, endPoint y: 331, distance: 91.6
click at [355, 331] on table "Name of Creditor Estimated amount of claim to be paid Monthly fixed payment, if…" at bounding box center [688, 303] width 669 height 82
click at [378, 322] on span "State of [US_STATE] Dept of Revenue" at bounding box center [433, 309] width 150 height 26
drag, startPoint x: 416, startPoint y: 356, endPoint x: 356, endPoint y: 340, distance: 62.6
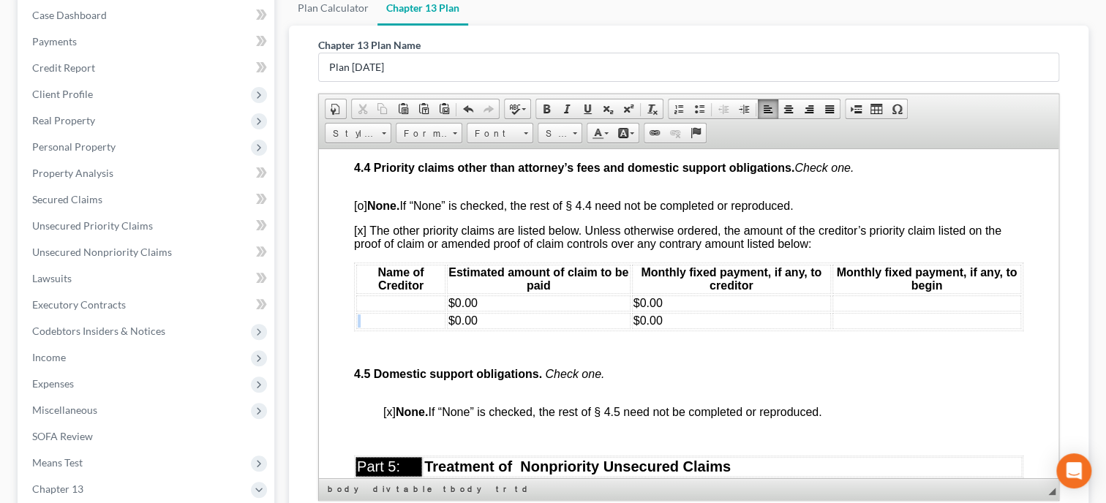
drag, startPoint x: 497, startPoint y: 342, endPoint x: 453, endPoint y: 351, distance: 44.8
click at [453, 328] on tbody "$0.00 $0.00 $0.00 $0.00" at bounding box center [688, 312] width 665 height 34
click at [708, 311] on td "$0.00" at bounding box center [731, 303] width 199 height 16
drag, startPoint x: 689, startPoint y: 344, endPoint x: 642, endPoint y: 353, distance: 48.4
click at [642, 328] on tbody "$0.00 $0.00" at bounding box center [688, 312] width 665 height 34
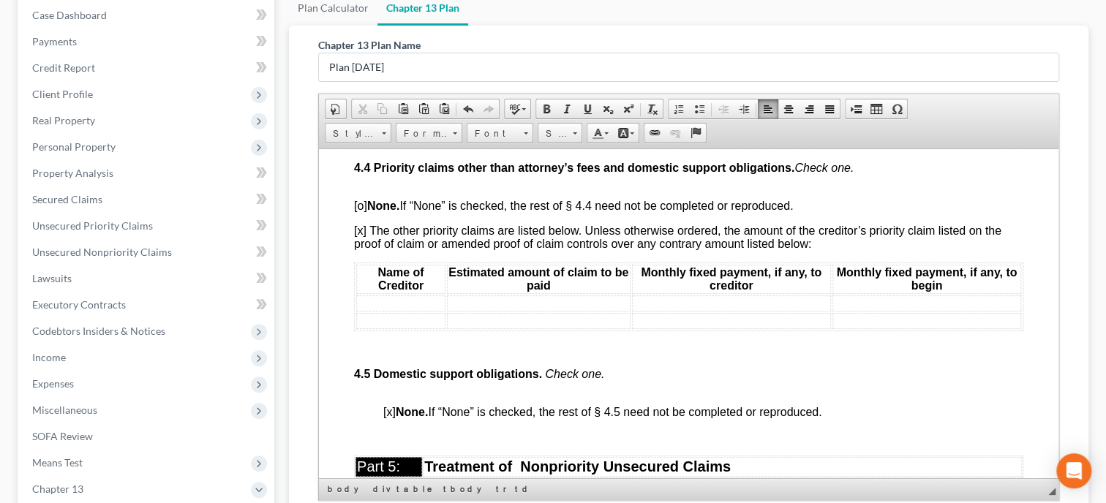
click at [361, 249] on span "[x] The other priority claims are listed below. Unless otherwise ordered, the a…" at bounding box center [677, 237] width 647 height 26
click at [356, 211] on span "[o] None. If “None” is checked, the rest of § 4.4 need not be completed or repr…" at bounding box center [573, 205] width 439 height 12
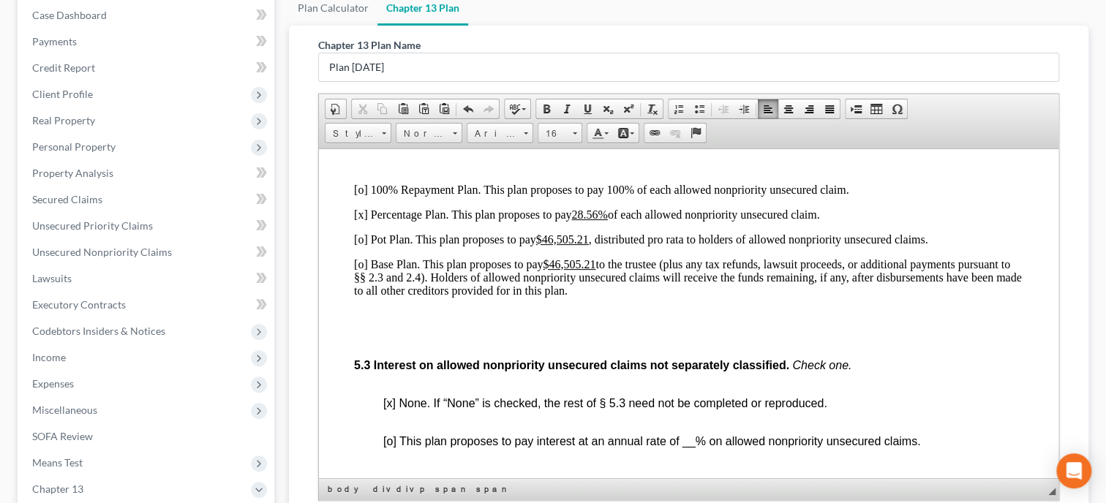
scroll to position [3538, 0]
drag, startPoint x: 355, startPoint y: 228, endPoint x: 809, endPoint y: 328, distance: 465.0
click at [809, 296] on div "[o] 100% Repayment Plan. This plan proposes to pay 100% of each allowed nonprio…" at bounding box center [688, 239] width 669 height 114
click at [503, 131] on span "Font" at bounding box center [492, 133] width 51 height 19
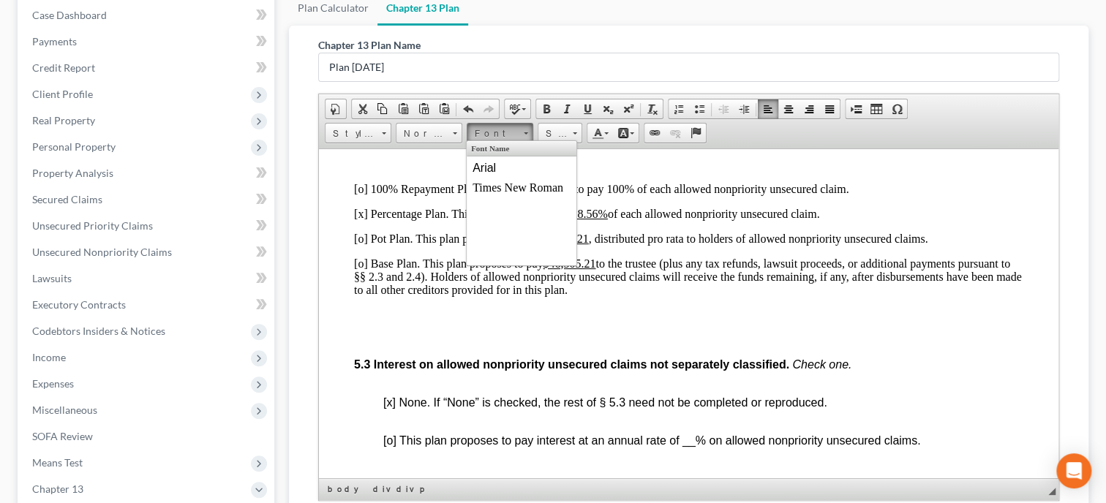
scroll to position [0, 0]
click at [500, 167] on link "Arial" at bounding box center [521, 168] width 105 height 19
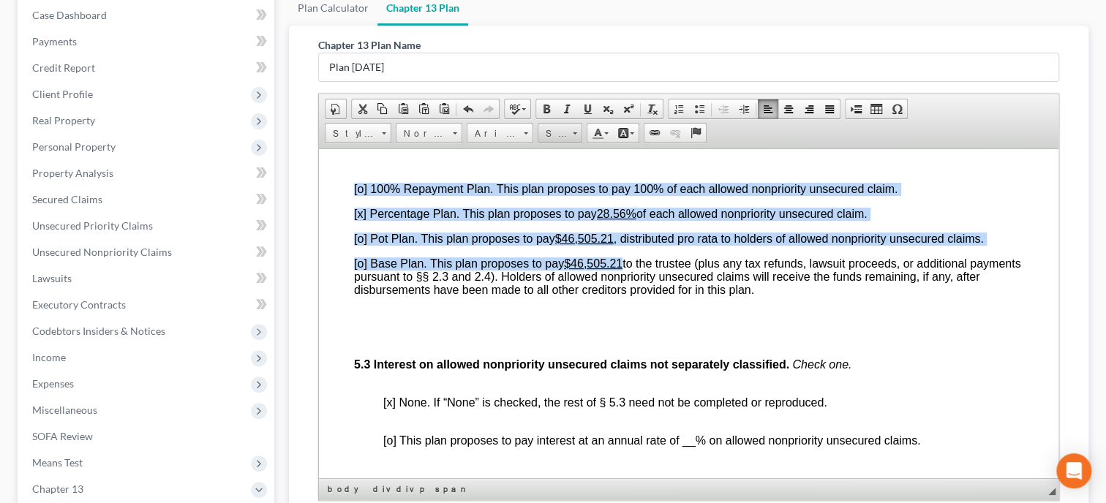
click at [556, 128] on span "Size" at bounding box center [552, 133] width 29 height 19
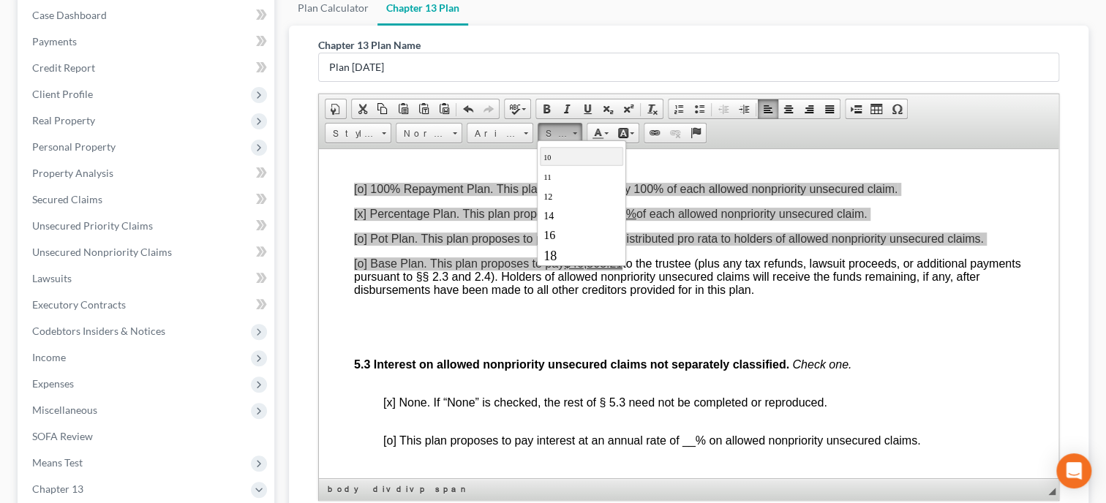
scroll to position [75, 0]
click at [578, 205] on link "16" at bounding box center [580, 212] width 83 height 19
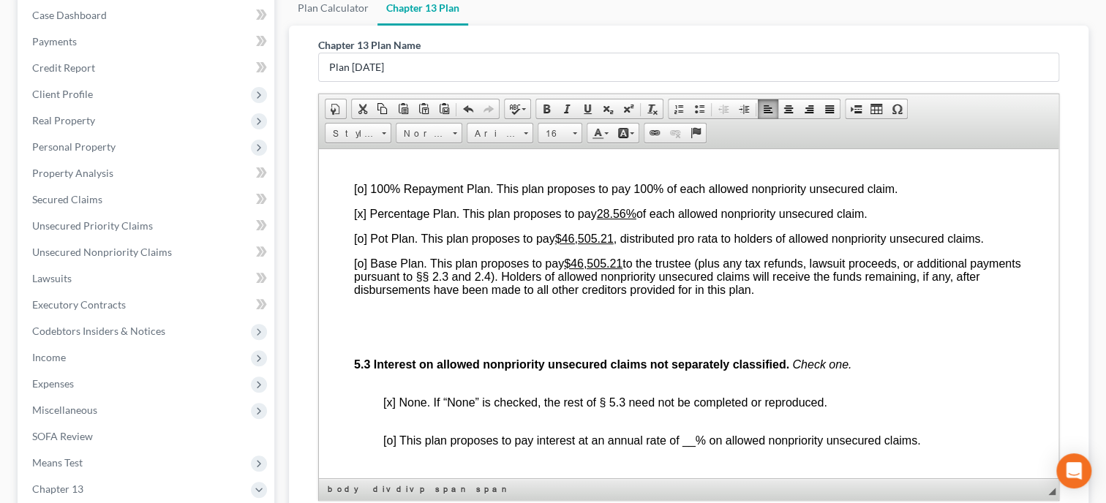
click at [361, 219] on span "[x] Percentage Plan. This plan proposes to pay 28.56% of each allowed nonpriori…" at bounding box center [610, 213] width 513 height 12
click at [361, 244] on span "[o] Pot Plan. This plan proposes to pay $46,505.21 , distributed pro rata to ho…" at bounding box center [669, 238] width 630 height 12
click at [602, 219] on u "28.56%" at bounding box center [617, 213] width 40 height 12
click at [578, 269] on u "$46,505.21" at bounding box center [593, 263] width 59 height 12
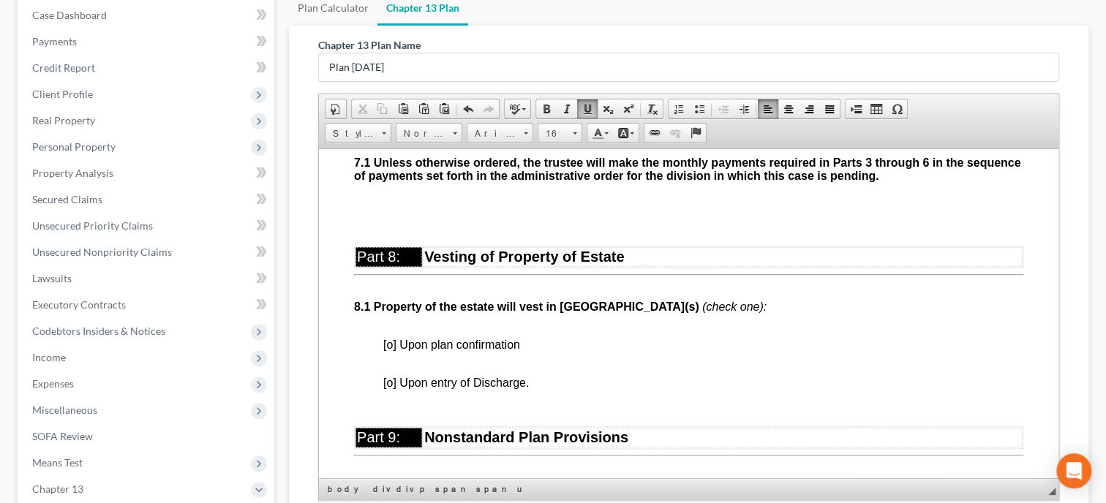
scroll to position [4366, 0]
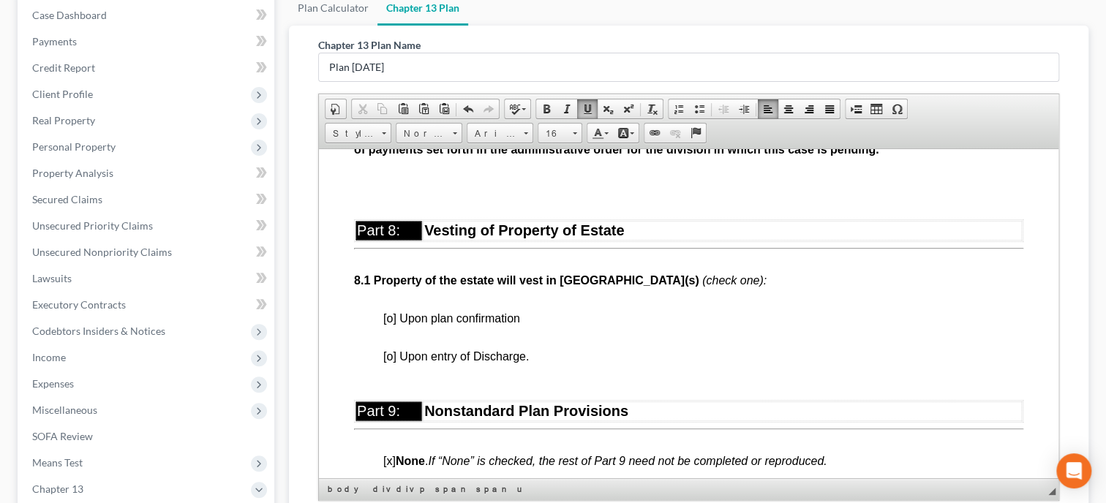
click at [388, 338] on p "[o] Upon plan confirmation" at bounding box center [703, 325] width 640 height 26
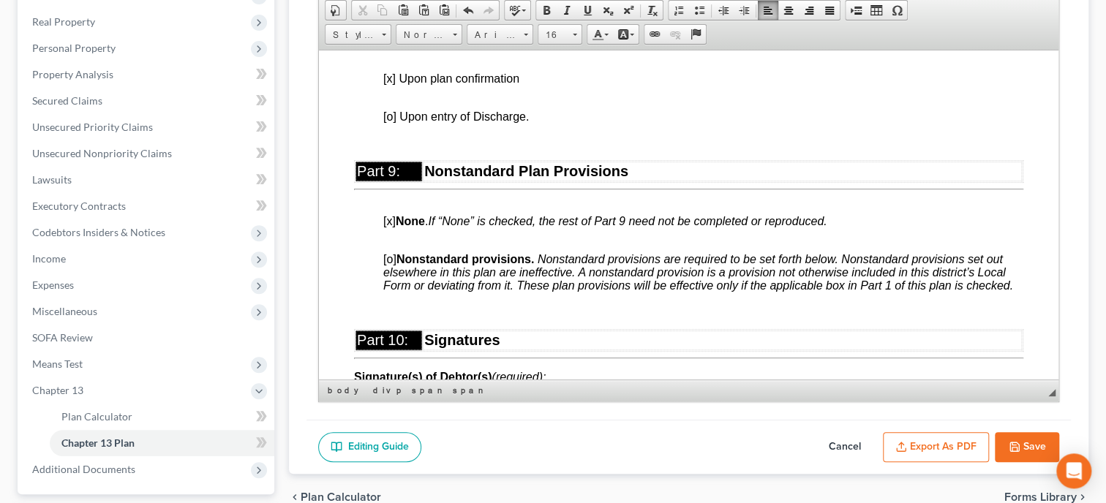
scroll to position [376, 0]
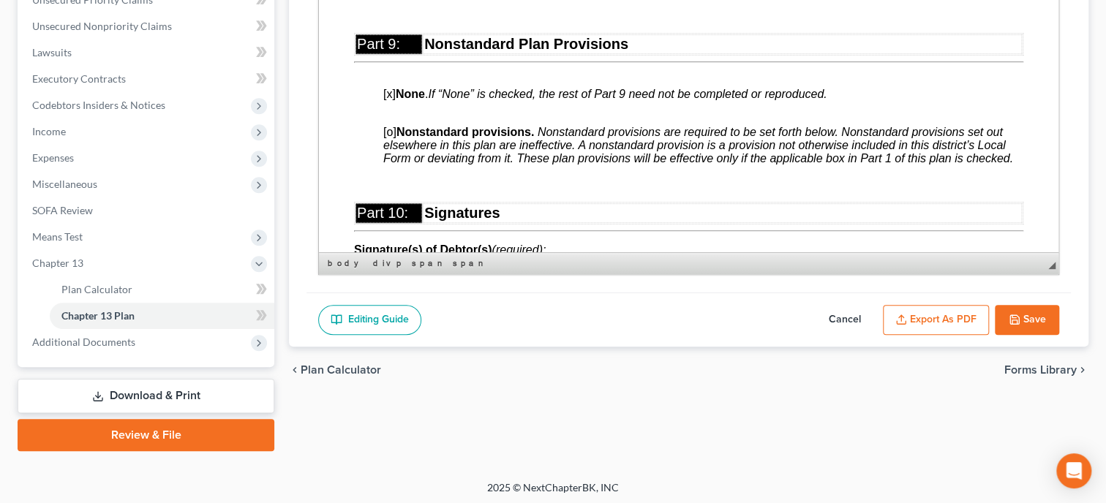
click at [1035, 327] on button "Save" at bounding box center [1027, 320] width 64 height 31
select select "0"
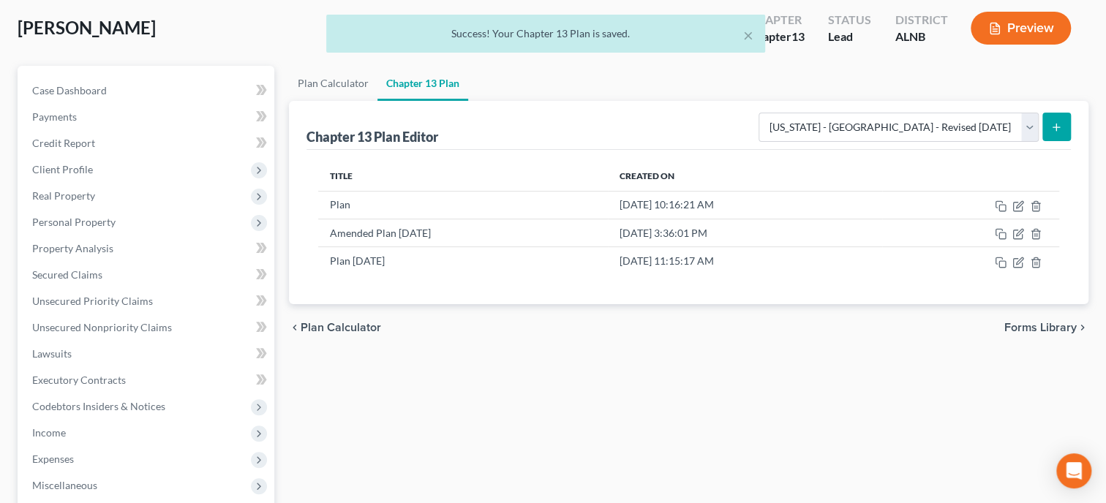
scroll to position [0, 0]
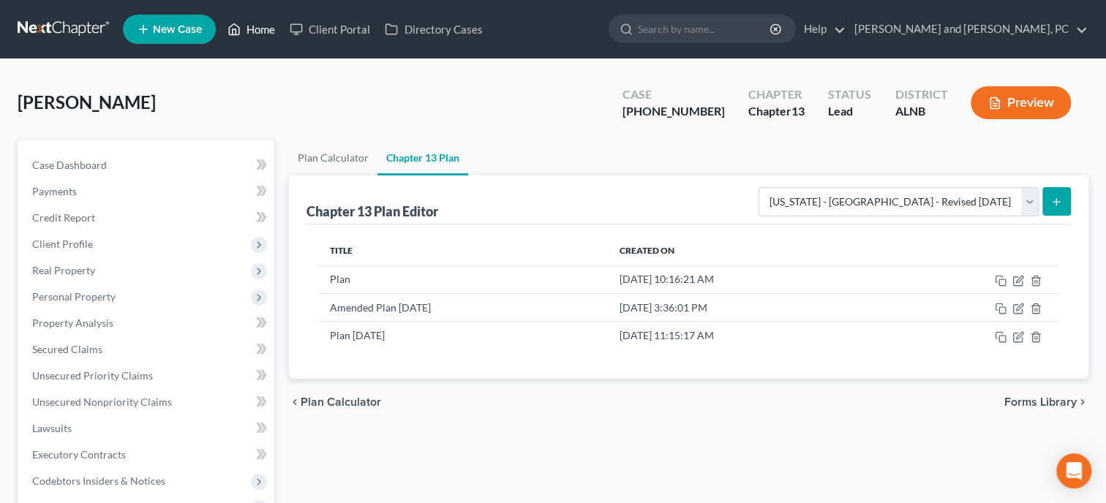
click at [259, 33] on link "Home" at bounding box center [251, 29] width 62 height 26
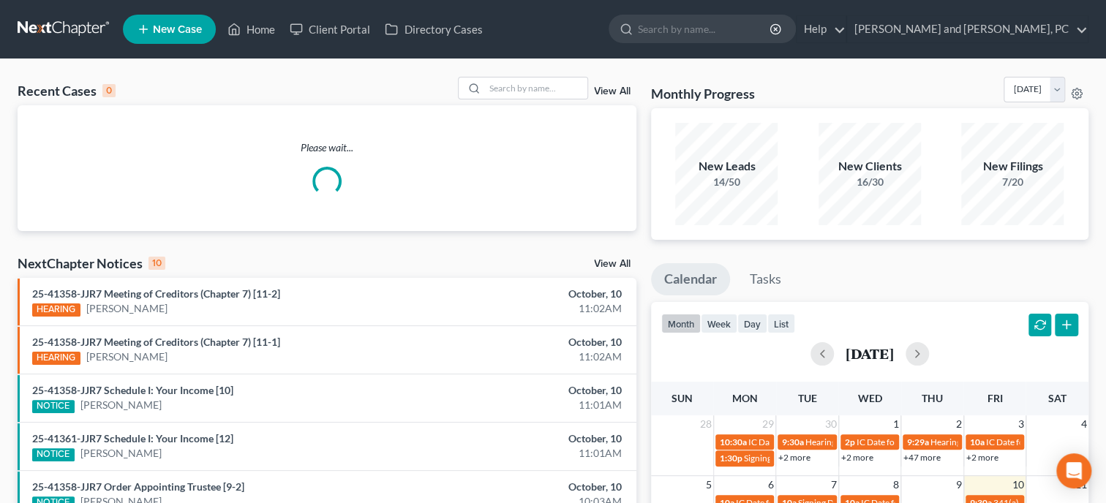
click at [165, 18] on link "New Case" at bounding box center [169, 29] width 93 height 29
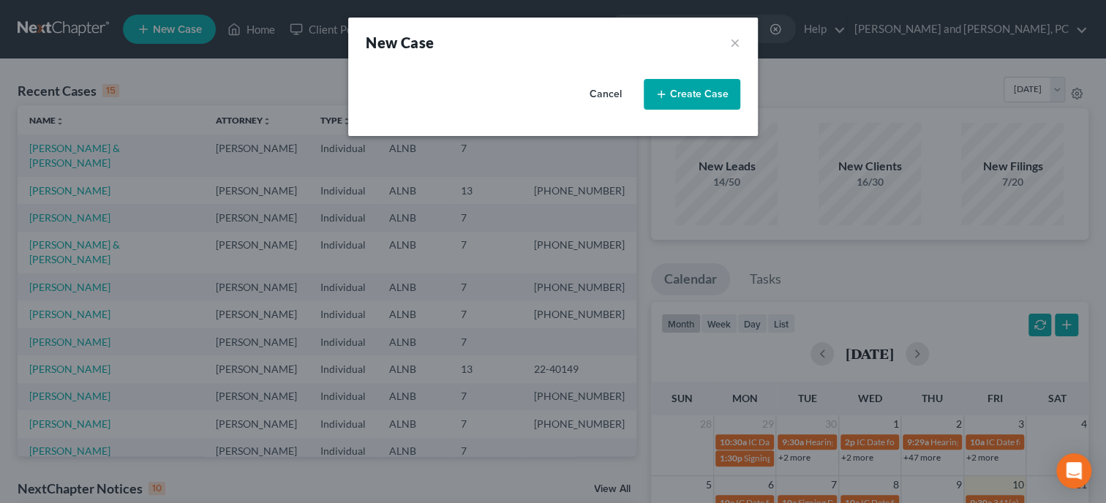
select select "1"
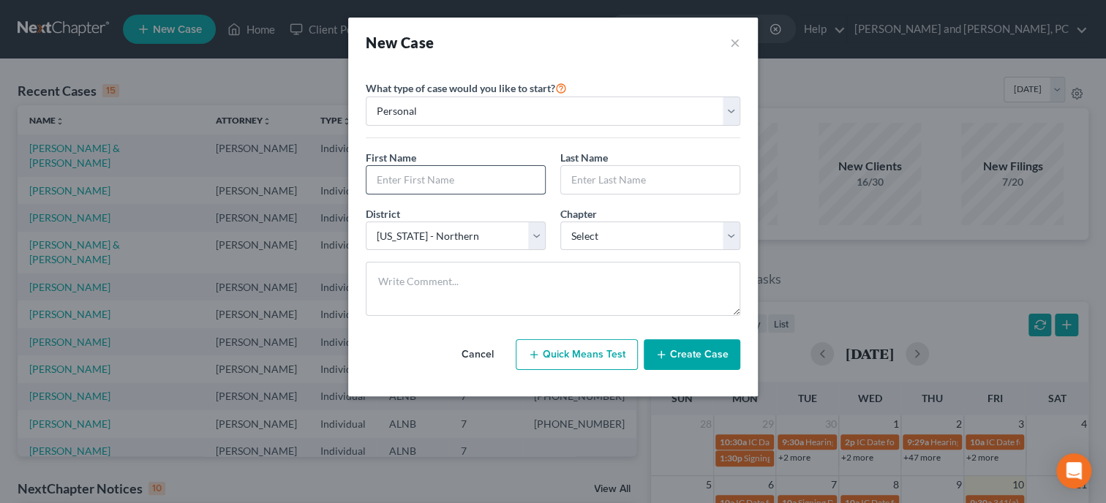
click at [492, 174] on input "text" at bounding box center [455, 180] width 178 height 28
type input "[PERSON_NAME]"
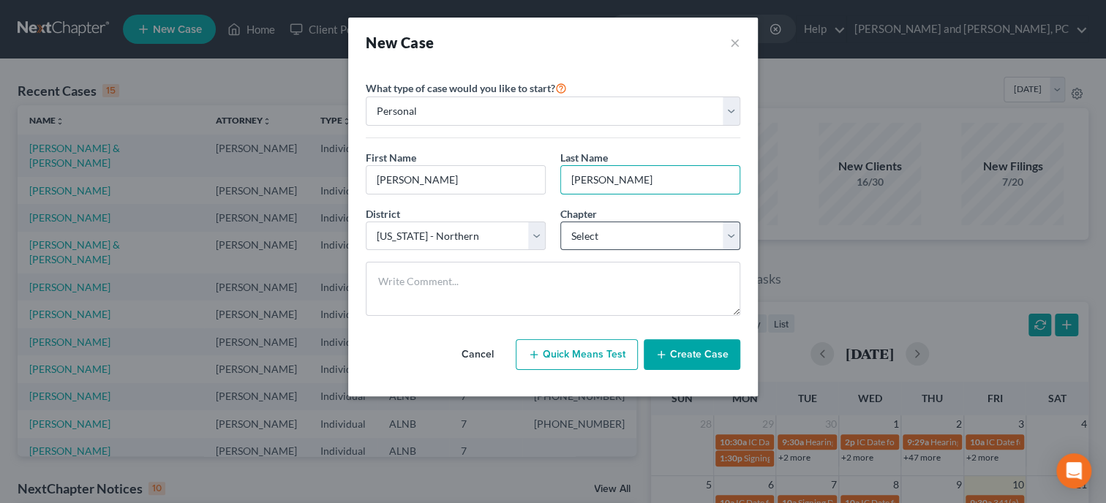
type input "[PERSON_NAME]"
select select "3"
click option "13" at bounding box center [0, 0] width 0 height 0
click at [665, 350] on icon "button" at bounding box center [661, 355] width 12 height 12
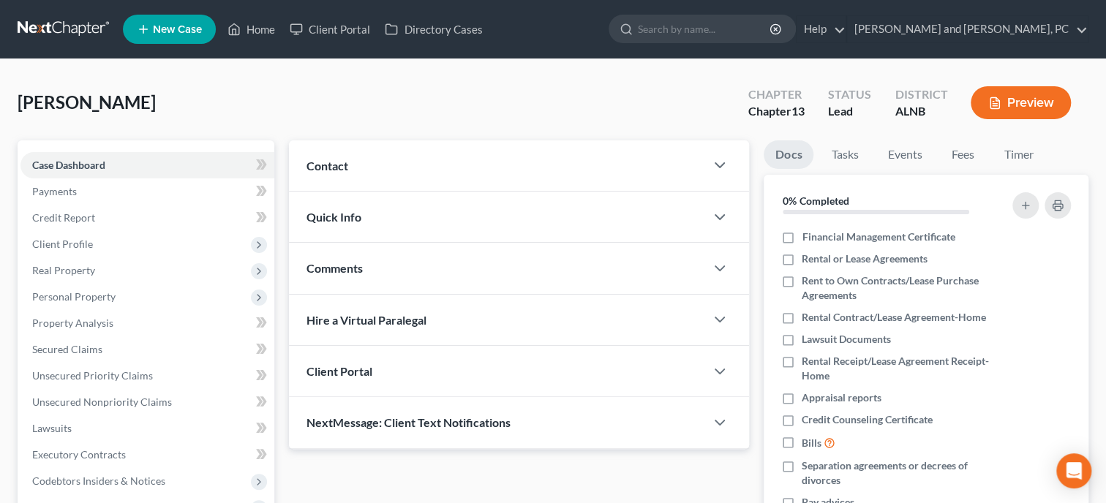
click at [438, 175] on div "Contact" at bounding box center [497, 165] width 416 height 50
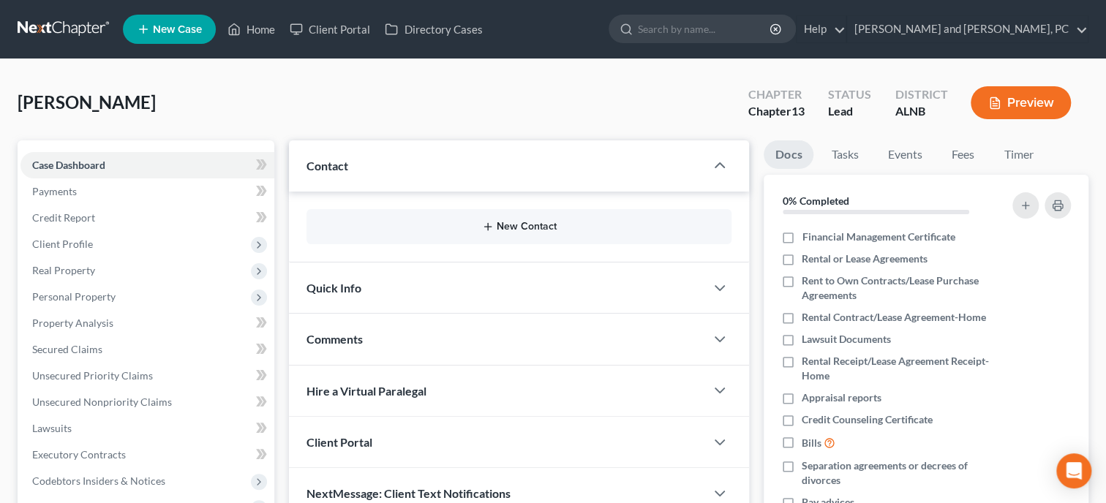
click at [481, 223] on button "New Contact" at bounding box center [519, 227] width 402 height 12
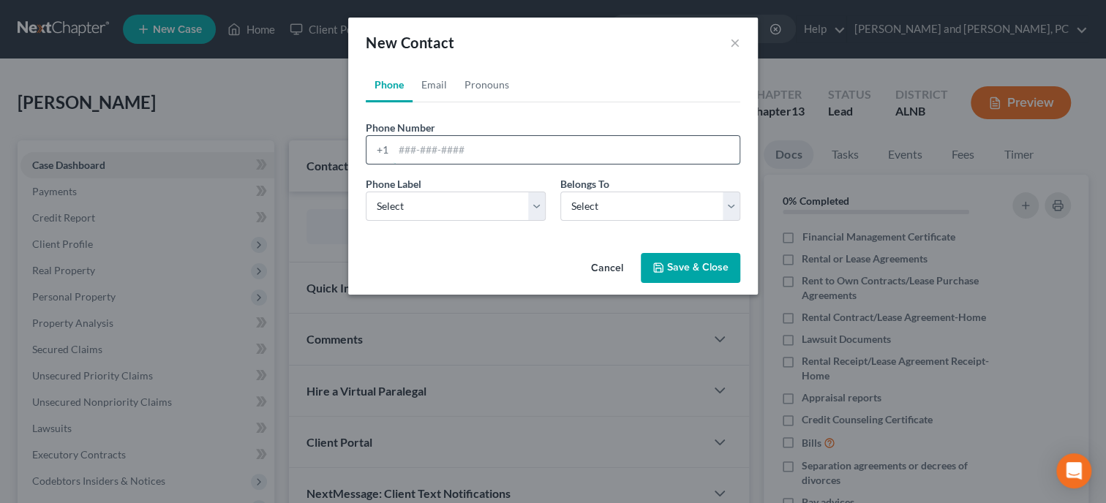
click at [467, 140] on input "tel" at bounding box center [567, 150] width 346 height 28
type input "2052227457"
click at [366, 192] on select "Select Mobile Home Work Other" at bounding box center [456, 206] width 180 height 29
select select "0"
click option "Mobile" at bounding box center [0, 0] width 0 height 0
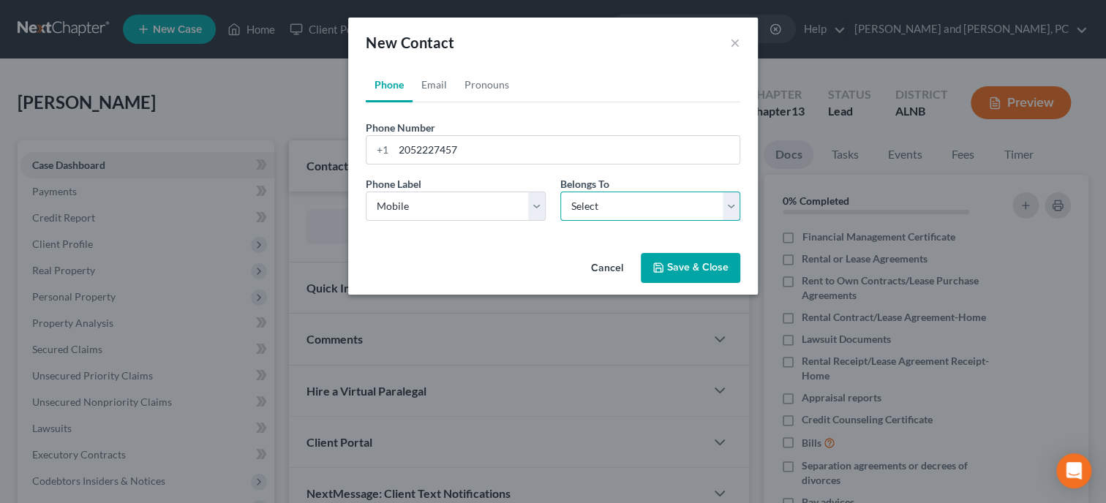
click at [596, 210] on select "Select Client Other" at bounding box center [650, 206] width 180 height 29
select select "0"
click option "Client" at bounding box center [0, 0] width 0 height 0
click at [435, 89] on link "Email" at bounding box center [434, 84] width 43 height 35
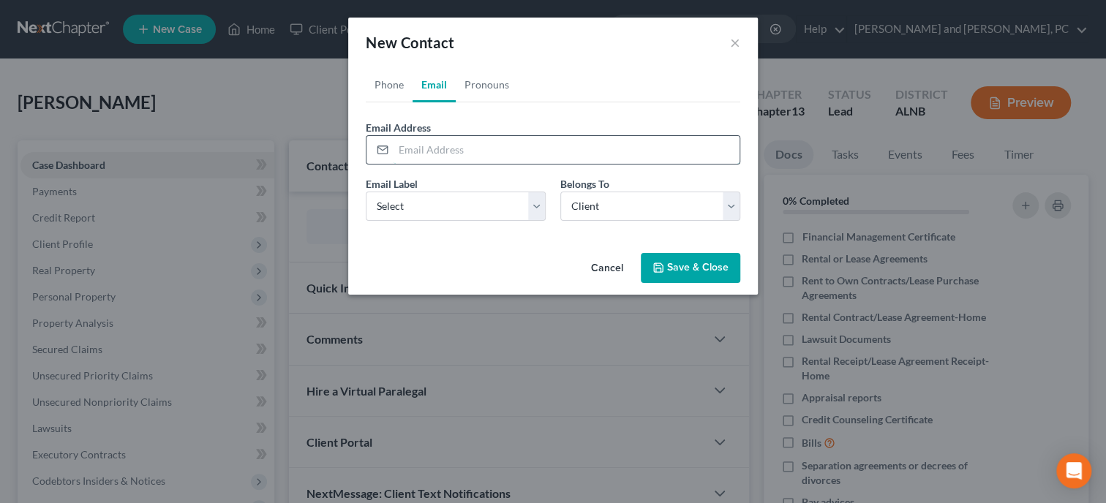
click at [443, 149] on input "email" at bounding box center [567, 150] width 346 height 28
type input "[EMAIL_ADDRESS][DOMAIN_NAME]"
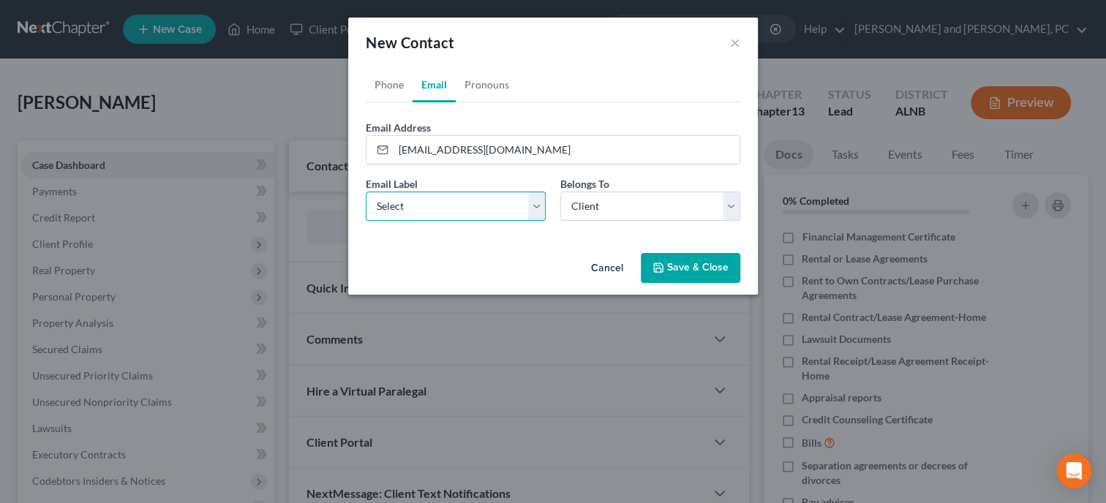
select select "0"
click option "Home" at bounding box center [0, 0] width 0 height 0
click at [682, 257] on button "Save & Close" at bounding box center [690, 268] width 99 height 31
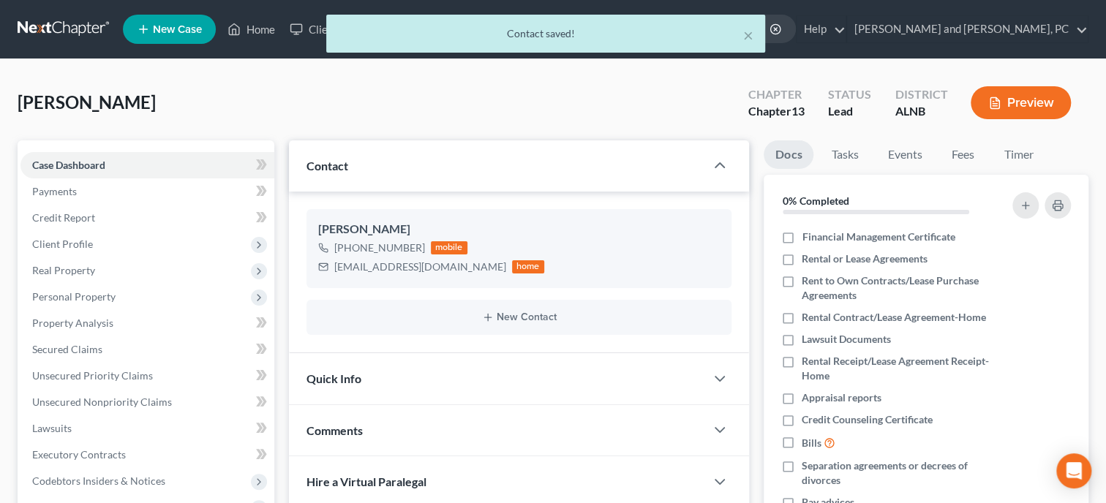
click at [495, 369] on div "Quick Info" at bounding box center [497, 378] width 416 height 50
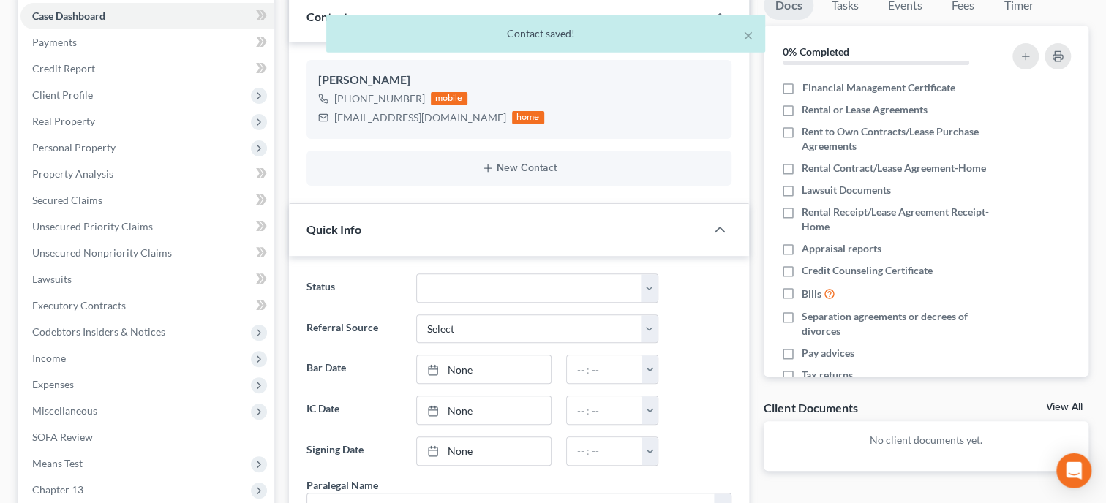
scroll to position [150, 0]
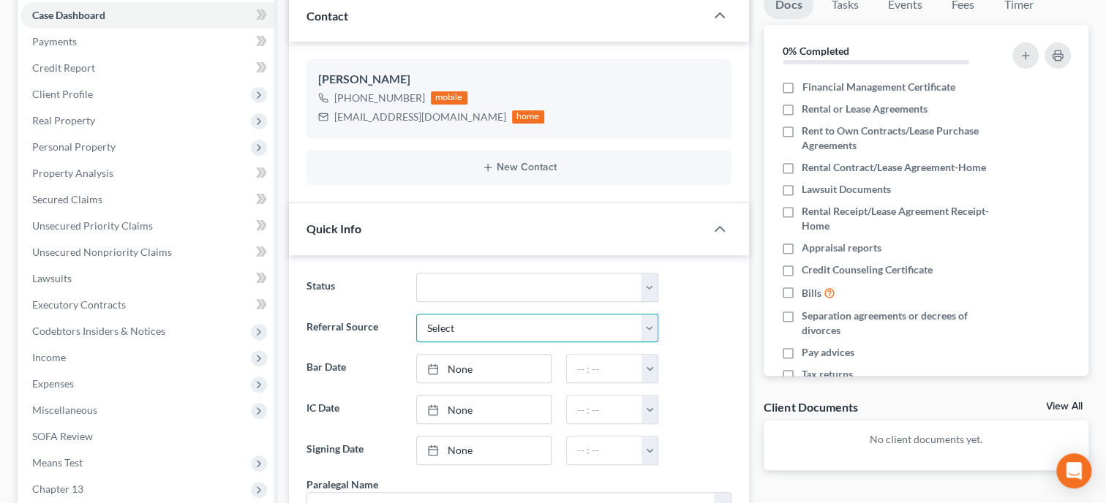
select select "6"
click option "Other (specify)" at bounding box center [0, 0] width 0 height 0
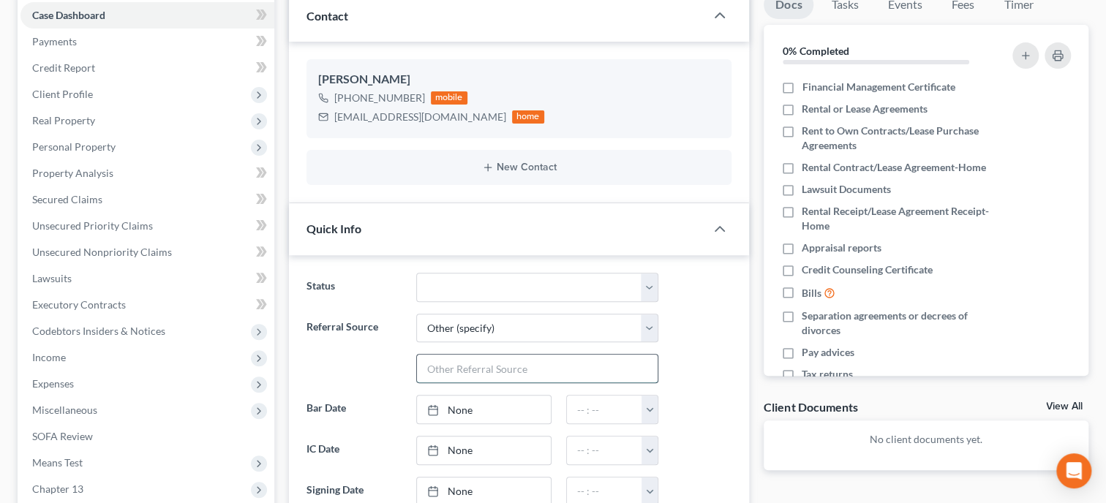
click at [492, 372] on input "text" at bounding box center [537, 369] width 241 height 28
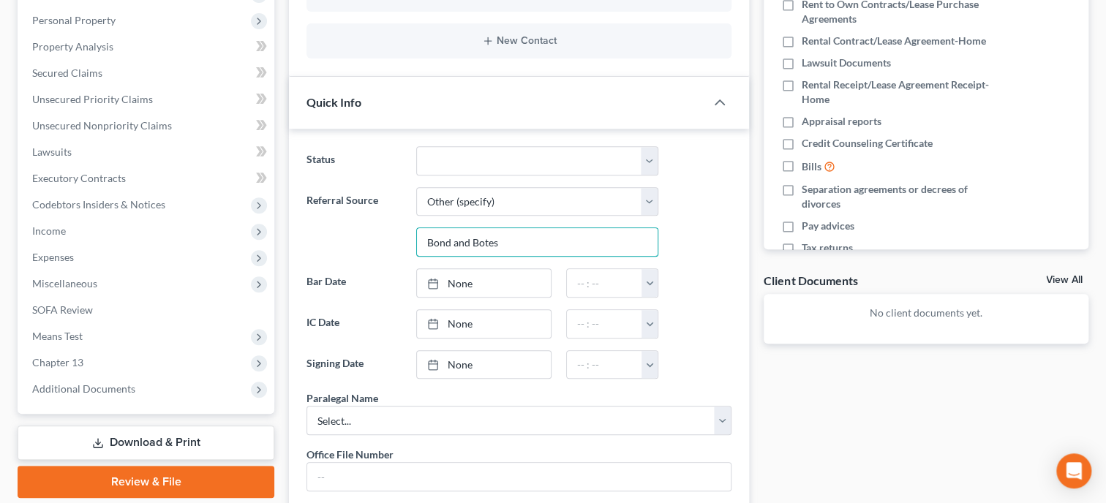
scroll to position [301, 0]
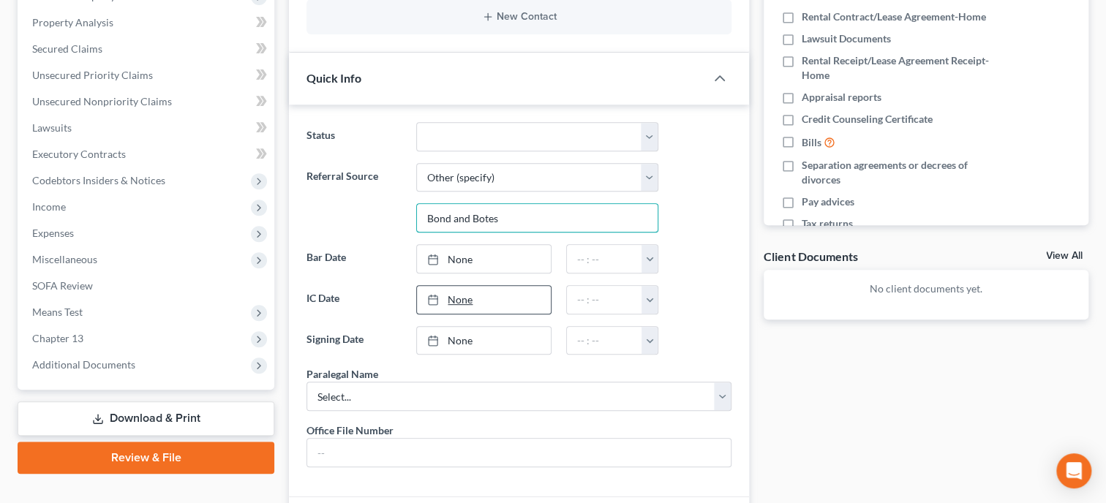
type input "Bond and Botes"
click at [462, 300] on link "None" at bounding box center [484, 300] width 134 height 28
type input "[DATE]"
click at [648, 298] on button "button" at bounding box center [650, 300] width 16 height 28
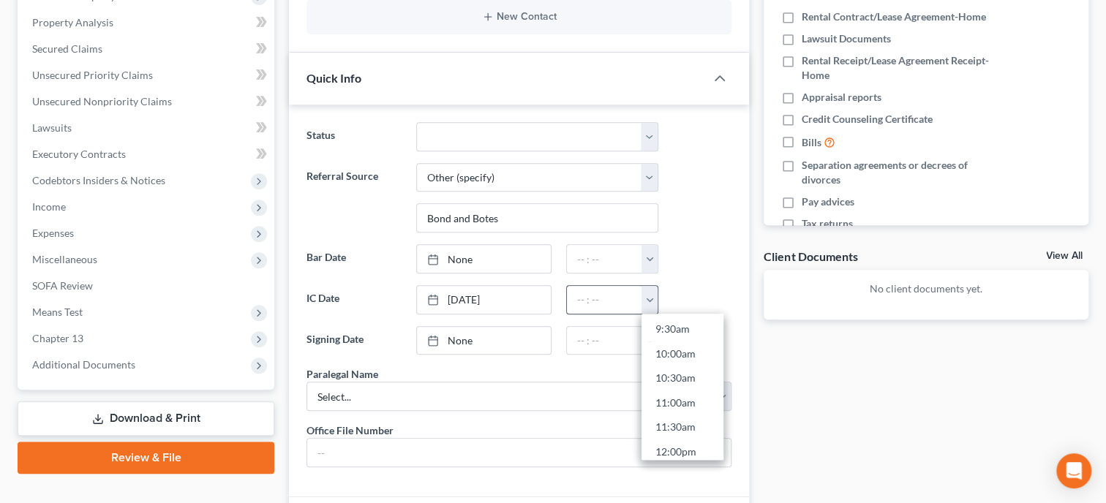
scroll to position [495, 0]
click at [671, 370] on link "11:00am" at bounding box center [683, 378] width 82 height 25
type input "11:00am"
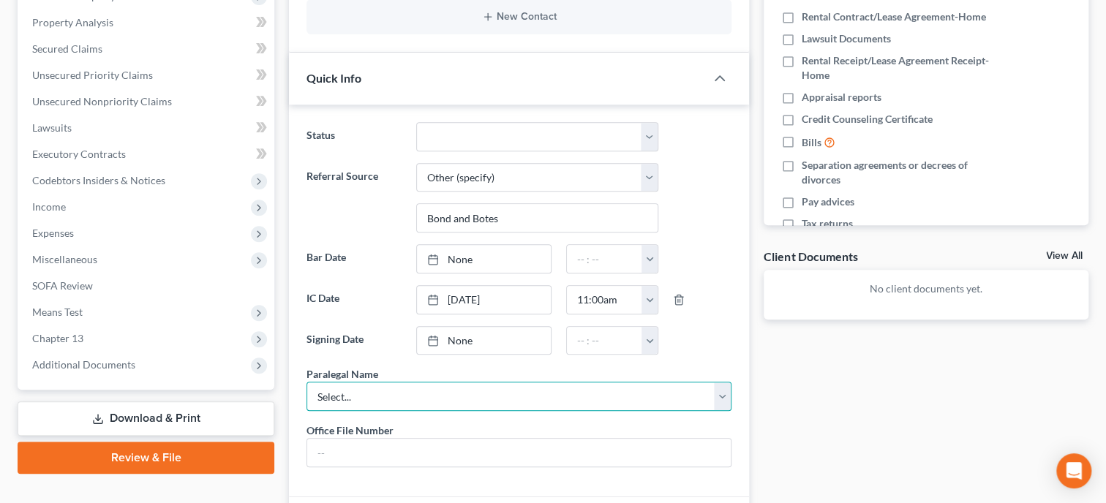
select select "0"
click option "[PERSON_NAME]" at bounding box center [0, 0] width 0 height 0
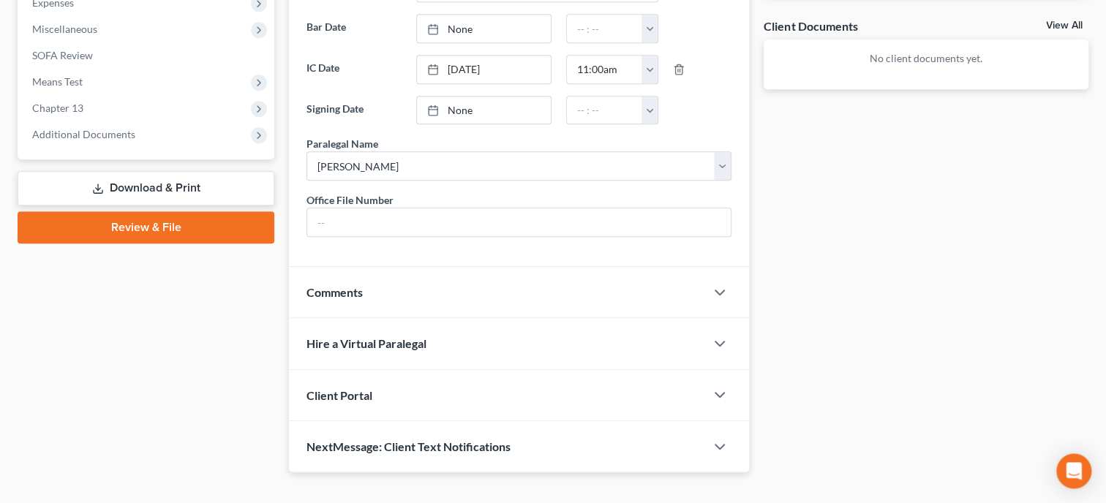
scroll to position [583, 0]
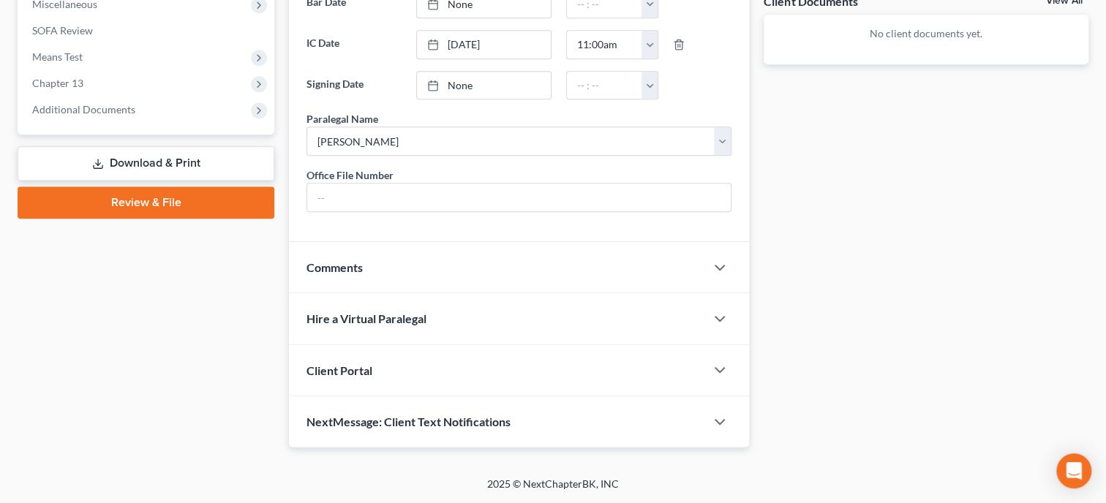
click at [465, 370] on div "Client Portal" at bounding box center [497, 370] width 416 height 50
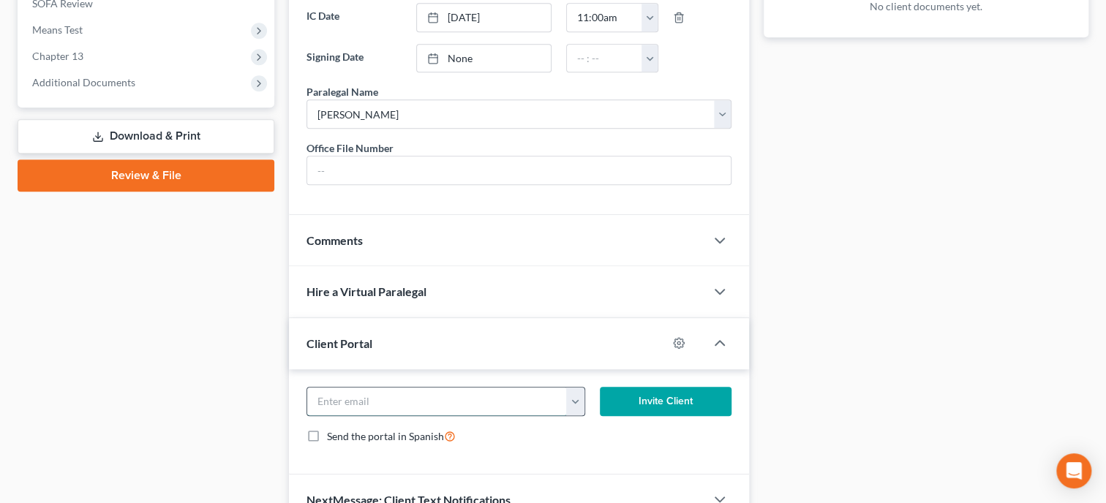
click at [440, 416] on input "email" at bounding box center [437, 402] width 260 height 28
type input "[EMAIL_ADDRESS][DOMAIN_NAME]"
click at [640, 416] on button "Invite Client" at bounding box center [666, 401] width 132 height 29
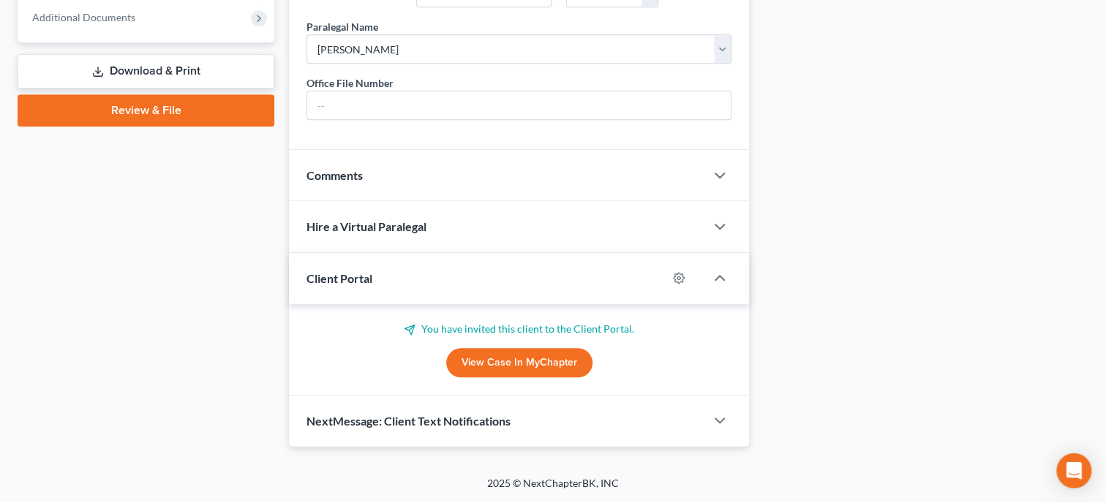
scroll to position [674, 0]
click at [496, 428] on span "NextMessage: Client Text Notifications" at bounding box center [409, 422] width 204 height 14
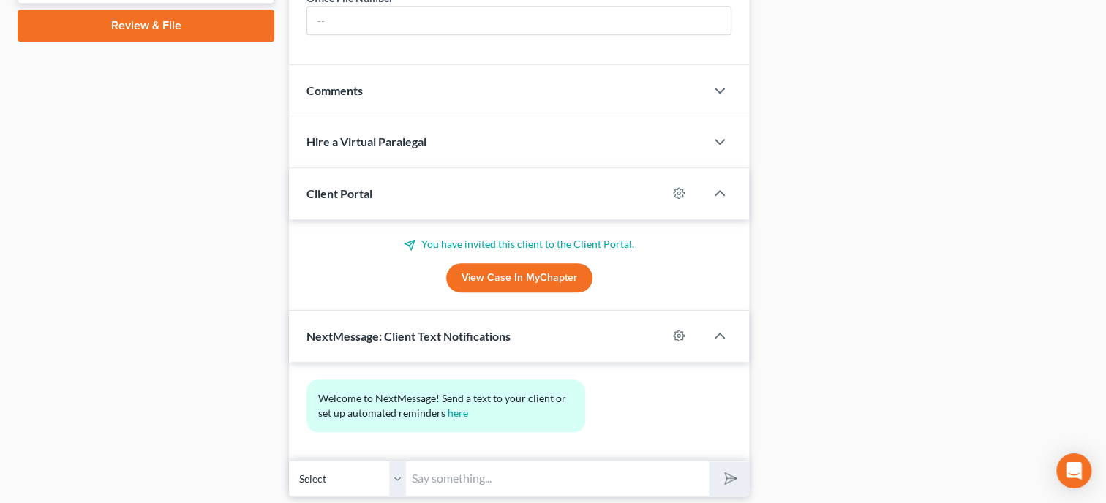
scroll to position [808, 0]
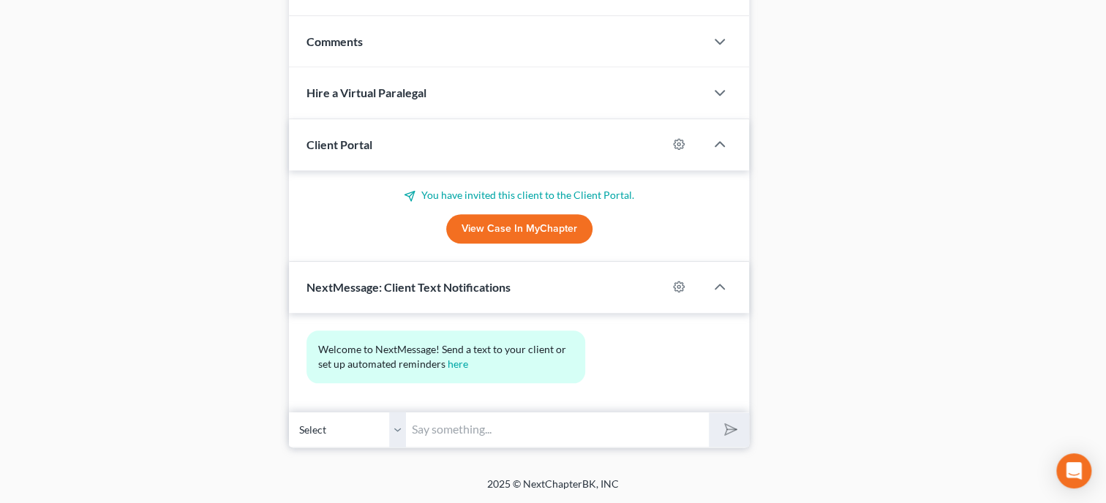
click at [496, 428] on input "text" at bounding box center [557, 430] width 303 height 36
type input "Thank you for choosing [PERSON_NAME] and [PERSON_NAME], P.C. If you have any qu…"
click at [725, 429] on icon "submit" at bounding box center [728, 429] width 20 height 20
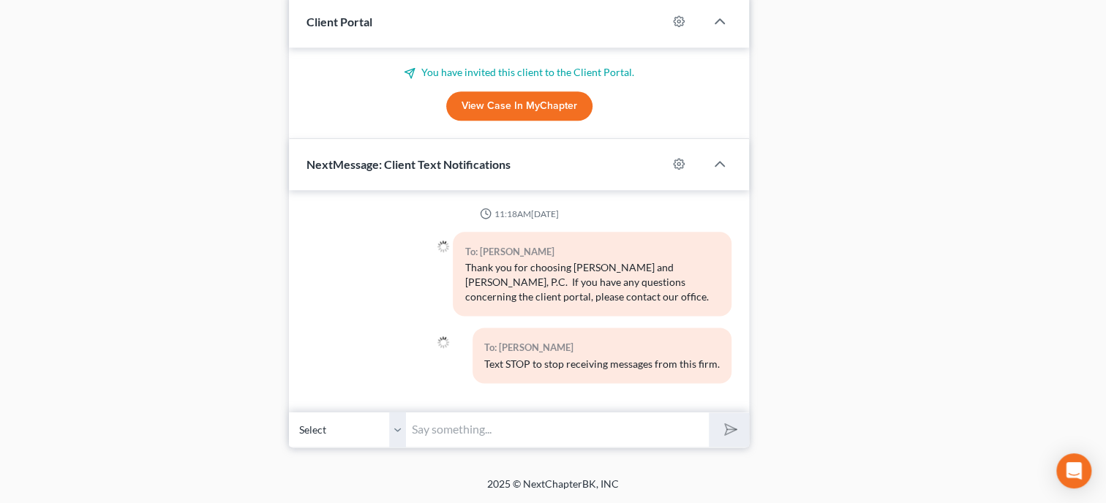
scroll to position [931, 0]
click at [601, 429] on input "text" at bounding box center [557, 430] width 303 height 36
type input "Please make sure you have all documents uploaded or bring with you [DATE] when …"
click at [709, 413] on button "submit" at bounding box center [729, 430] width 40 height 34
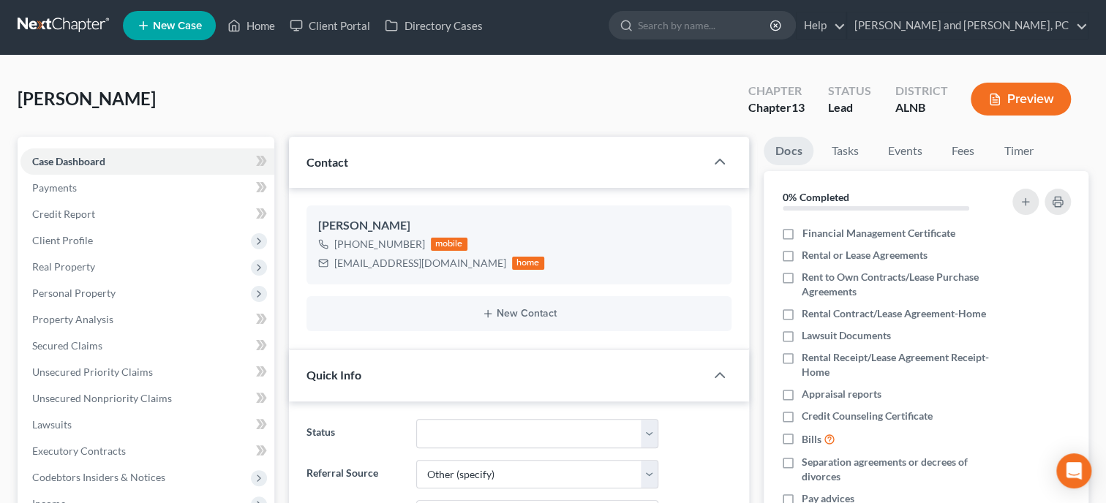
scroll to position [0, 0]
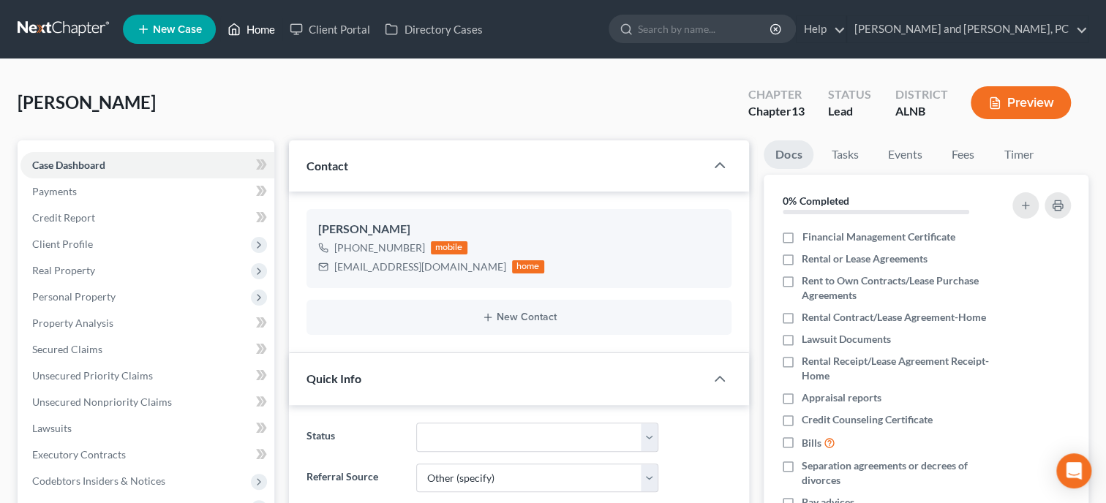
click at [256, 34] on link "Home" at bounding box center [251, 29] width 62 height 26
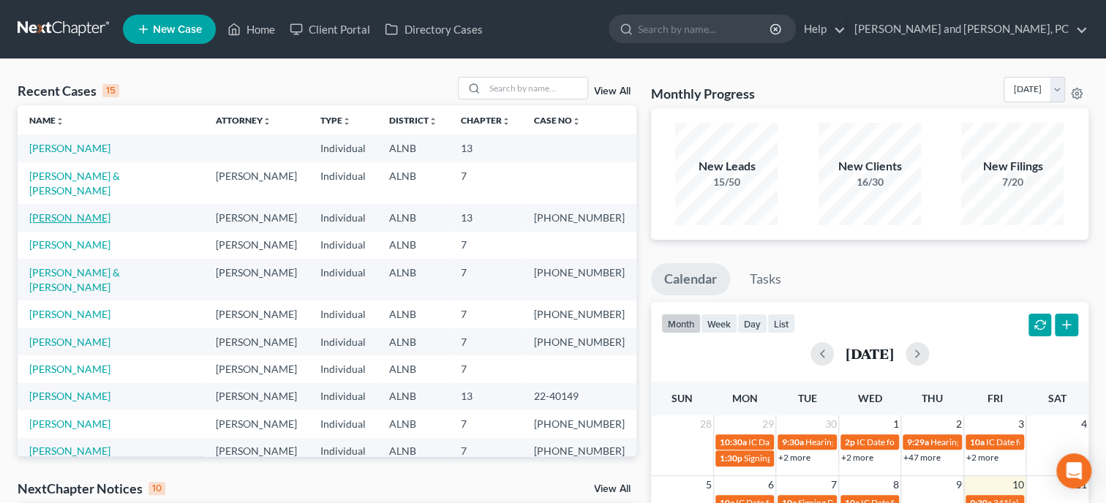
click at [57, 211] on link "[PERSON_NAME]" at bounding box center [69, 217] width 81 height 12
select select "6"
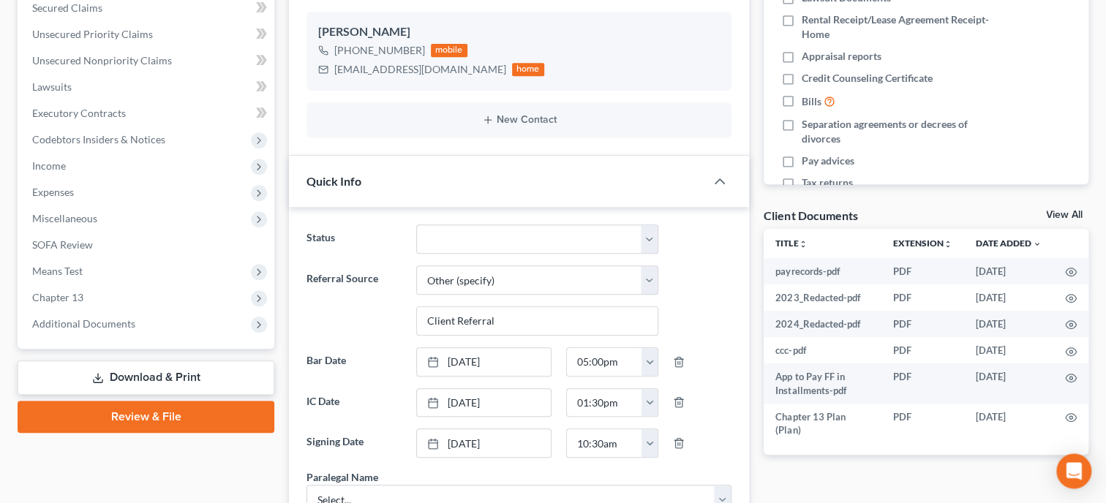
scroll to position [376, 0]
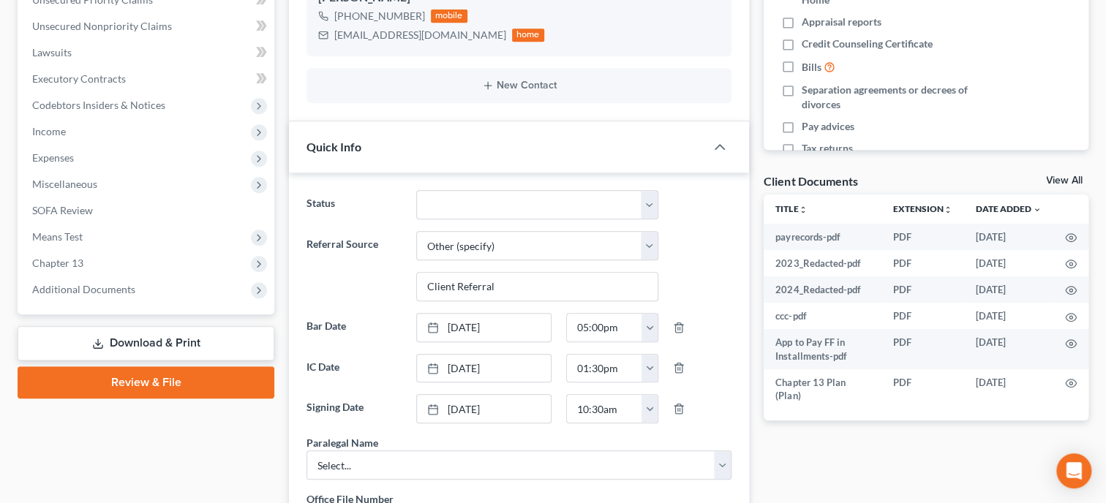
click at [102, 265] on span "Chapter 13" at bounding box center [147, 263] width 254 height 26
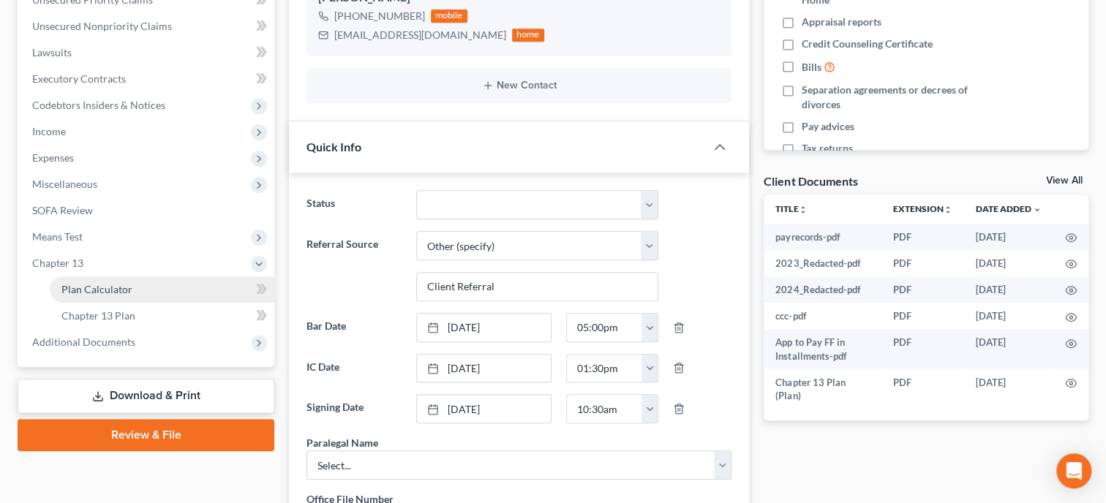
click at [99, 300] on link "Plan Calculator" at bounding box center [162, 290] width 225 height 26
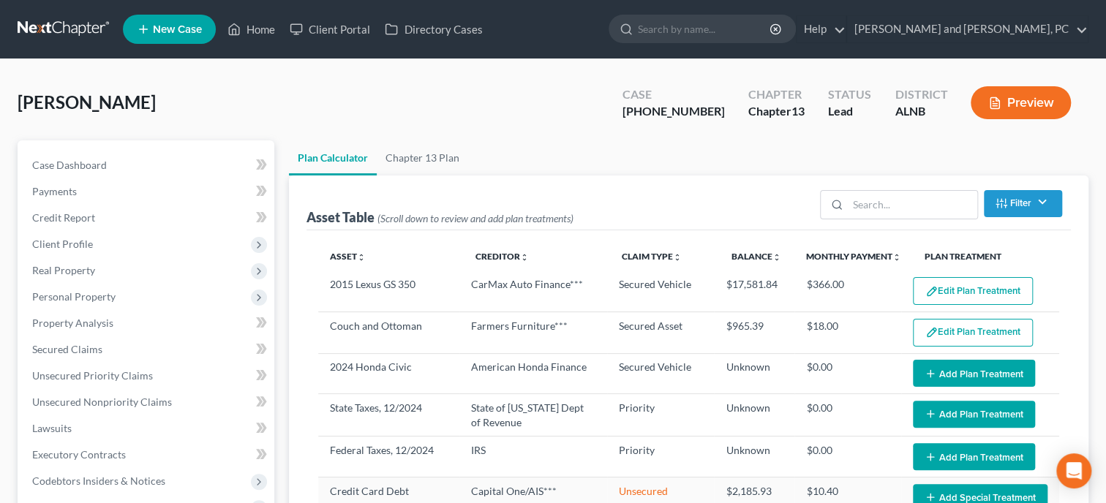
select select "59"
click at [435, 162] on link "Chapter 13 Plan" at bounding box center [422, 157] width 91 height 35
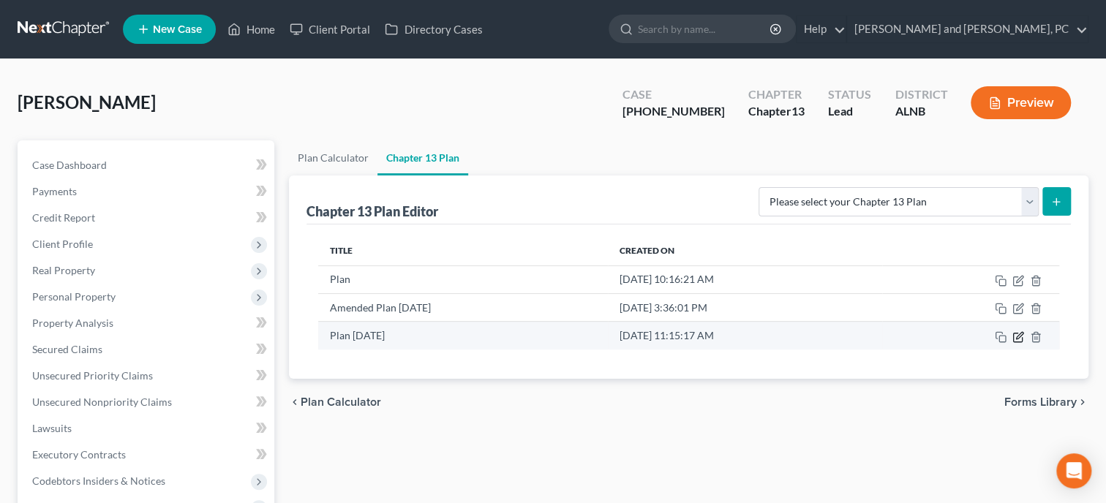
click at [1018, 333] on icon "button" at bounding box center [1019, 335] width 7 height 7
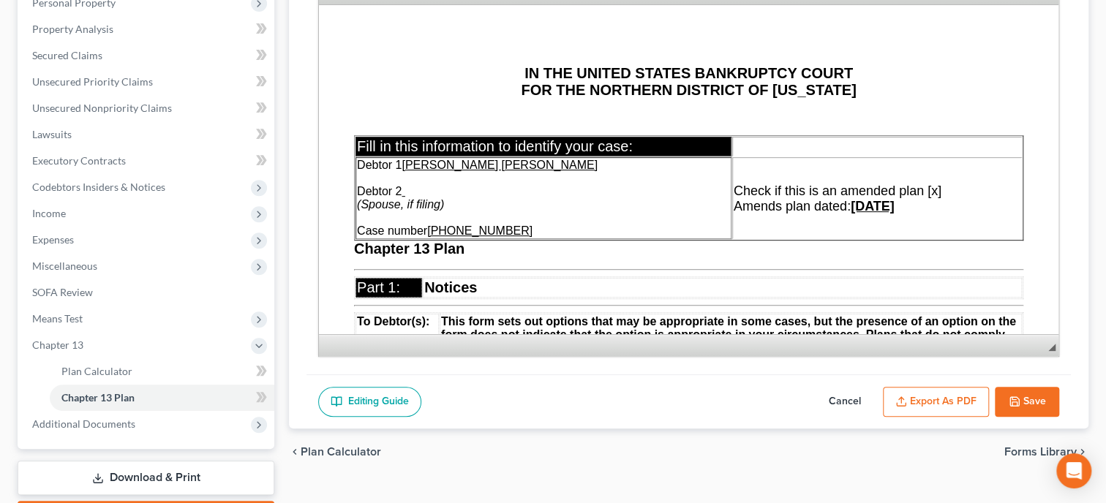
scroll to position [301, 0]
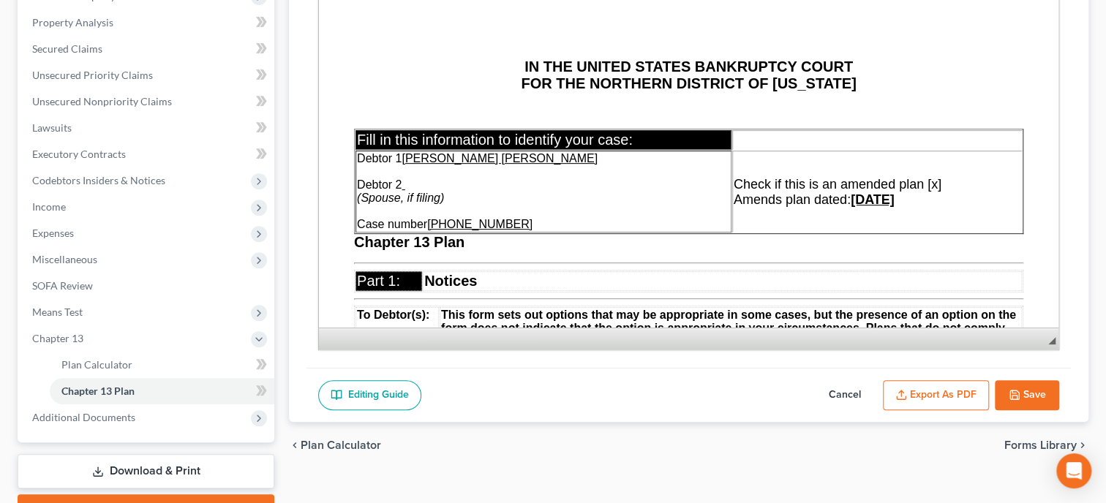
click at [930, 380] on button "Export as PDF" at bounding box center [936, 395] width 106 height 31
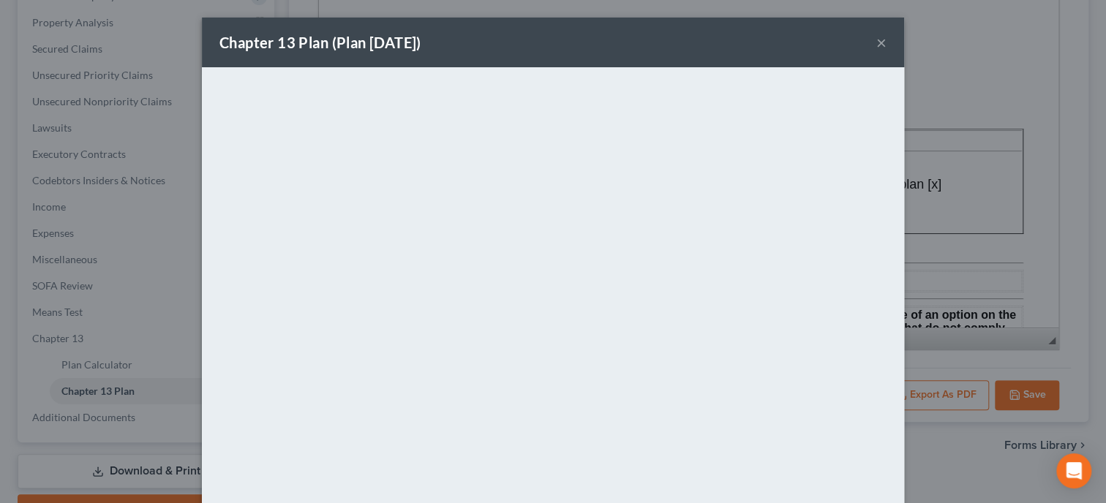
click at [879, 42] on button "×" at bounding box center [881, 43] width 10 height 18
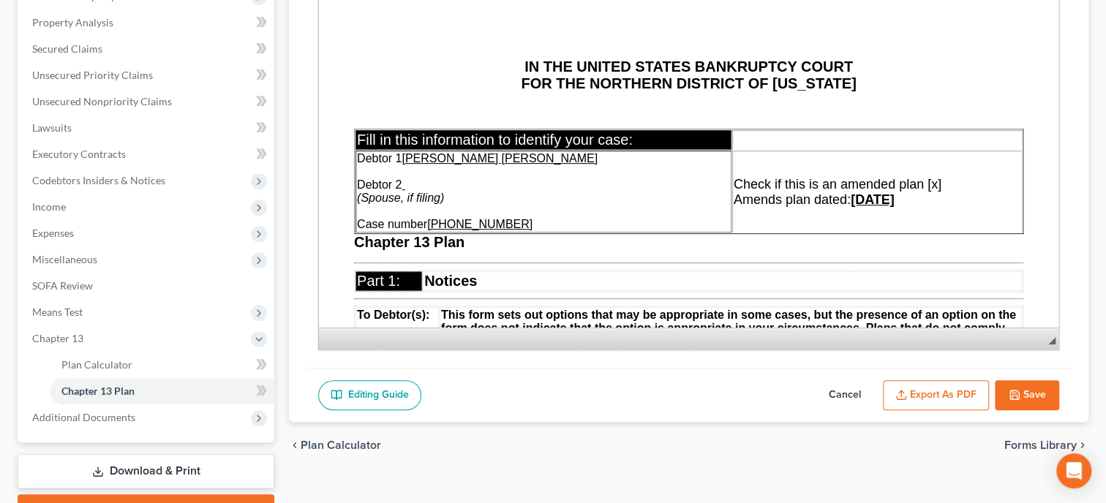
click at [1012, 389] on icon "button" at bounding box center [1015, 395] width 12 height 12
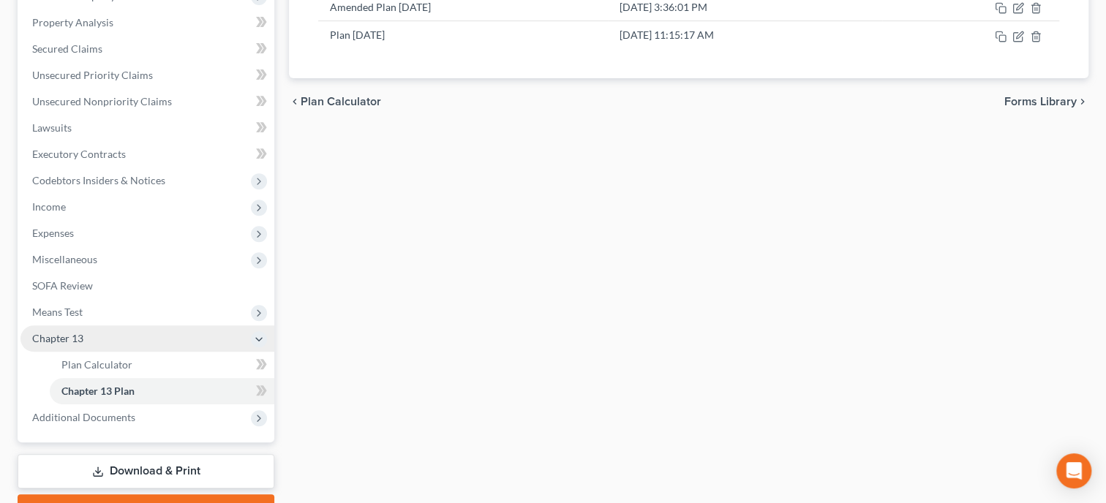
scroll to position [0, 0]
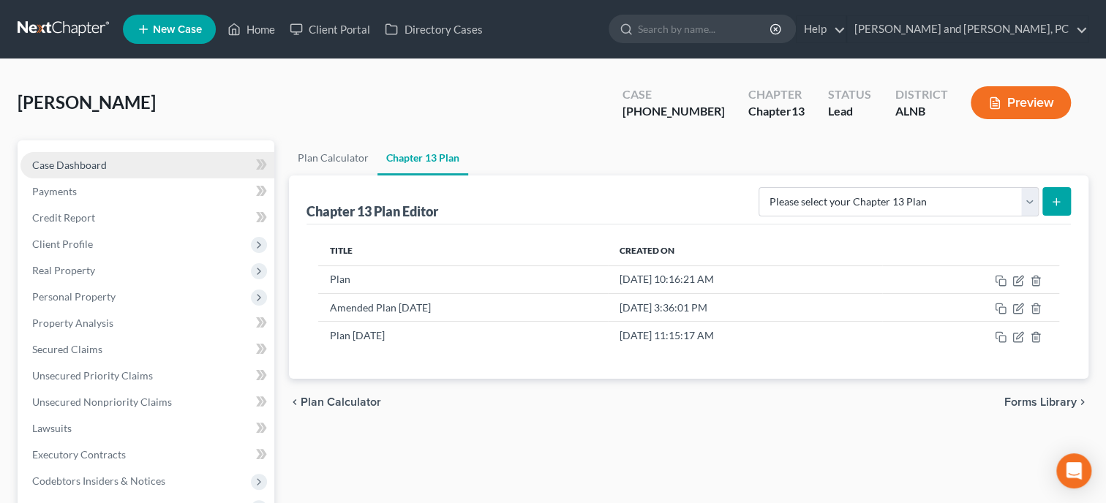
click at [104, 155] on link "Case Dashboard" at bounding box center [147, 165] width 254 height 26
select select "6"
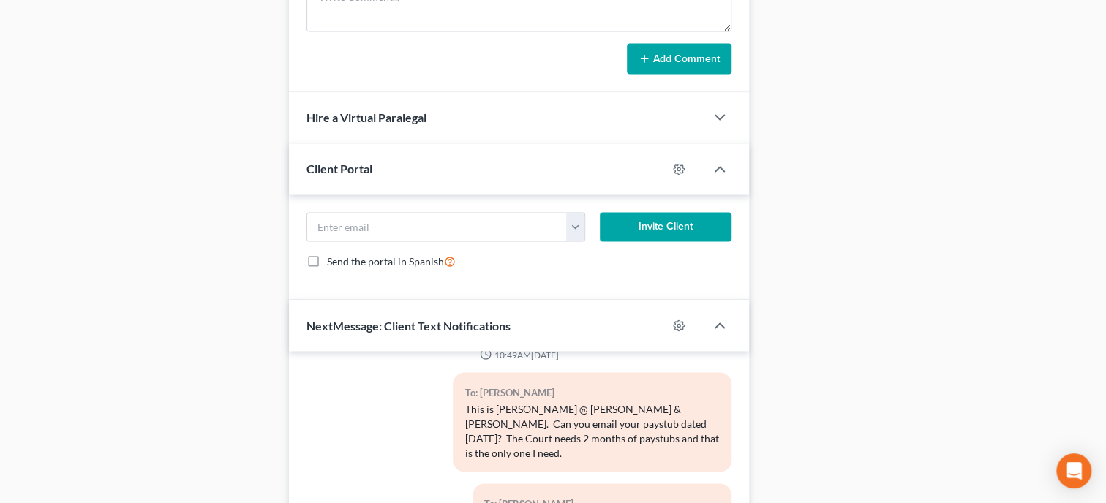
scroll to position [1537, 0]
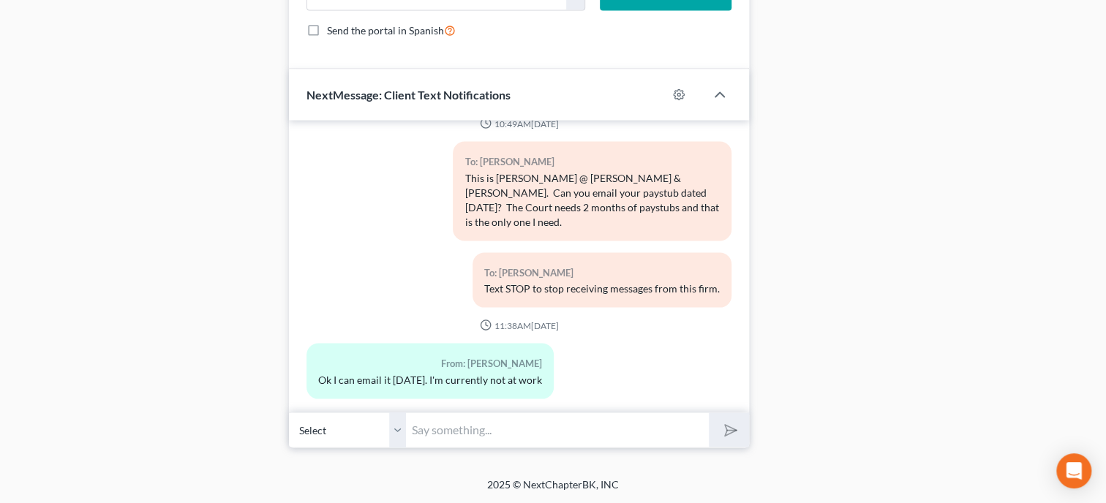
click at [609, 410] on div "10:49AM[DATE] To: [PERSON_NAME] This is [PERSON_NAME] @ [PERSON_NAME] & [PERSON…" at bounding box center [519, 266] width 460 height 293
click at [607, 418] on input "text" at bounding box center [557, 430] width 303 height 36
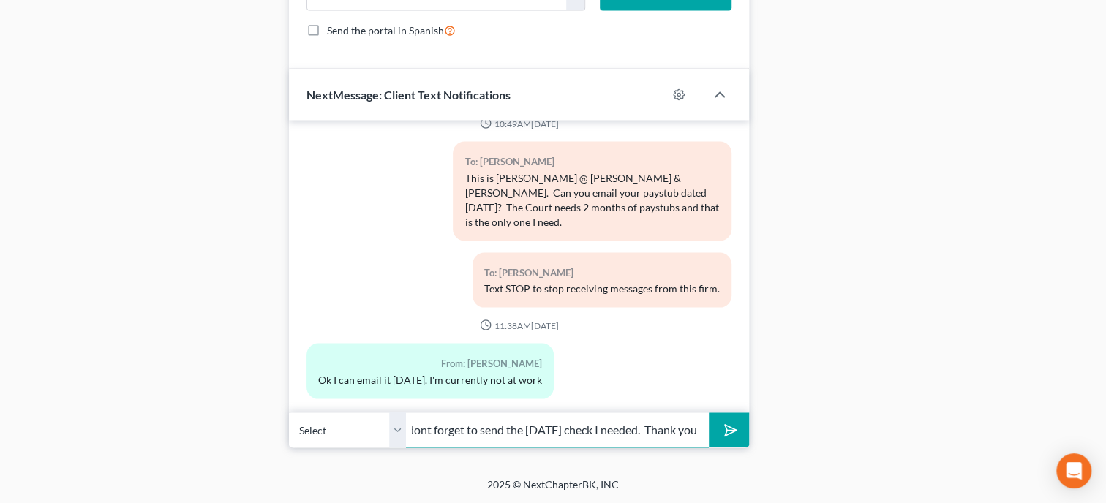
scroll to position [0, 59]
type input "Please dont forget to send the [DATE] check I needed. Thank you"
click at [709, 413] on button "submit" at bounding box center [729, 430] width 40 height 34
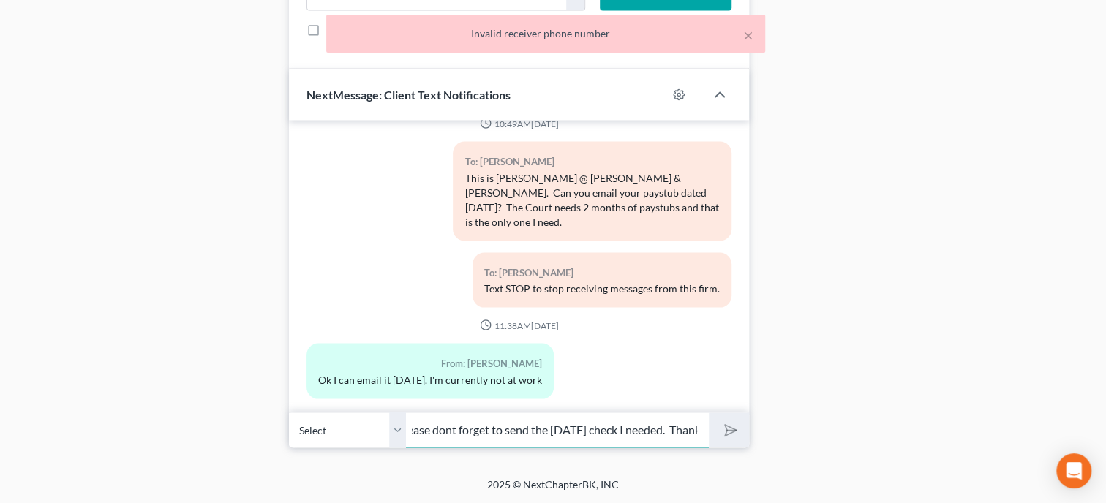
scroll to position [0, 0]
drag, startPoint x: 694, startPoint y: 435, endPoint x: 377, endPoint y: 459, distance: 317.6
click at [406, 448] on input "Please dont forget to send the [DATE] check I needed. Thank you" at bounding box center [557, 430] width 303 height 36
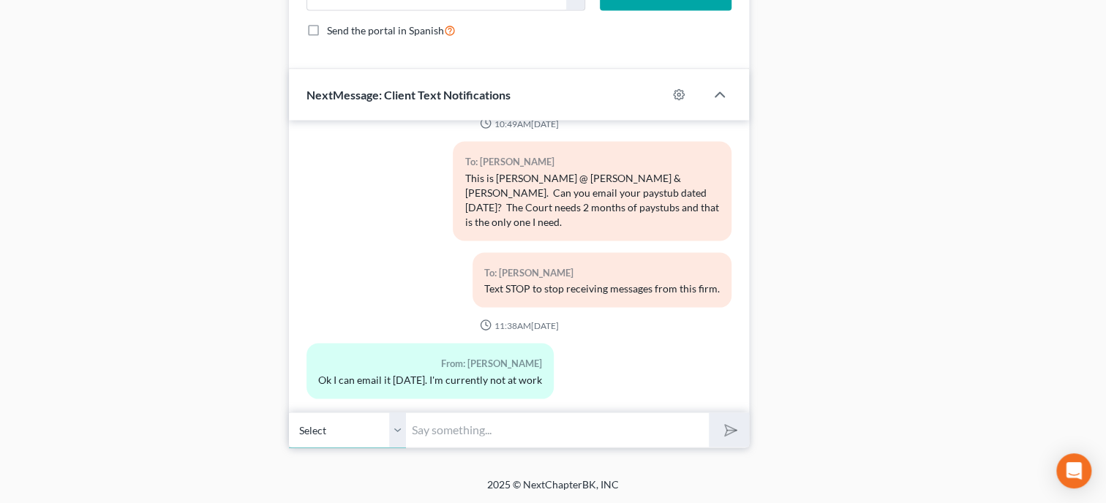
click at [289, 412] on select "Select +1 (052) 666-3711 - [PERSON_NAME] [PHONE_NUMBER] - [PERSON_NAME]" at bounding box center [347, 430] width 117 height 36
select select "1"
click option "[PHONE_NUMBER] - [PERSON_NAME]" at bounding box center [0, 0] width 0 height 0
click at [449, 433] on input "text" at bounding box center [557, 430] width 303 height 36
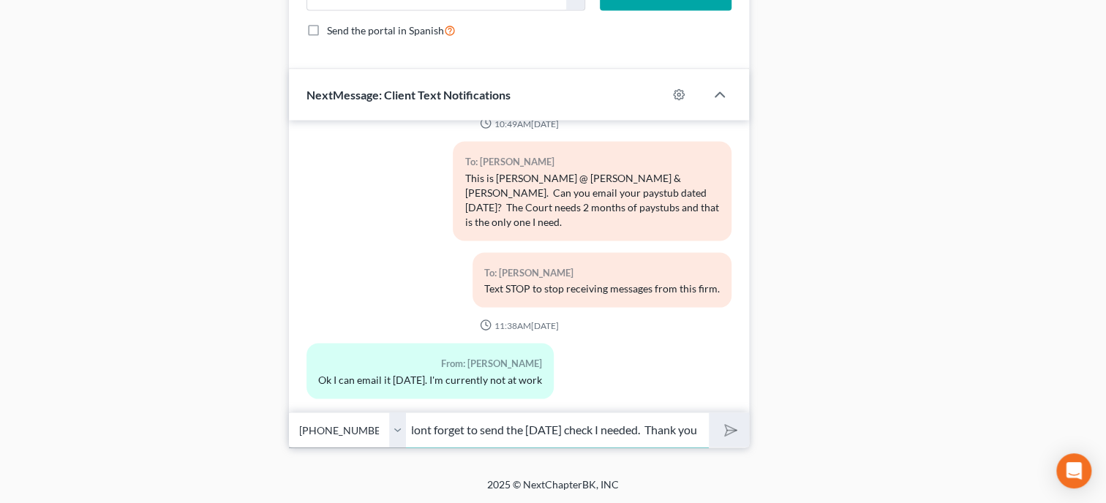
drag, startPoint x: 701, startPoint y: 429, endPoint x: 328, endPoint y: 427, distance: 373.1
click at [341, 427] on div "Select +1 (052) 666-3711 - [PERSON_NAME] [PHONE_NUMBER] - [PERSON_NAME] Please …" at bounding box center [519, 430] width 460 height 34
type input "P"
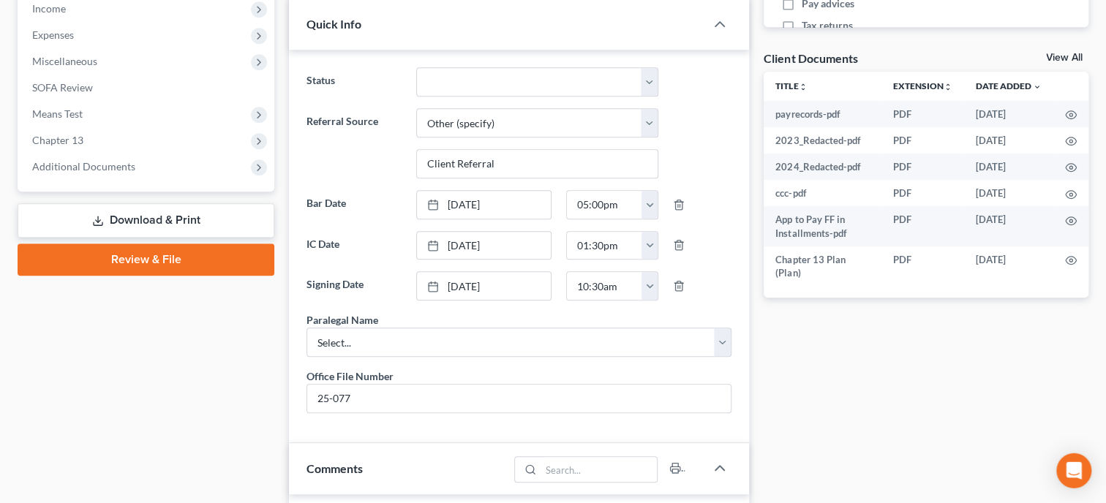
scroll to position [483, 0]
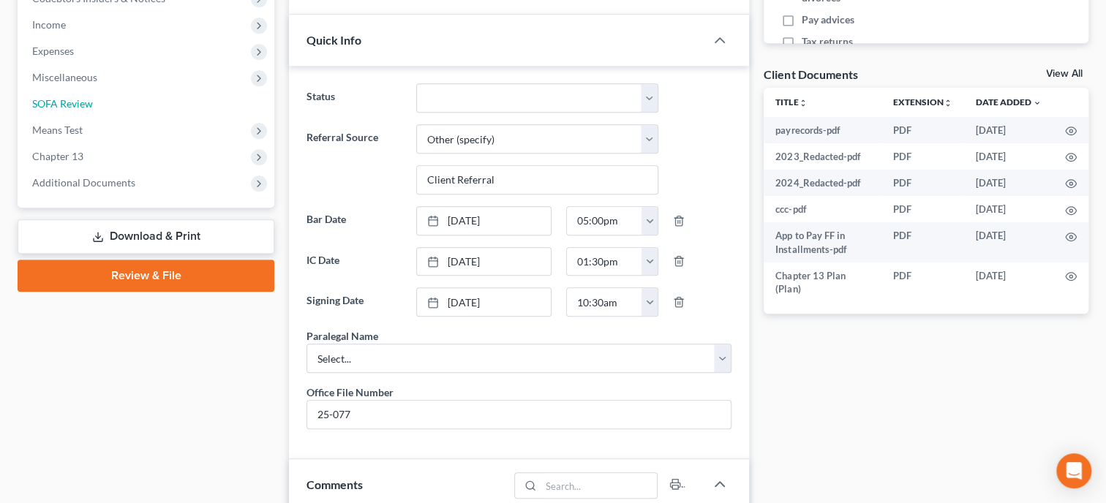
click at [91, 112] on link "SOFA Review" at bounding box center [147, 104] width 254 height 26
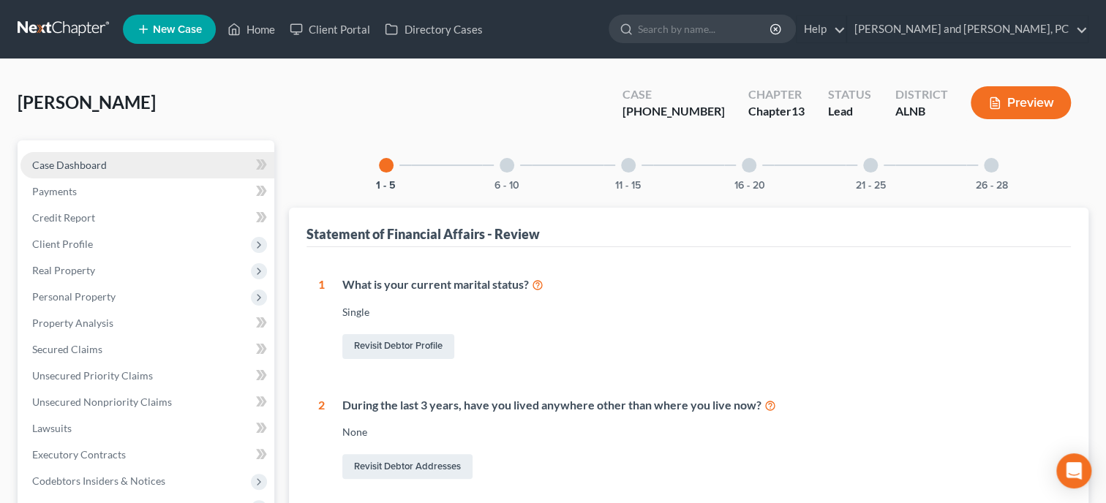
click at [74, 170] on span "Case Dashboard" at bounding box center [69, 165] width 75 height 12
select select "6"
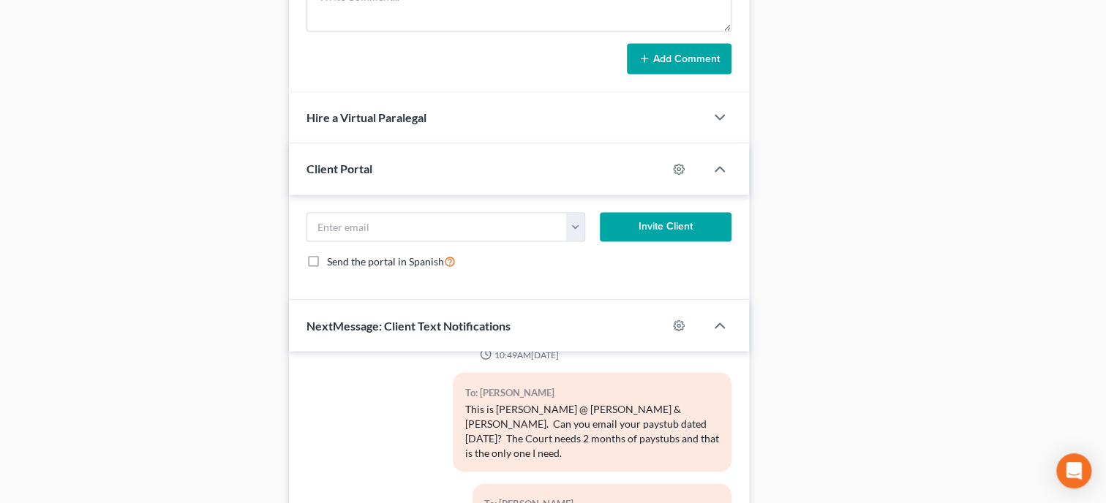
scroll to position [1537, 0]
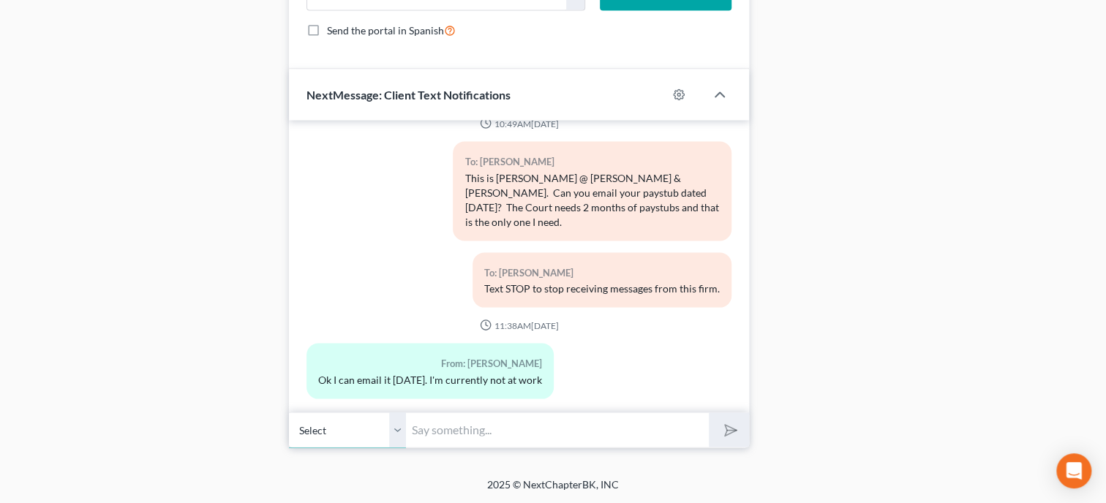
click at [289, 412] on select "Select +1 (052) 666-3711 - [PERSON_NAME] [PHONE_NUMBER] - [PERSON_NAME]" at bounding box center [347, 430] width 117 height 36
select select "1"
click option "[PHONE_NUMBER] - [PERSON_NAME]" at bounding box center [0, 0] width 0 height 0
click at [460, 434] on input "text" at bounding box center [557, 430] width 303 height 36
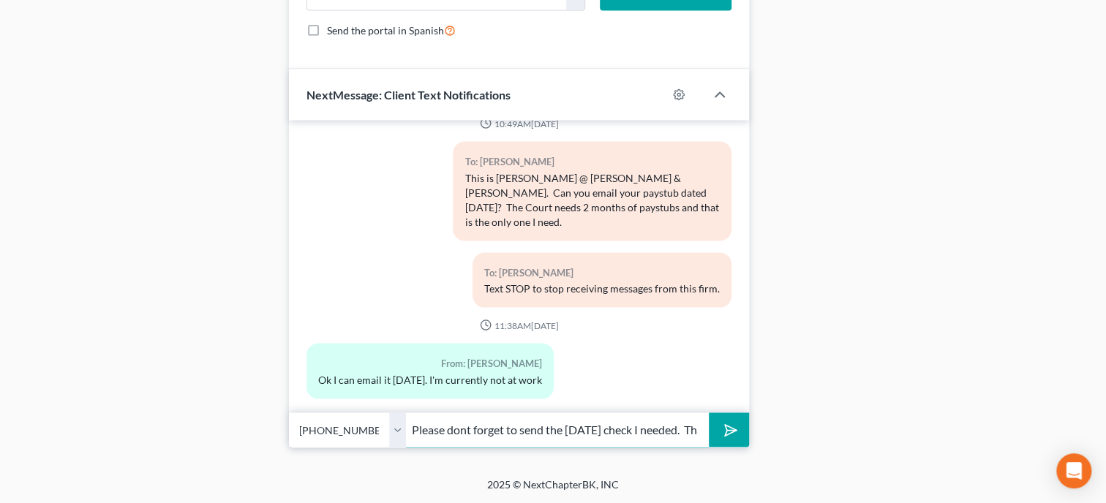
scroll to position [0, 59]
type input "Please dont forget to send the [DATE] check I needed. Thank you"
click at [725, 432] on polygon "submit" at bounding box center [728, 430] width 18 height 18
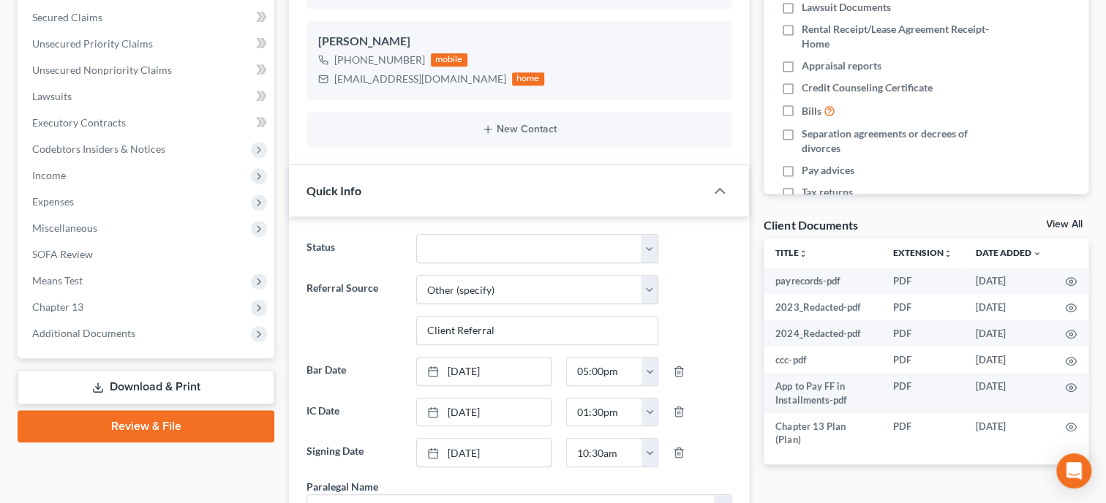
scroll to position [0, 0]
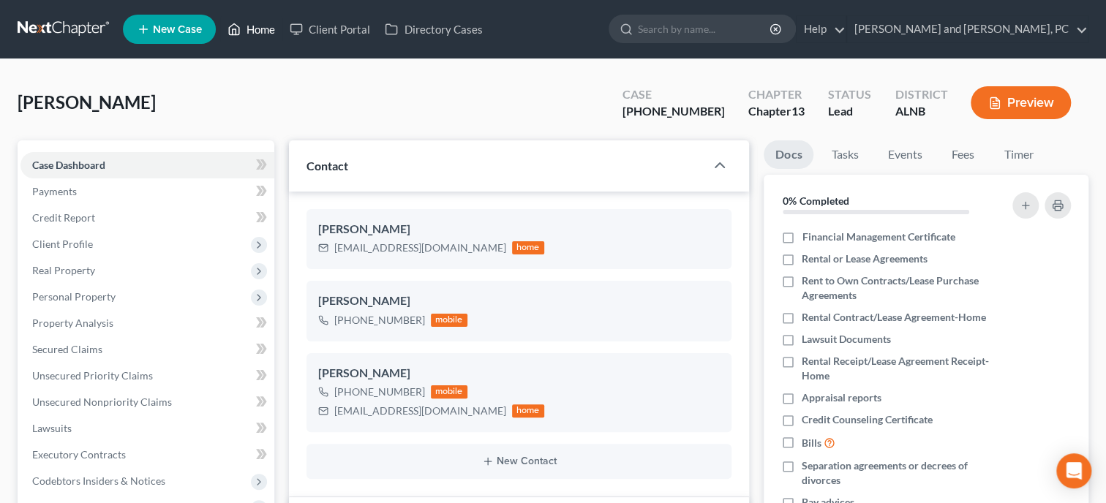
click at [262, 36] on link "Home" at bounding box center [251, 29] width 62 height 26
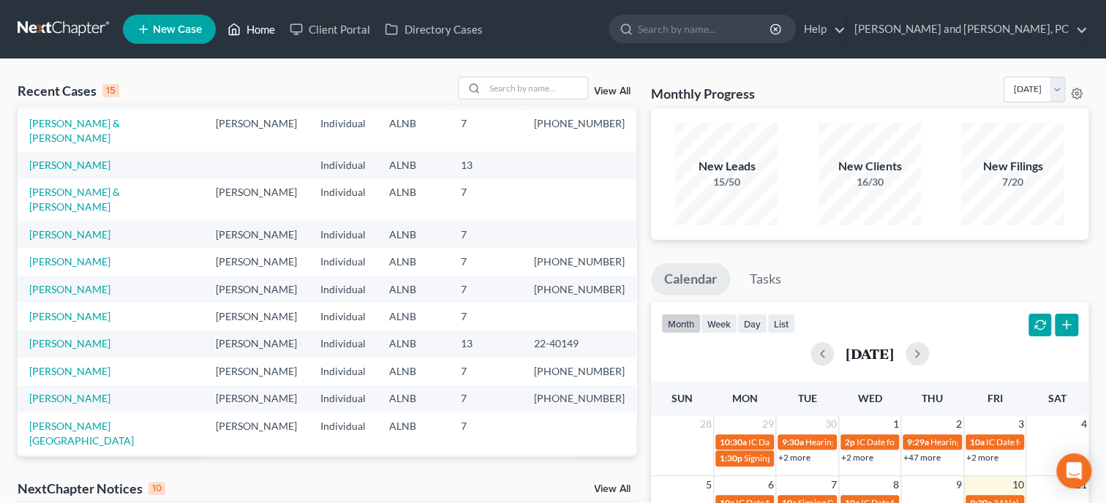
scroll to position [101, 0]
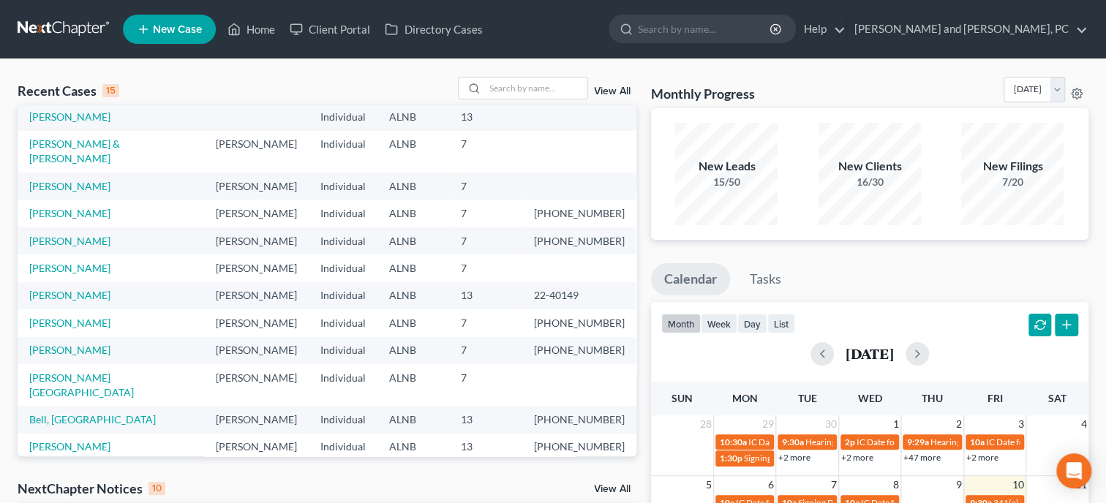
click at [612, 486] on link "View All" at bounding box center [612, 489] width 37 height 10
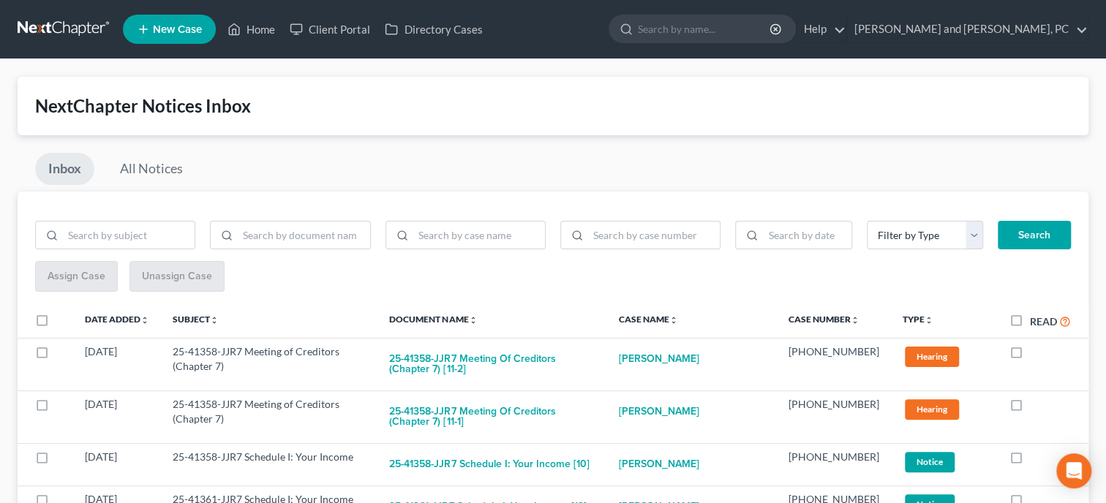
click at [1030, 323] on label "Read" at bounding box center [1050, 321] width 41 height 17
click at [1036, 323] on input "Read" at bounding box center [1041, 318] width 10 height 10
checkbox input "true"
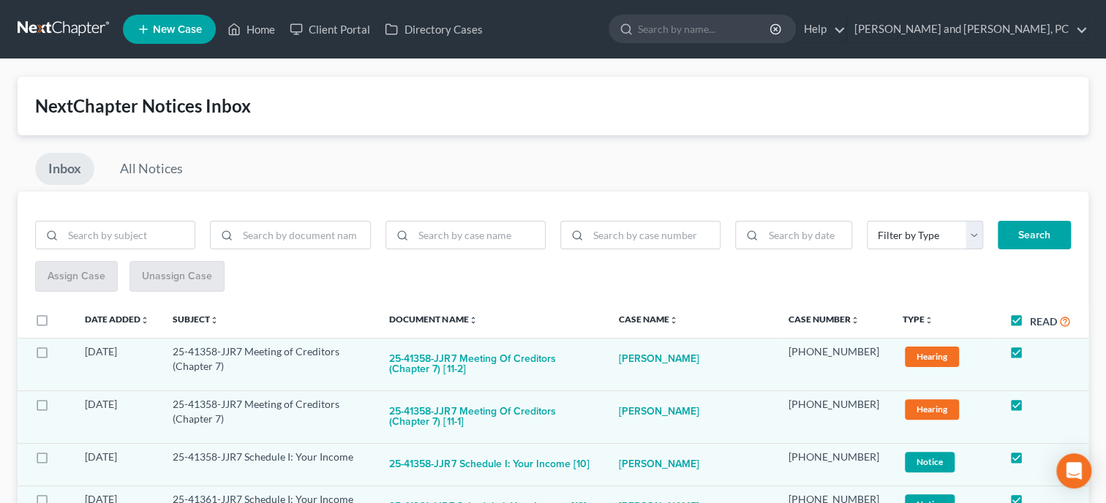
checkbox input "true"
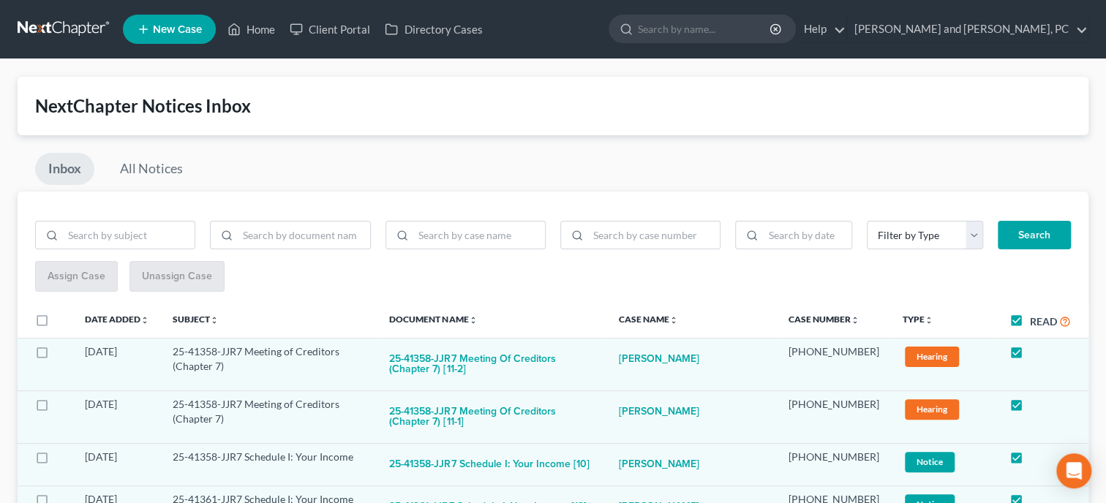
checkbox input "true"
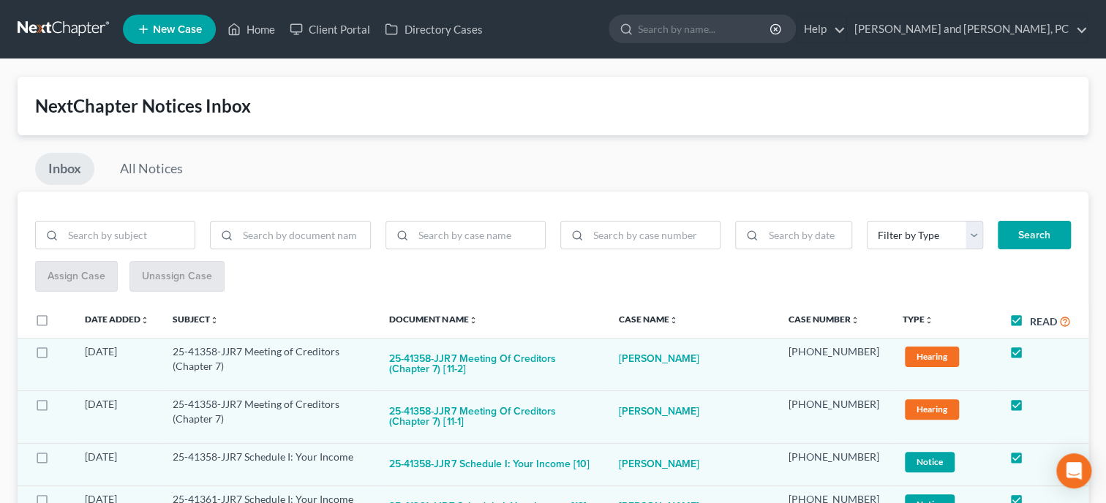
checkbox input "true"
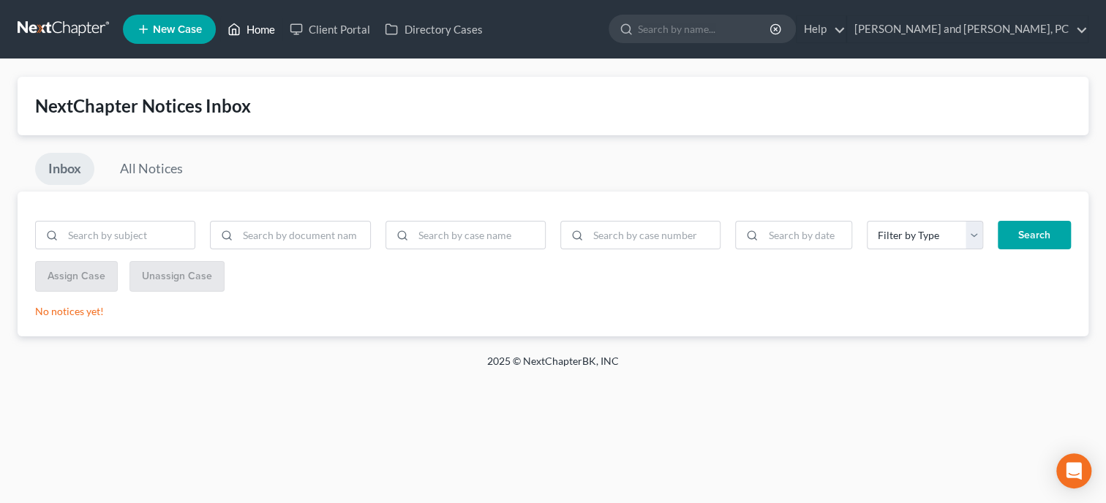
click at [257, 31] on link "Home" at bounding box center [251, 29] width 62 height 26
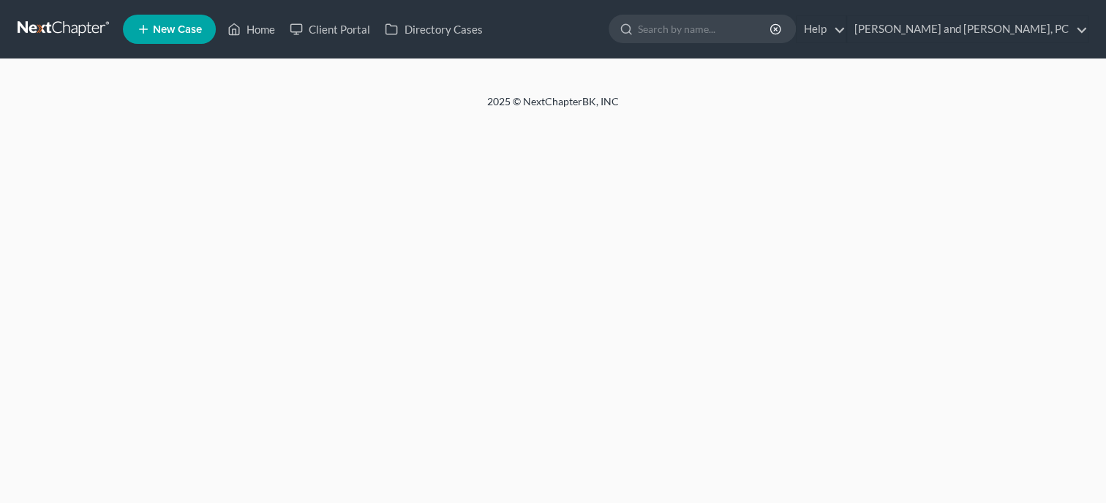
select select "4"
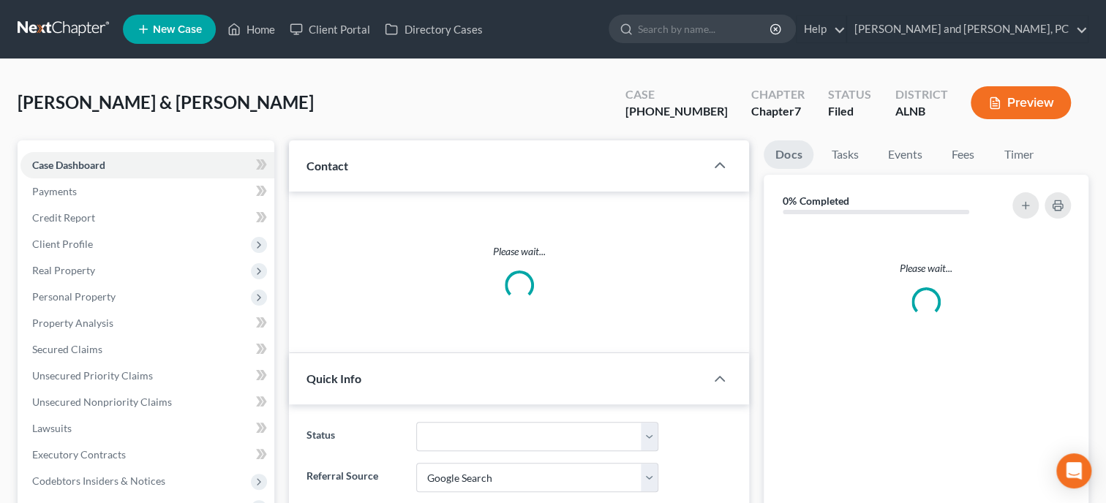
select select "0"
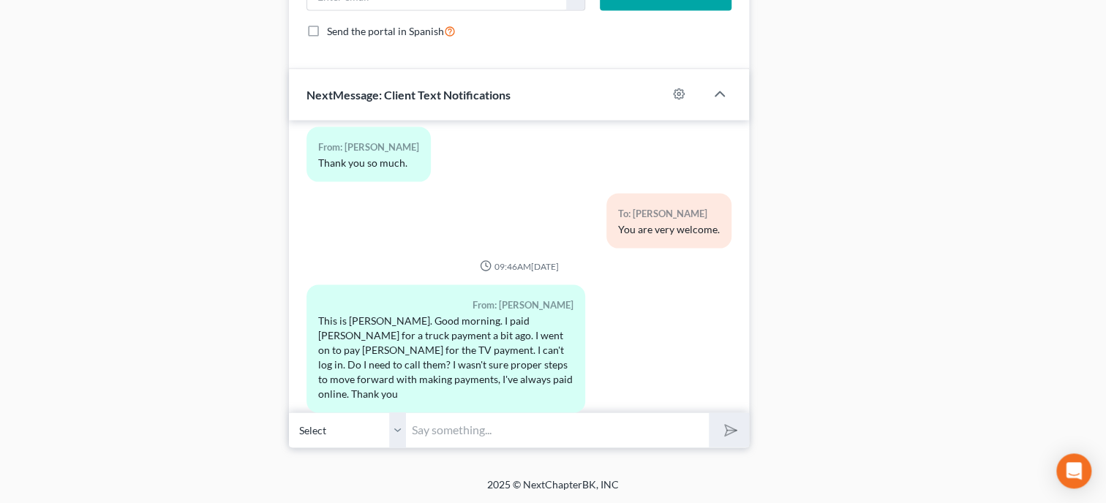
scroll to position [1640, 0]
click at [429, 432] on input "text" at bounding box center [557, 430] width 303 height 36
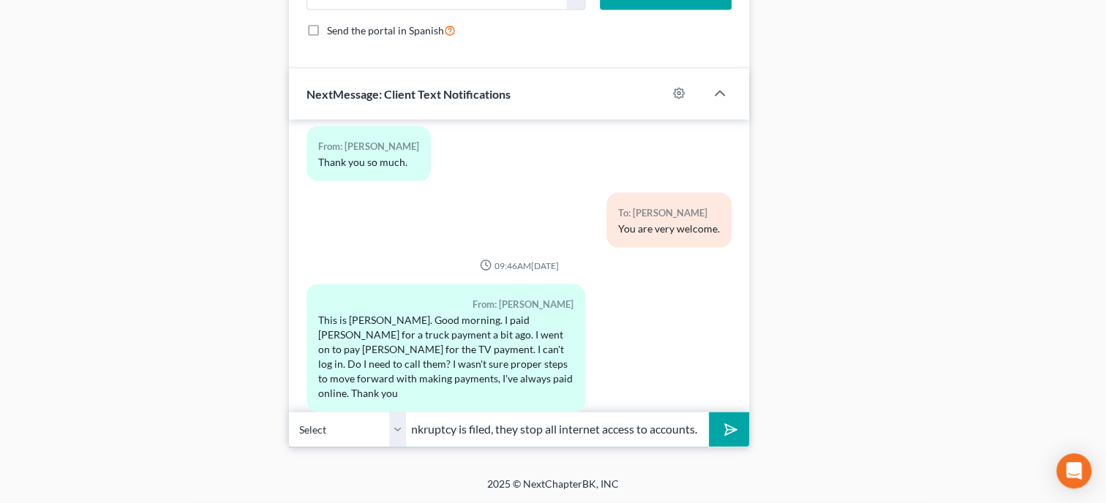
scroll to position [0, 433]
type input "Yes, you may have to call them and make a payment by phone. Normally, once the …"
click at [709, 413] on button "submit" at bounding box center [729, 430] width 40 height 34
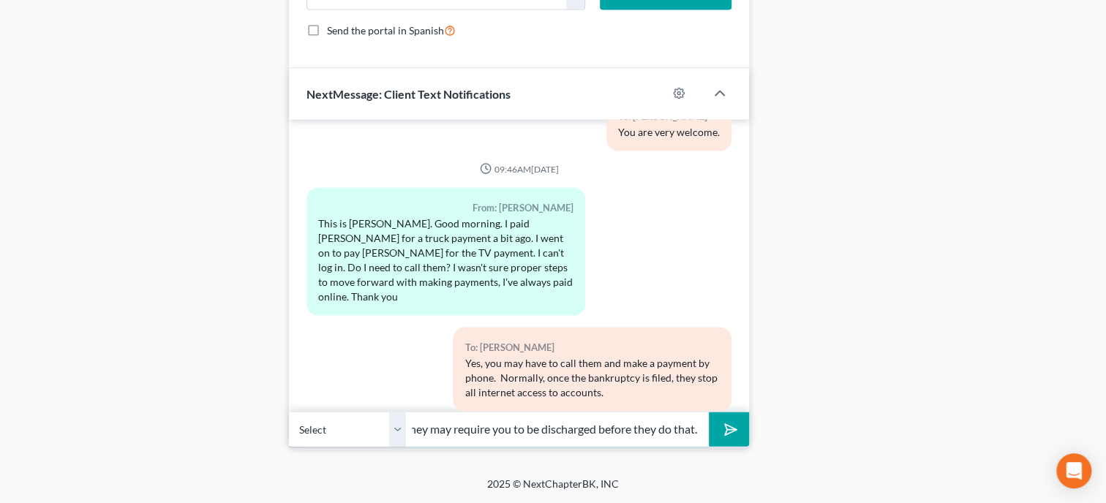
scroll to position [0, 329]
type input "You can ask them if they will reinstate your internet access but they may requi…"
click at [709, 413] on button "submit" at bounding box center [729, 430] width 40 height 34
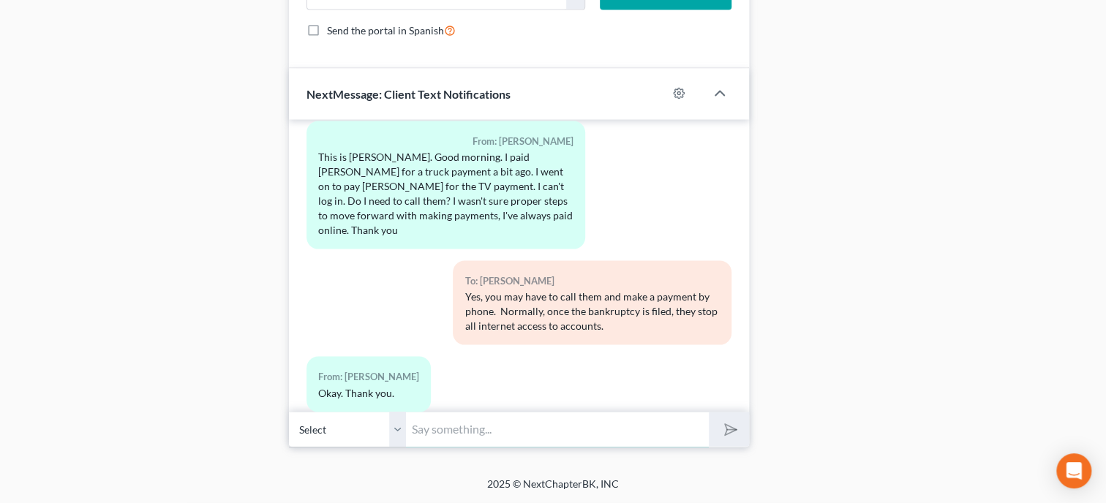
scroll to position [2867, 0]
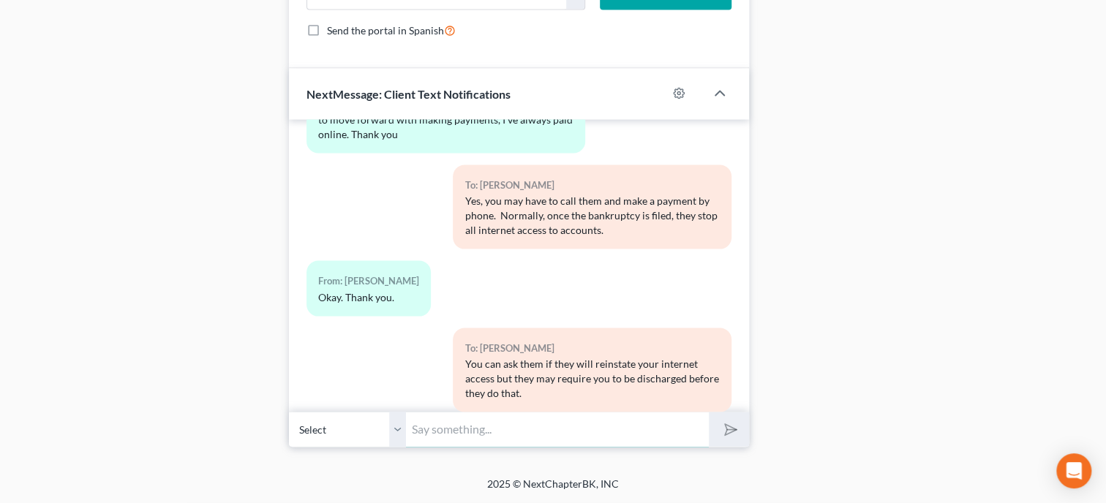
click at [554, 436] on input "text" at bounding box center [557, 430] width 303 height 36
type input "Your welcome."
click at [709, 413] on button "submit" at bounding box center [729, 430] width 40 height 34
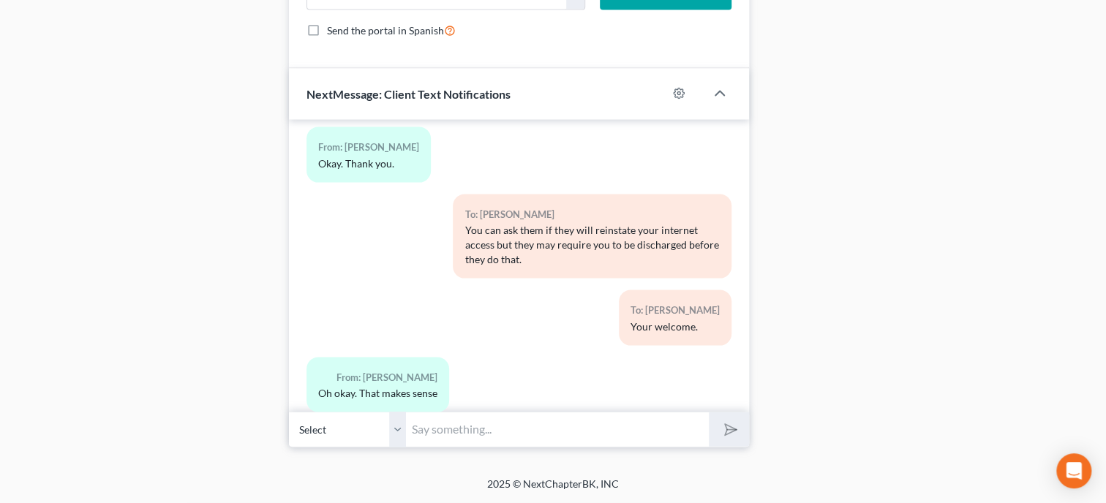
scroll to position [3121, 0]
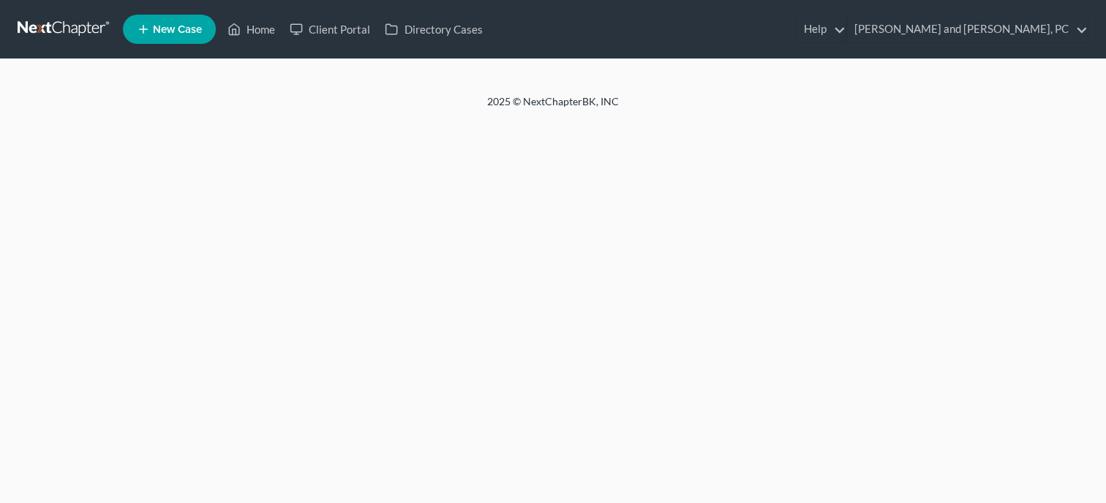
select select "4"
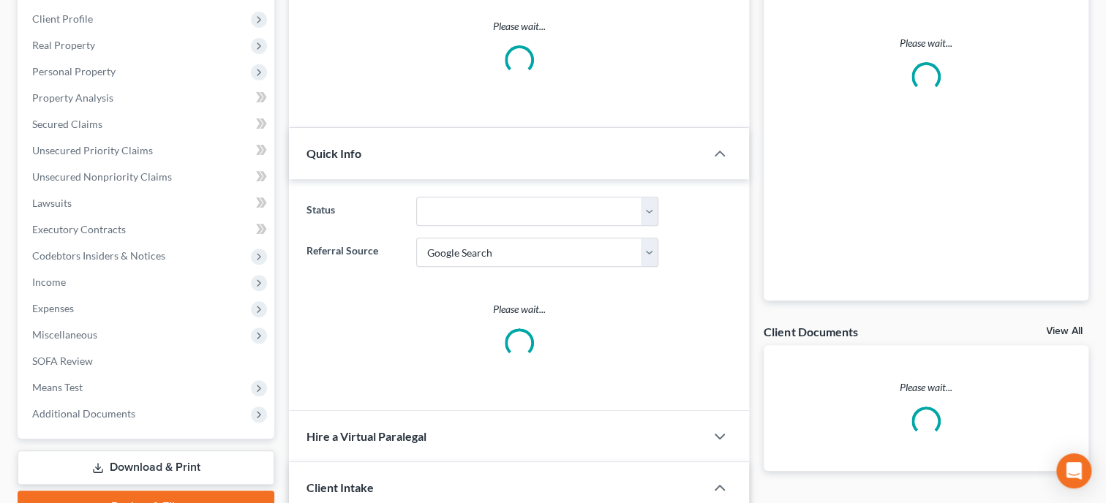
select select "0"
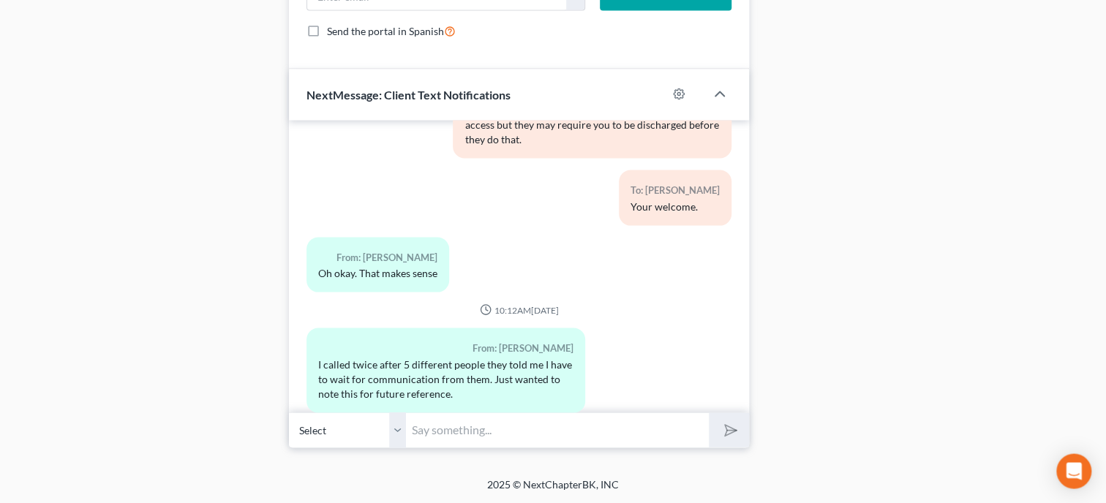
scroll to position [1640, 0]
click at [557, 425] on input "text" at bounding box center [557, 430] width 303 height 36
type input "Ok. I have it down in your file."
click at [709, 413] on button "submit" at bounding box center [729, 430] width 40 height 34
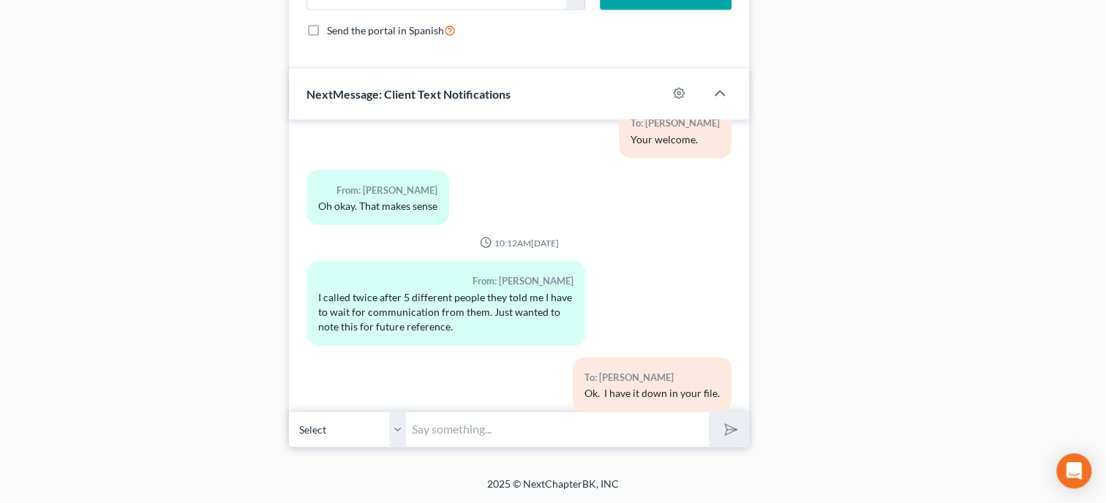
scroll to position [3255, 0]
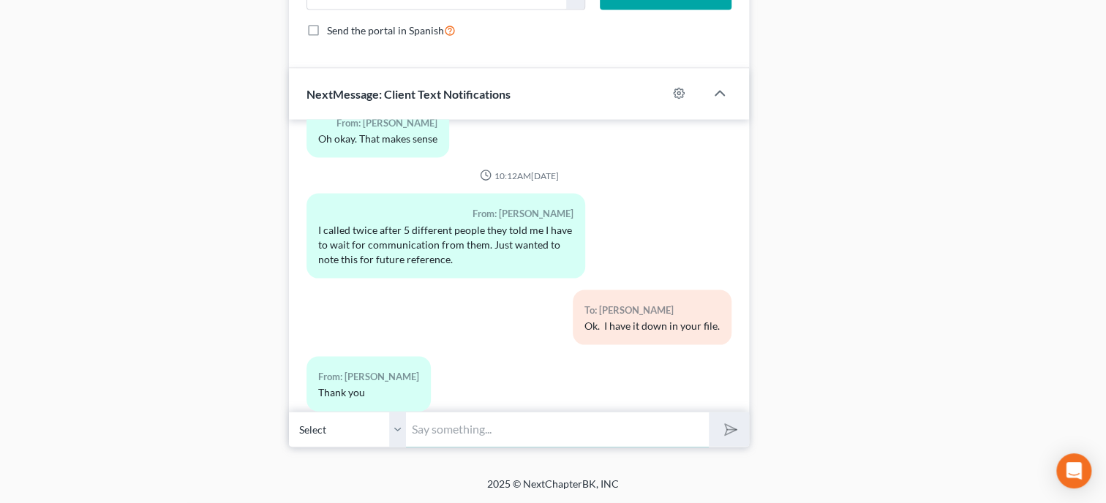
click at [480, 421] on input "text" at bounding box center [557, 430] width 303 height 36
type input "Your welcome"
click at [709, 413] on button "submit" at bounding box center [729, 430] width 40 height 34
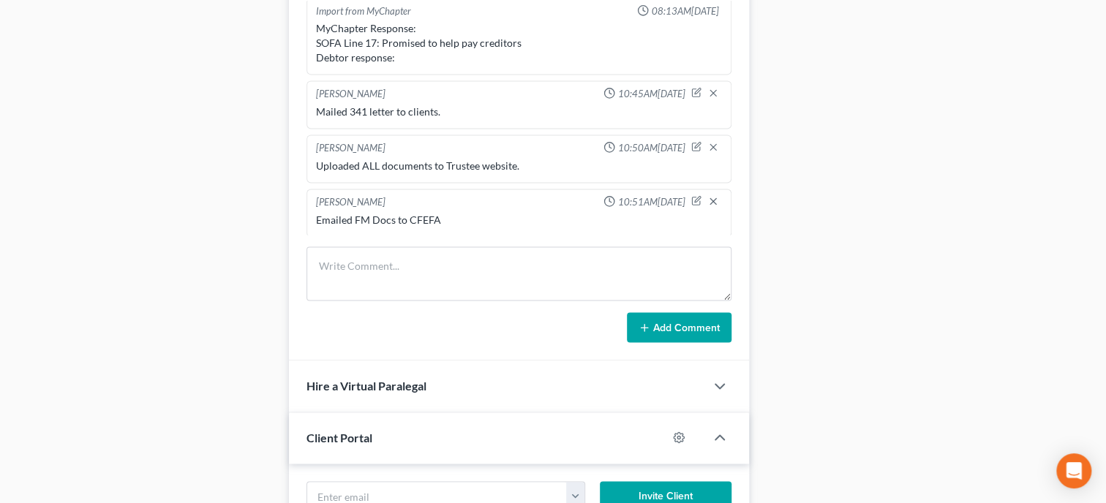
scroll to position [511, 0]
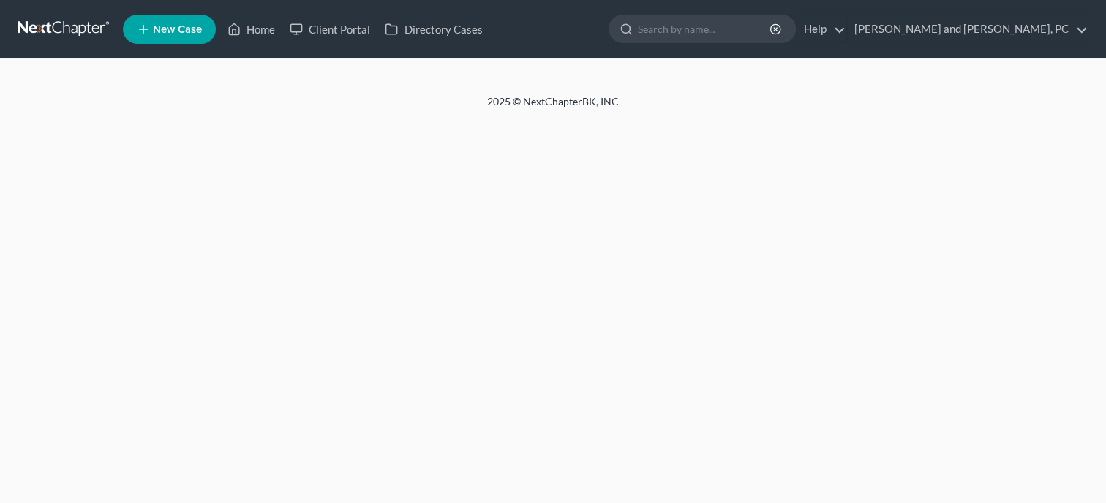
select select "4"
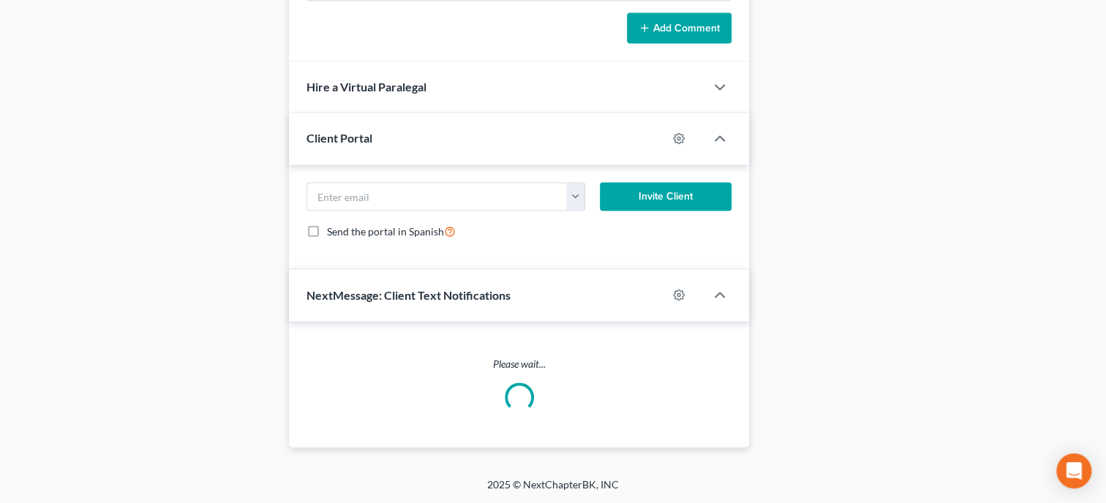
select select "0"
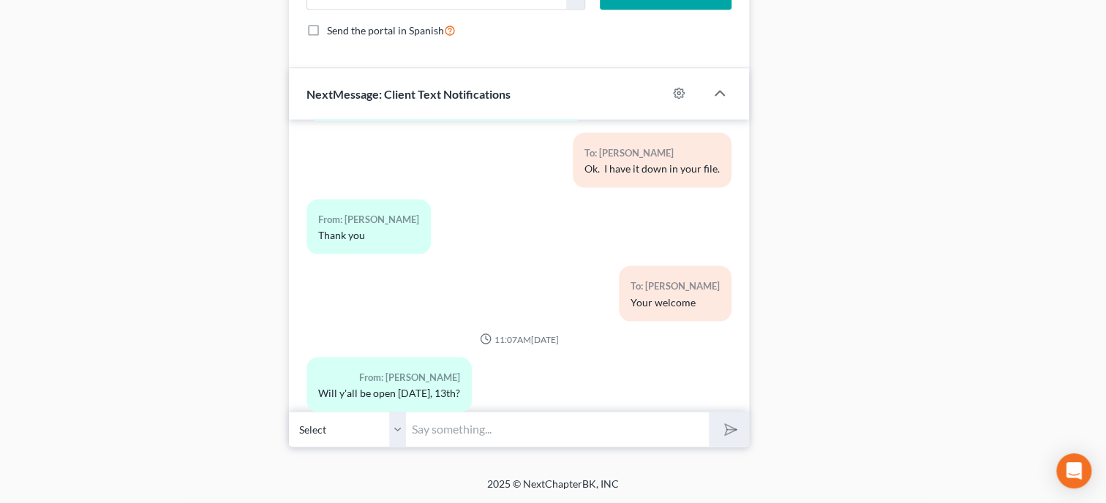
scroll to position [168, 0]
click at [486, 425] on input "text" at bounding box center [557, 430] width 303 height 36
type input "Yes."
click at [709, 413] on button "submit" at bounding box center [729, 430] width 40 height 34
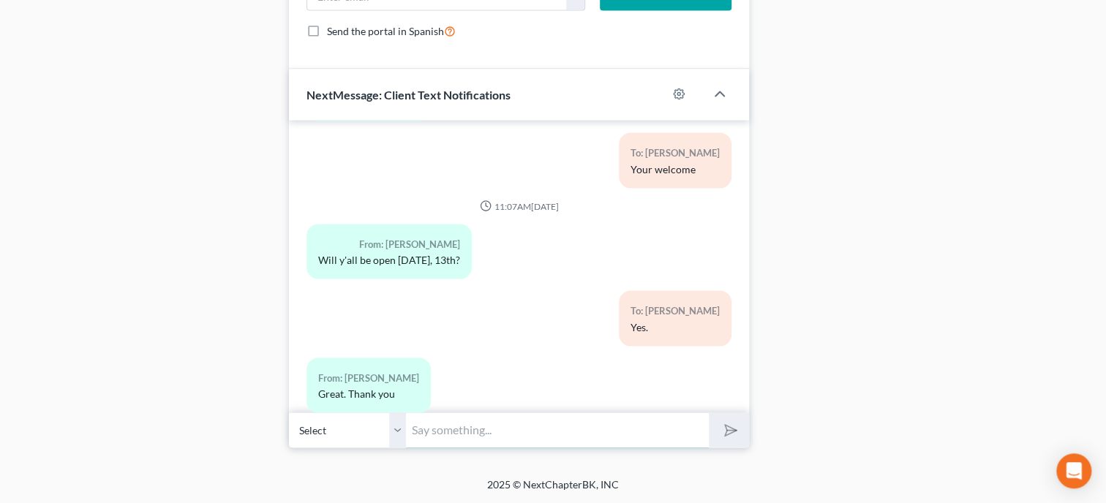
scroll to position [1640, 0]
click at [497, 432] on input "text" at bounding box center [557, 430] width 303 height 36
type input "Your welcome!"
click at [709, 413] on button "submit" at bounding box center [729, 430] width 40 height 34
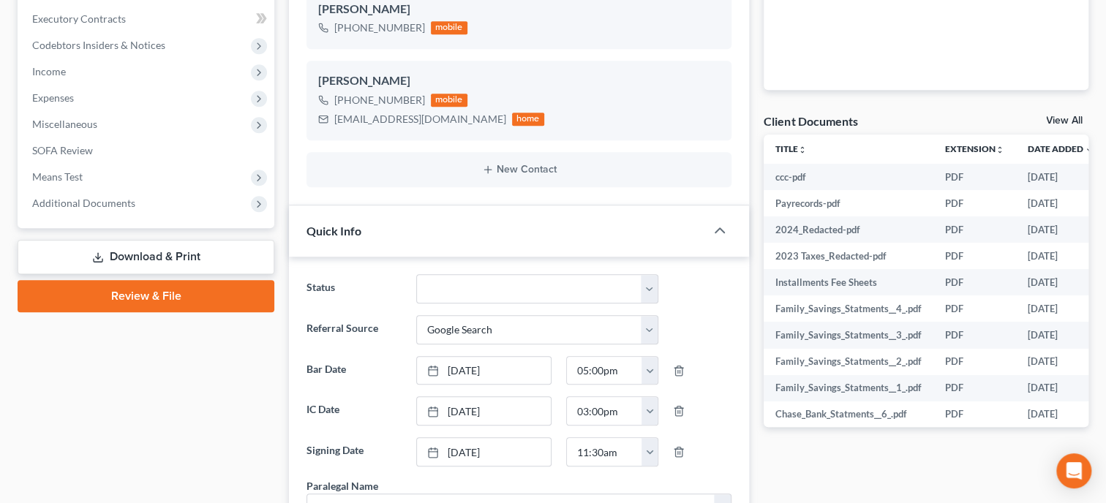
scroll to position [0, 0]
